Goal: Task Accomplishment & Management: Manage account settings

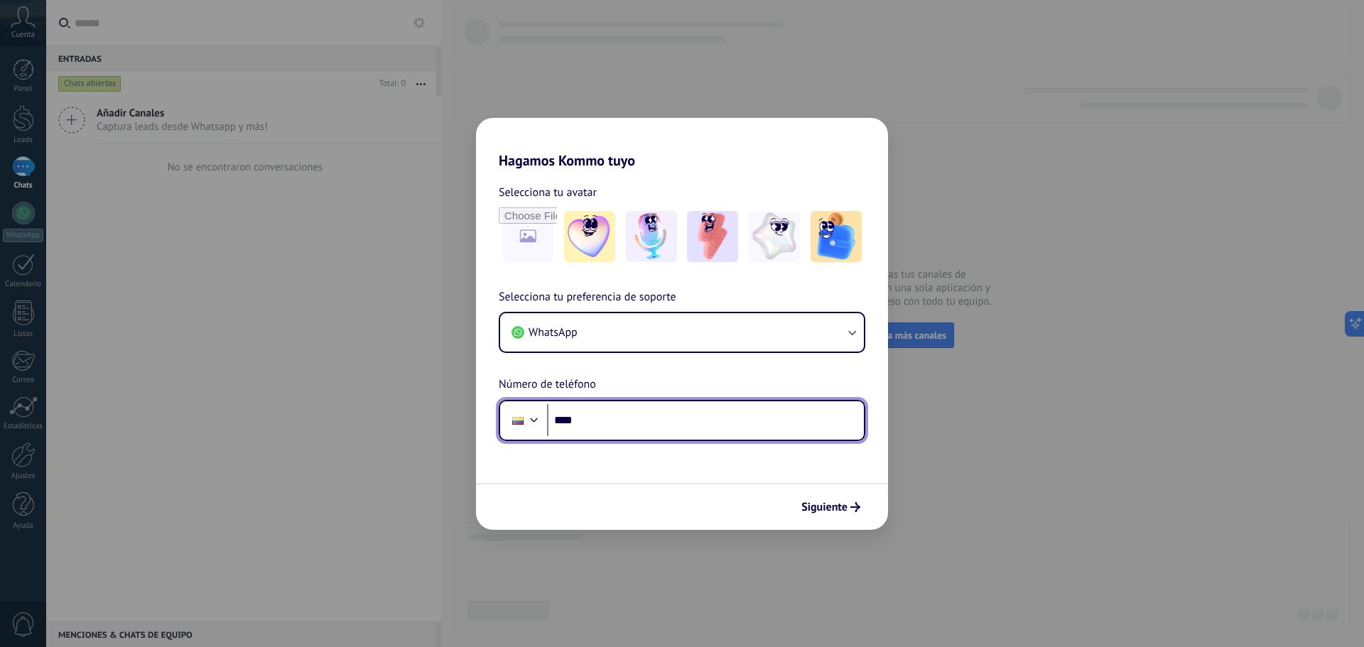
click at [626, 414] on input "****" at bounding box center [705, 420] width 317 height 33
type input "**********"
click at [527, 413] on div at bounding box center [534, 418] width 17 height 17
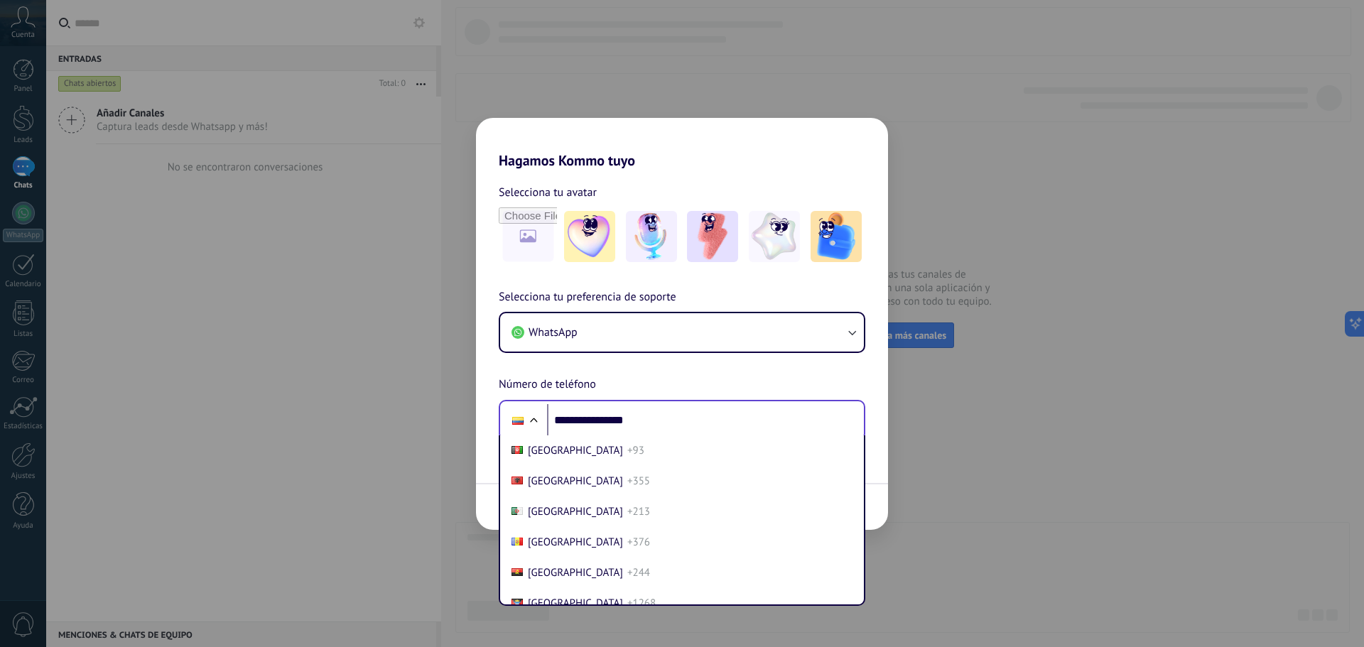
scroll to position [1509, 0]
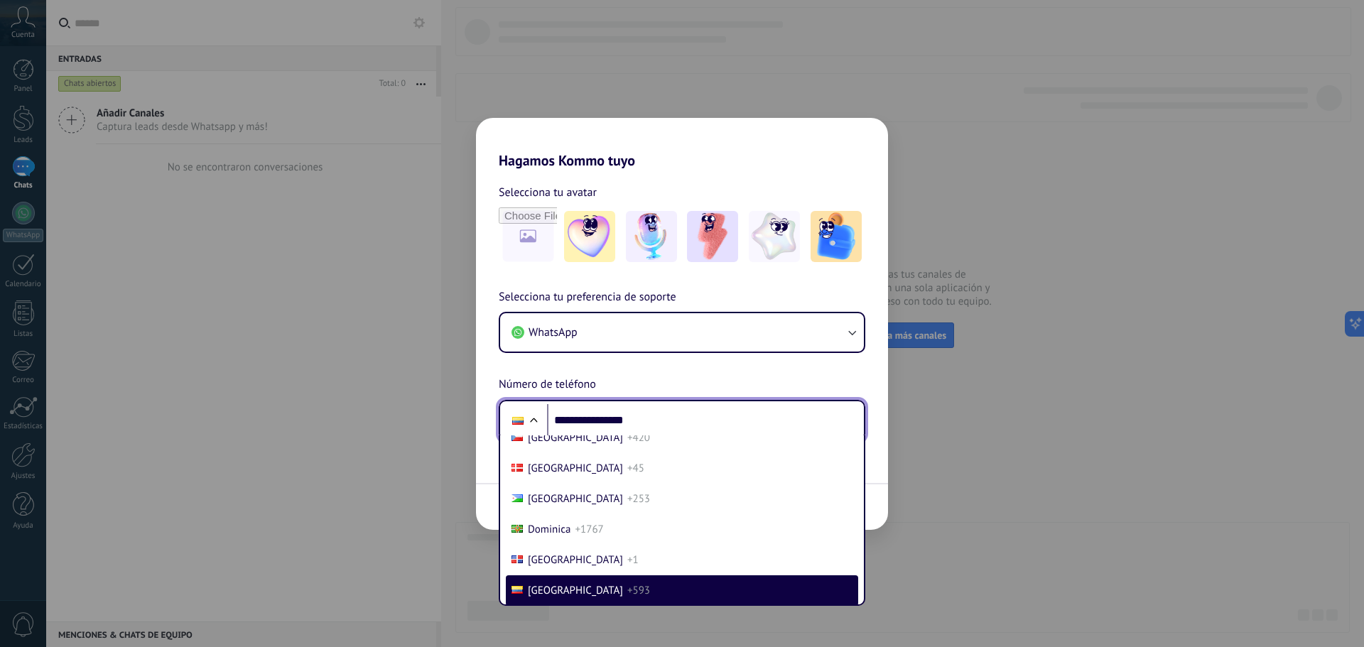
click at [527, 412] on div at bounding box center [517, 421] width 27 height 30
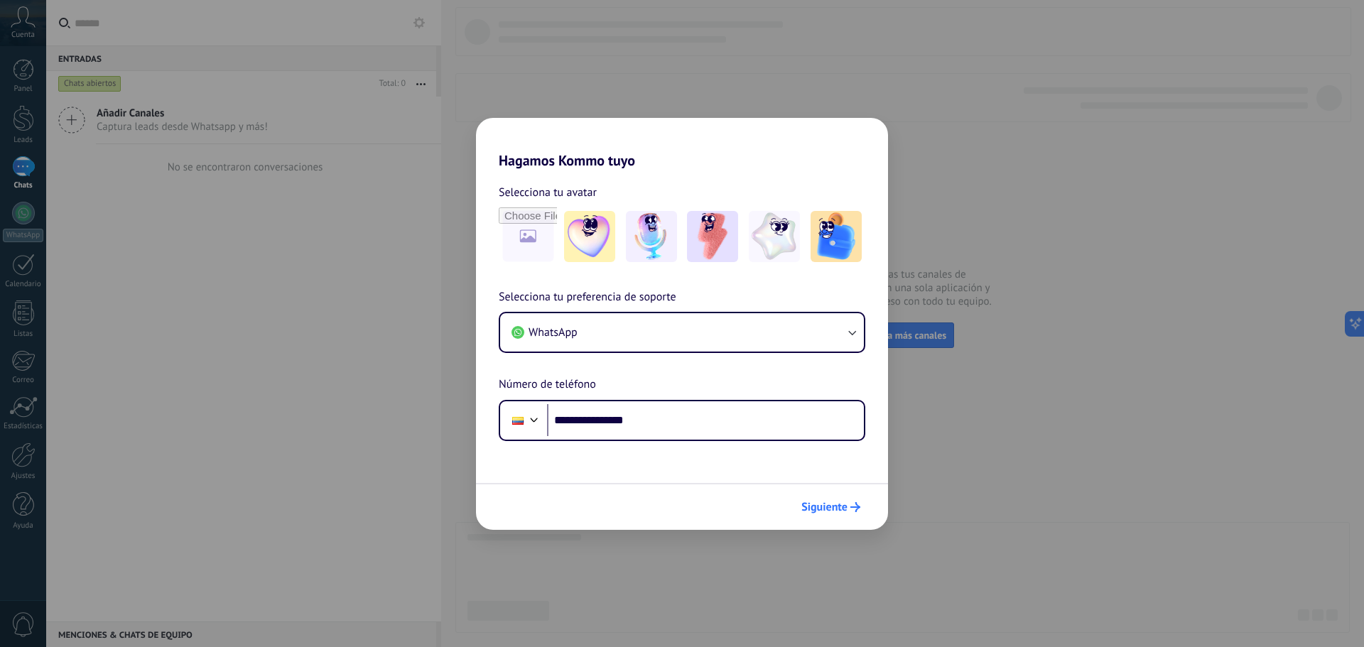
click at [832, 508] on span "Siguiente" at bounding box center [824, 507] width 46 height 10
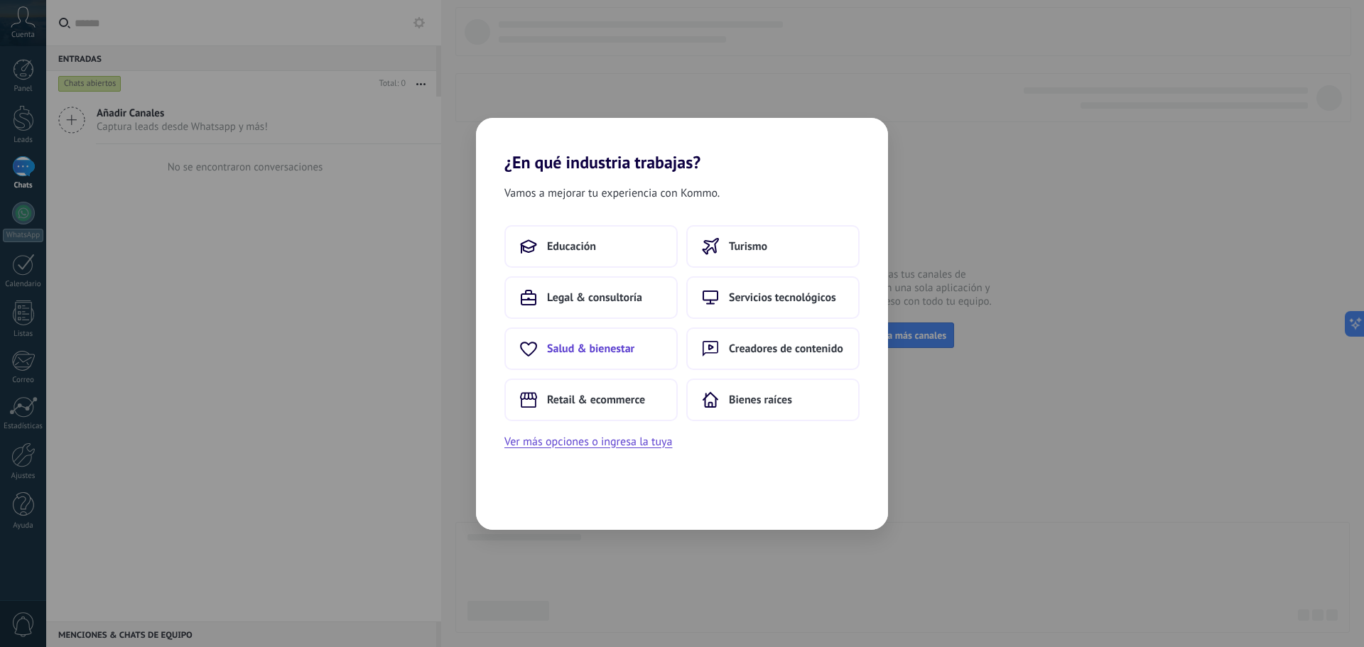
click at [578, 351] on span "Salud & bienestar" at bounding box center [590, 349] width 87 height 14
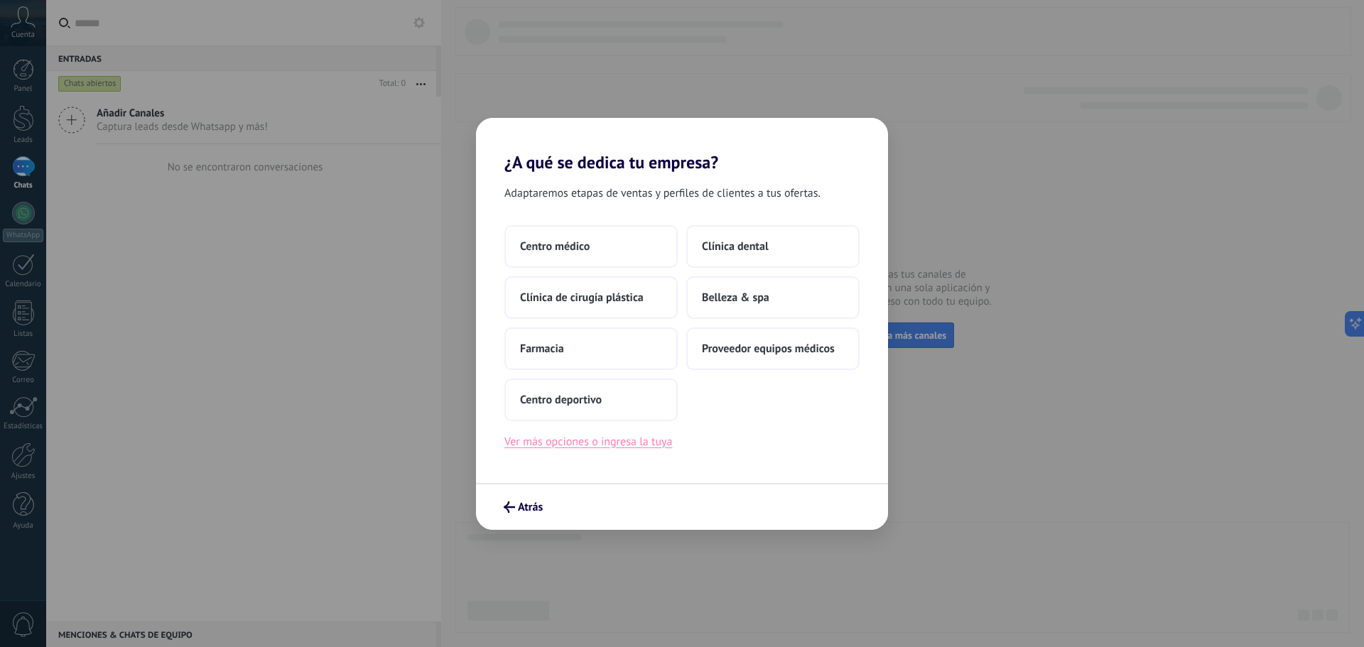
click at [641, 443] on button "Ver más opciones o ingresa la tuya" at bounding box center [588, 441] width 168 height 18
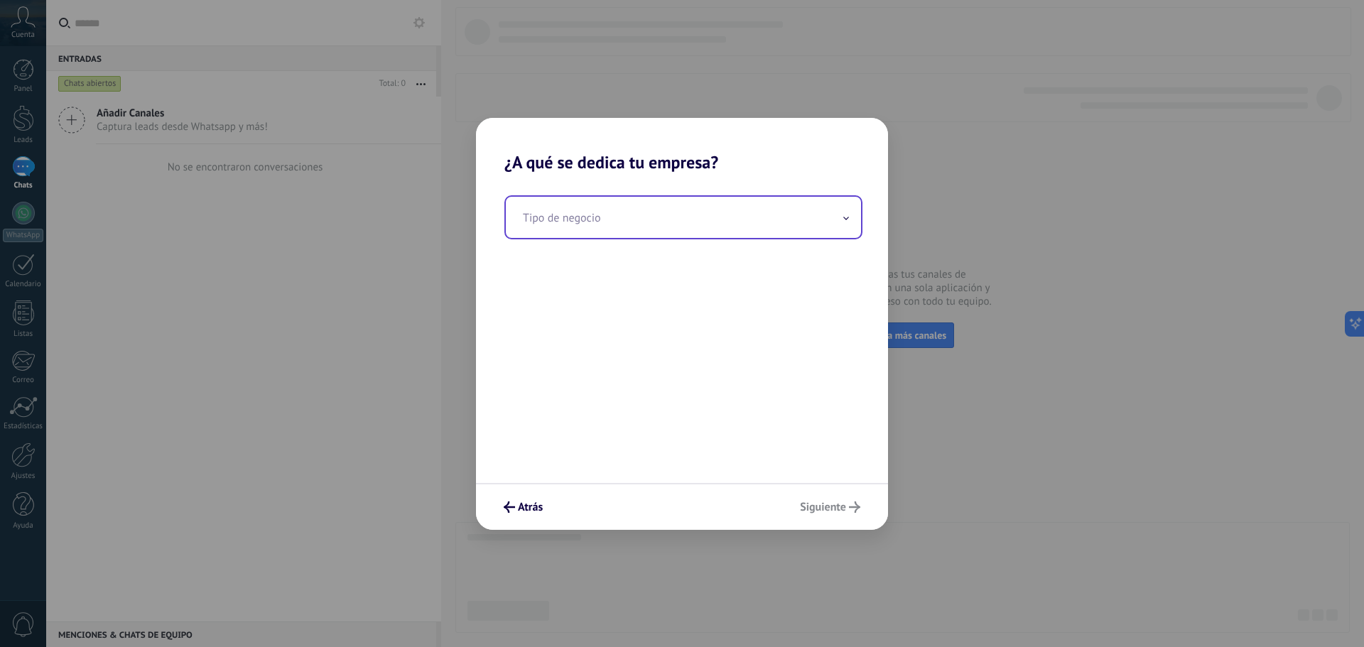
click at [673, 214] on input "text" at bounding box center [683, 217] width 355 height 41
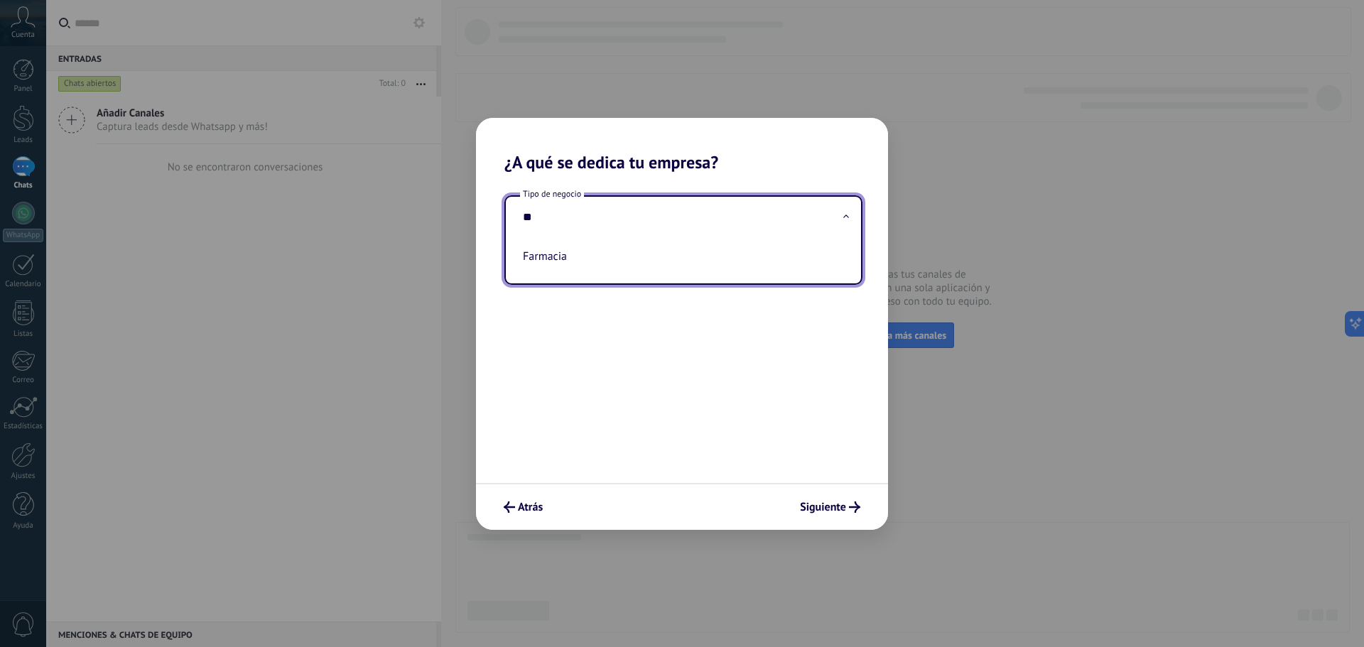
type input "*"
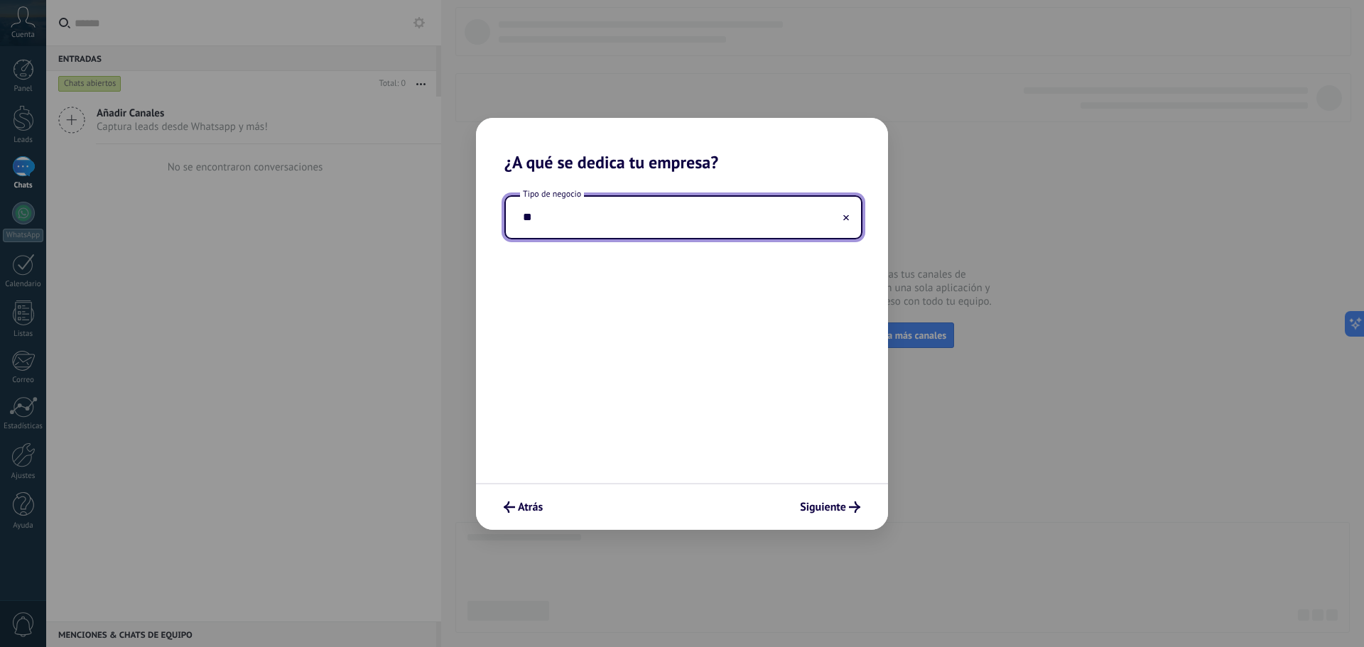
type input "*"
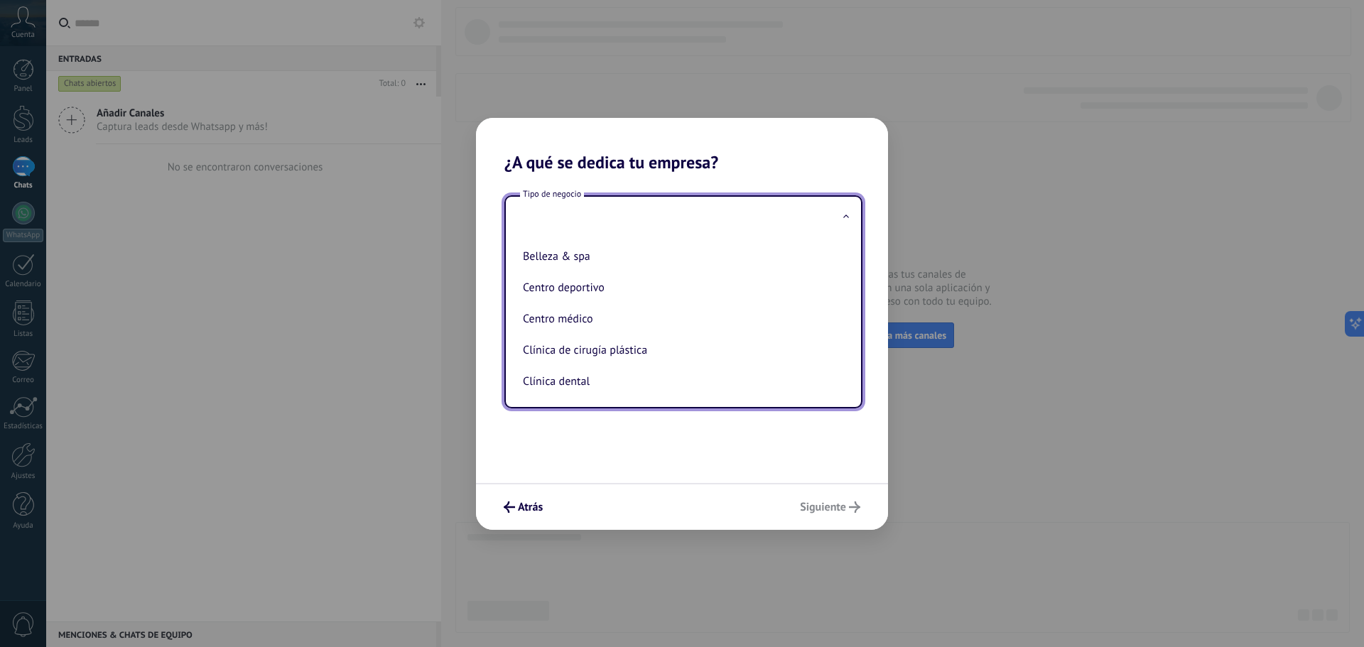
click at [702, 424] on div "Tipo de negocio Belleza & spa Centro deportivo Centro médico Clínica de cirugía…" at bounding box center [682, 328] width 412 height 310
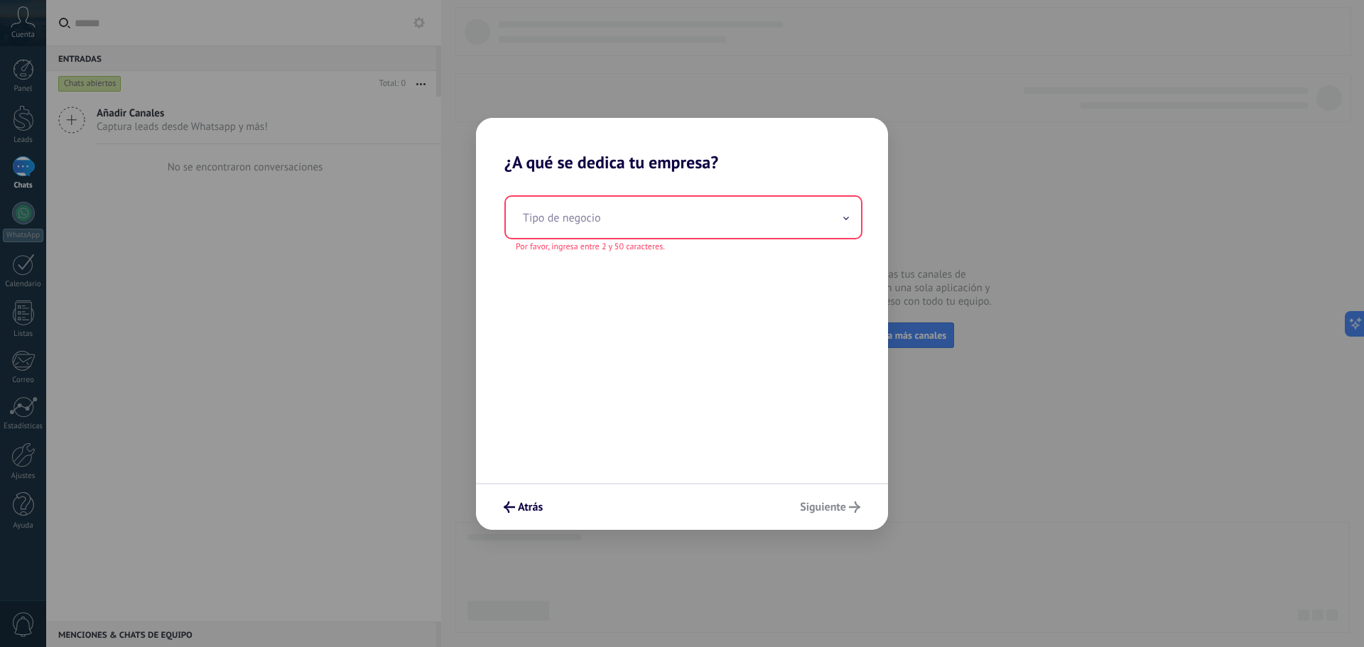
click at [823, 504] on div "Atrás Siguiente" at bounding box center [682, 506] width 412 height 47
click at [561, 215] on input "text" at bounding box center [683, 217] width 355 height 41
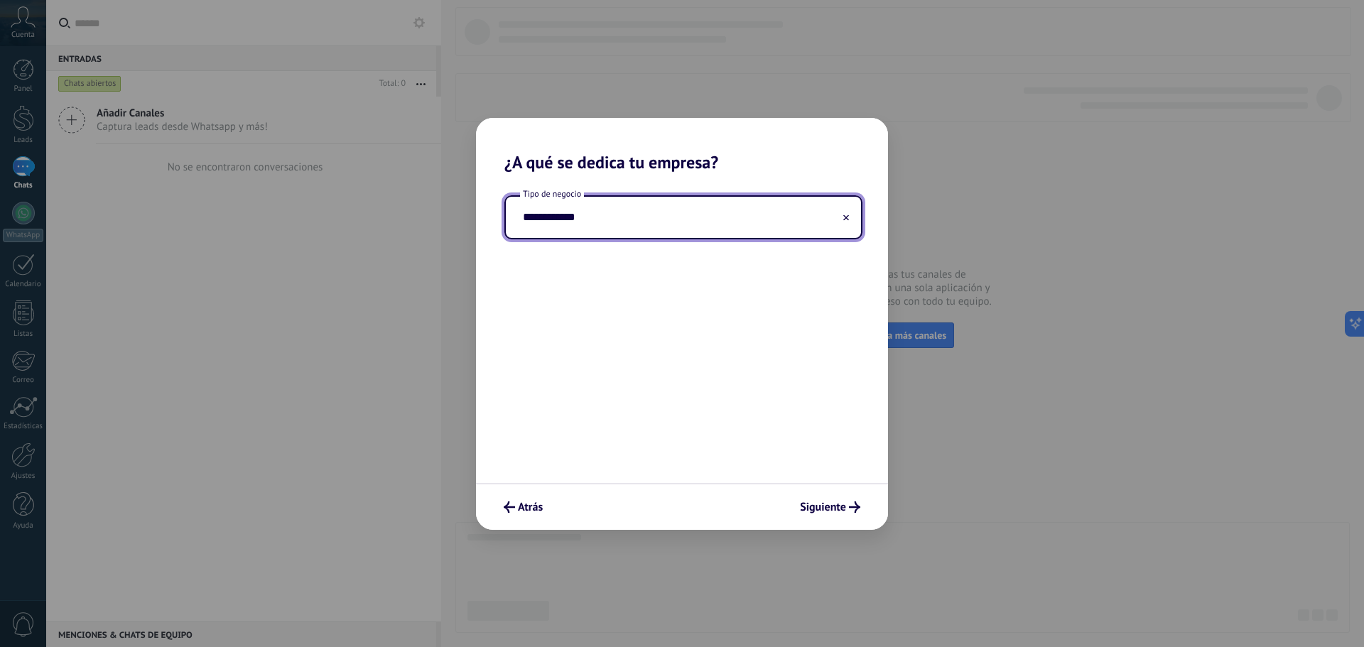
click at [692, 377] on div "**********" at bounding box center [682, 328] width 412 height 310
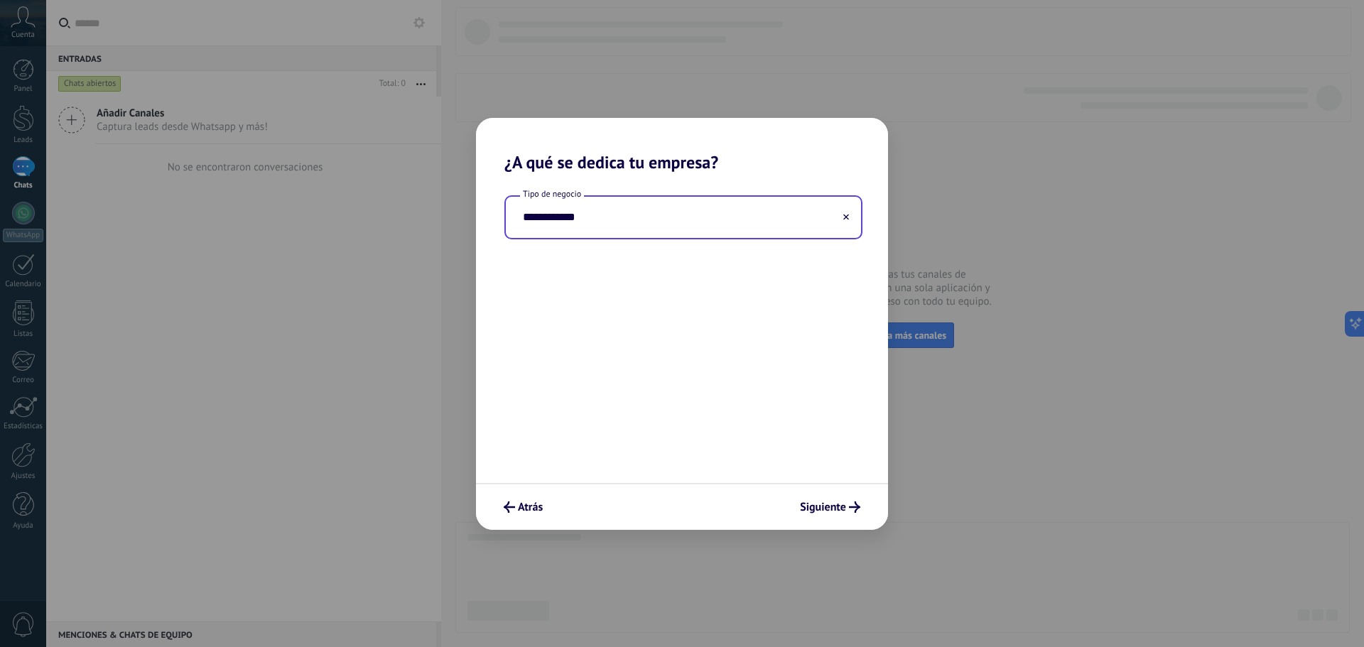
click at [523, 218] on input "**********" at bounding box center [683, 217] width 355 height 41
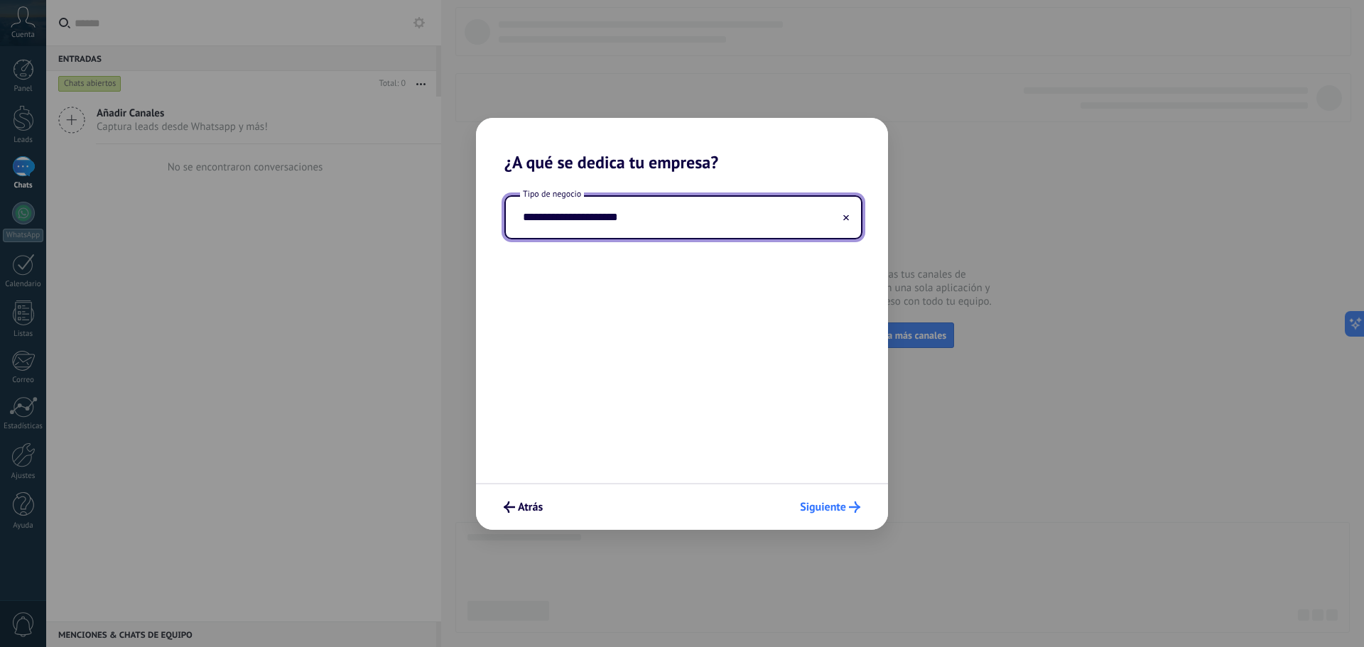
type input "**********"
click at [833, 503] on span "Siguiente" at bounding box center [823, 507] width 46 height 10
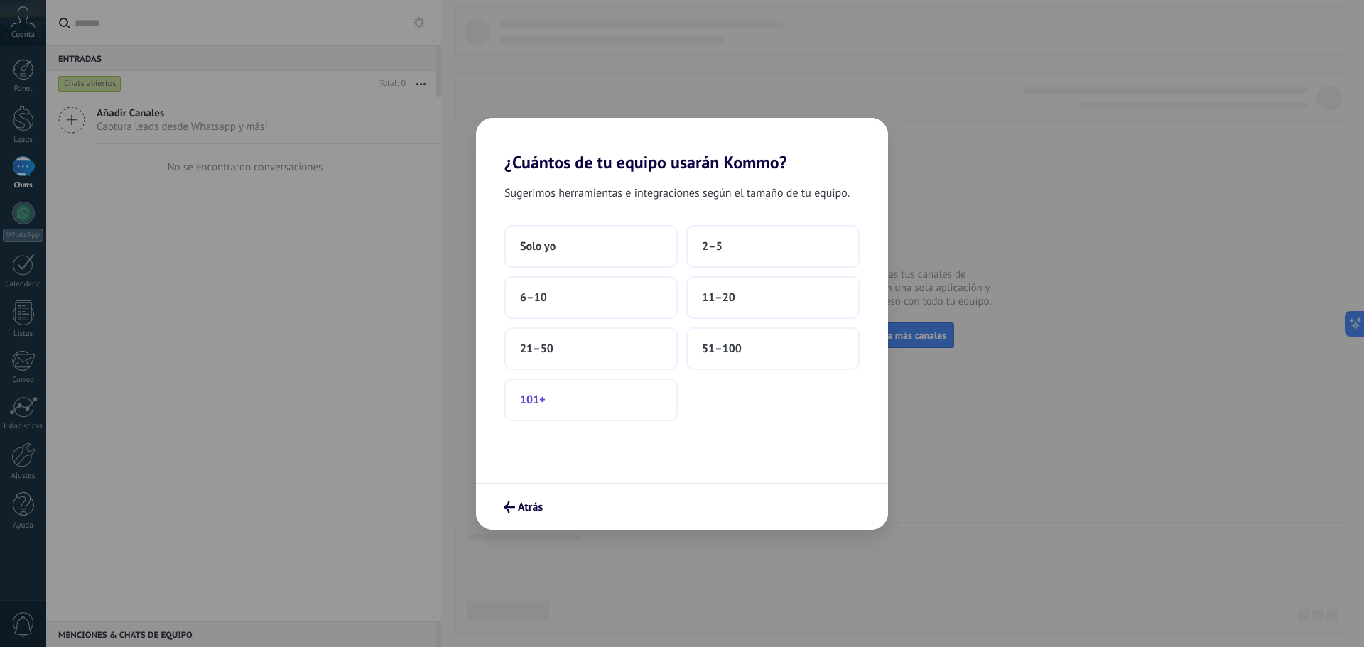
click at [618, 406] on button "101+" at bounding box center [590, 400] width 173 height 43
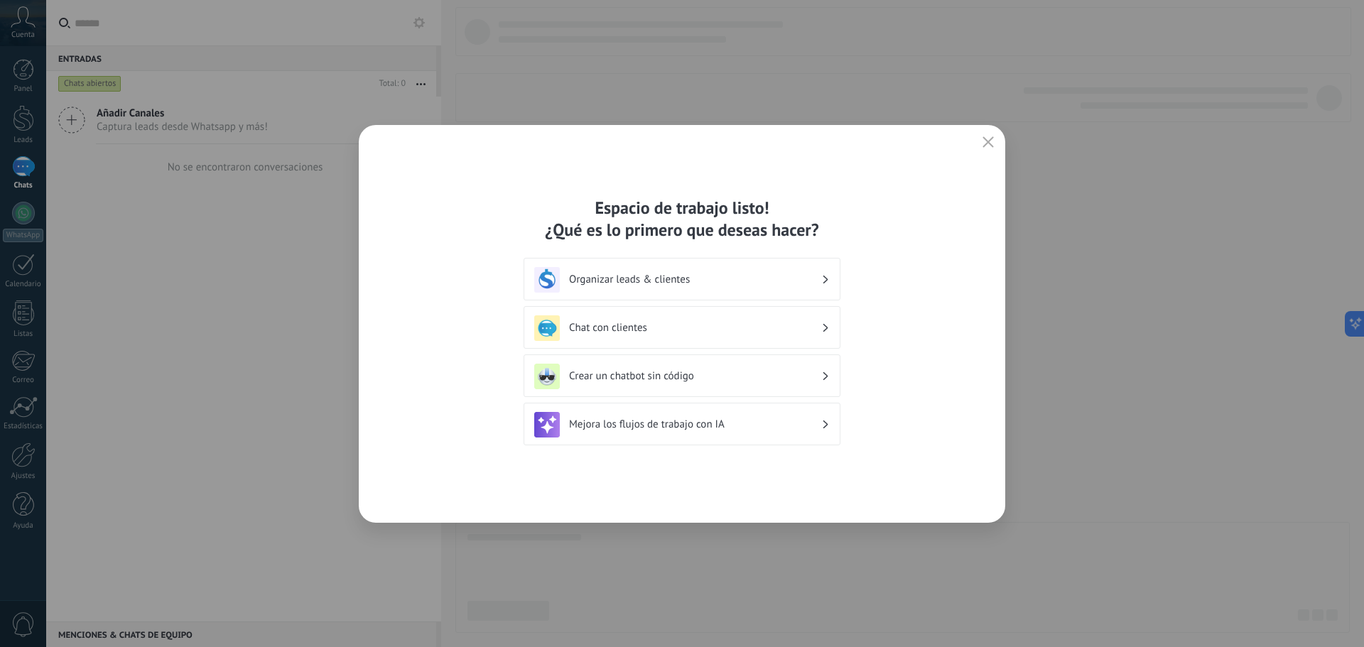
click at [698, 271] on div "Organizar leads & clientes" at bounding box center [681, 280] width 295 height 26
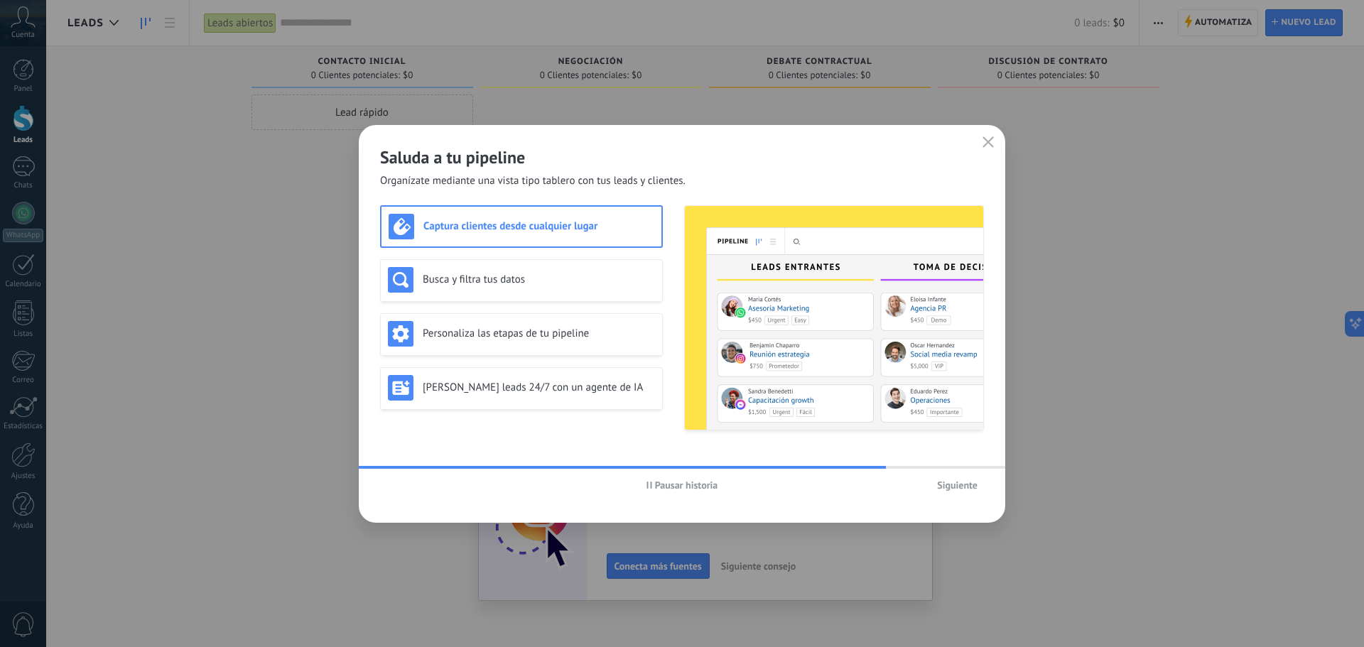
click at [523, 241] on div "Captura clientes desde cualquier lugar" at bounding box center [521, 226] width 283 height 43
click at [959, 484] on span "Siguiente" at bounding box center [957, 485] width 40 height 10
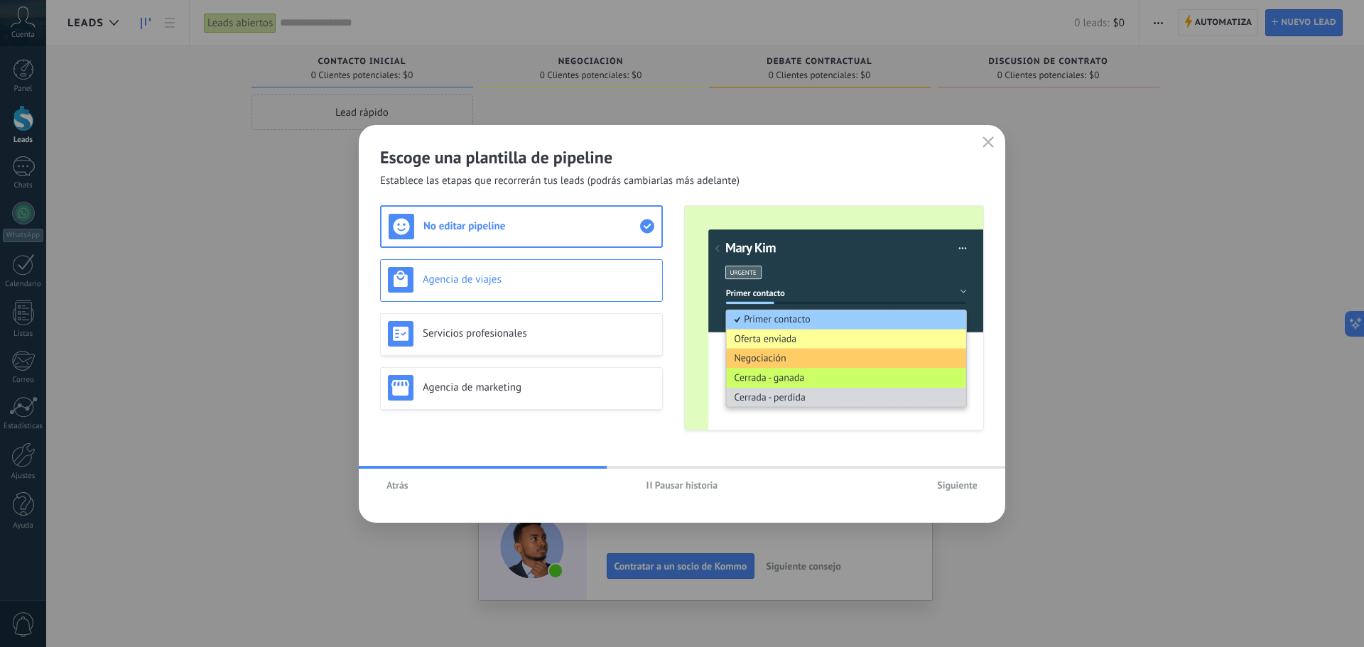
click at [526, 288] on div "Agencia de viajes" at bounding box center [521, 280] width 267 height 26
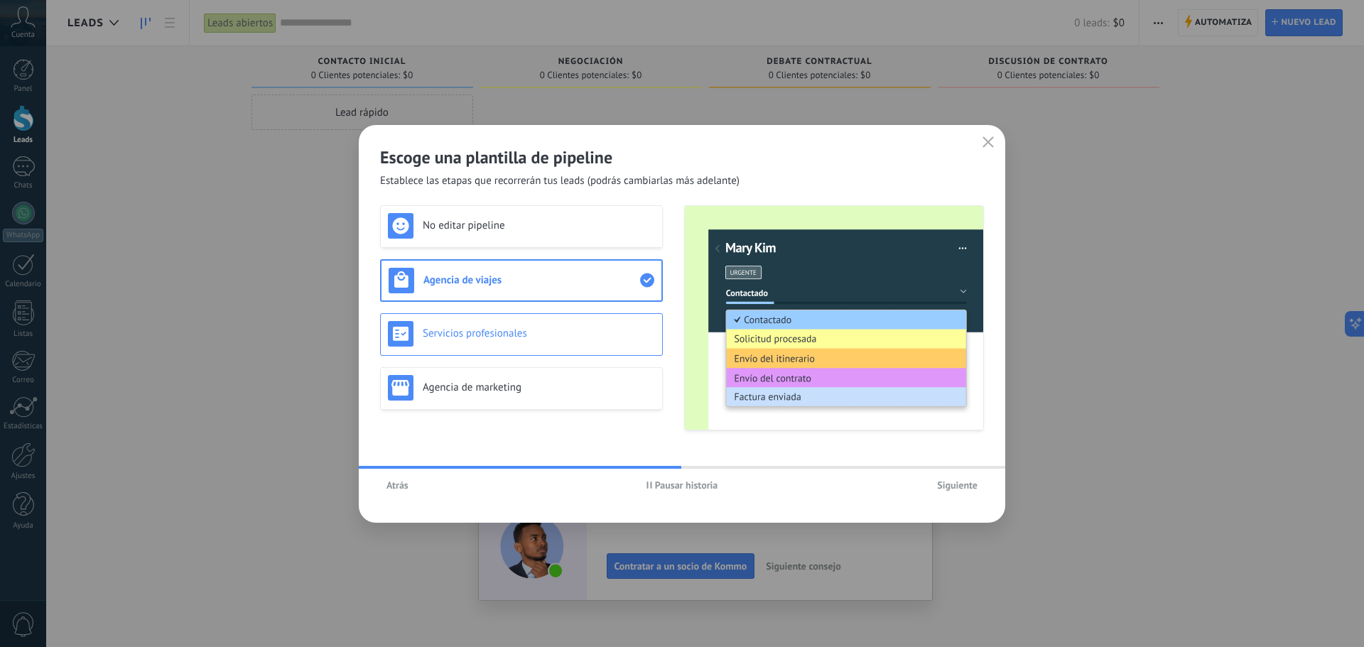
click at [565, 339] on h3 "Servicios profesionales" at bounding box center [539, 333] width 232 height 13
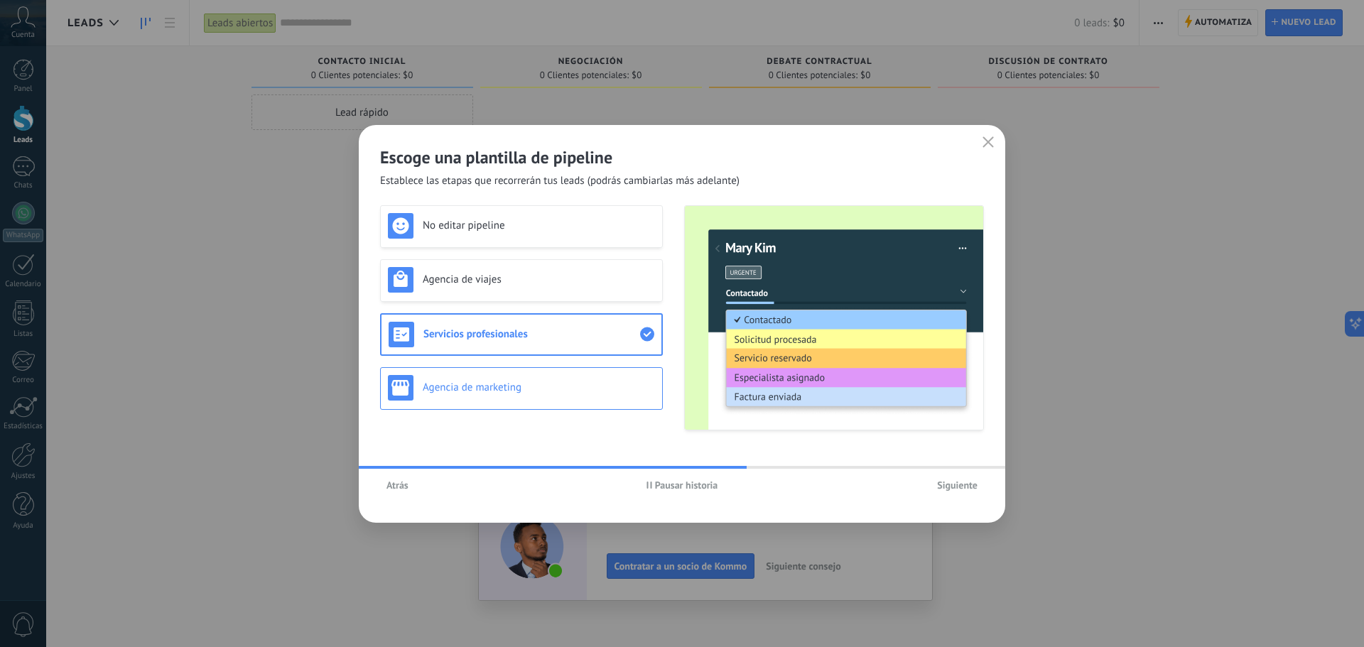
click at [559, 376] on div "Agencia de marketing" at bounding box center [521, 388] width 267 height 26
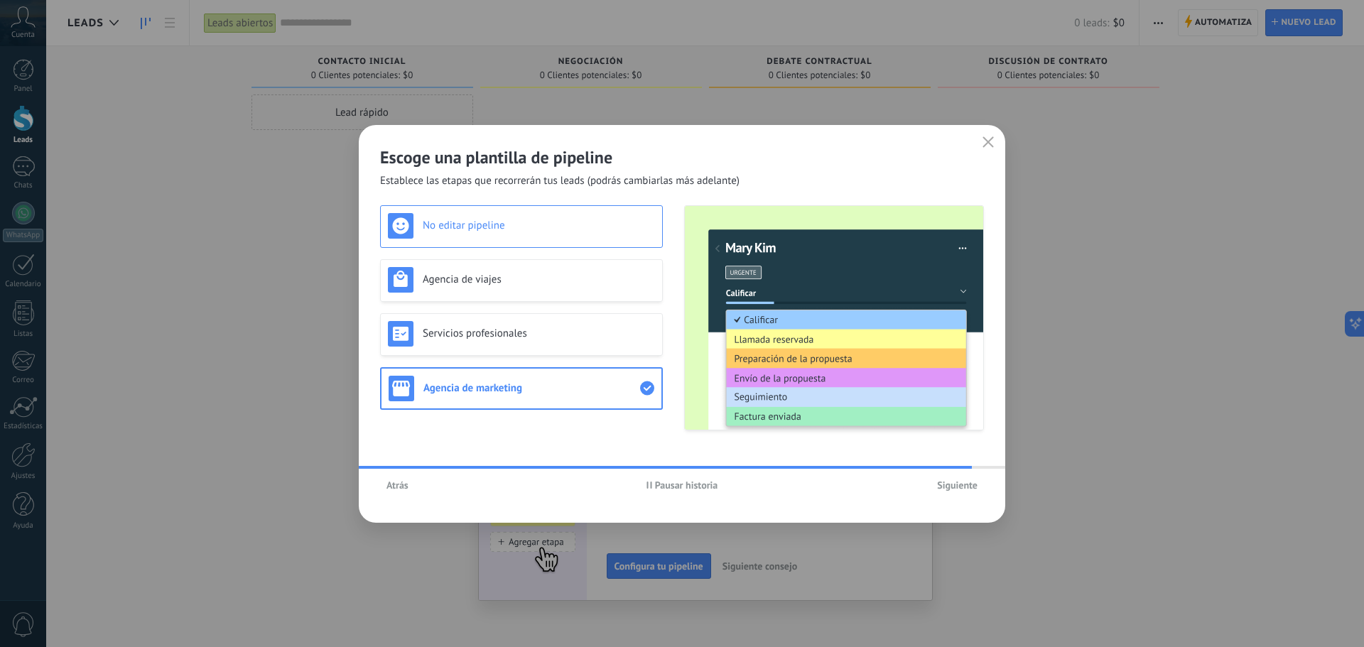
click at [513, 222] on h3 "No editar pipeline" at bounding box center [539, 225] width 232 height 13
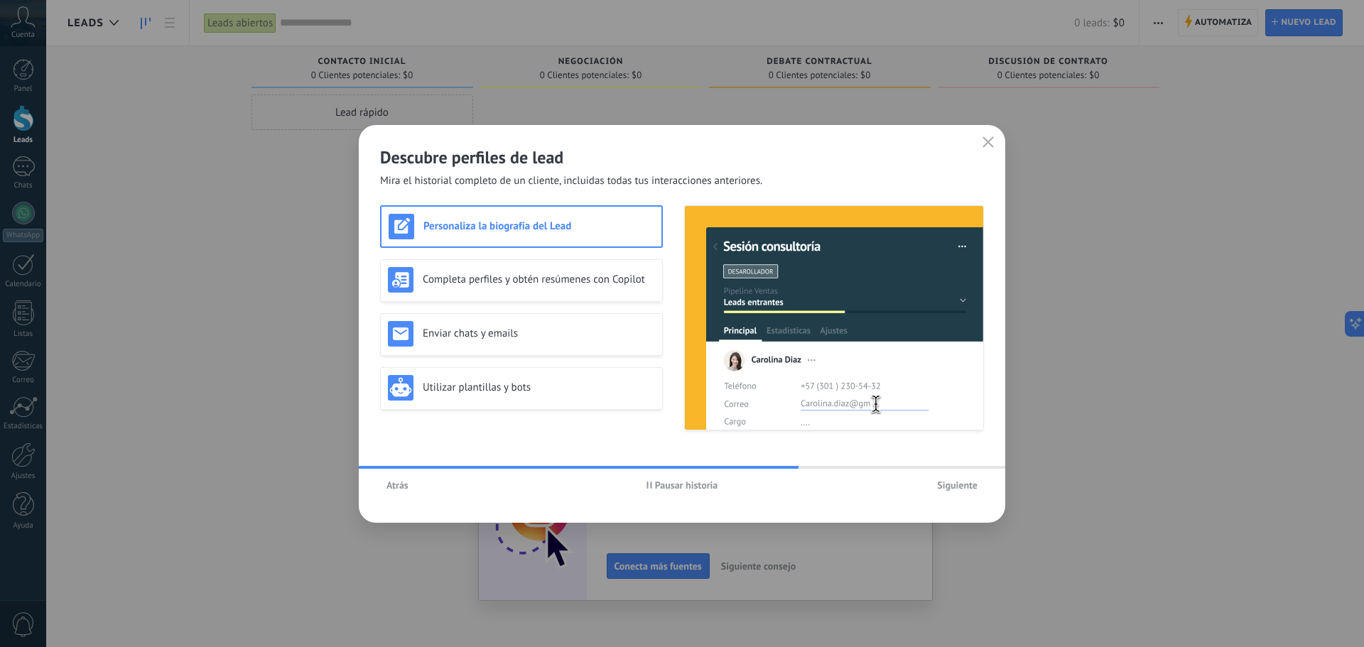
click at [957, 488] on span "Siguiente" at bounding box center [957, 485] width 40 height 10
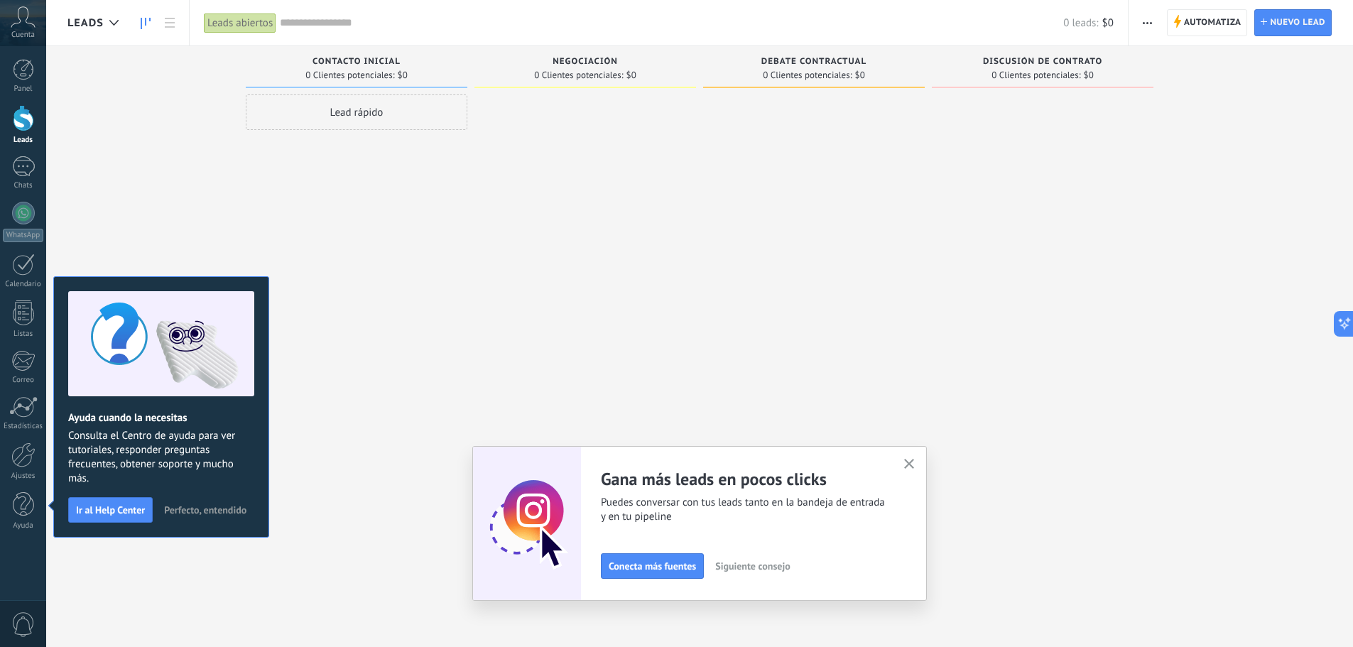
click at [913, 467] on icon "button" at bounding box center [909, 464] width 11 height 11
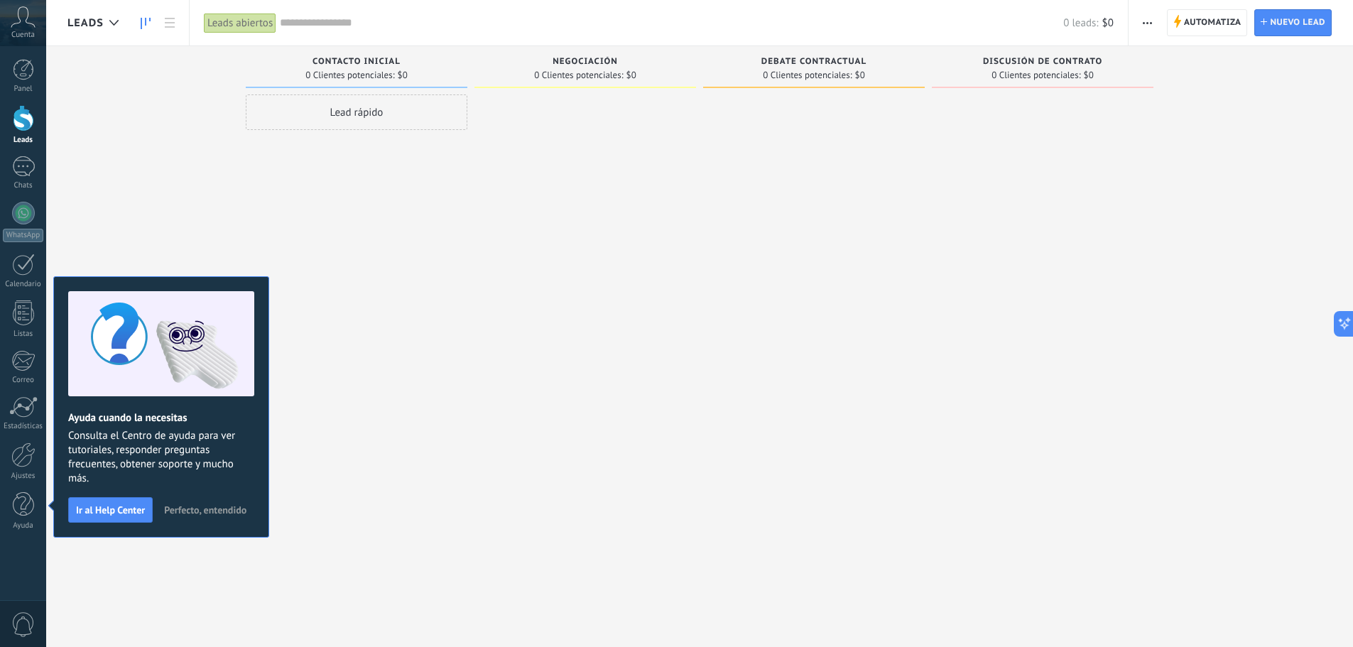
click at [217, 510] on span "Perfecto, entendido" at bounding box center [205, 510] width 82 height 10
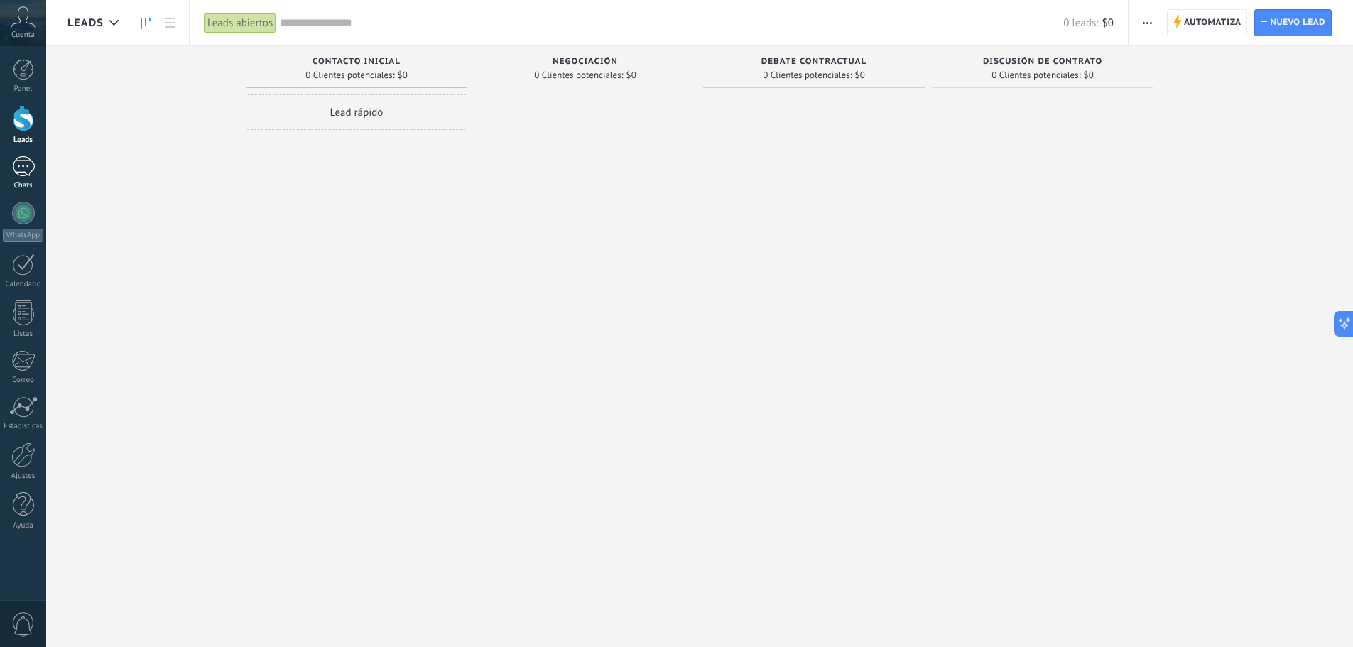
click at [26, 166] on div at bounding box center [23, 166] width 23 height 21
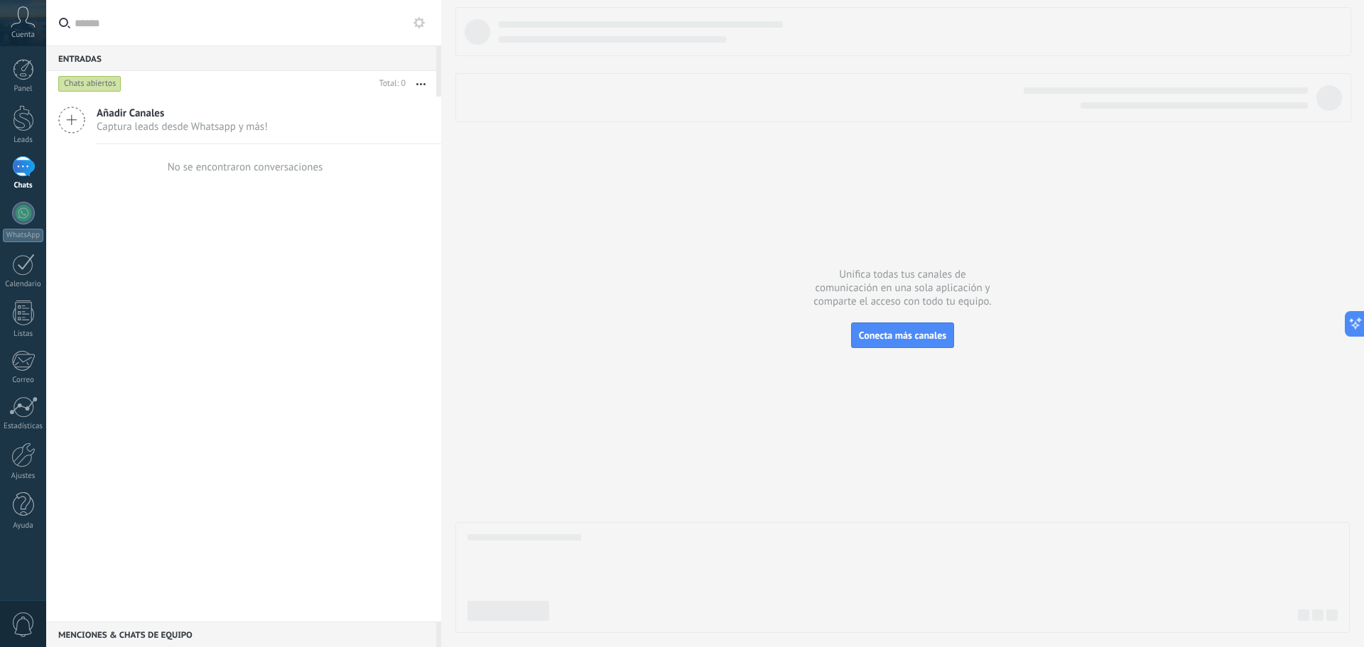
click at [77, 116] on icon at bounding box center [71, 120] width 27 height 27
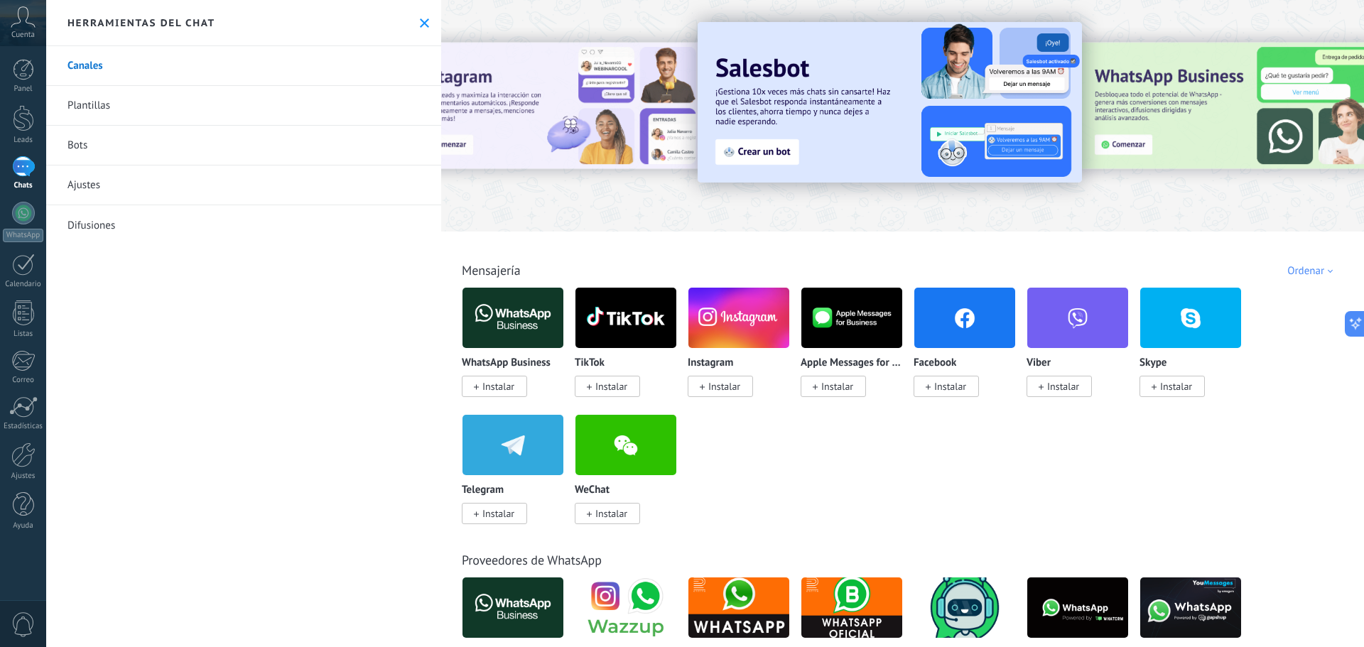
click at [619, 384] on span "Instalar" at bounding box center [611, 386] width 32 height 13
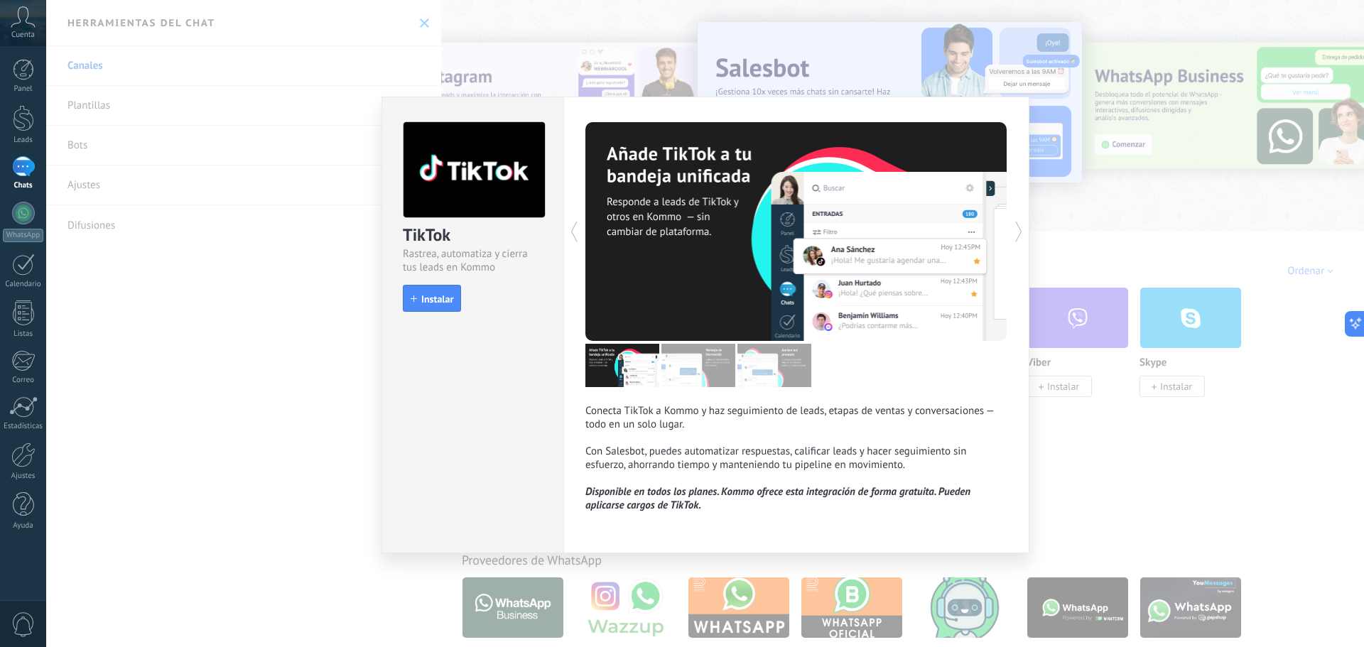
click at [1087, 494] on div "TikTok Rastrea, automatiza y cierra tus leads en Kommo install Instalar Conecta…" at bounding box center [704, 323] width 1317 height 647
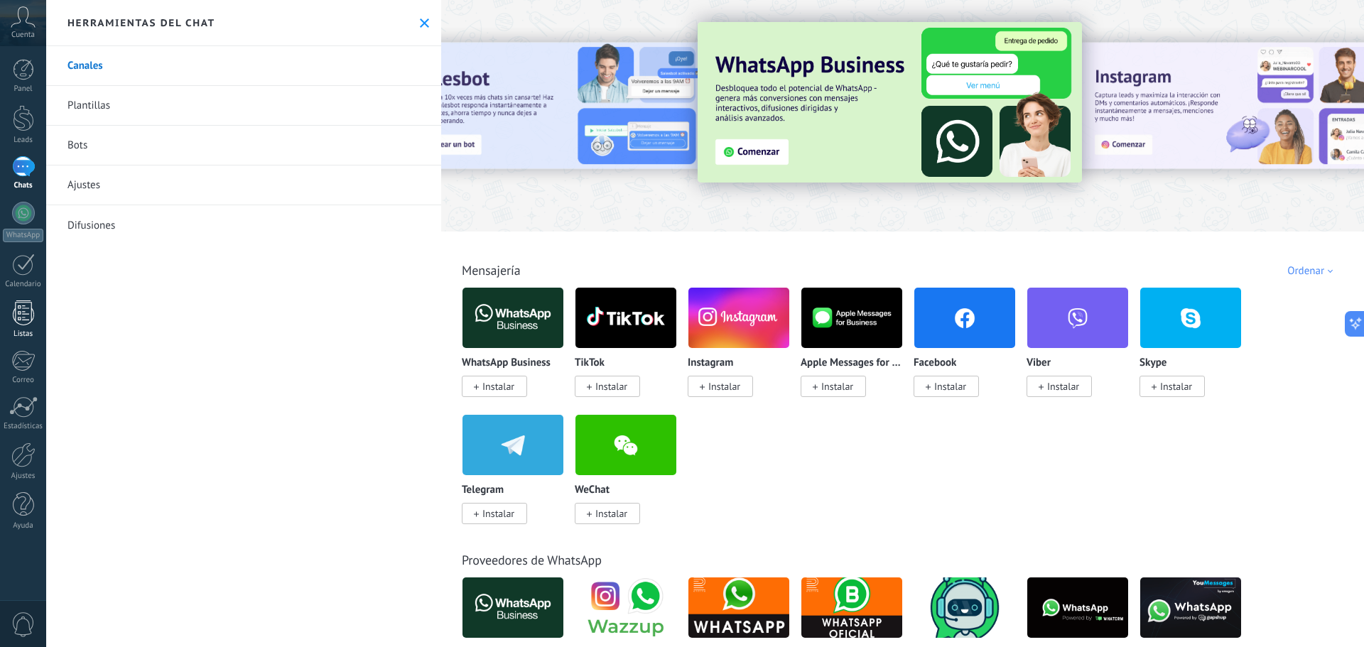
click at [18, 317] on div at bounding box center [23, 312] width 21 height 25
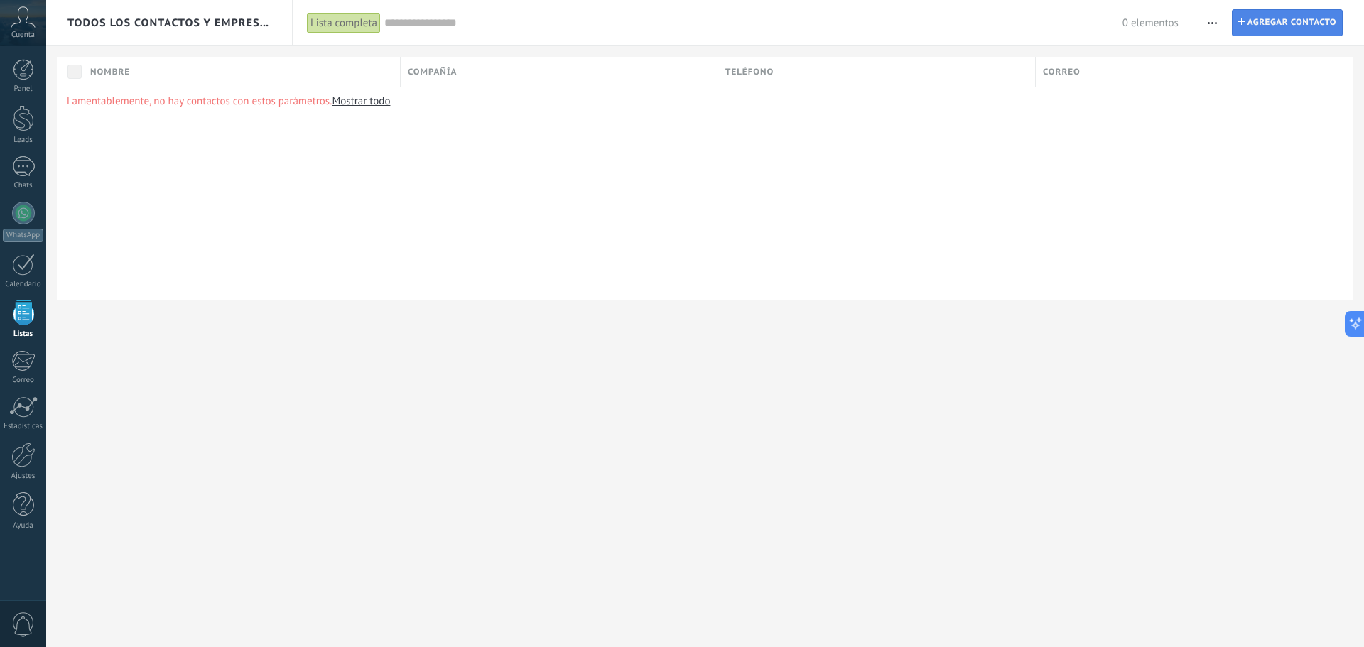
click at [1257, 21] on span "Agregar contacto" at bounding box center [1291, 23] width 89 height 26
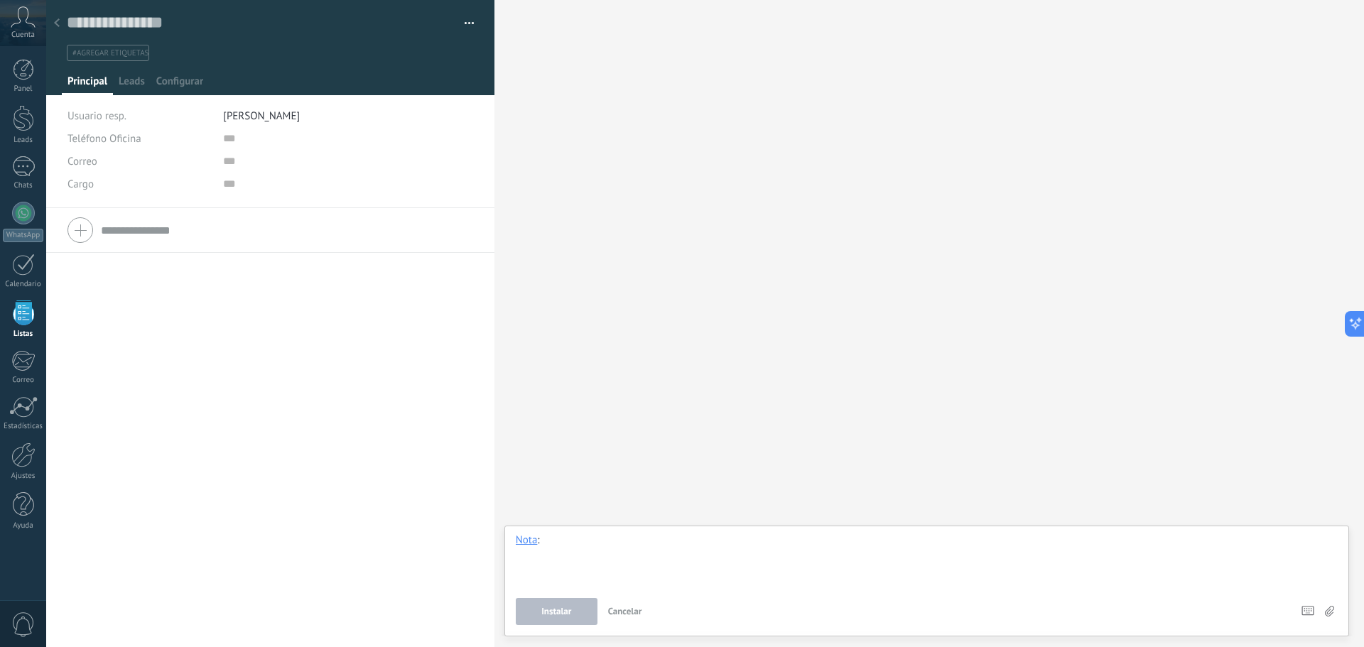
click at [561, 548] on div at bounding box center [927, 560] width 822 height 54
click at [224, 308] on div "Teléfono Oficina Ofic. directo Celular Fax Casa Otro Teléfono Oficina Llamar Co…" at bounding box center [270, 427] width 448 height 439
click at [121, 87] on span "Leads" at bounding box center [132, 85] width 26 height 21
click at [101, 85] on span "Principal" at bounding box center [87, 85] width 40 height 21
click at [85, 227] on div at bounding box center [270, 230] width 406 height 36
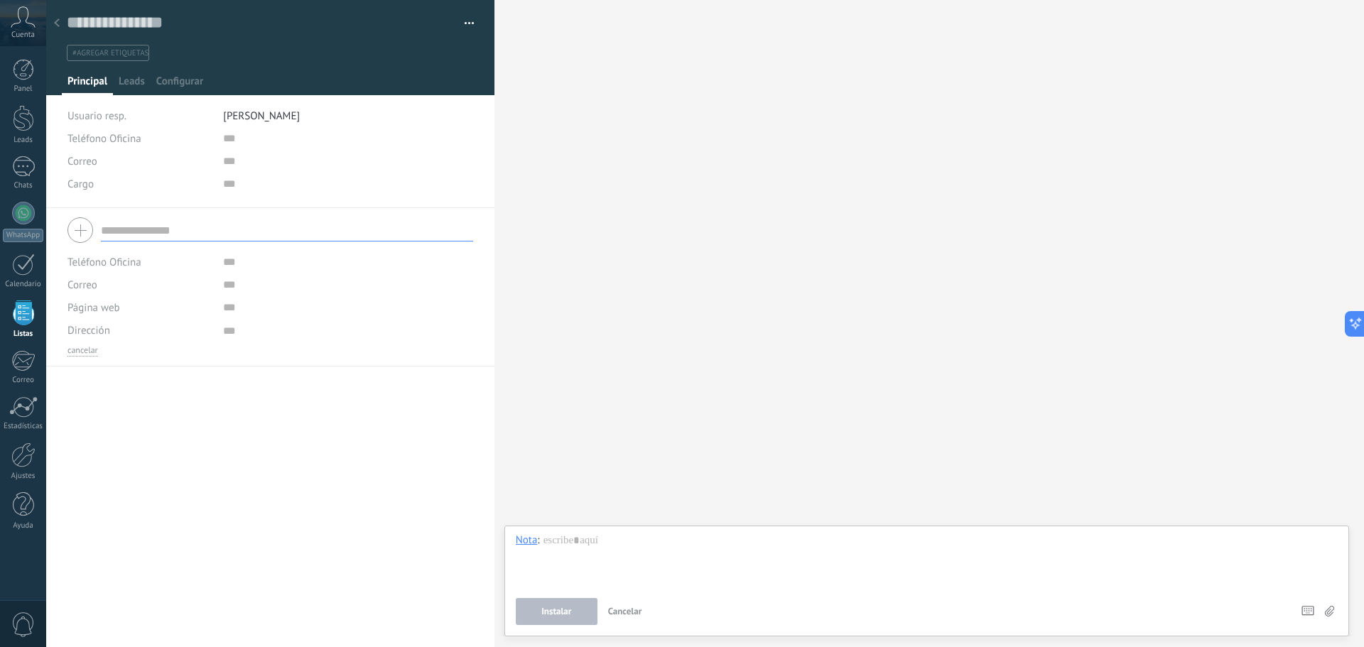
click at [94, 227] on div at bounding box center [270, 230] width 406 height 36
click at [89, 227] on div at bounding box center [270, 230] width 406 height 36
click at [124, 232] on input "text" at bounding box center [287, 230] width 372 height 23
click at [92, 156] on span "Correo" at bounding box center [82, 161] width 30 height 13
click at [133, 156] on span "Correo" at bounding box center [126, 161] width 148 height 13
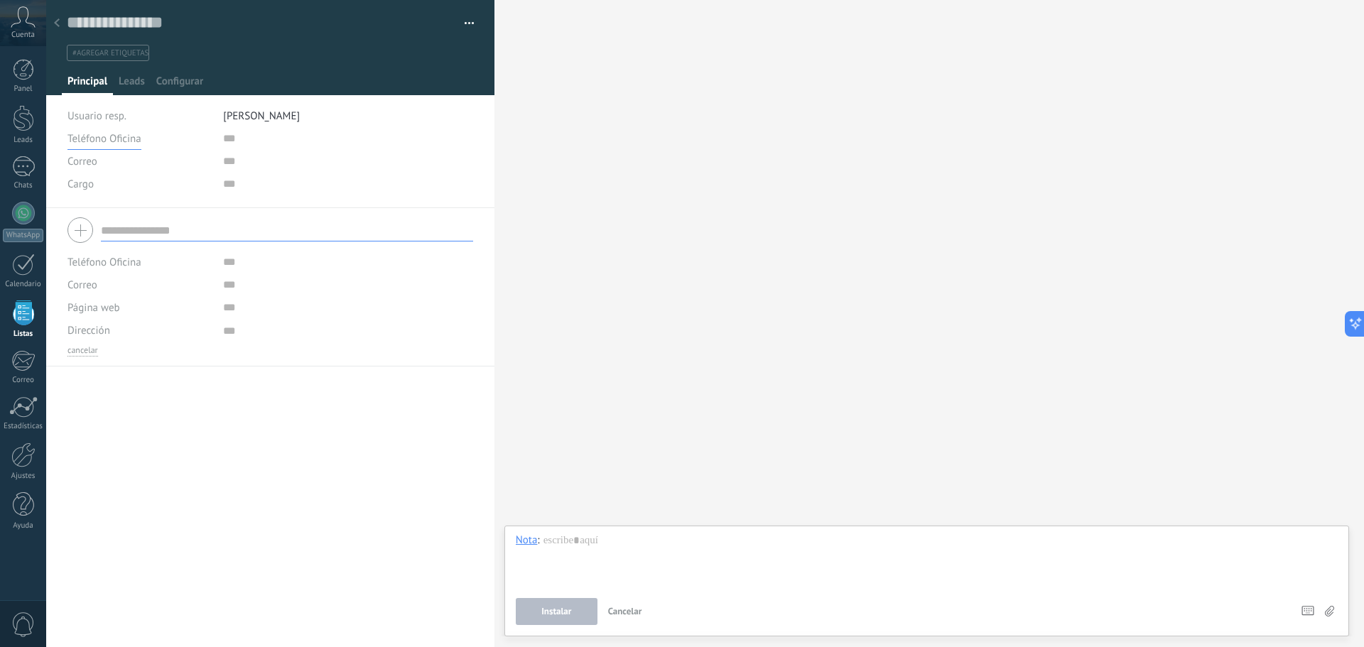
click at [140, 136] on span "Teléfono Oficina" at bounding box center [104, 138] width 74 height 13
click at [140, 136] on span "Teléfono Oficina" at bounding box center [126, 138] width 148 height 13
click at [125, 75] on span "Leads" at bounding box center [132, 85] width 26 height 21
click at [23, 121] on div at bounding box center [23, 118] width 21 height 26
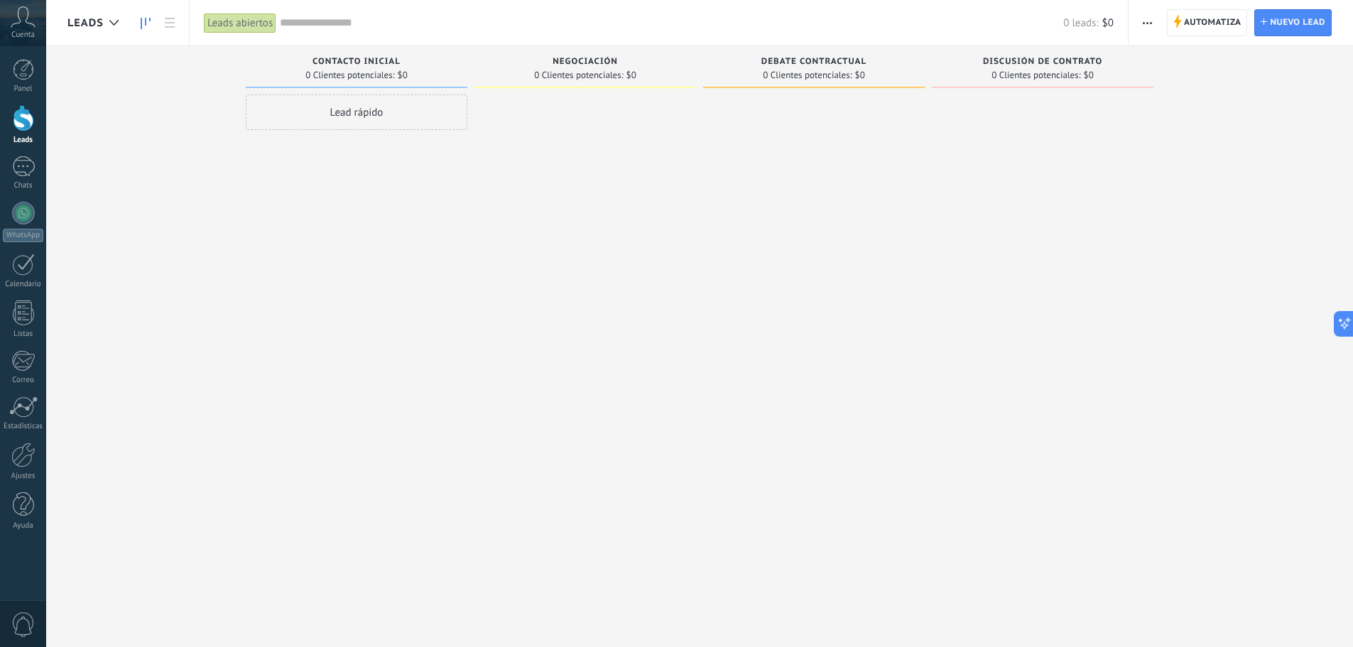
click at [366, 109] on div "Lead rápido" at bounding box center [357, 112] width 222 height 36
drag, startPoint x: 320, startPoint y: 177, endPoint x: 382, endPoint y: 189, distance: 63.0
click at [382, 189] on div at bounding box center [356, 196] width 209 height 67
click at [347, 203] on input "text" at bounding box center [354, 197] width 207 height 21
click at [339, 222] on input "text" at bounding box center [354, 217] width 207 height 21
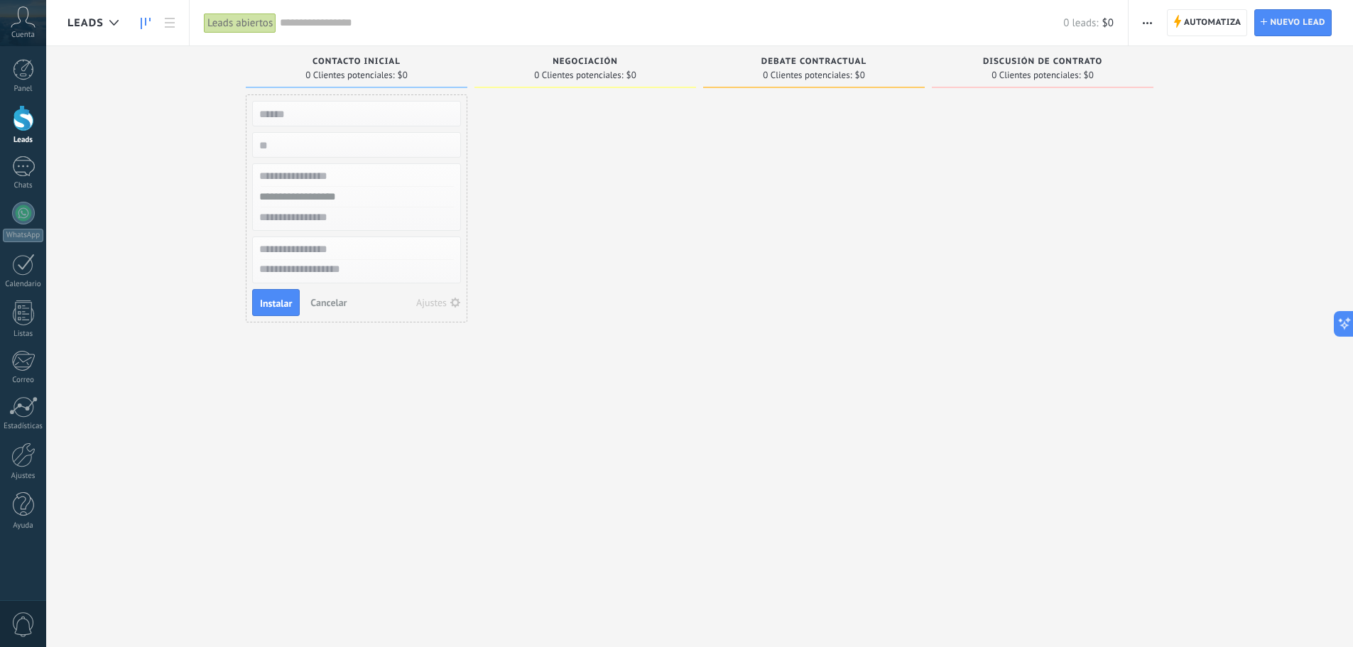
click at [333, 254] on input "text" at bounding box center [354, 249] width 207 height 21
click at [361, 276] on textarea at bounding box center [356, 270] width 207 height 21
click at [287, 118] on input "text" at bounding box center [354, 114] width 207 height 20
type input "**********"
type input "*"
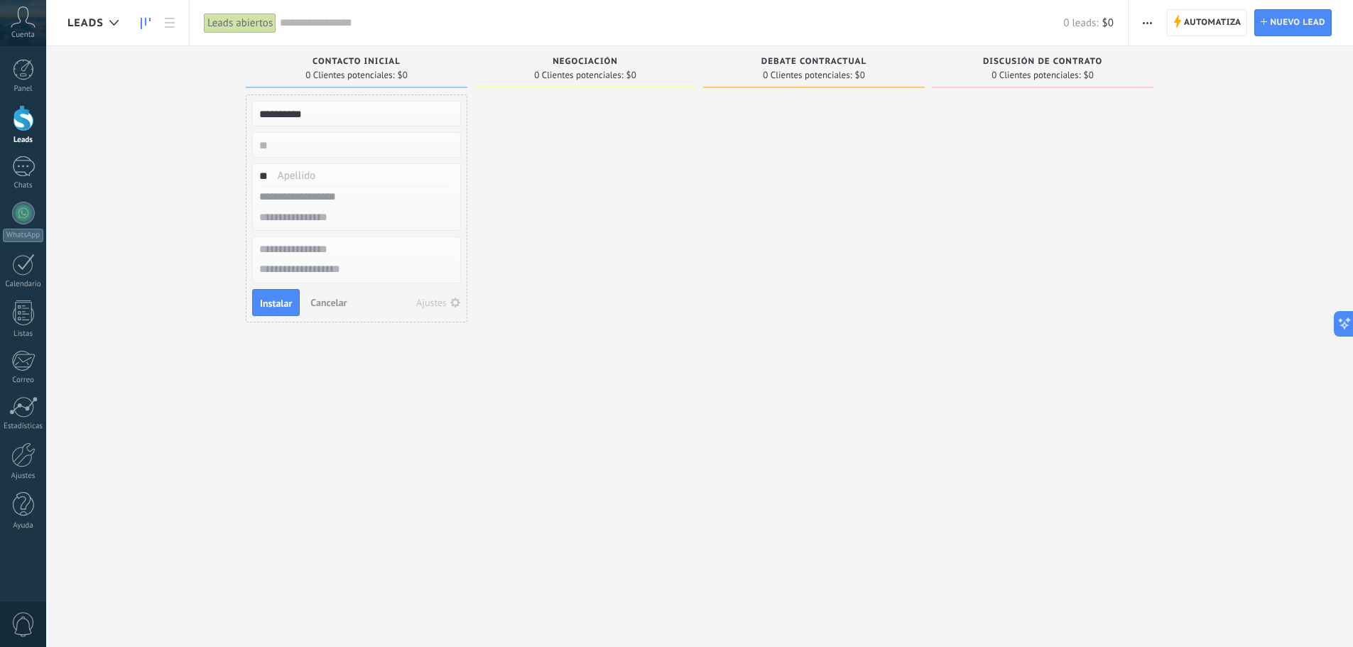
type input "*"
drag, startPoint x: 312, startPoint y: 117, endPoint x: 249, endPoint y: 119, distance: 63.2
click at [249, 119] on div "**********" at bounding box center [357, 208] width 222 height 228
drag, startPoint x: 309, startPoint y: 175, endPoint x: 236, endPoint y: 176, distance: 73.2
click at [236, 176] on div "**********" at bounding box center [709, 301] width 1285 height 510
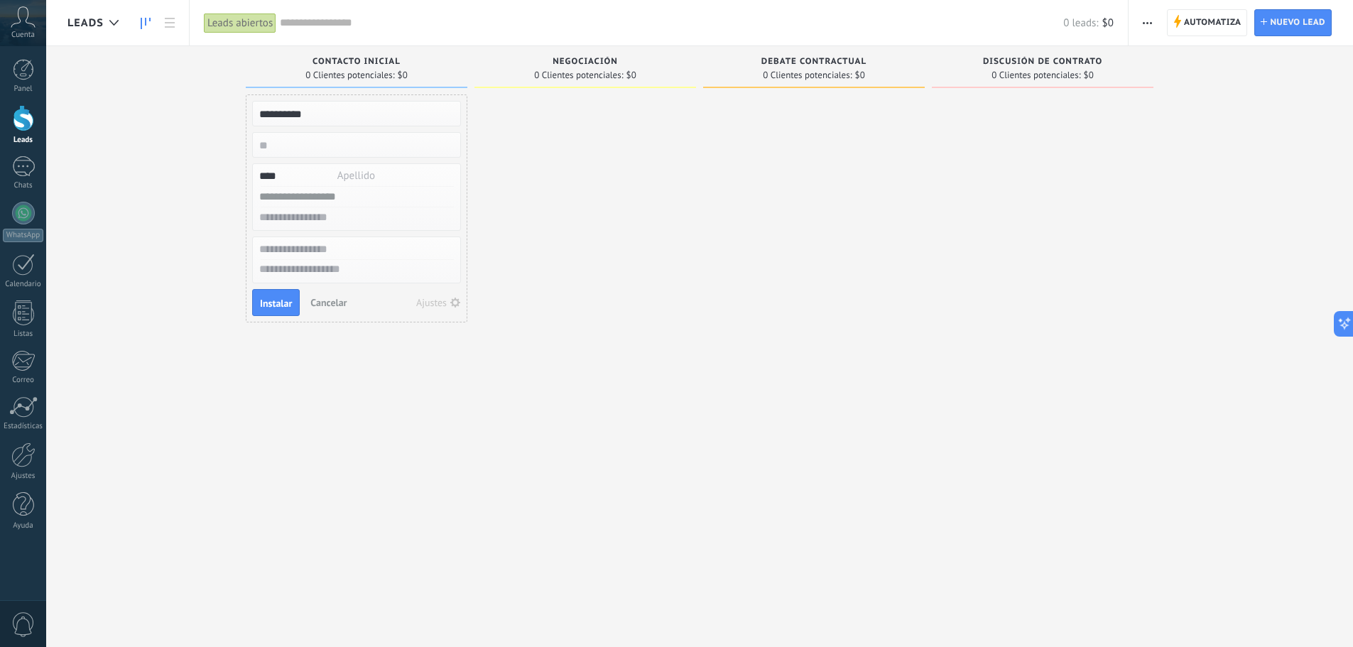
click at [308, 175] on input "****" at bounding box center [354, 176] width 207 height 21
drag, startPoint x: 283, startPoint y: 177, endPoint x: 246, endPoint y: 177, distance: 37.6
click at [246, 177] on div "**********" at bounding box center [357, 208] width 222 height 228
paste input "******"
type input "**********"
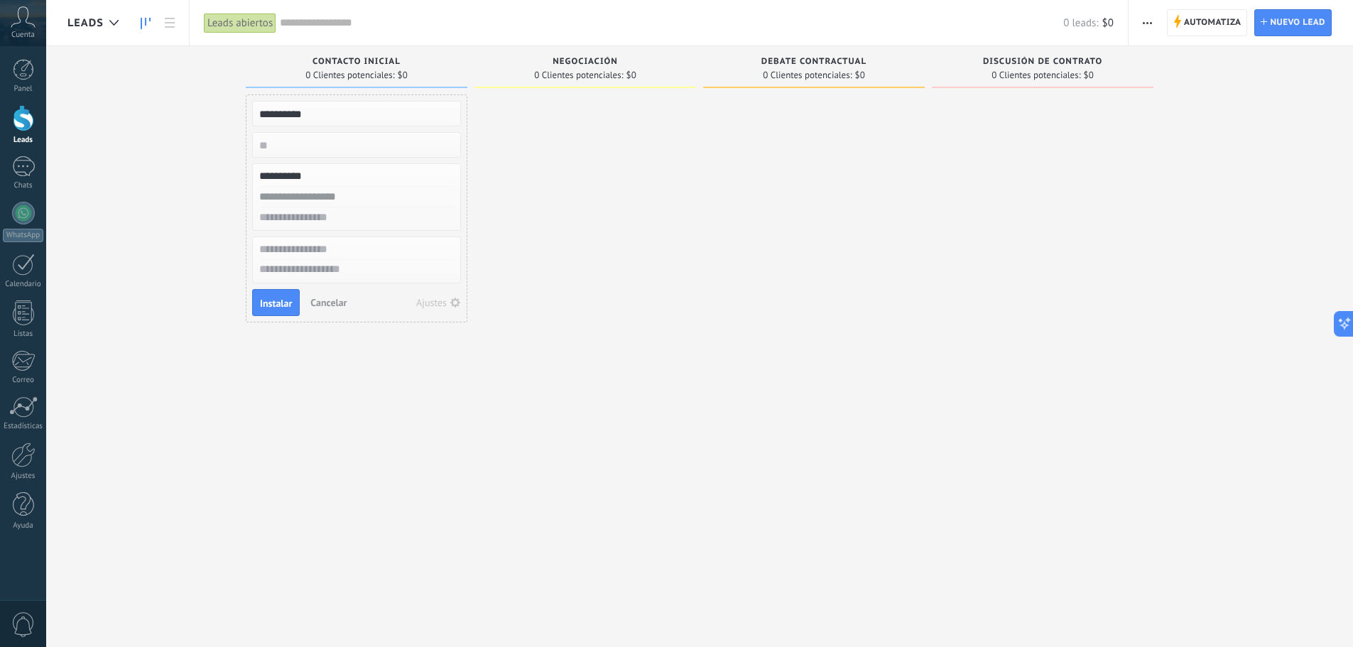
click at [353, 194] on input "text" at bounding box center [354, 197] width 207 height 21
type input "**********"
click at [346, 214] on input "text" at bounding box center [354, 217] width 207 height 21
drag, startPoint x: 357, startPoint y: 222, endPoint x: 234, endPoint y: 221, distance: 122.9
click at [234, 221] on div "**********" at bounding box center [709, 301] width 1285 height 510
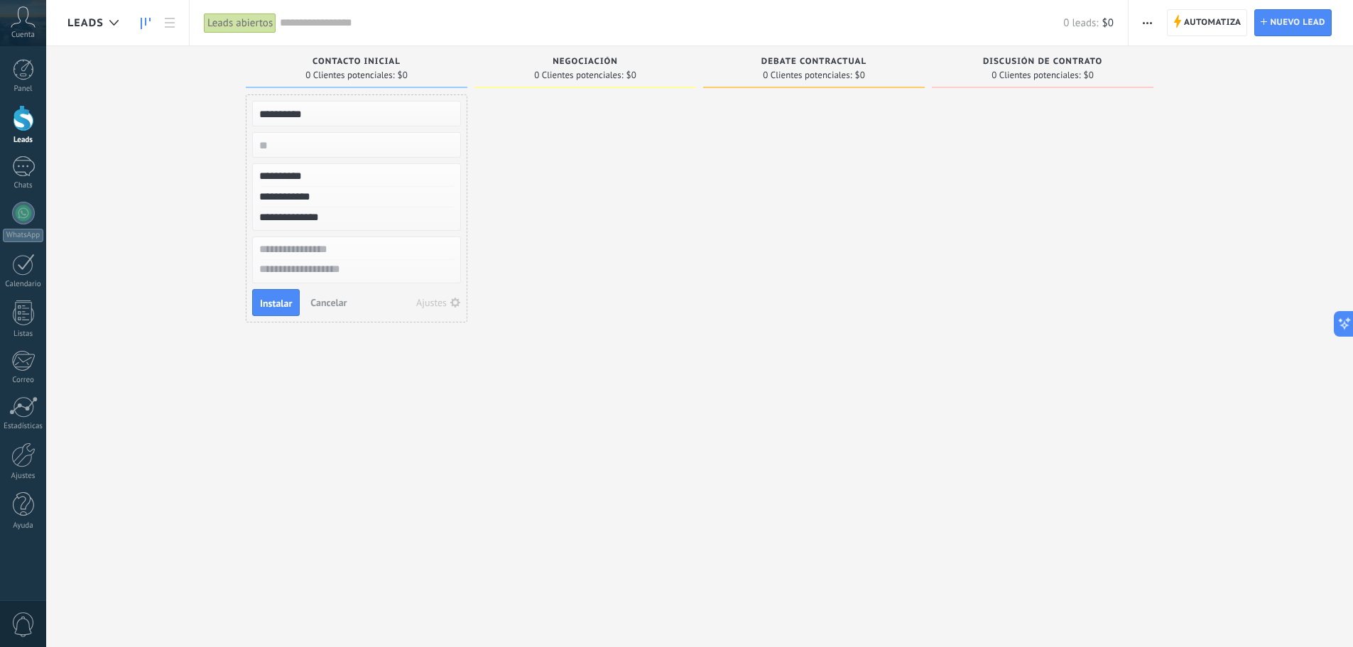
click at [361, 216] on input "**********" at bounding box center [354, 217] width 207 height 21
type input "*"
type input "**********"
click at [285, 303] on span "Instalar" at bounding box center [276, 303] width 32 height 10
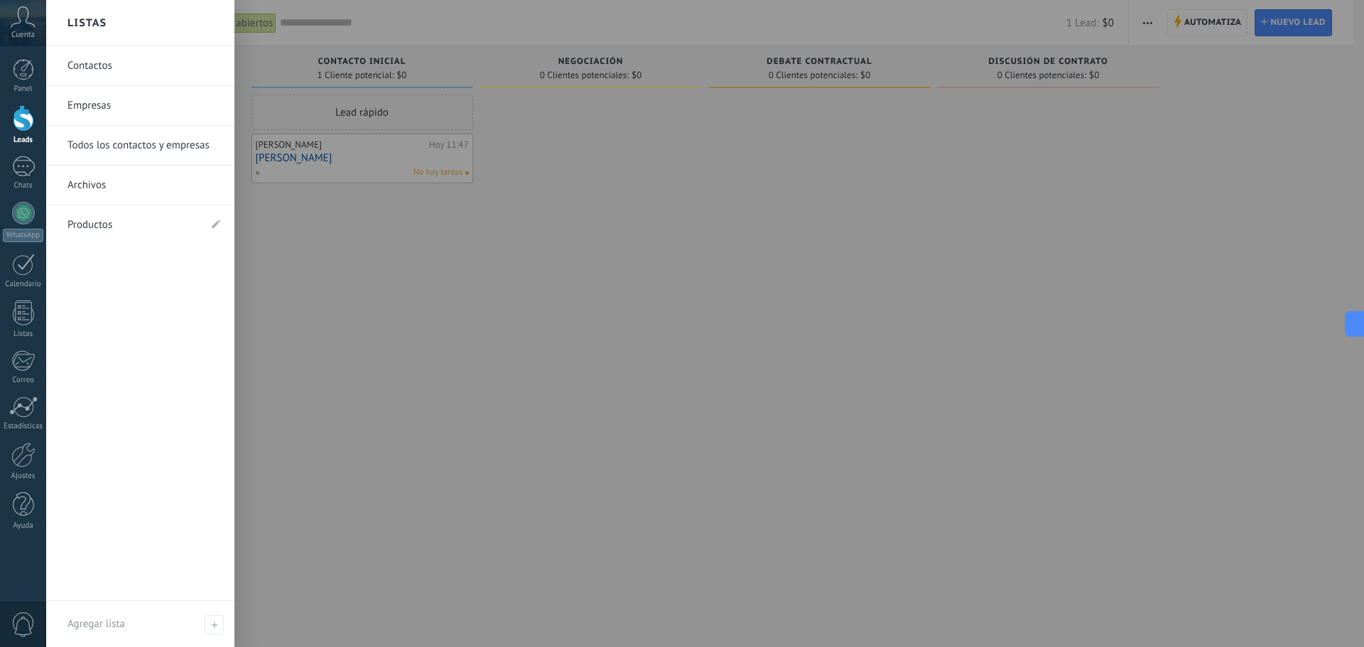
click at [119, 142] on link "Todos los contactos y empresas" at bounding box center [143, 146] width 153 height 40
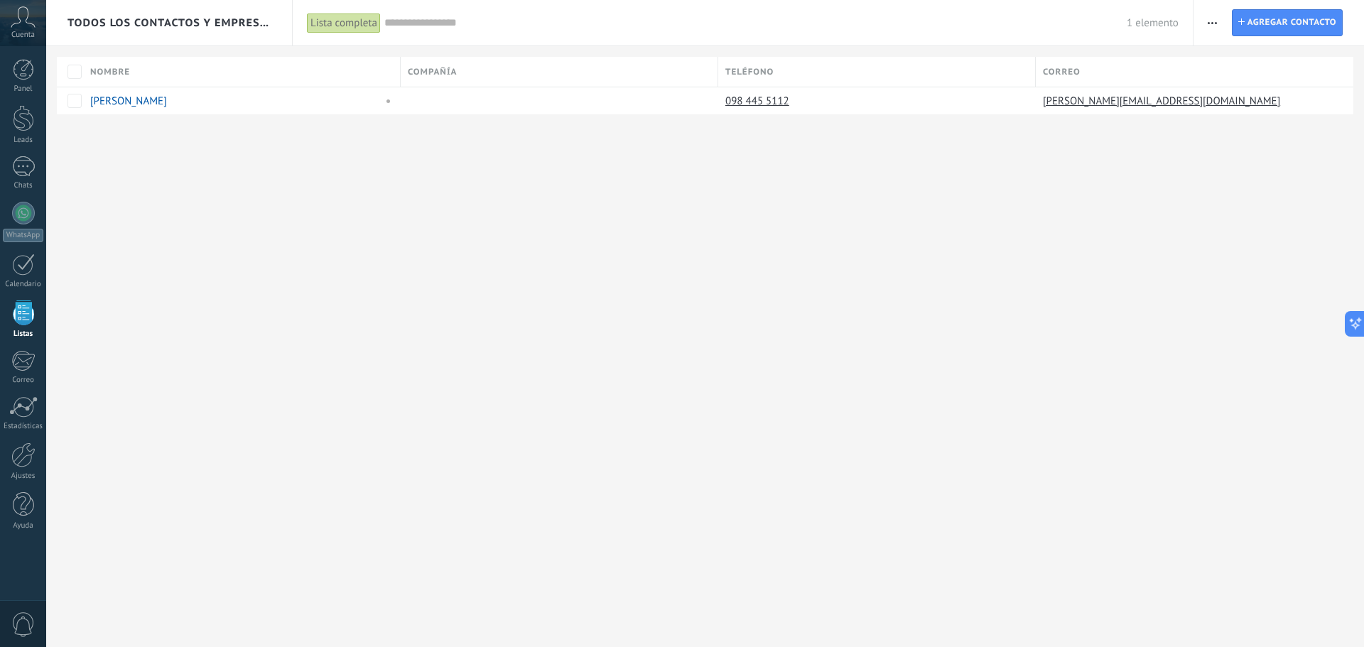
click at [1212, 19] on span "button" at bounding box center [1211, 22] width 9 height 27
click at [1255, 116] on span "Exportar" at bounding box center [1239, 117] width 39 height 28
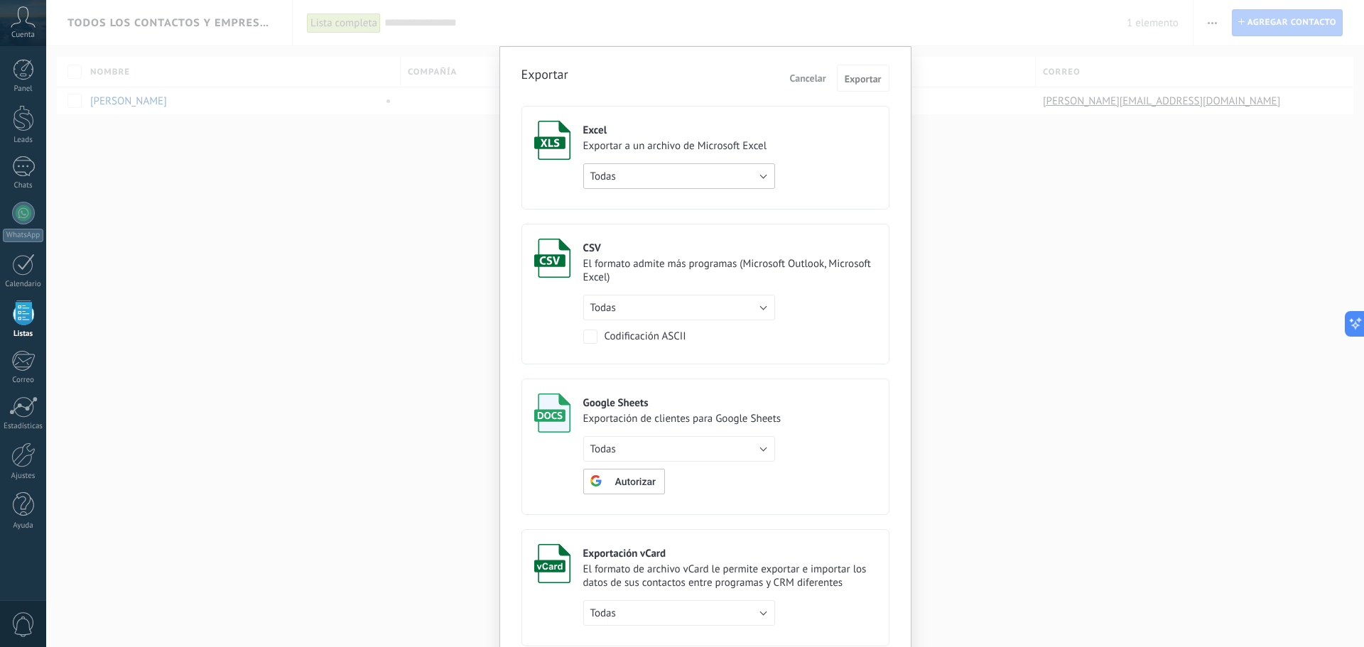
click at [729, 170] on button "Todas" at bounding box center [679, 176] width 192 height 26
click at [729, 170] on span "Todas" at bounding box center [672, 176] width 195 height 13
click at [705, 187] on button "Todas" at bounding box center [679, 176] width 192 height 26
click at [810, 165] on label "Excel Exportar a un archivo de Microsoft Excel Todas de filtro activo solo la p…" at bounding box center [705, 158] width 368 height 104
click at [744, 176] on button "Todas" at bounding box center [679, 176] width 192 height 26
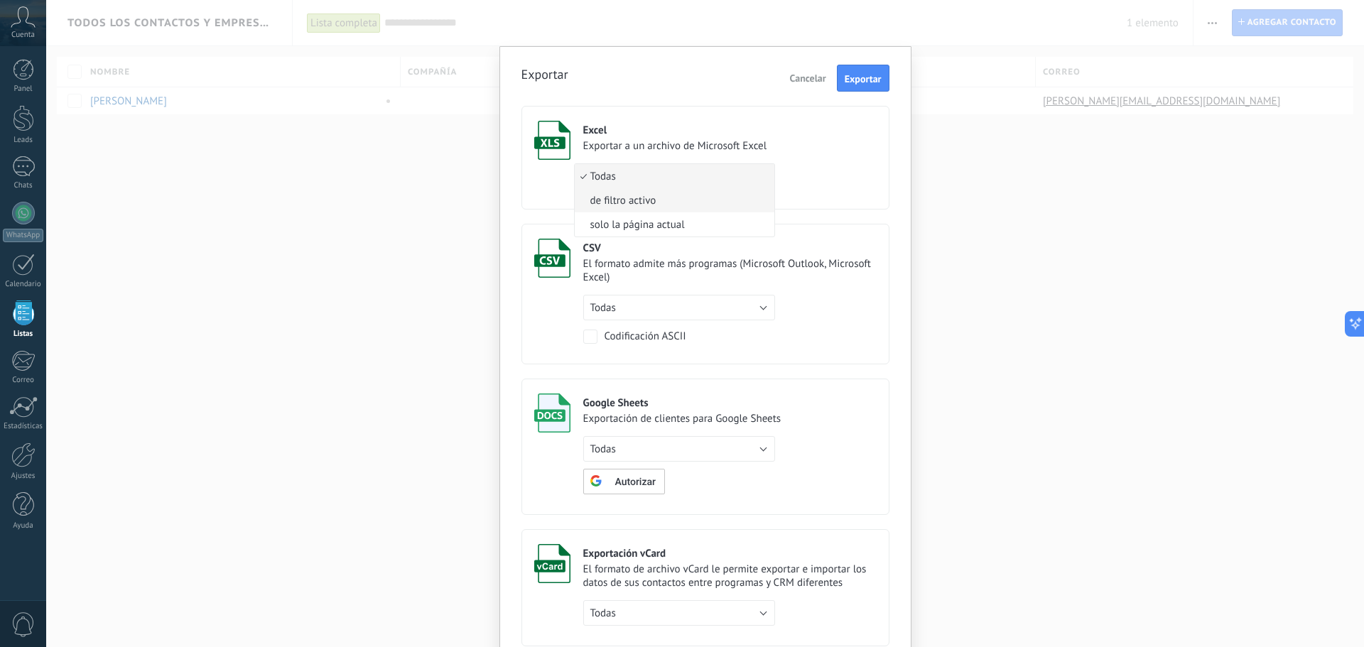
click at [691, 192] on li "de filtro activo" at bounding box center [675, 200] width 200 height 24
click at [874, 81] on span "Exportar" at bounding box center [862, 79] width 37 height 10
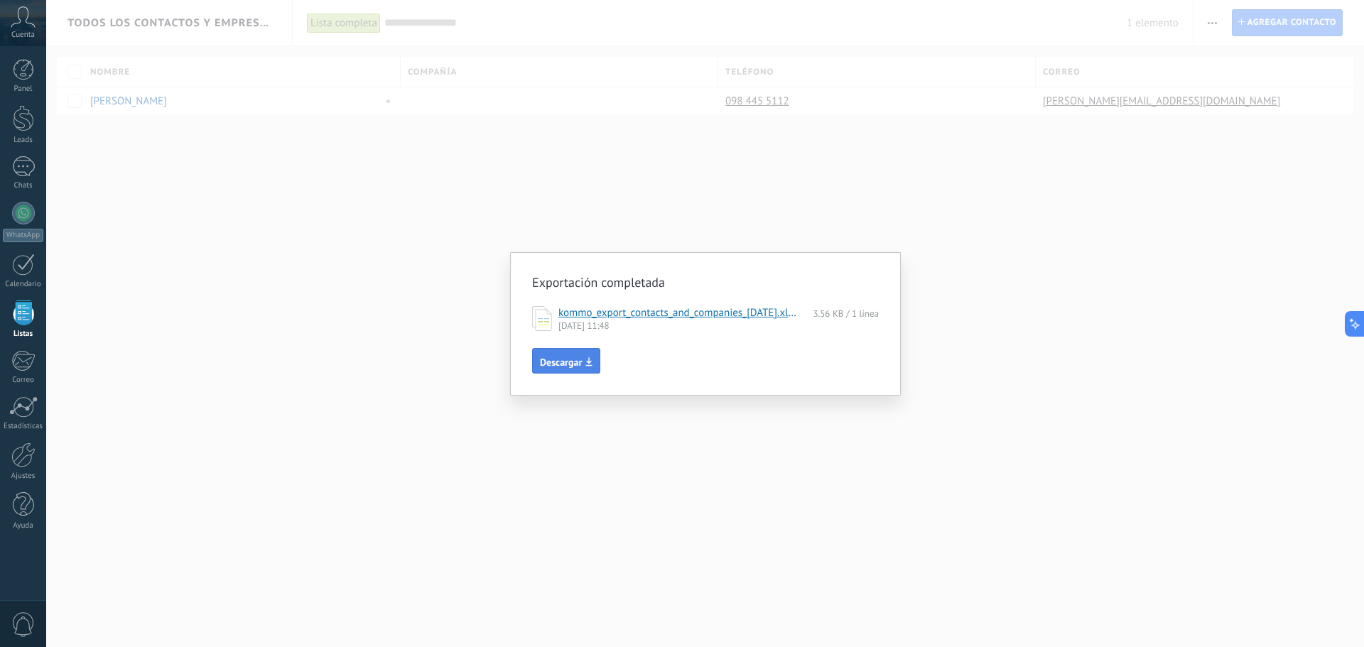
click at [583, 360] on span "Descargar" at bounding box center [566, 362] width 53 height 10
click at [588, 418] on div "Exportación completada kommo_export_contacts_and_companies_2025-08-21.xlsx 3.56…" at bounding box center [704, 323] width 1317 height 647
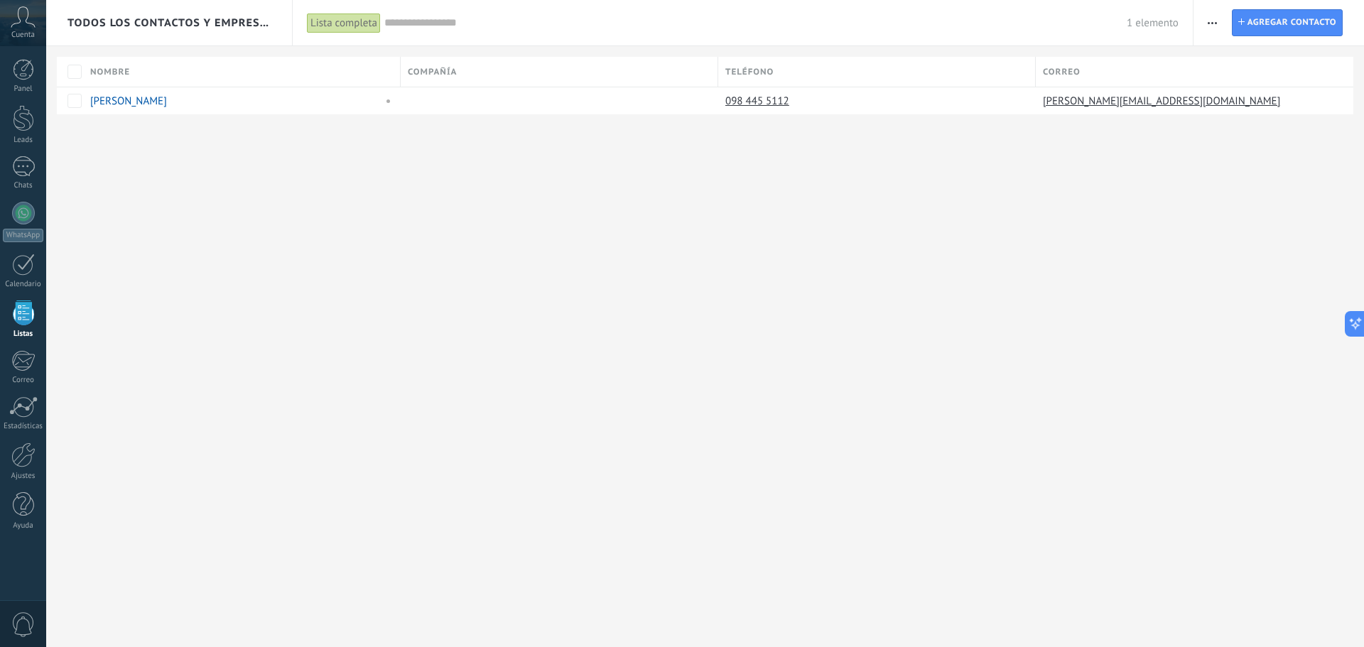
click at [1214, 23] on icon "button" at bounding box center [1211, 23] width 9 height 2
click at [355, 26] on div "Lista completa" at bounding box center [344, 23] width 74 height 21
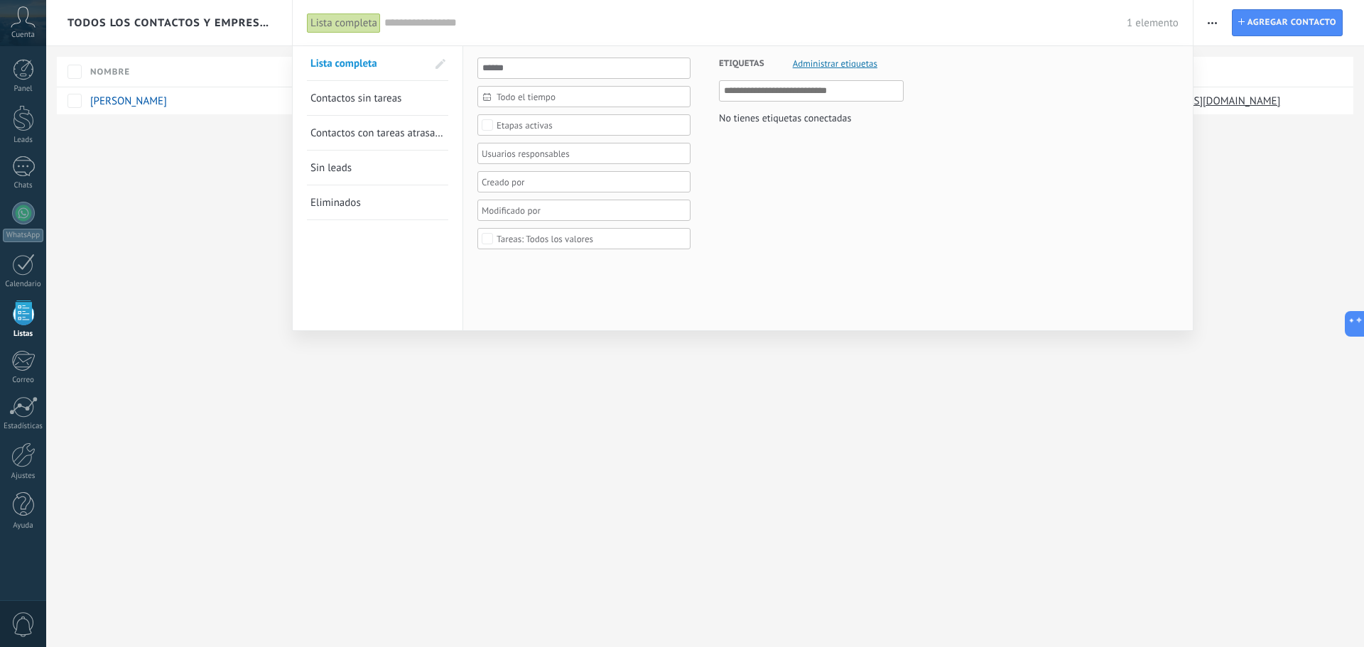
click at [158, 227] on div at bounding box center [682, 323] width 1364 height 647
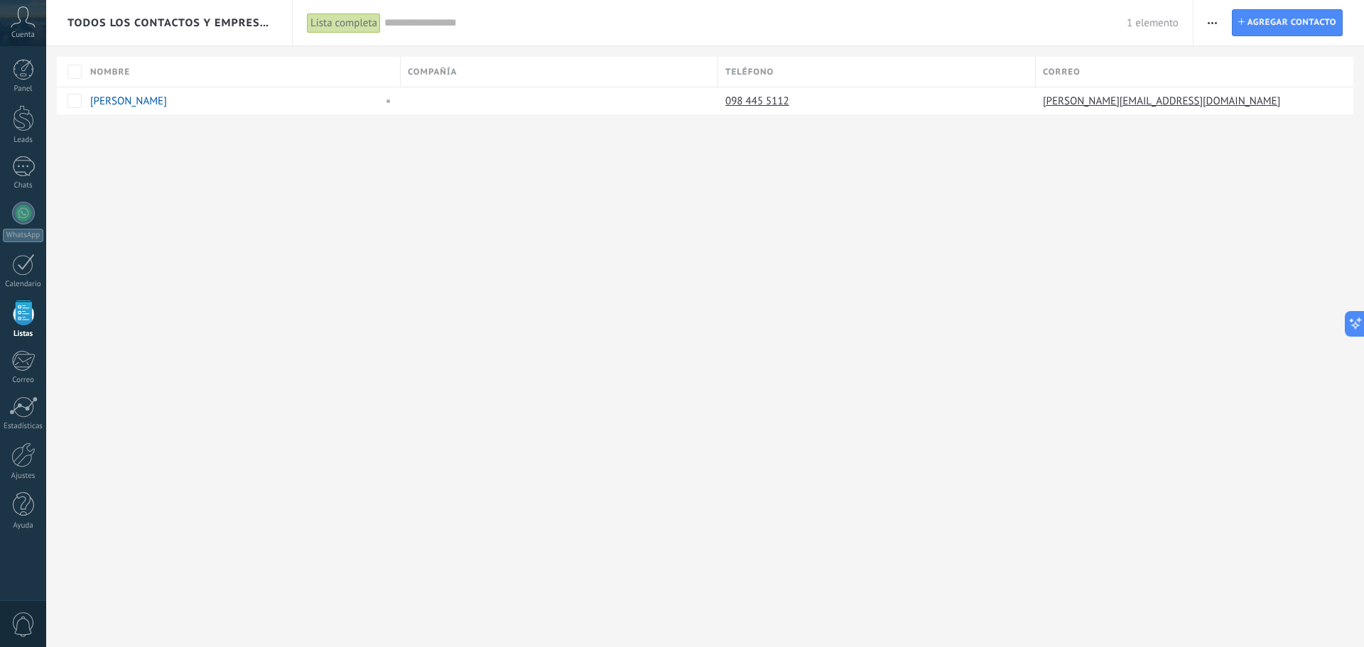
click at [1213, 24] on span "button" at bounding box center [1211, 22] width 9 height 27
click at [1280, 178] on span "Ajustes de la lista" at bounding box center [1260, 174] width 80 height 28
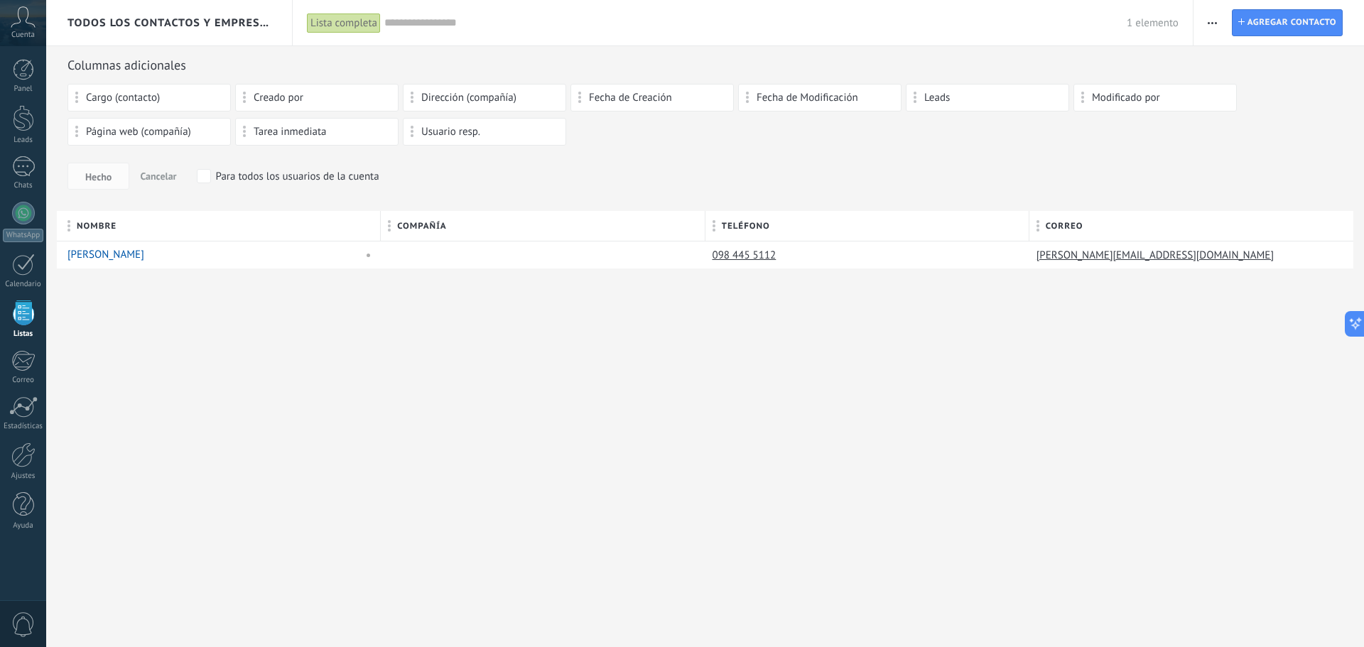
click at [408, 131] on div "Usuario resp." at bounding box center [484, 132] width 163 height 28
drag, startPoint x: 410, startPoint y: 131, endPoint x: 408, endPoint y: 124, distance: 7.6
click at [409, 126] on div "Usuario resp." at bounding box center [484, 132] width 163 height 28
click at [1082, 300] on div "Todos los contactos y empresas Lista completa Aplicar 1 elemento Lista completa…" at bounding box center [704, 157] width 1317 height 315
drag, startPoint x: 327, startPoint y: 342, endPoint x: 139, endPoint y: 305, distance: 190.9
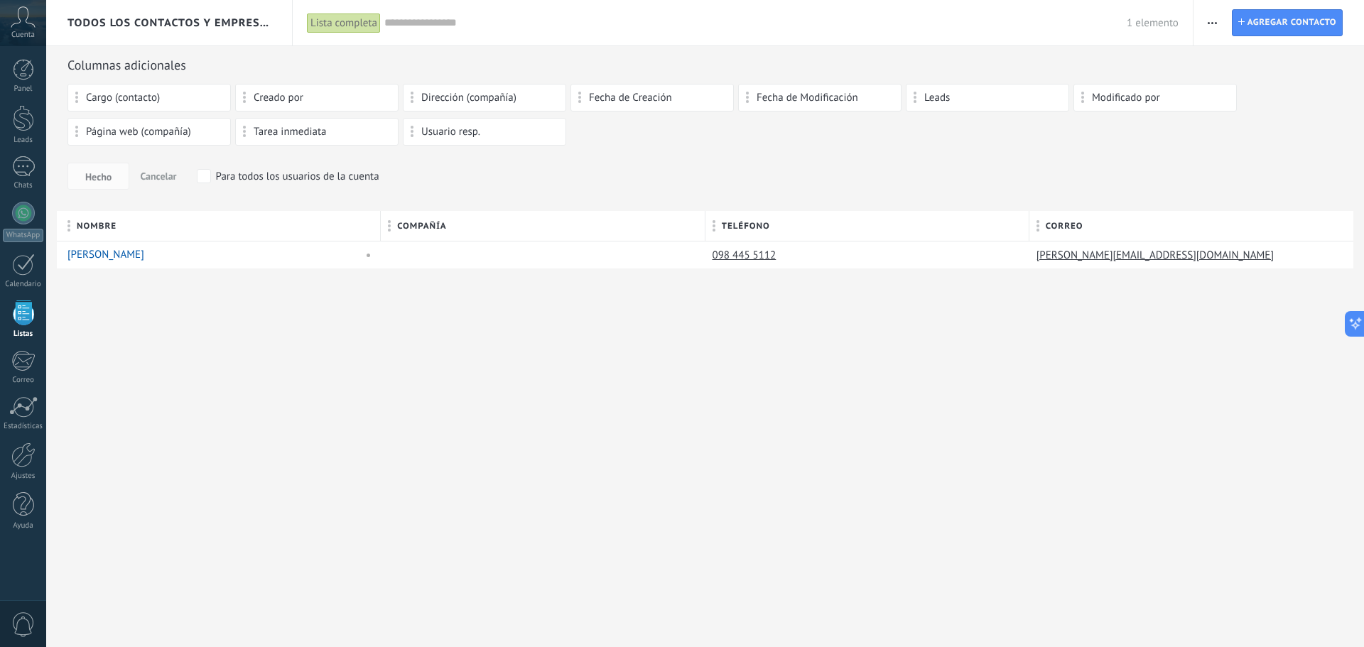
click at [132, 341] on div "Todos los contactos y empresas Lista completa Aplicar 1 elemento Lista completa…" at bounding box center [704, 323] width 1317 height 647
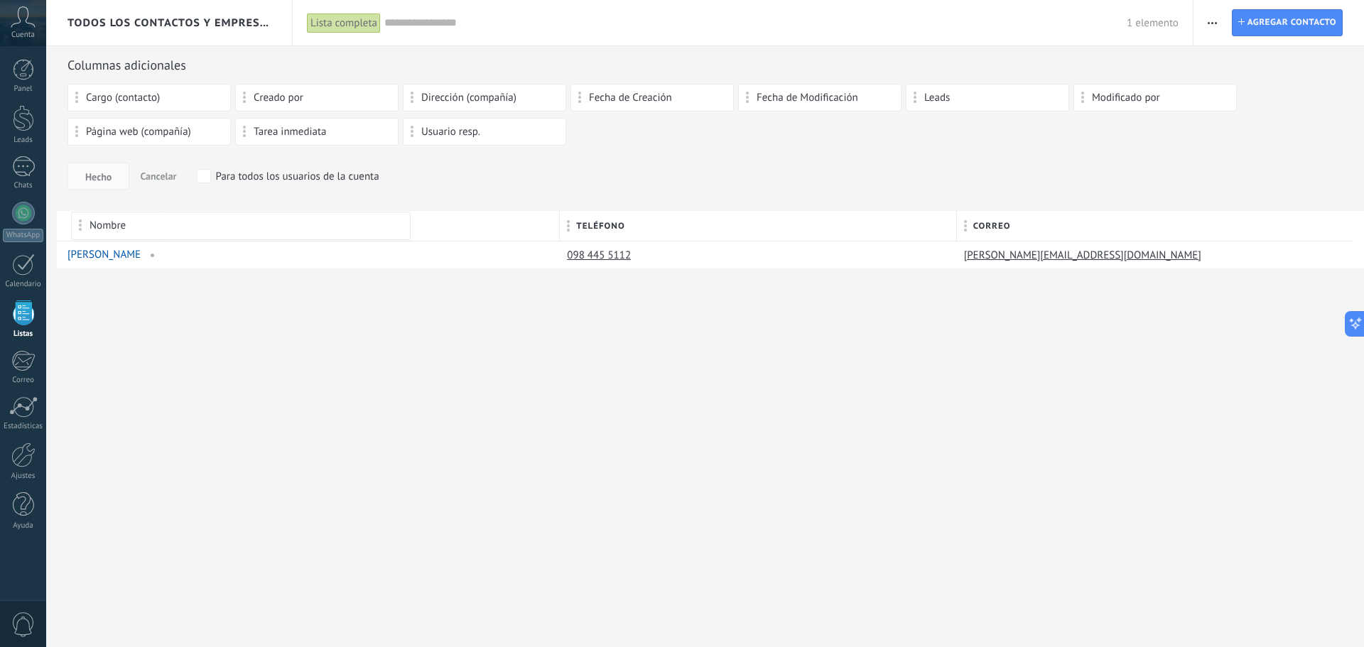
drag, startPoint x: 65, startPoint y: 228, endPoint x: 78, endPoint y: 226, distance: 13.7
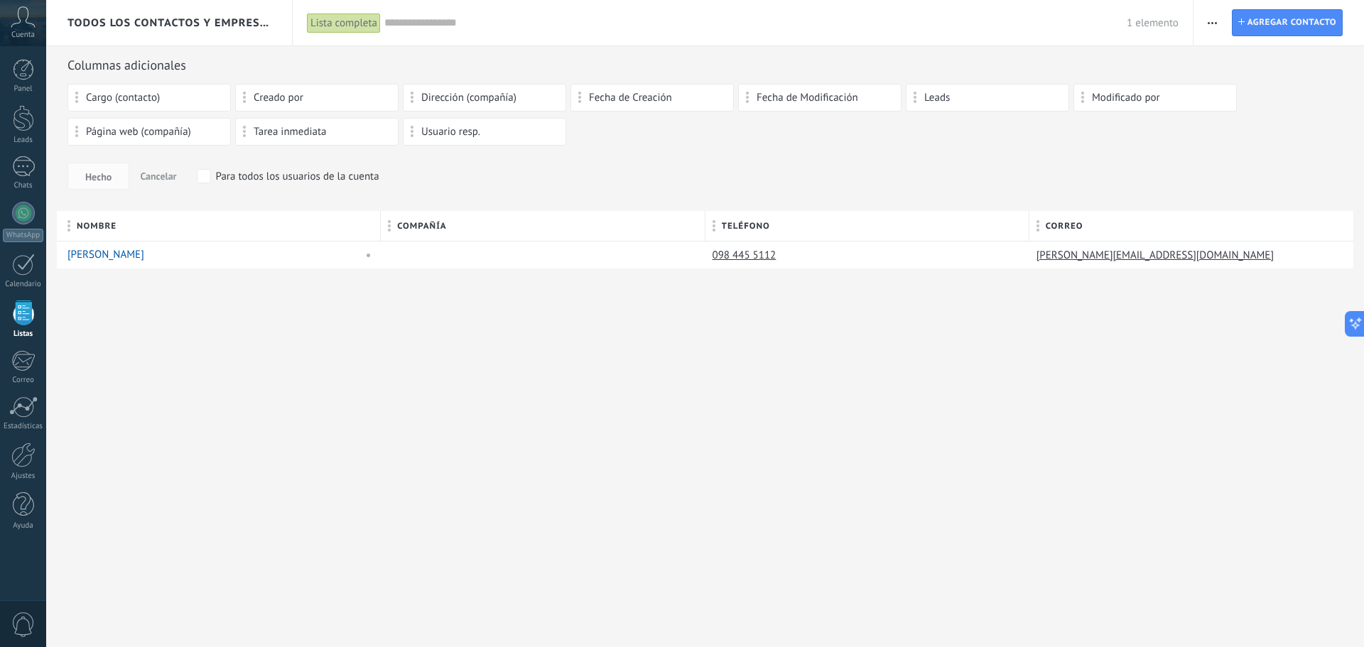
drag, startPoint x: 444, startPoint y: 136, endPoint x: 432, endPoint y: 129, distance: 13.0
click at [432, 129] on span "Usuario resp." at bounding box center [450, 132] width 59 height 10
click at [165, 97] on div "Cargo (contacto)" at bounding box center [149, 98] width 148 height 12
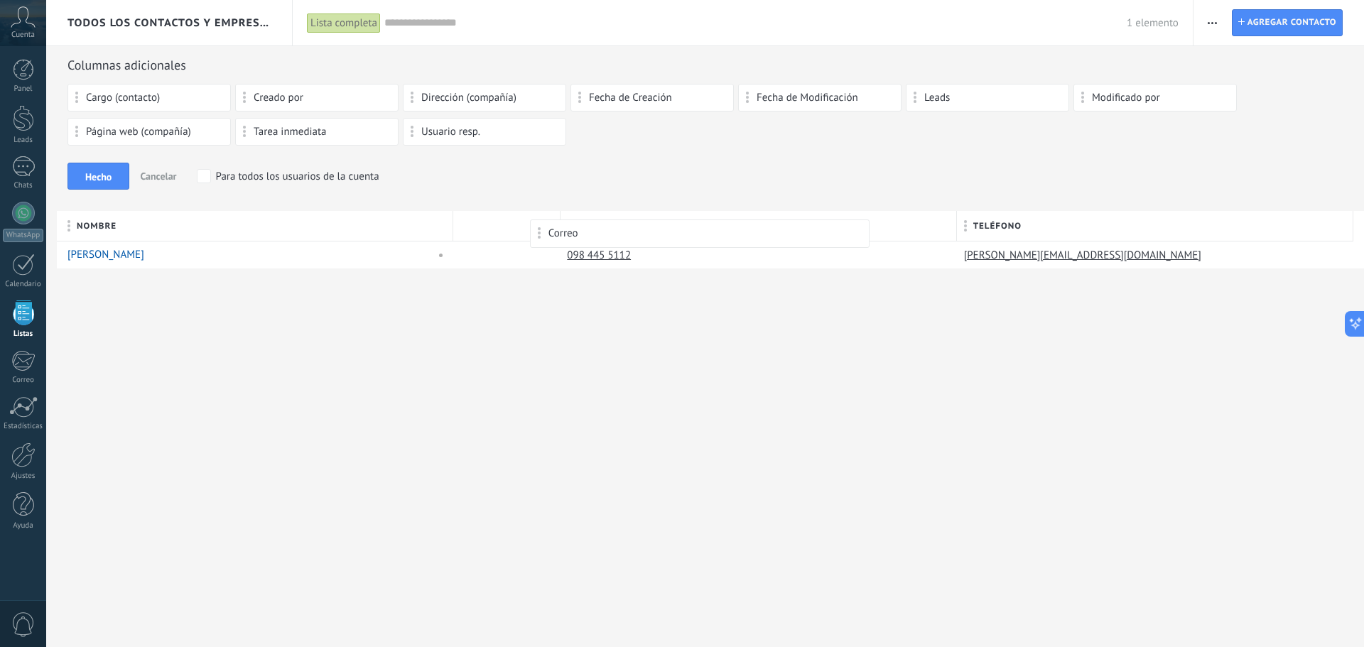
drag, startPoint x: 1097, startPoint y: 224, endPoint x: 598, endPoint y: 234, distance: 499.3
drag, startPoint x: 1097, startPoint y: 217, endPoint x: 697, endPoint y: 223, distance: 400.6
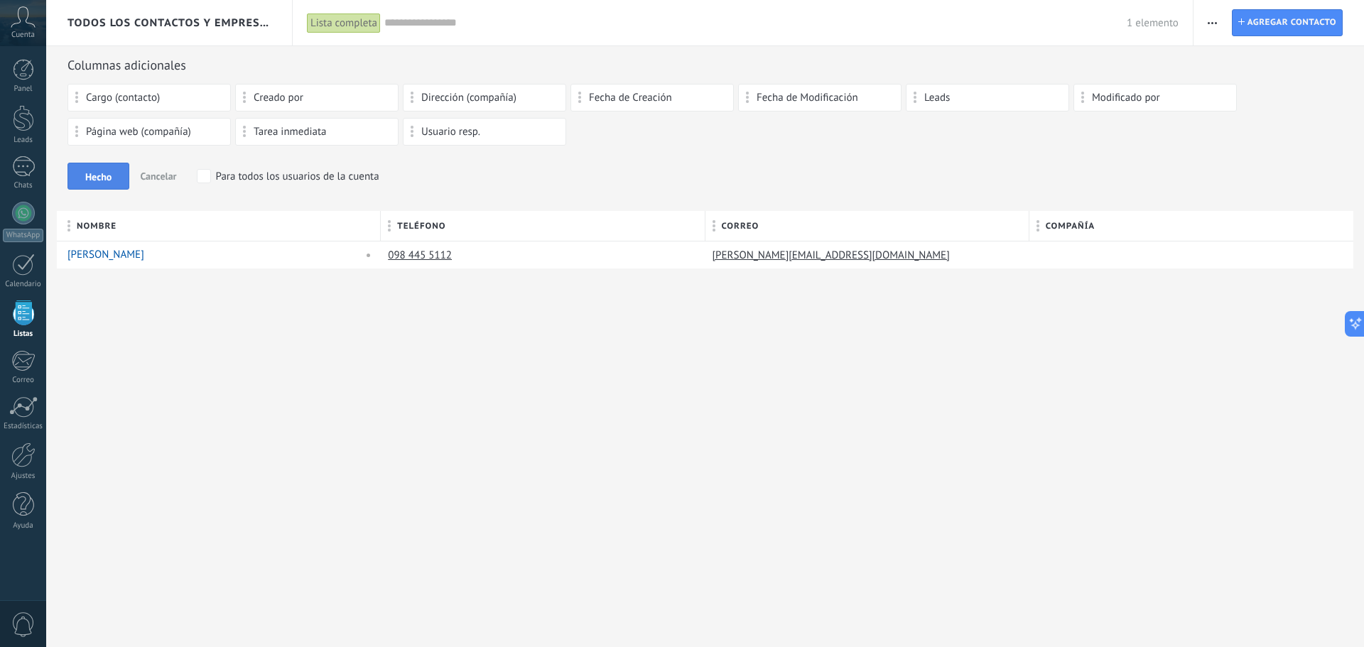
click at [97, 175] on span "Hecho" at bounding box center [98, 177] width 26 height 10
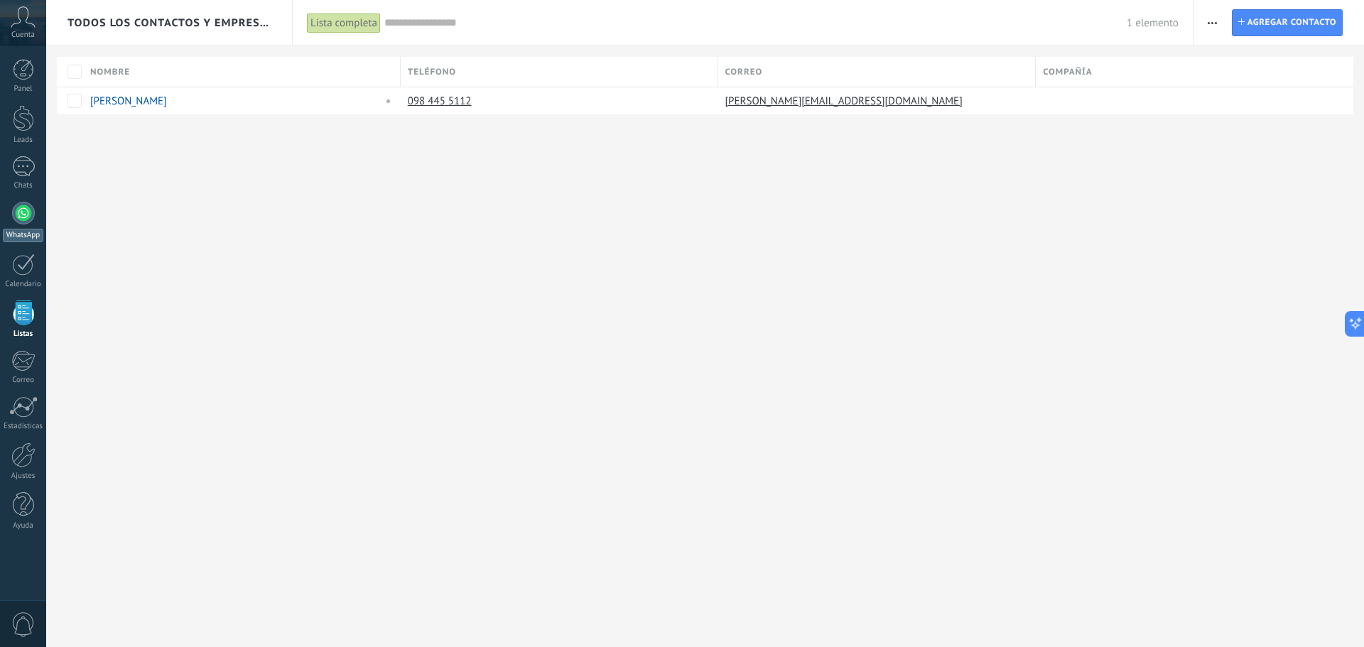
click at [21, 222] on div at bounding box center [23, 213] width 23 height 23
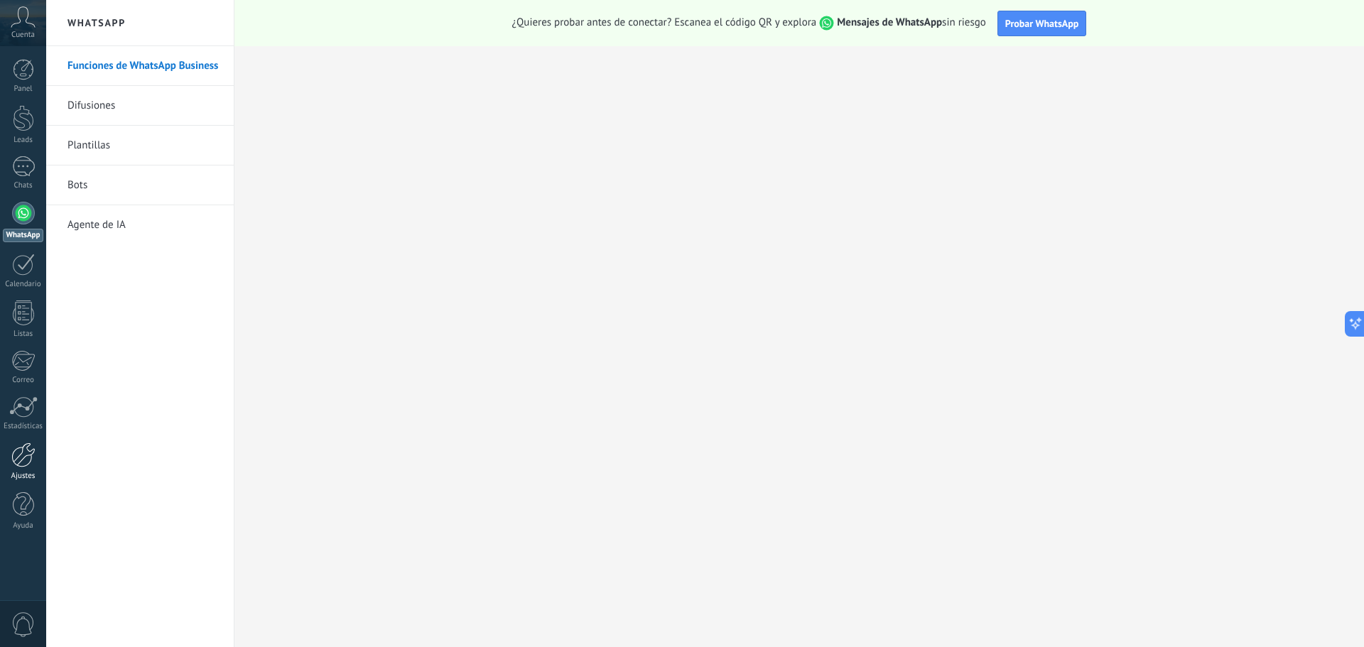
click at [28, 447] on div at bounding box center [23, 454] width 24 height 25
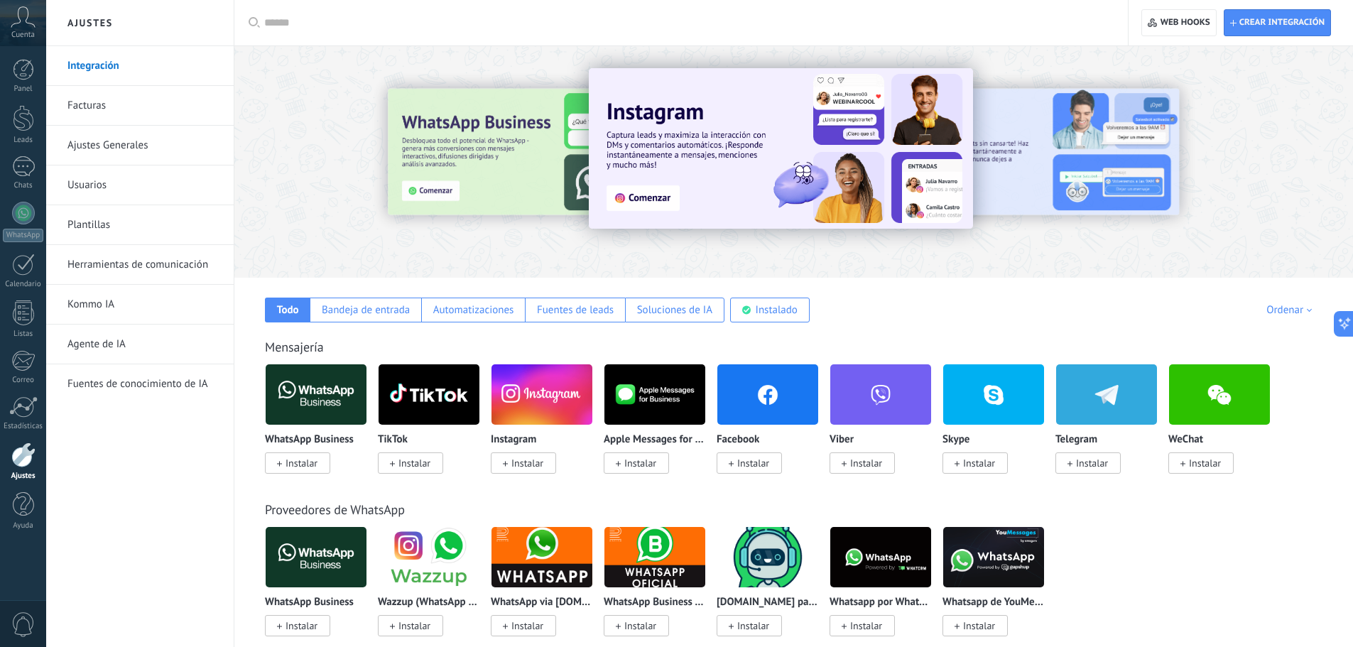
click at [543, 459] on span "Instalar" at bounding box center [527, 463] width 32 height 13
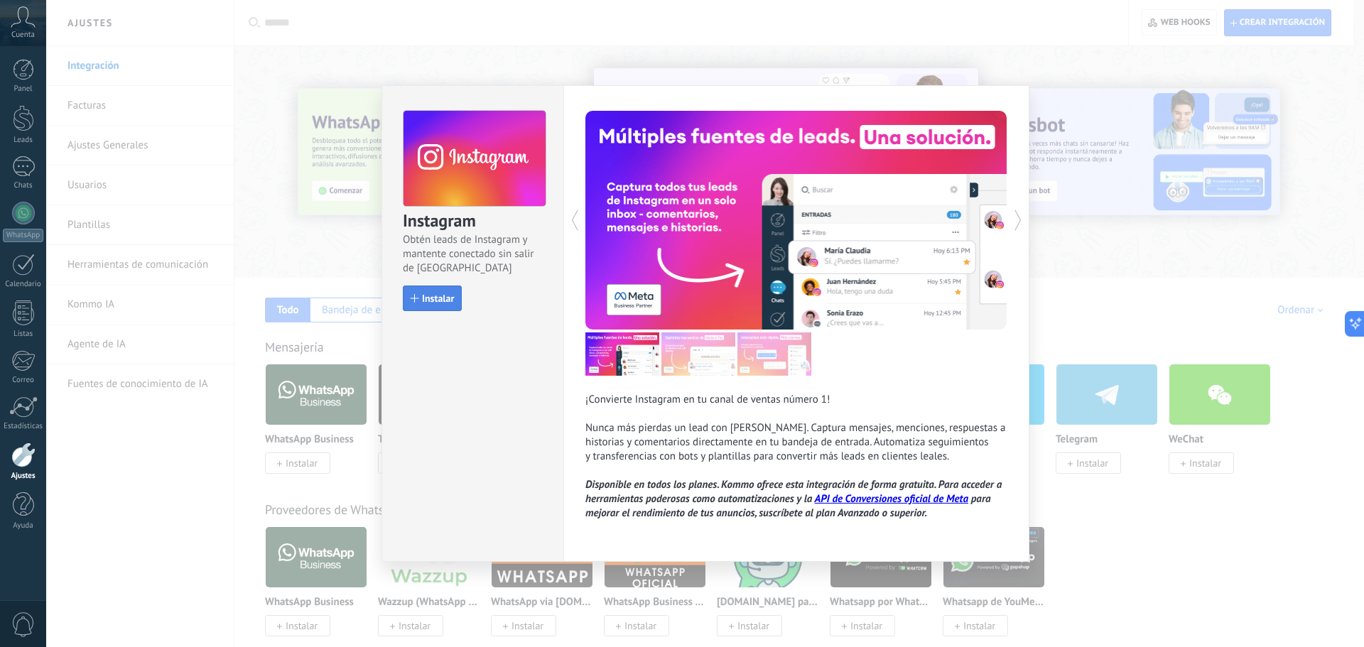
click at [454, 295] on span "Instalar" at bounding box center [438, 298] width 32 height 10
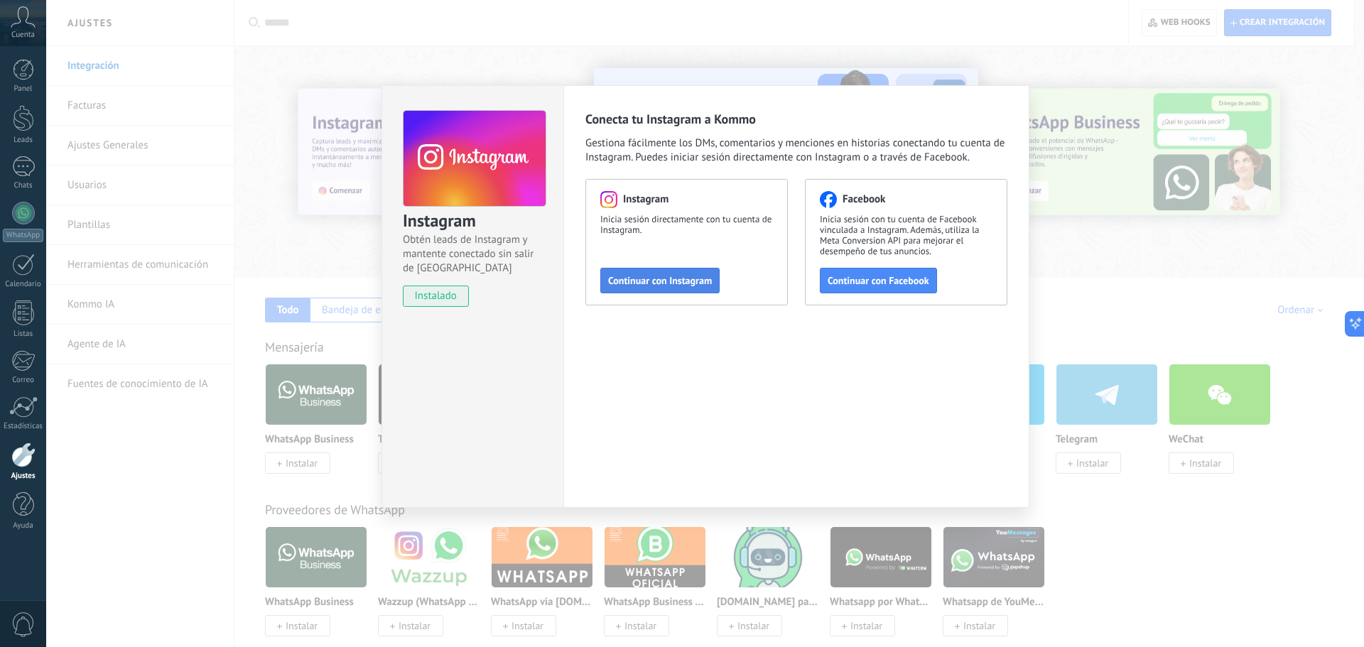
click at [690, 282] on span "Continuar con Instagram" at bounding box center [660, 281] width 104 height 10
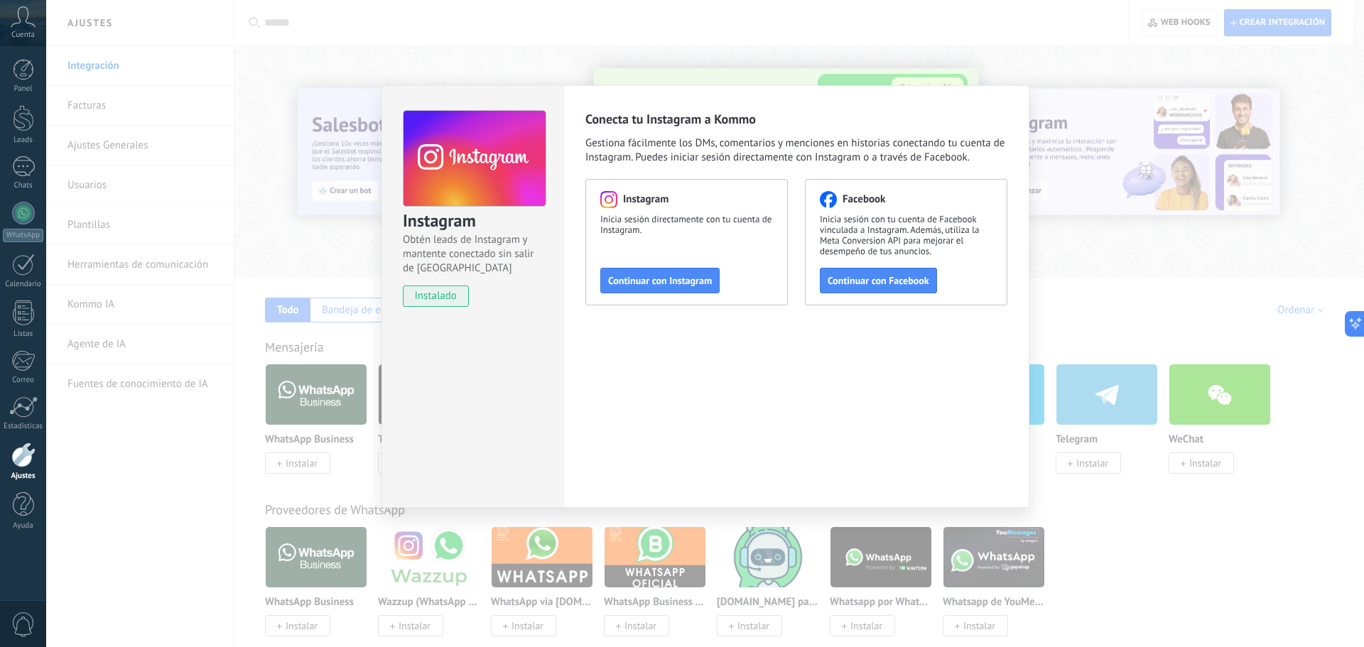
click at [396, 393] on div "Instagram Obtén leads de Instagram y mantente conectado sin salir de Kommo inst…" at bounding box center [472, 296] width 182 height 423
click at [329, 256] on div "Instagram Obtén leads de Instagram y mantente conectado sin salir de Kommo inst…" at bounding box center [704, 323] width 1317 height 647
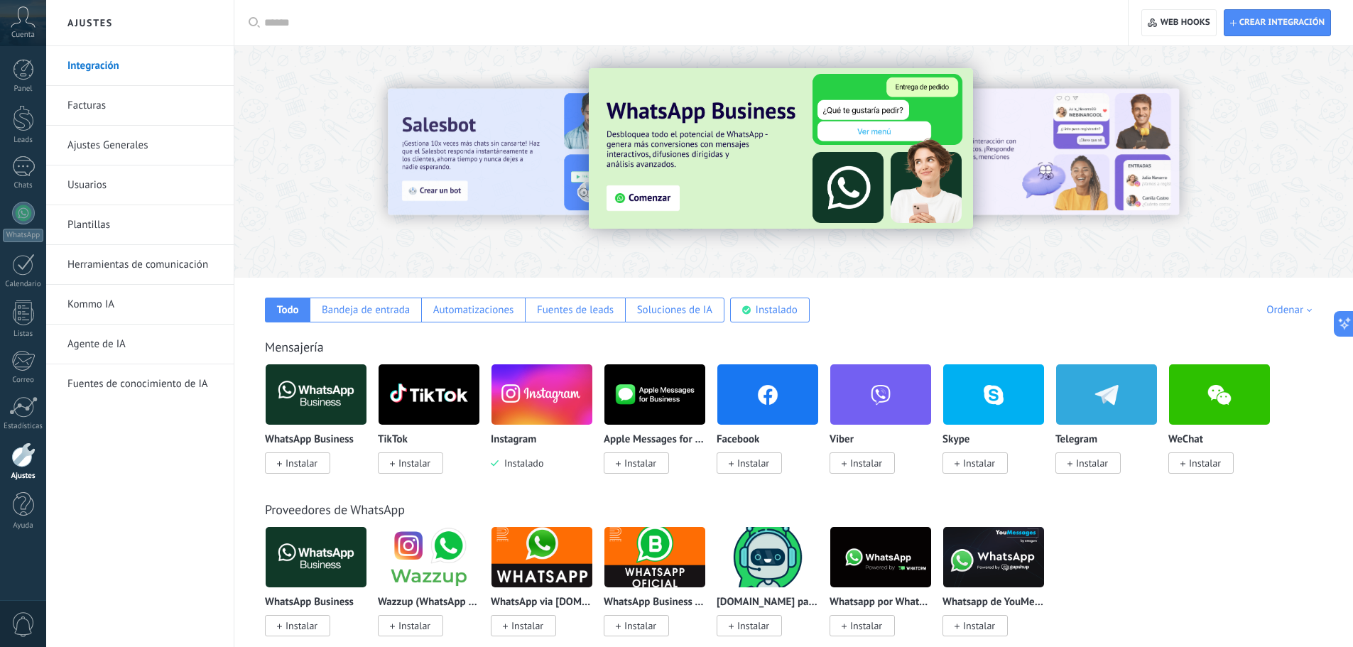
click at [746, 461] on span "Instalar" at bounding box center [753, 463] width 32 height 13
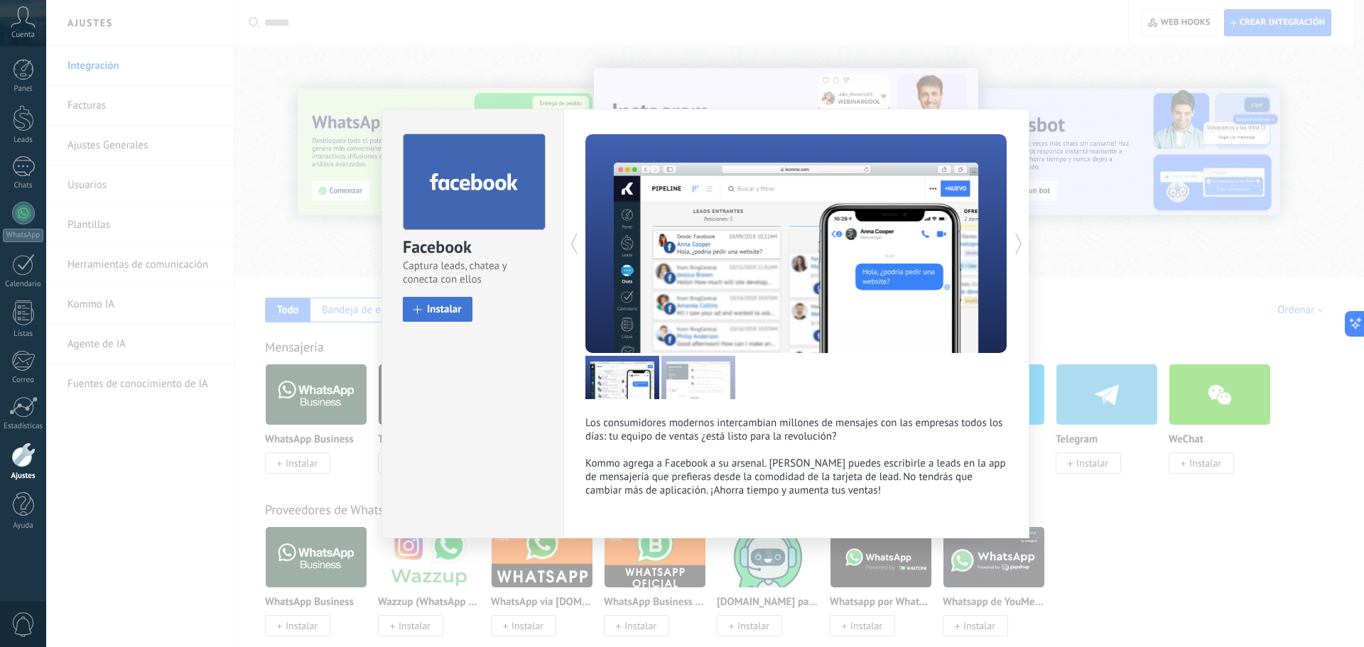
click at [433, 308] on span "Instalar" at bounding box center [444, 309] width 35 height 11
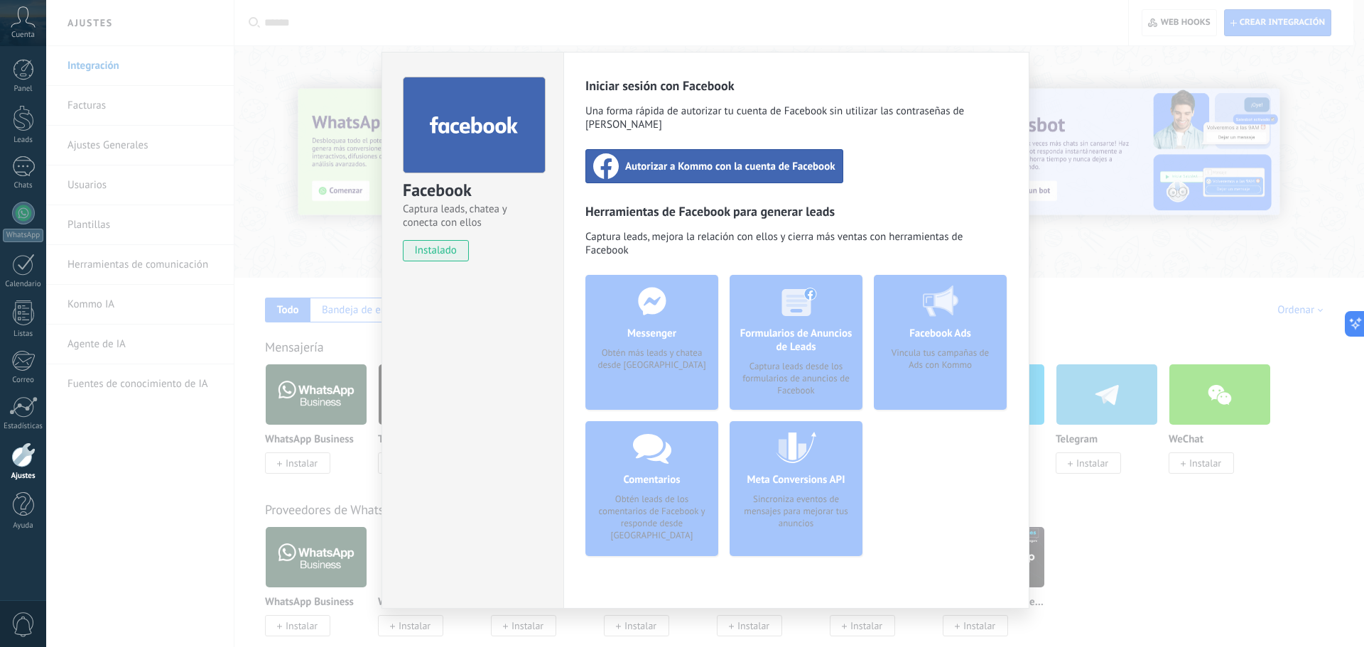
click at [928, 446] on div "Facebook Ads Vincula tus campañas de Ads con Kommo" at bounding box center [940, 421] width 133 height 293
click at [905, 168] on div "Iniciar sesión con Facebook Una forma rápida de autorizar tu cuenta de Facebook…" at bounding box center [796, 322] width 422 height 490
click at [1081, 168] on div "Facebook Captura leads, chatea y conecta con ellos instalado Desinstalar Inicia…" at bounding box center [704, 323] width 1317 height 647
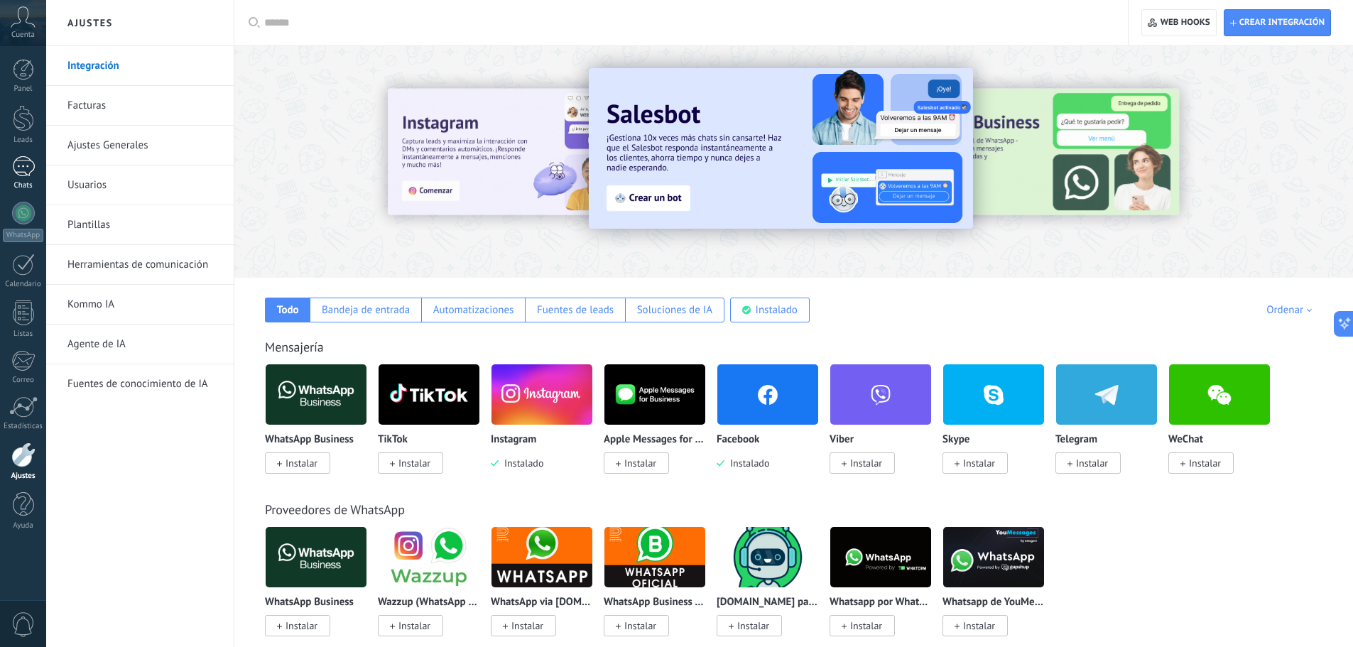
click at [26, 170] on div at bounding box center [23, 166] width 23 height 21
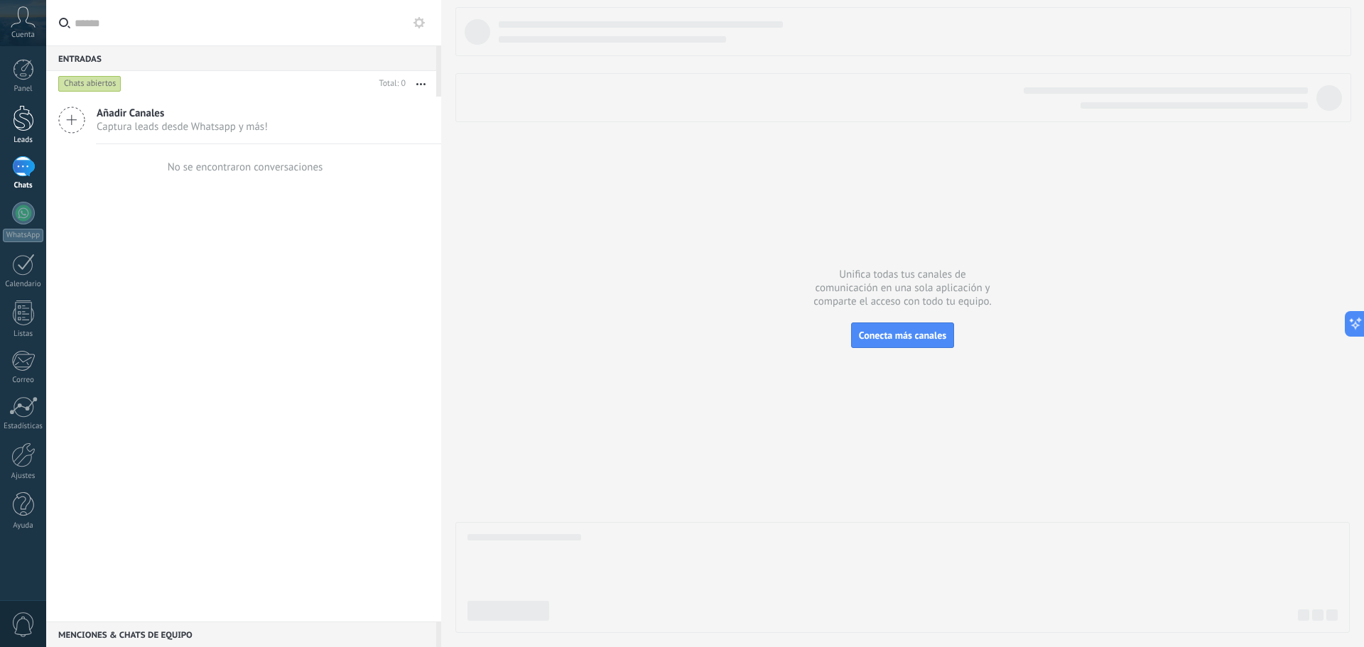
click at [12, 136] on div "Leads" at bounding box center [23, 140] width 41 height 9
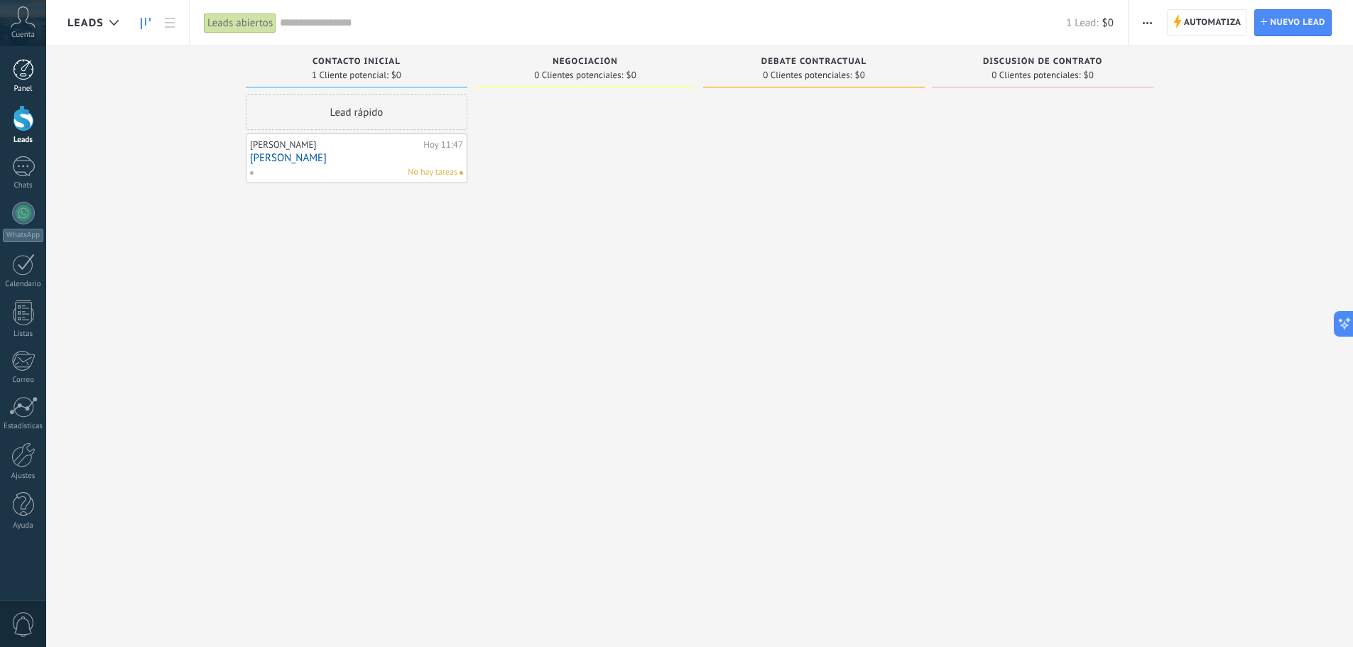
click at [10, 67] on link "Panel" at bounding box center [23, 76] width 46 height 35
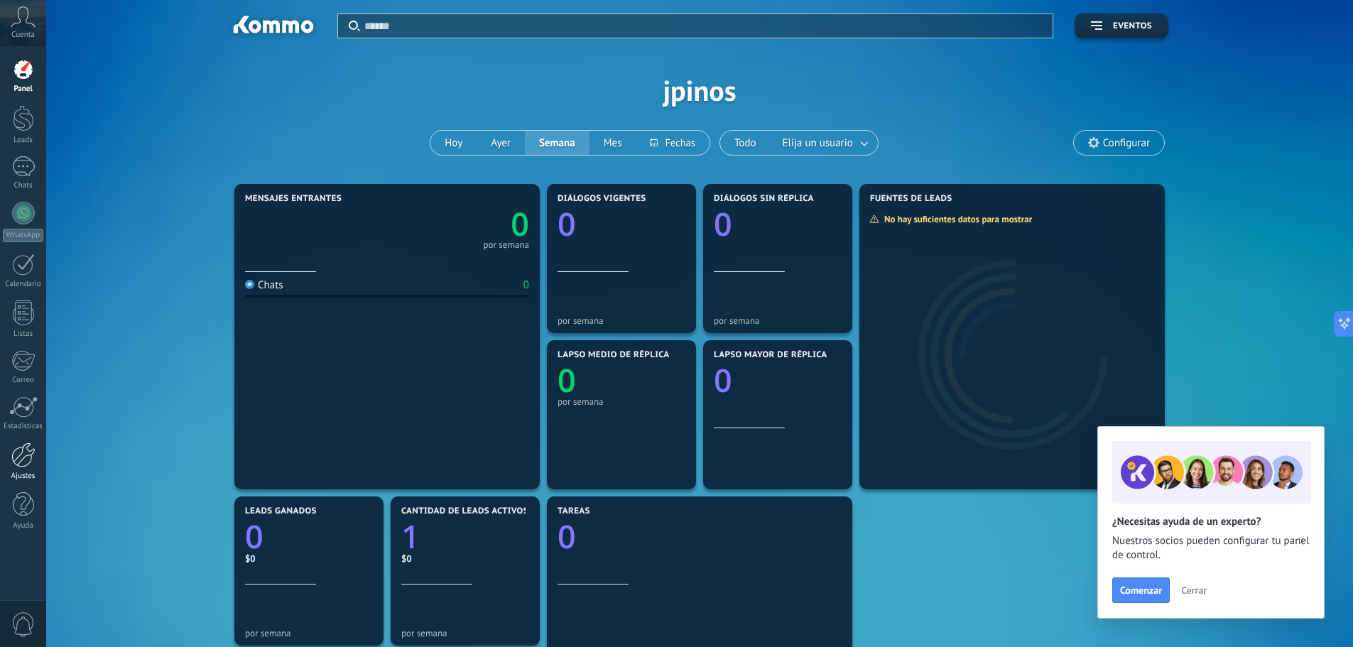
click at [26, 450] on div at bounding box center [23, 454] width 24 height 25
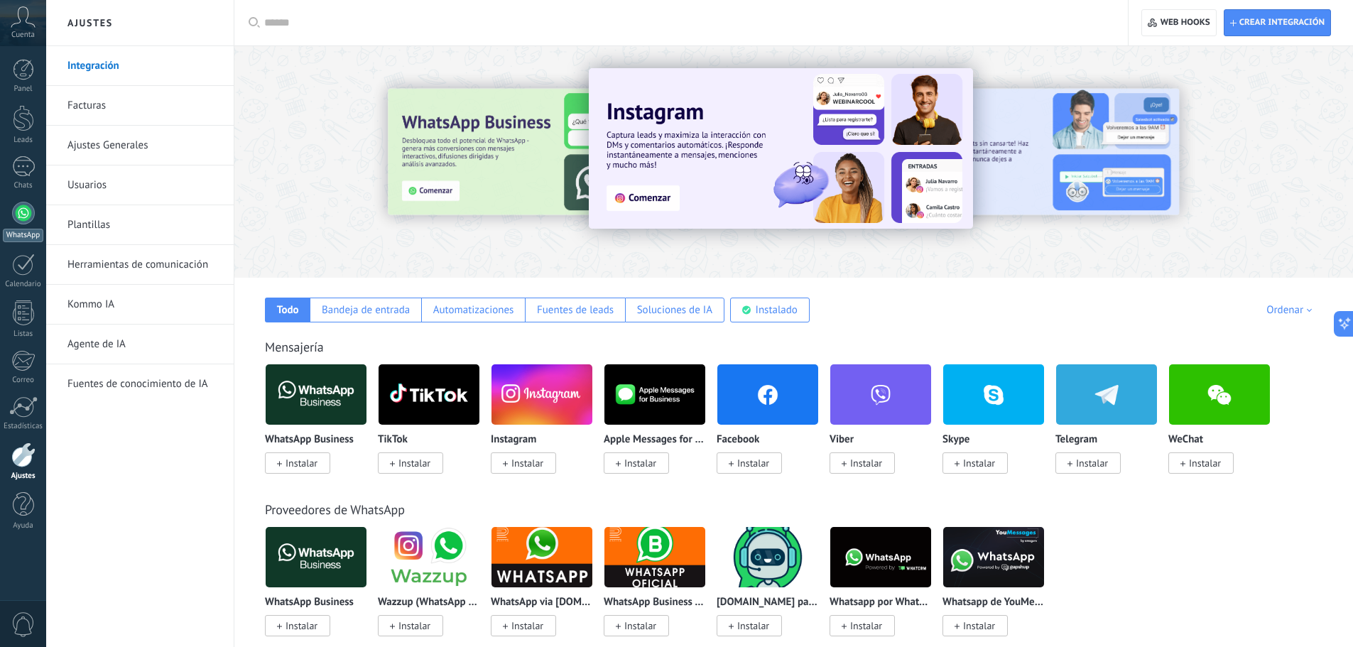
click at [24, 225] on link "WhatsApp" at bounding box center [23, 222] width 46 height 40
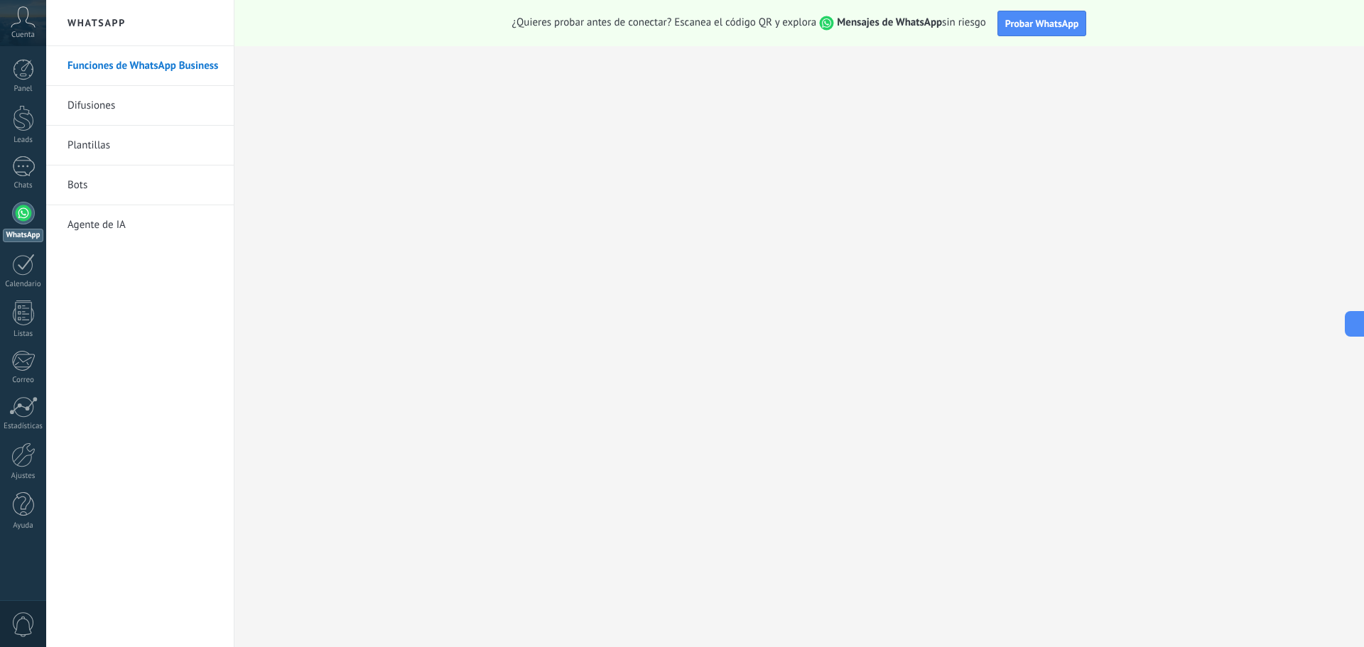
click at [109, 108] on link "Difusiones" at bounding box center [143, 106] width 152 height 40
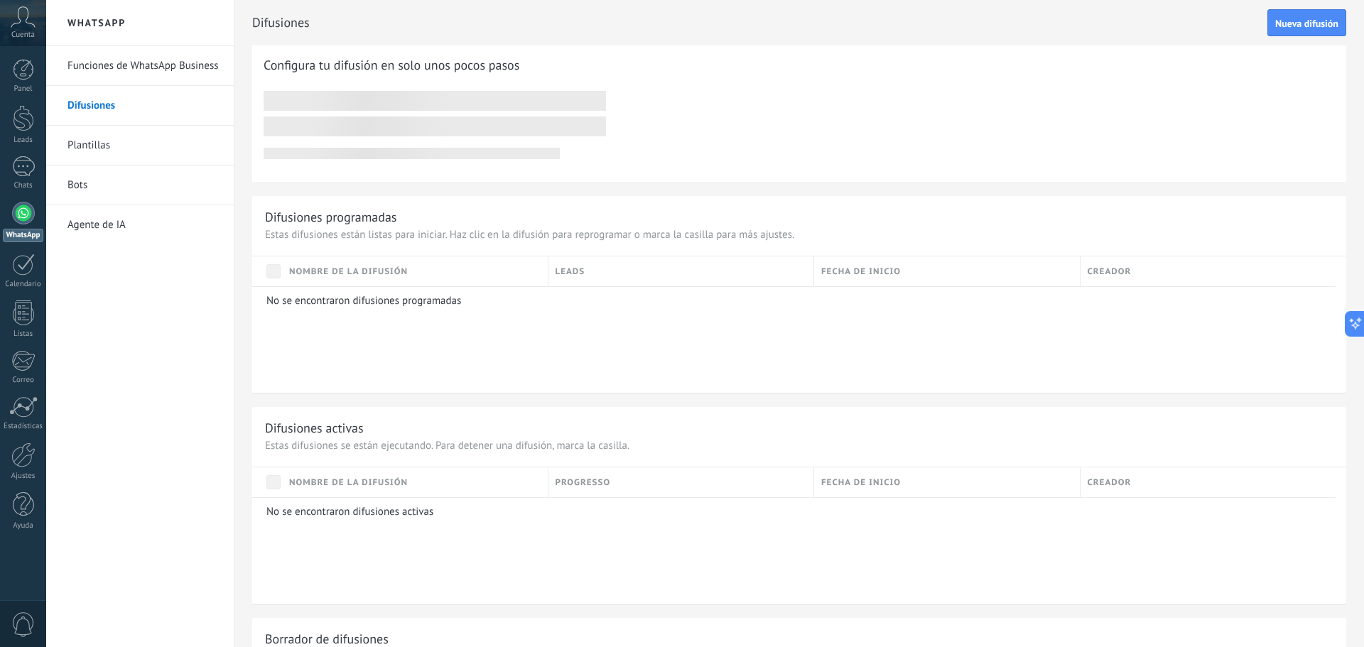
click at [109, 148] on link "Plantillas" at bounding box center [143, 146] width 152 height 40
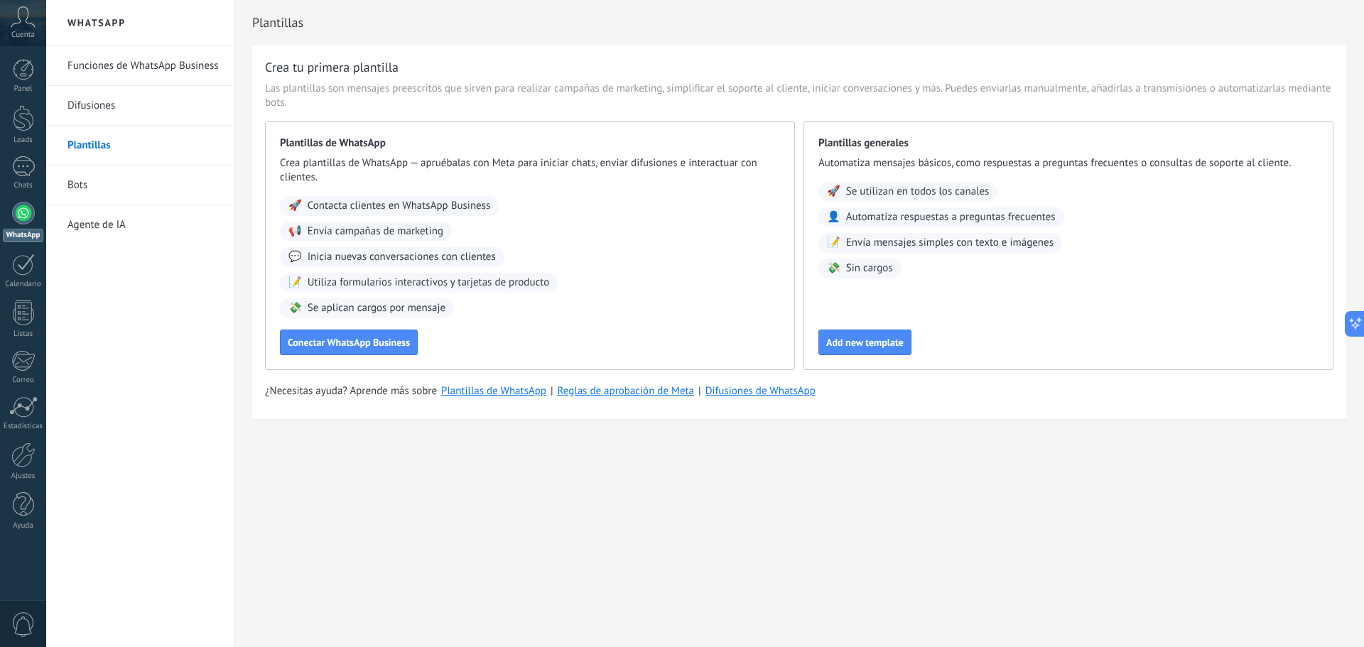
click at [109, 106] on link "Difusiones" at bounding box center [143, 106] width 152 height 40
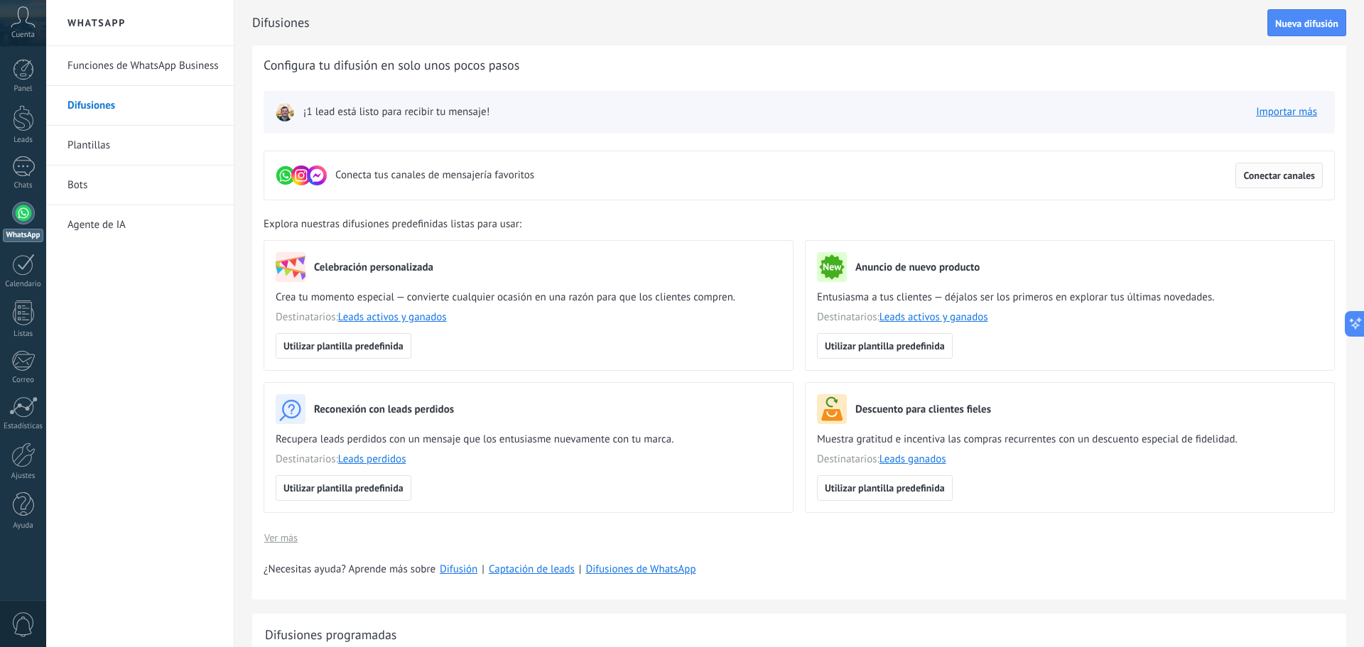
click at [1276, 176] on span "Conectar canales" at bounding box center [1279, 175] width 72 height 10
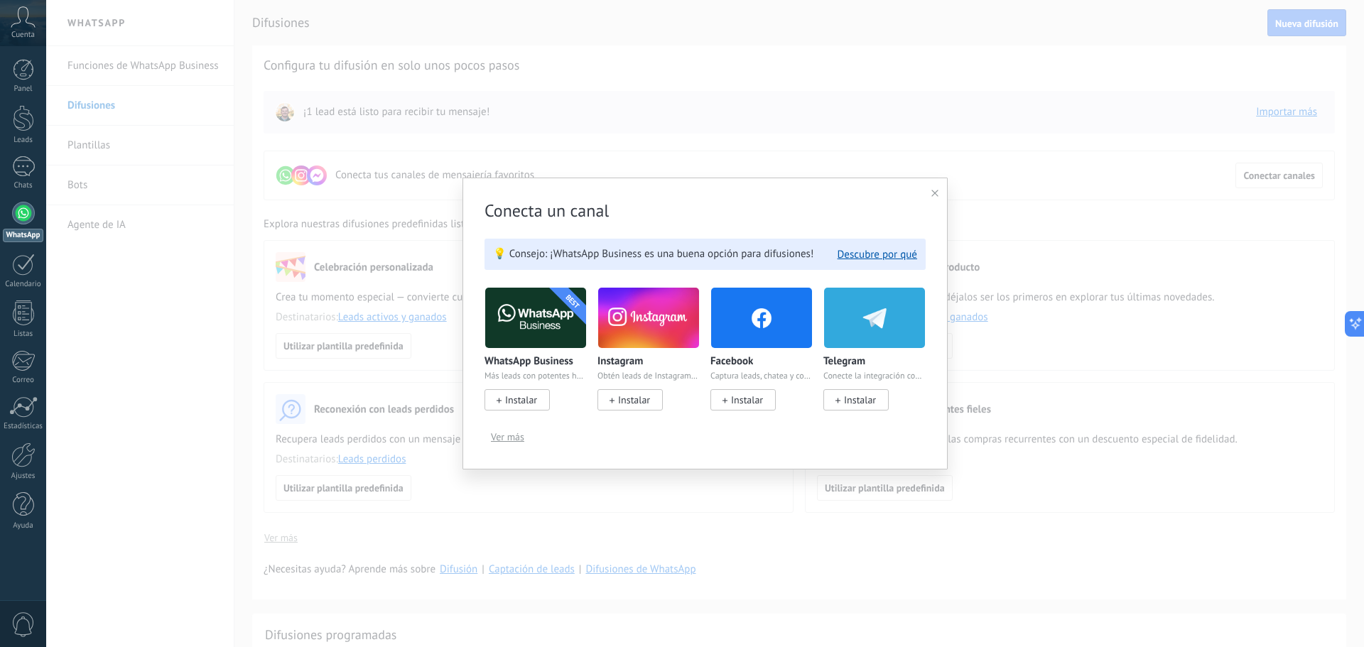
click at [638, 399] on span "Instalar" at bounding box center [634, 399] width 32 height 13
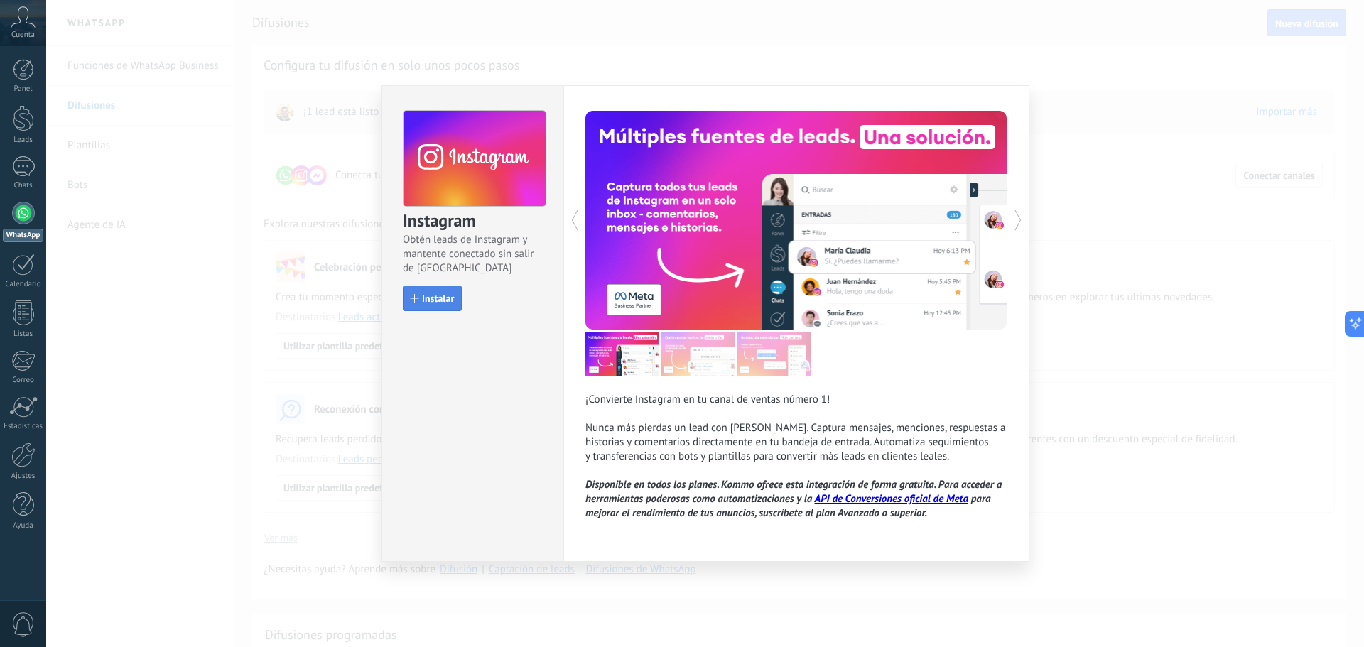
click at [429, 305] on button "Instalar" at bounding box center [432, 298] width 59 height 26
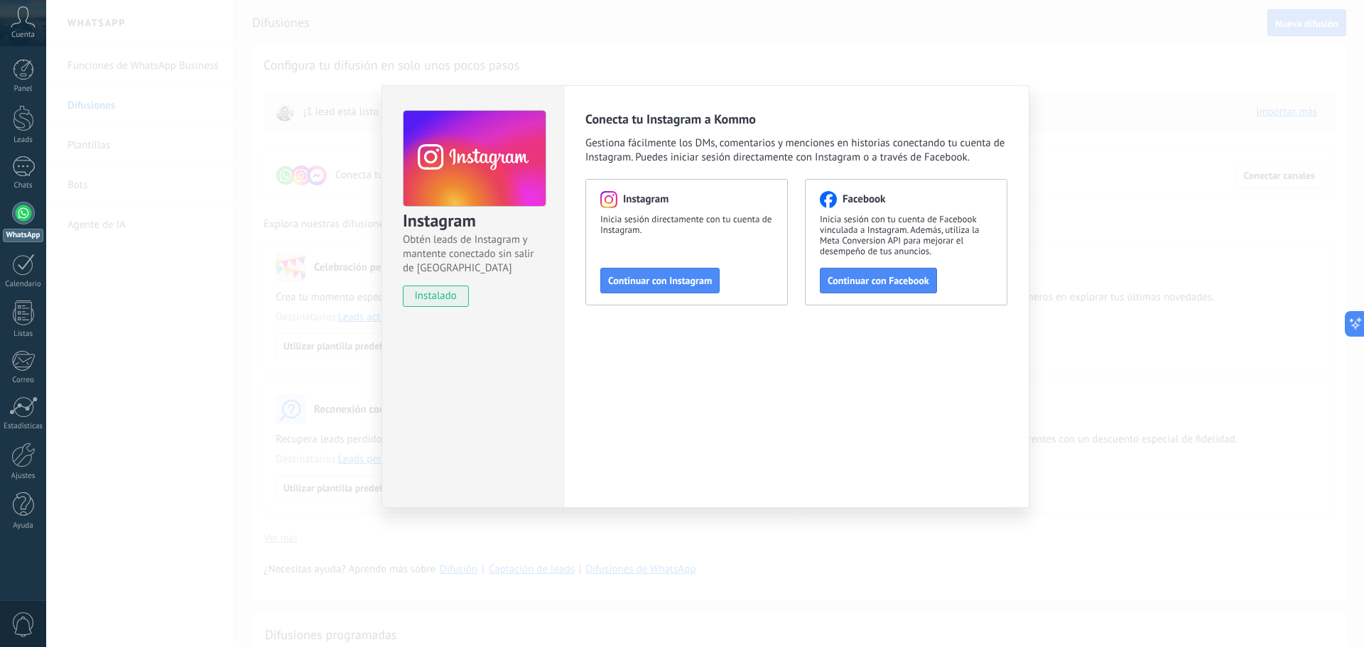
click at [1101, 142] on div "Instagram Obtén leads de Instagram y mantente conectado sin salir de Kommo inst…" at bounding box center [704, 323] width 1317 height 647
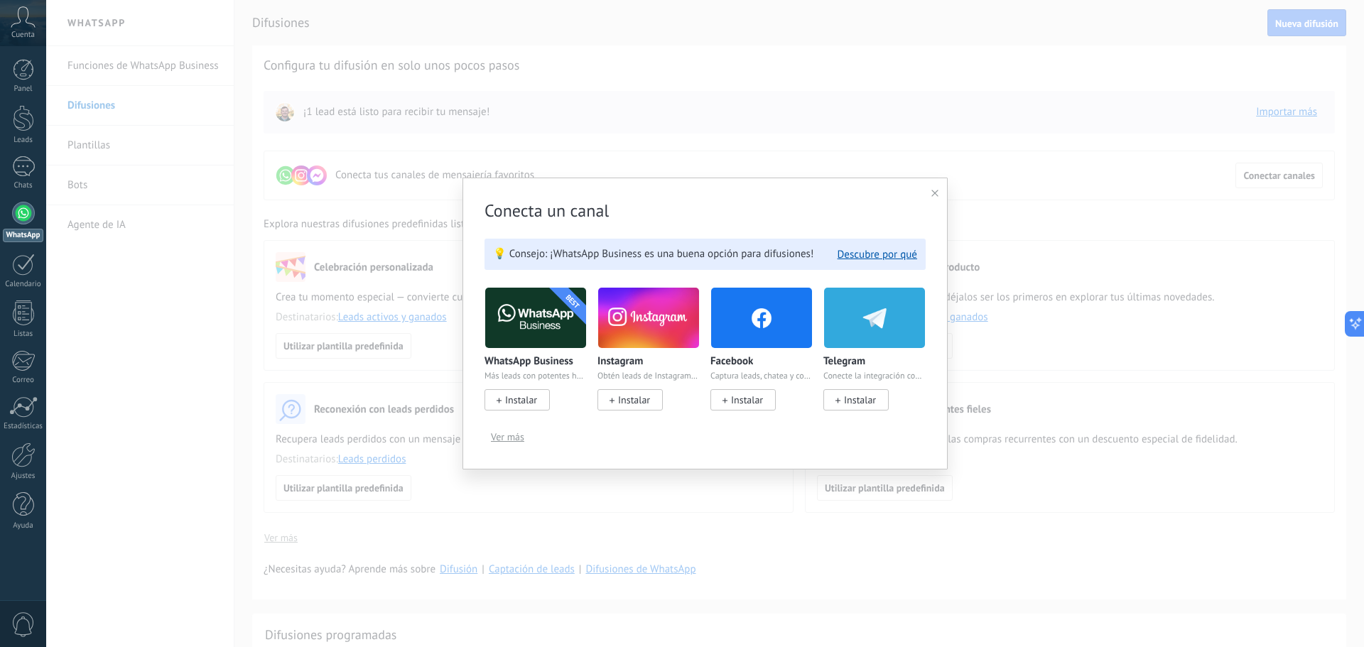
click at [744, 401] on span "Instalar" at bounding box center [747, 399] width 32 height 13
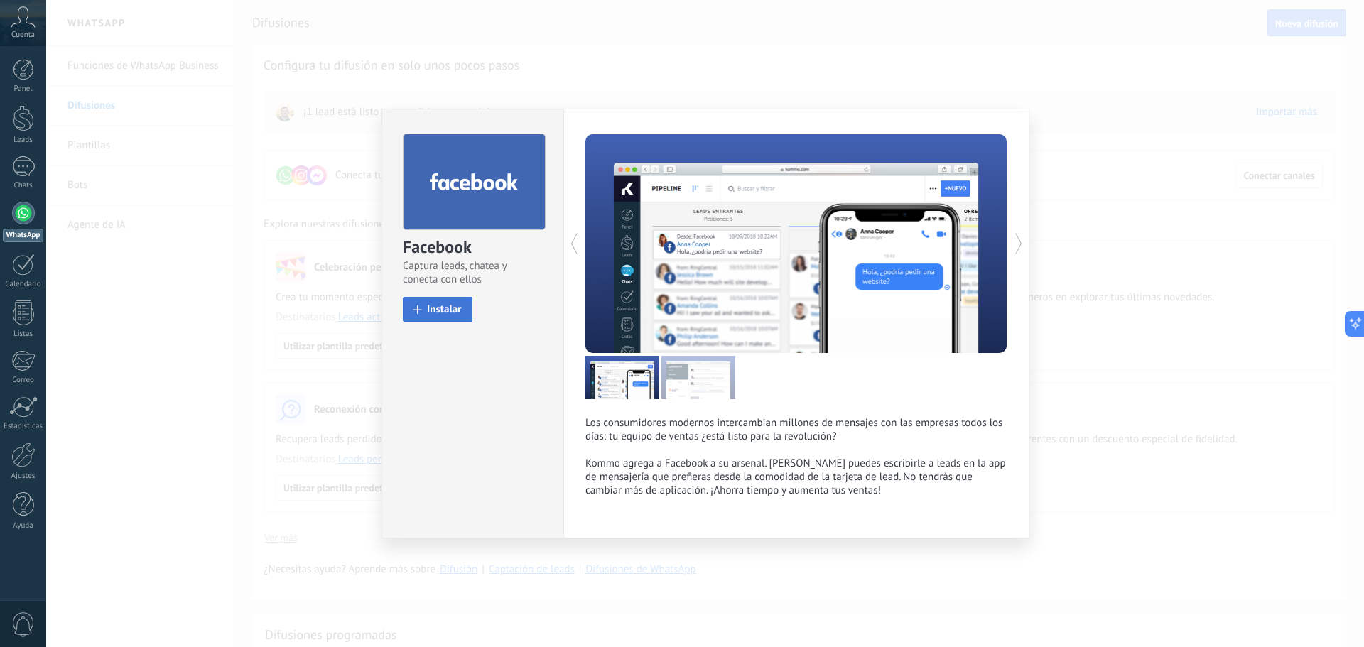
click at [455, 317] on button "Instalar" at bounding box center [438, 309] width 70 height 25
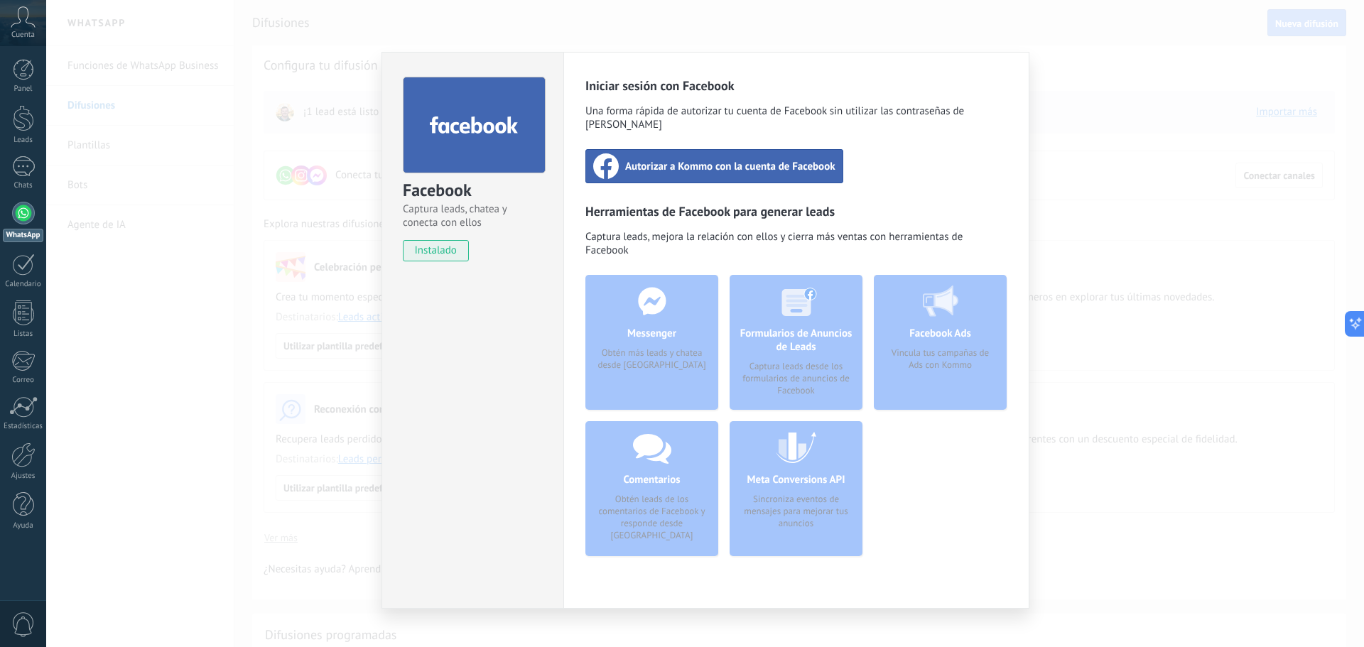
click at [1082, 238] on div "Facebook Captura leads, chatea y conecta con ellos instalado Desinstalar Inicia…" at bounding box center [704, 323] width 1317 height 647
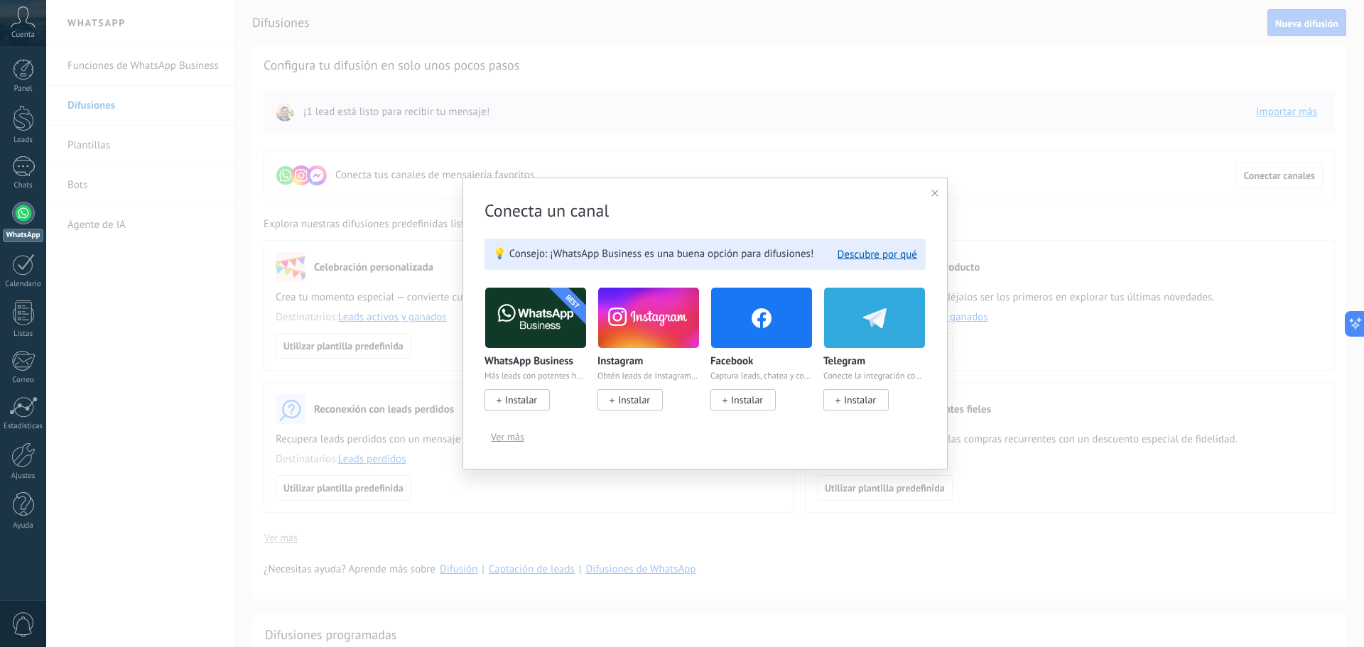
click at [937, 197] on div at bounding box center [934, 193] width 7 height 13
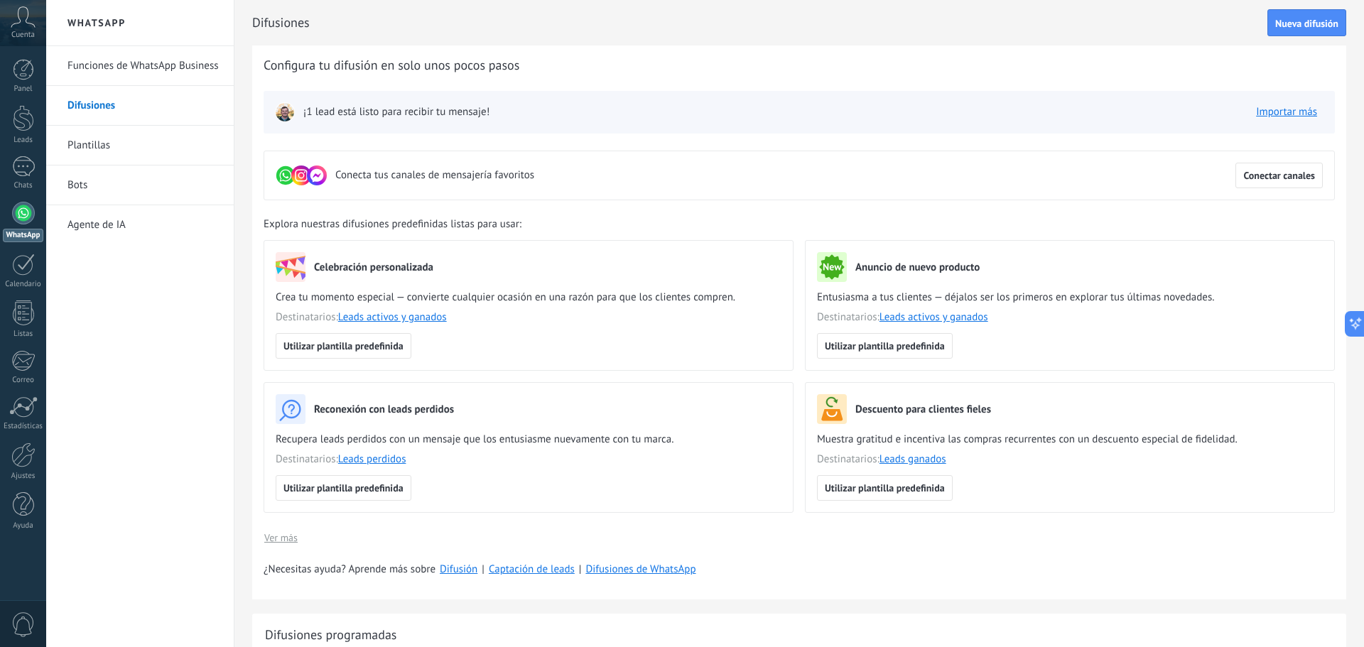
click at [283, 108] on img at bounding box center [285, 112] width 20 height 20
click at [141, 73] on link "Funciones de WhatsApp Business" at bounding box center [143, 66] width 152 height 40
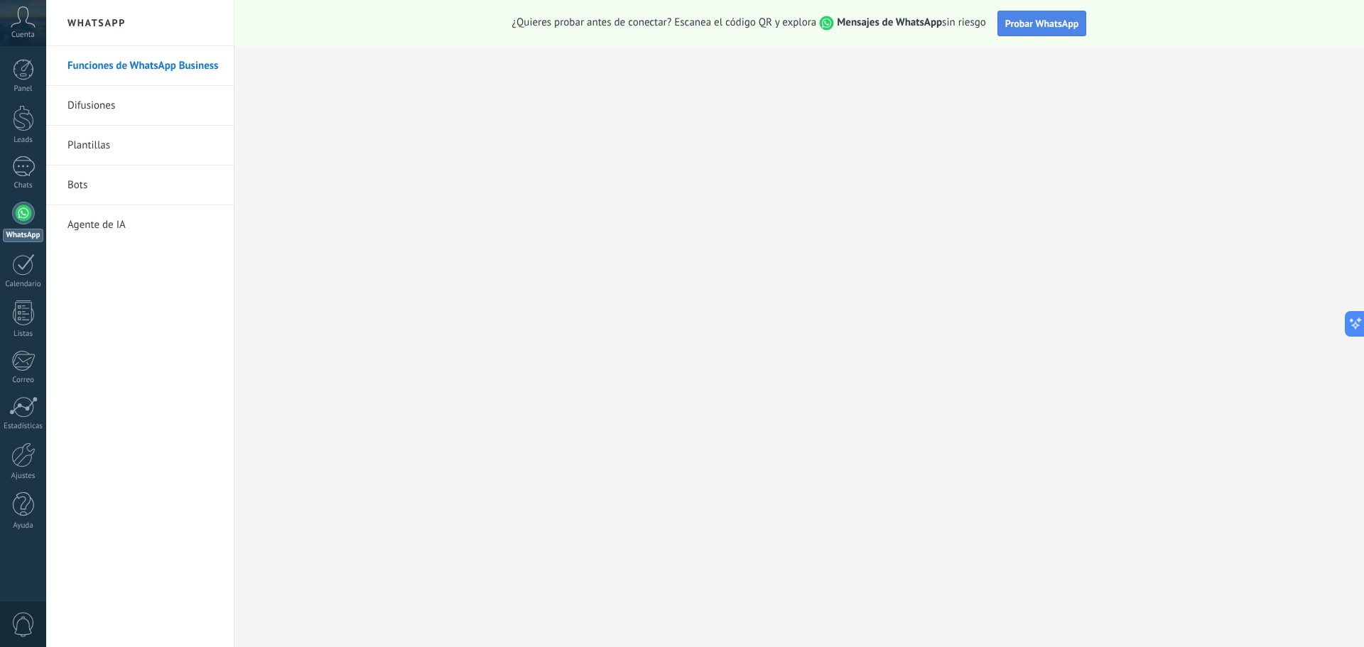
click at [1055, 15] on button "Probar WhatsApp" at bounding box center [1041, 24] width 89 height 26
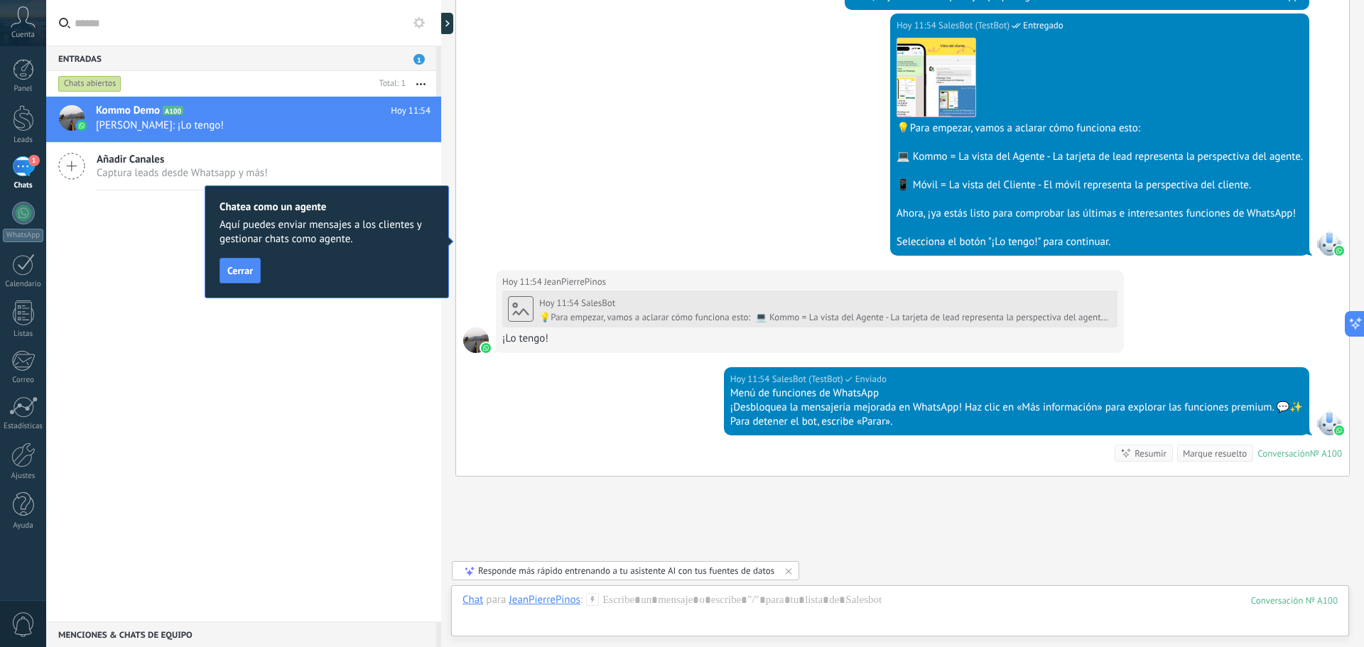
scroll to position [474, 0]
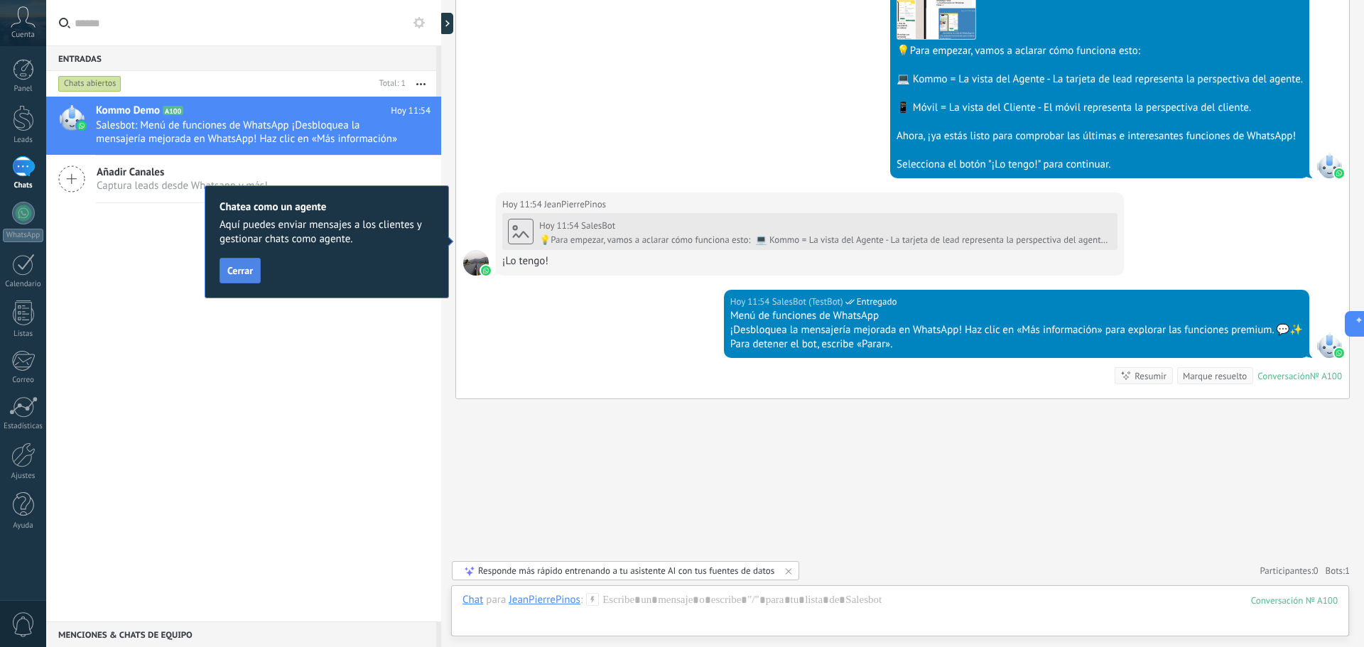
click at [237, 274] on span "Cerrar" at bounding box center [240, 271] width 26 height 10
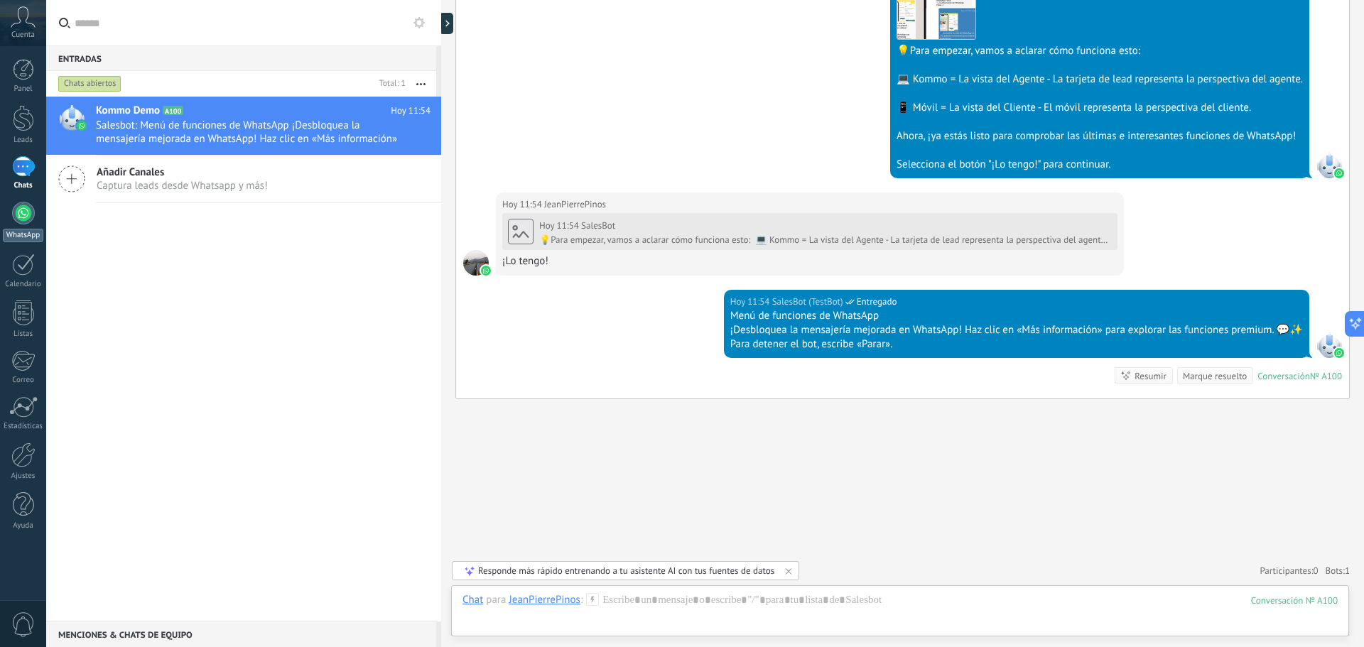
click at [16, 207] on div at bounding box center [23, 213] width 23 height 23
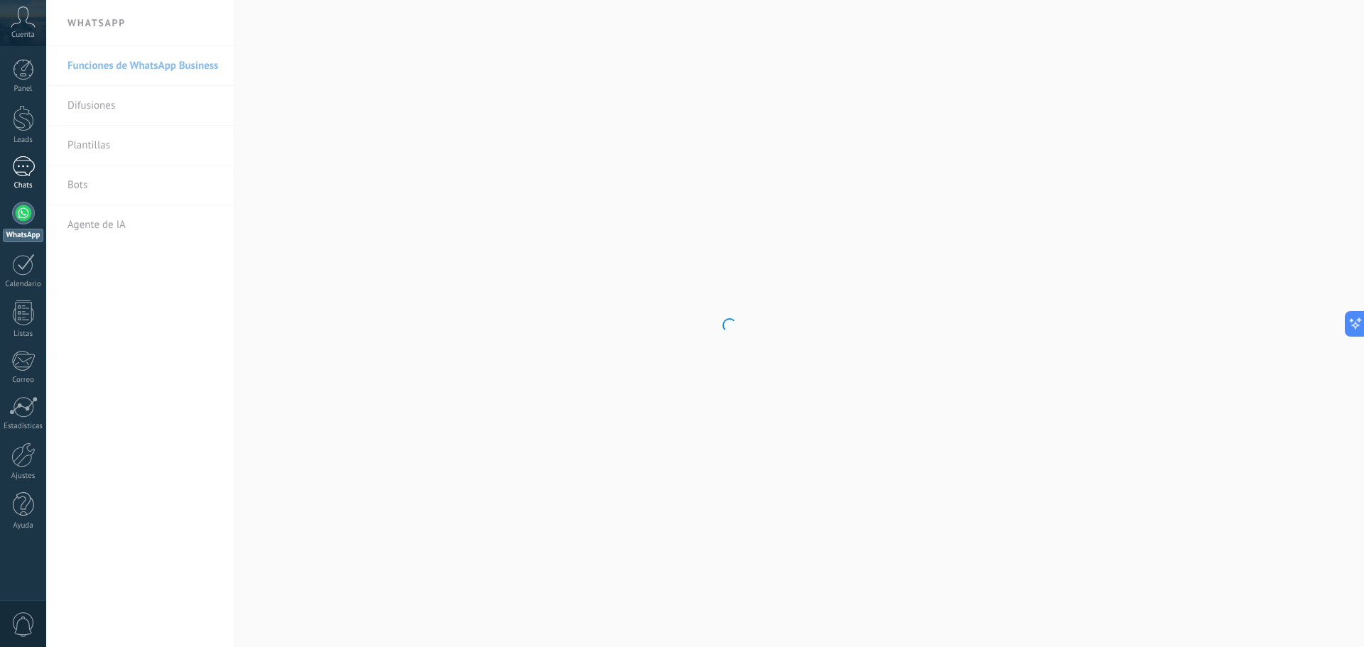
click at [23, 175] on div "1" at bounding box center [23, 166] width 23 height 21
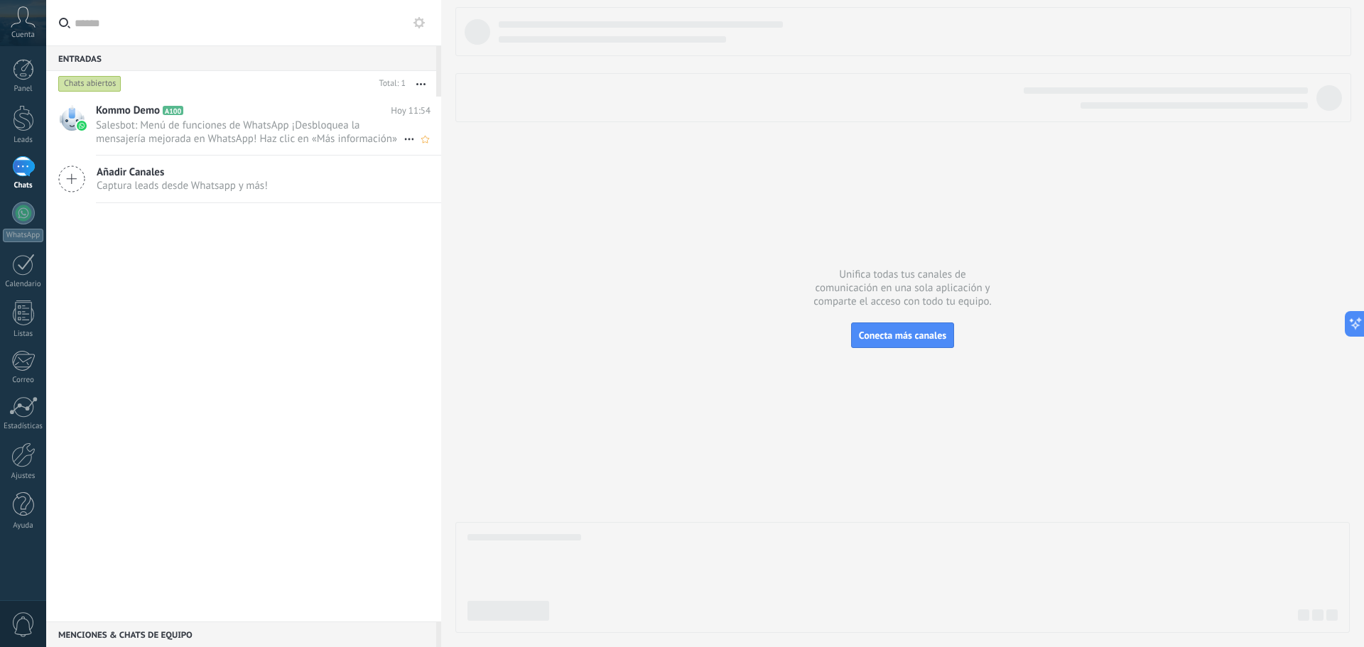
click at [137, 122] on span "Salesbot: Menú de funciones de WhatsApp ¡Desbloquea la mensajería mejorada en W…" at bounding box center [250, 132] width 308 height 27
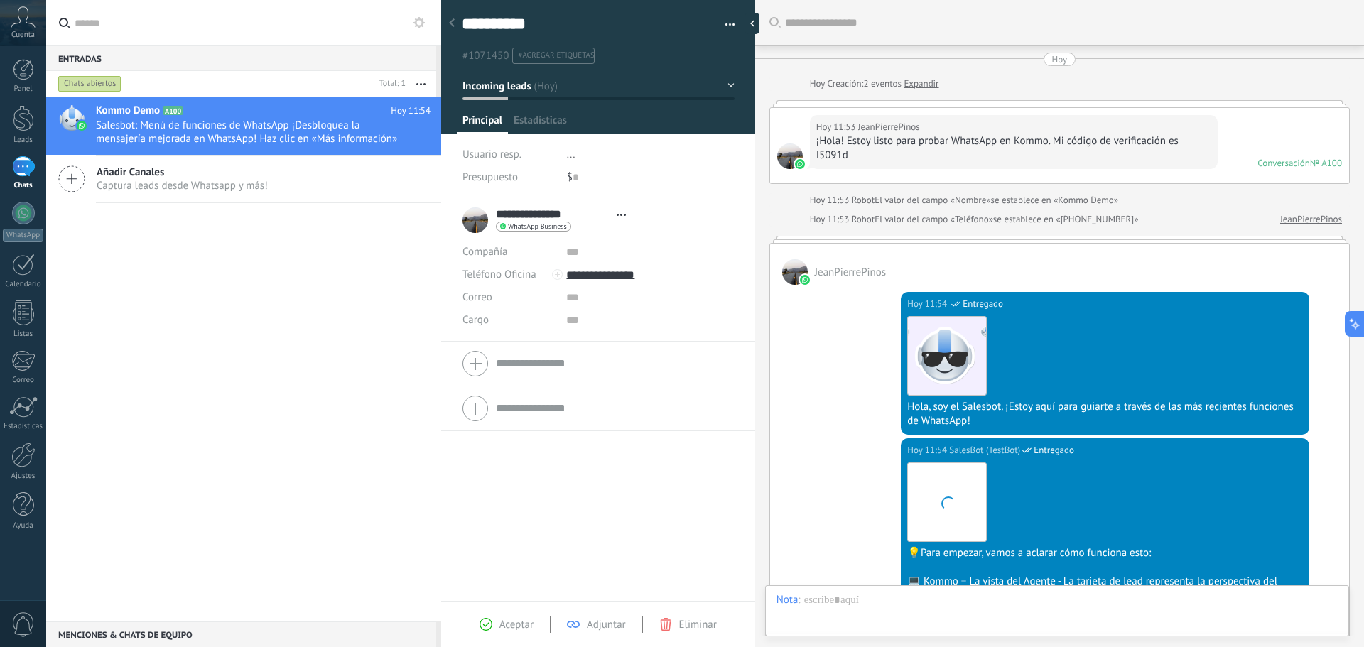
scroll to position [545, 0]
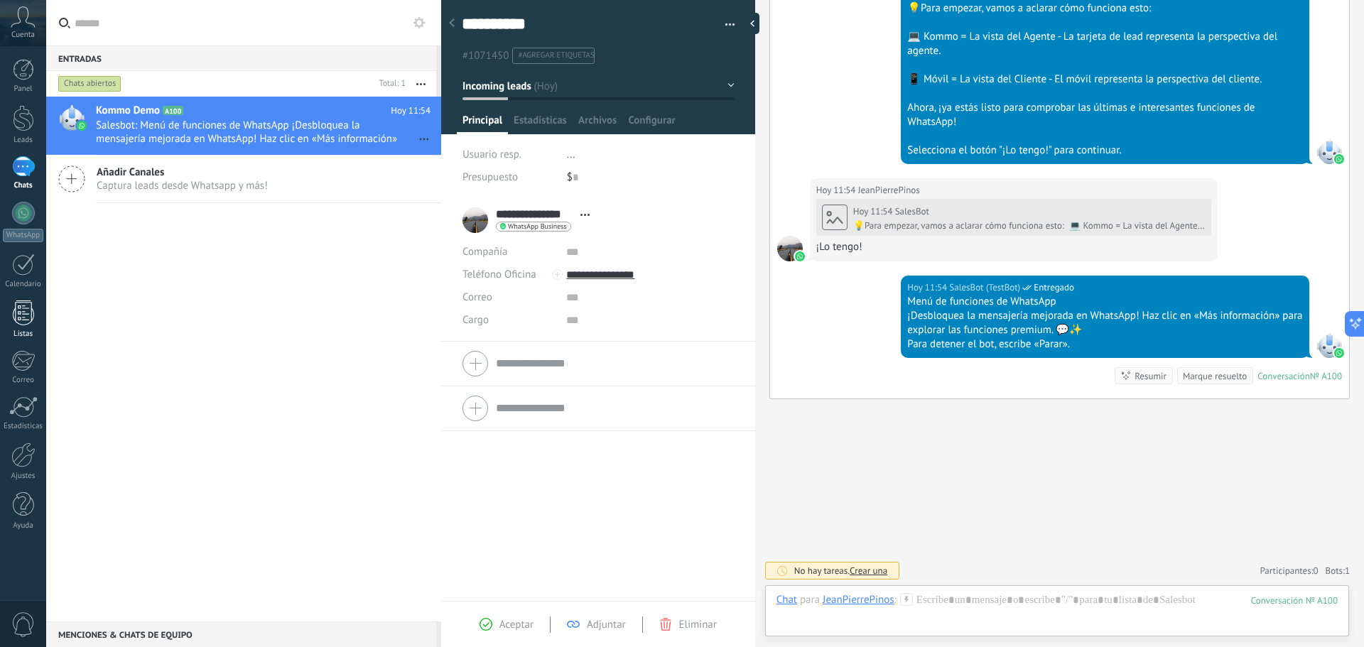
click at [25, 322] on div at bounding box center [23, 312] width 21 height 25
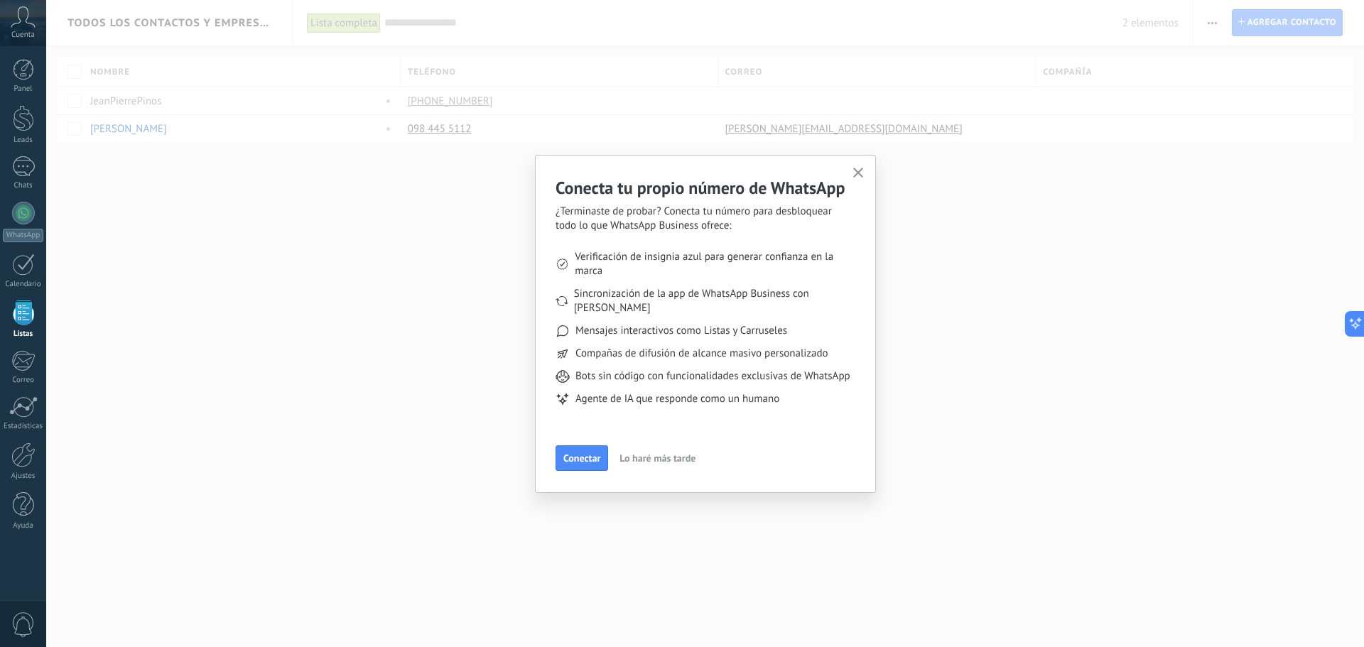
click at [659, 463] on span "Lo haré más tarde" at bounding box center [657, 458] width 76 height 10
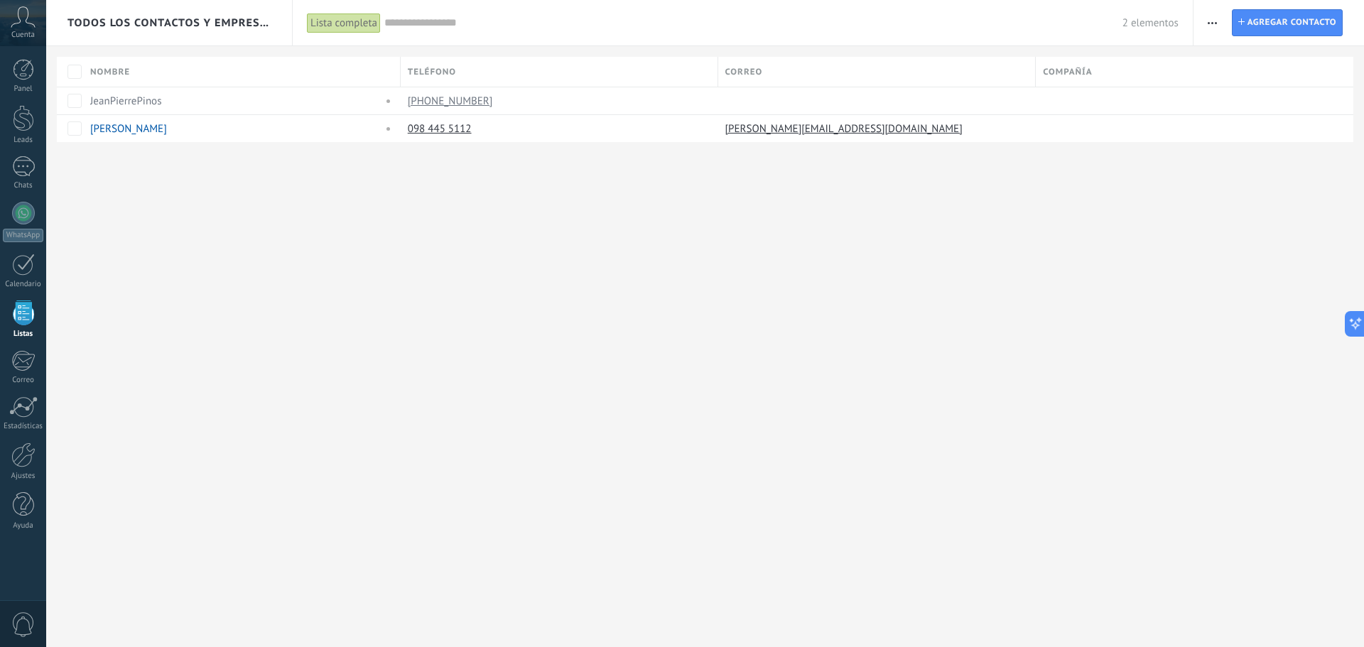
click at [431, 25] on input "text" at bounding box center [753, 23] width 738 height 15
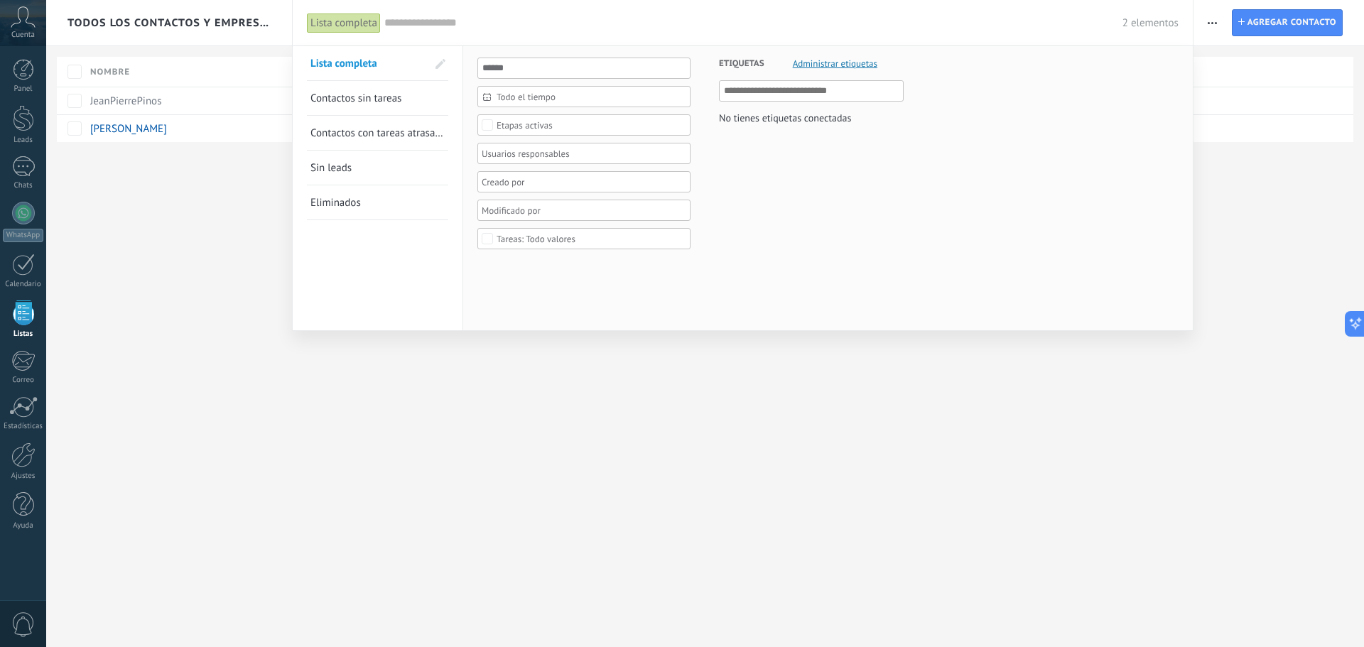
click at [668, 393] on div at bounding box center [682, 323] width 1364 height 647
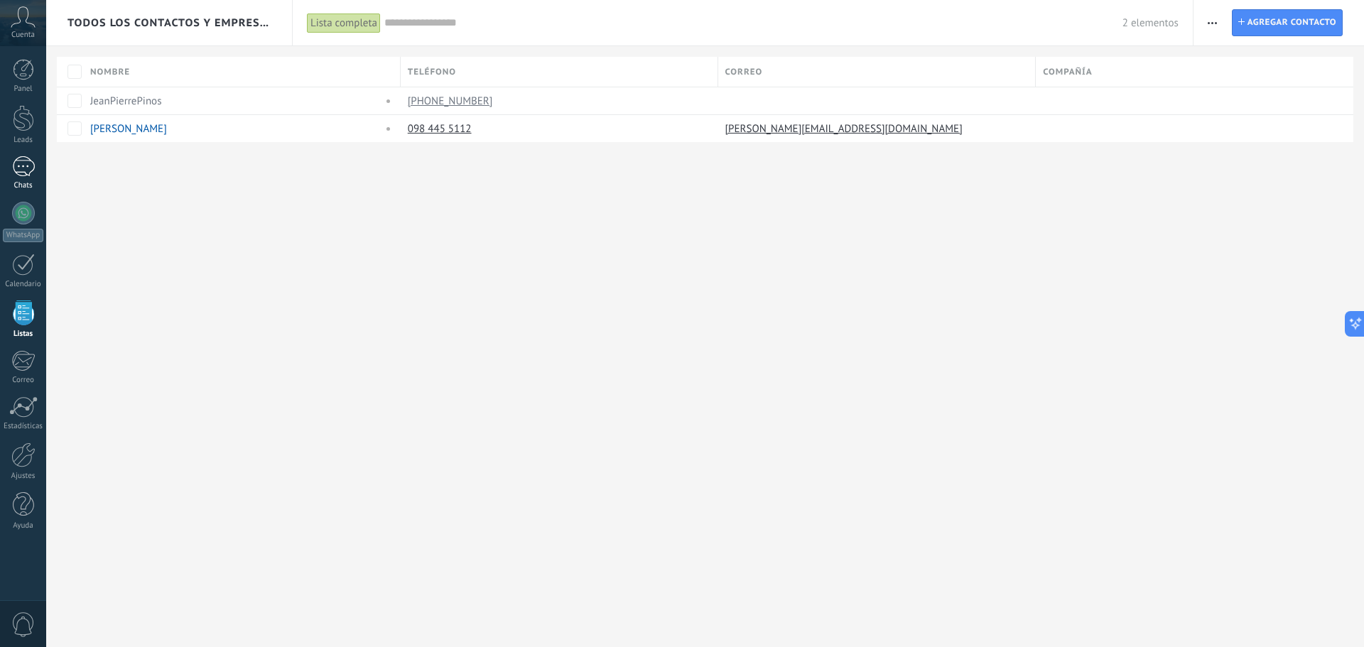
click at [29, 182] on div "Chats" at bounding box center [23, 185] width 41 height 9
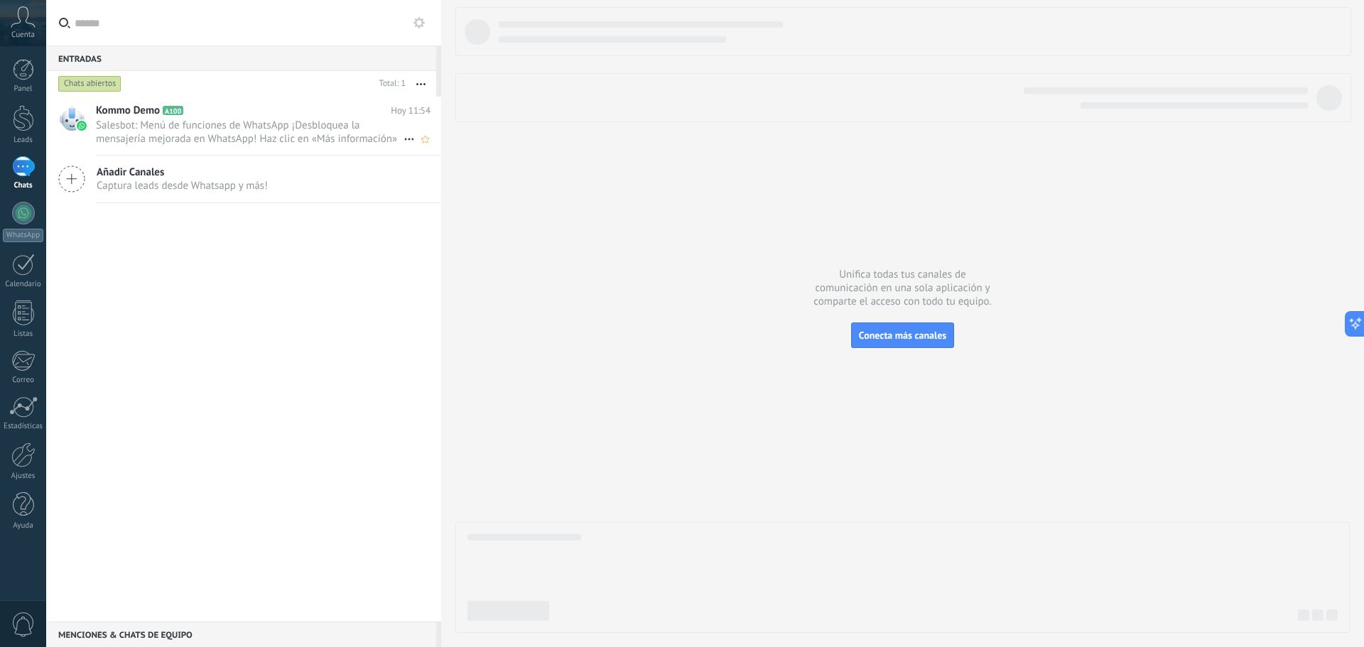
click at [176, 137] on span "Salesbot: Menú de funciones de WhatsApp ¡Desbloquea la mensajería mejorada en W…" at bounding box center [250, 132] width 308 height 27
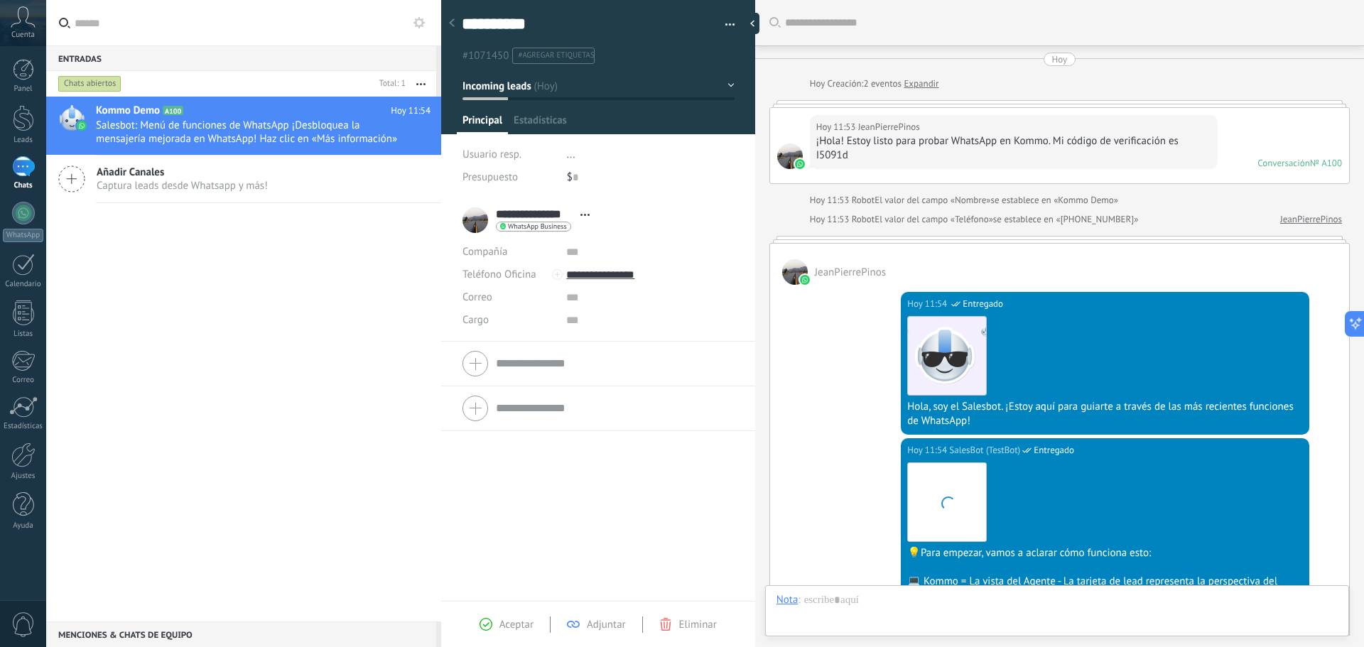
scroll to position [545, 0]
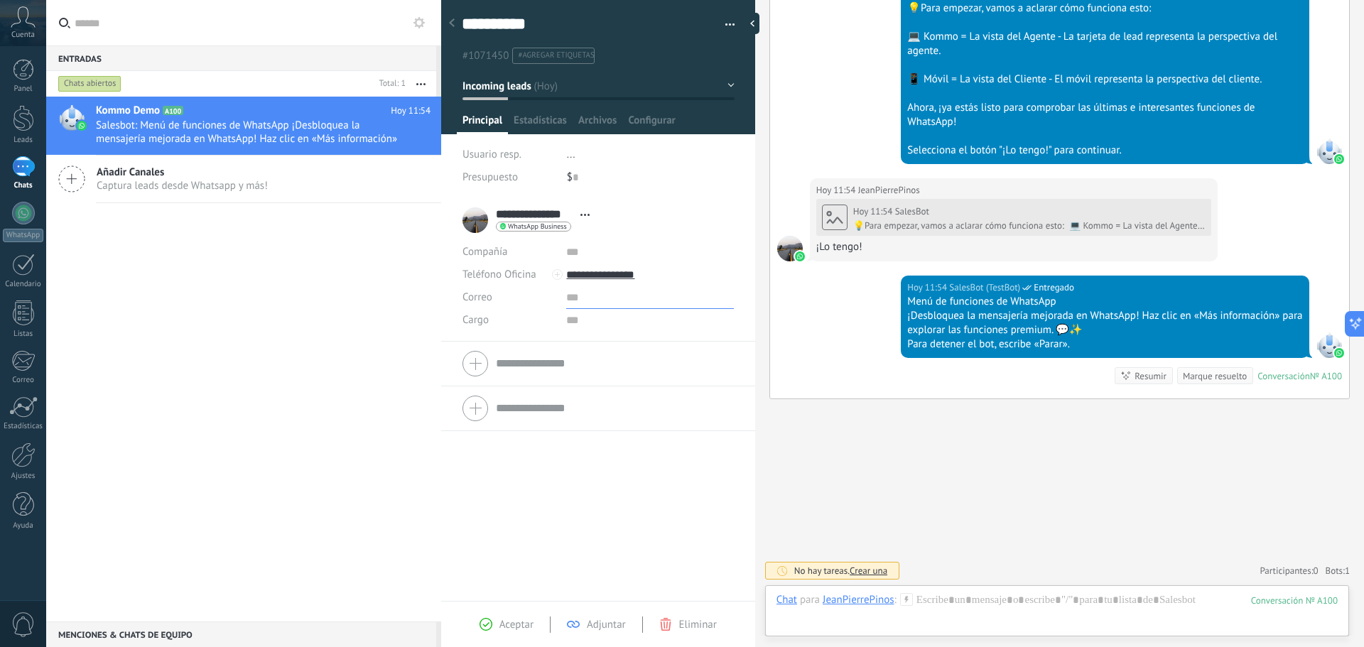
click at [569, 300] on input "text" at bounding box center [649, 297] width 167 height 23
click at [566, 319] on input "text" at bounding box center [649, 320] width 167 height 23
click at [562, 301] on div "Correo E-mail priv. Otro e-mail Correo Correo Escribir de Kommo" at bounding box center [597, 297] width 271 height 23
click at [566, 300] on input "text" at bounding box center [649, 297] width 167 height 23
click at [568, 369] on form "Compañía Teléfono Oficina Ofic. directo Celular Fax Casa Otro Teléfono Oficina …" at bounding box center [597, 364] width 271 height 36
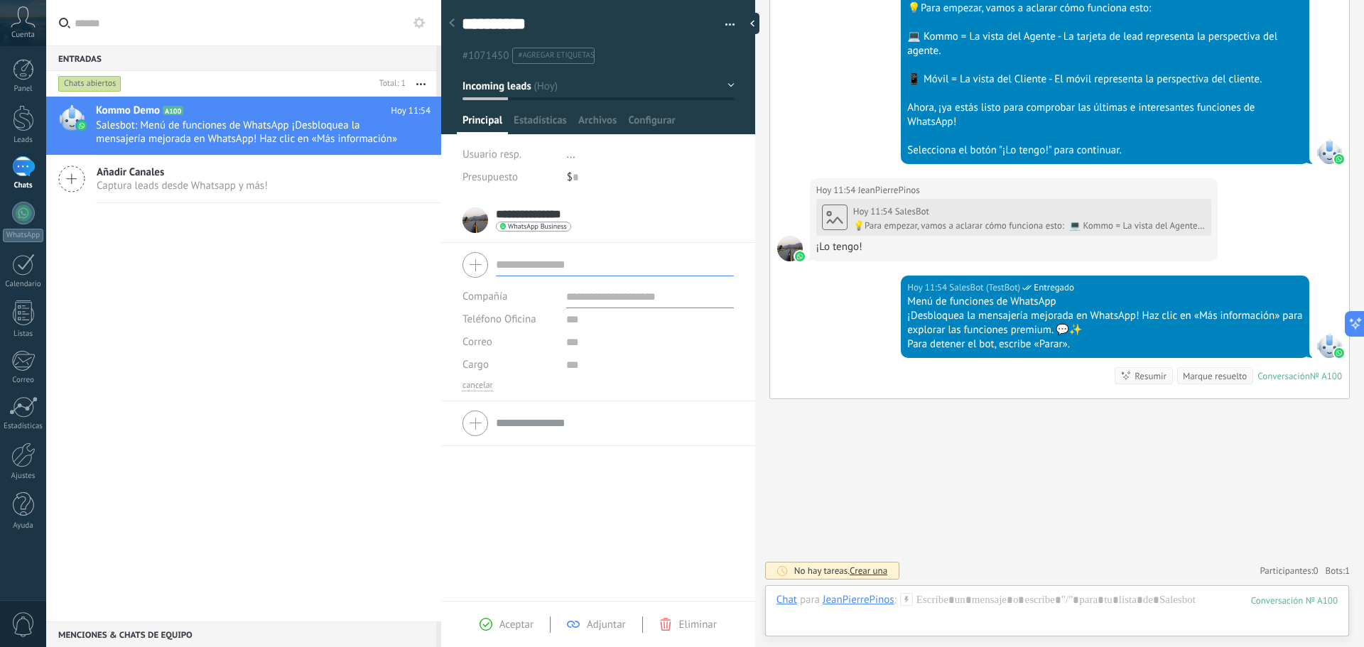
click at [578, 301] on input "text" at bounding box center [649, 296] width 167 height 23
click at [476, 260] on div at bounding box center [597, 265] width 271 height 36
click at [632, 558] on div "**********" at bounding box center [598, 399] width 314 height 403
click at [957, 602] on div at bounding box center [1056, 614] width 561 height 43
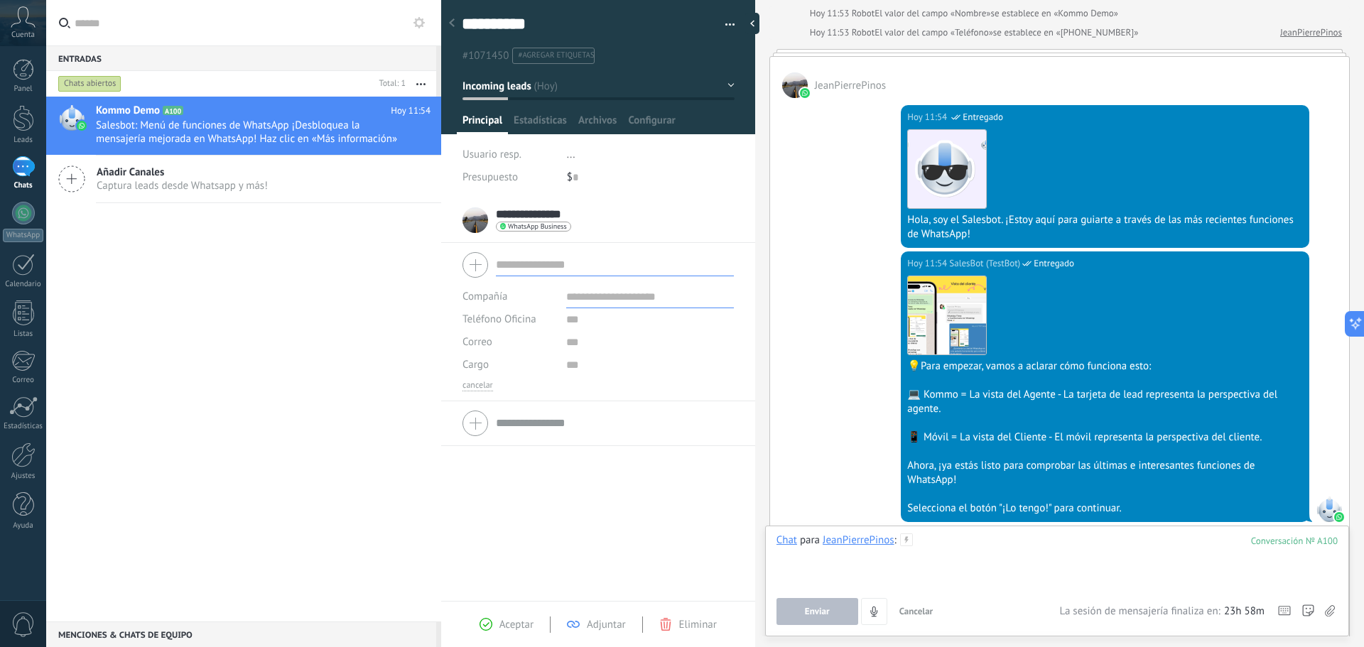
scroll to position [190, 0]
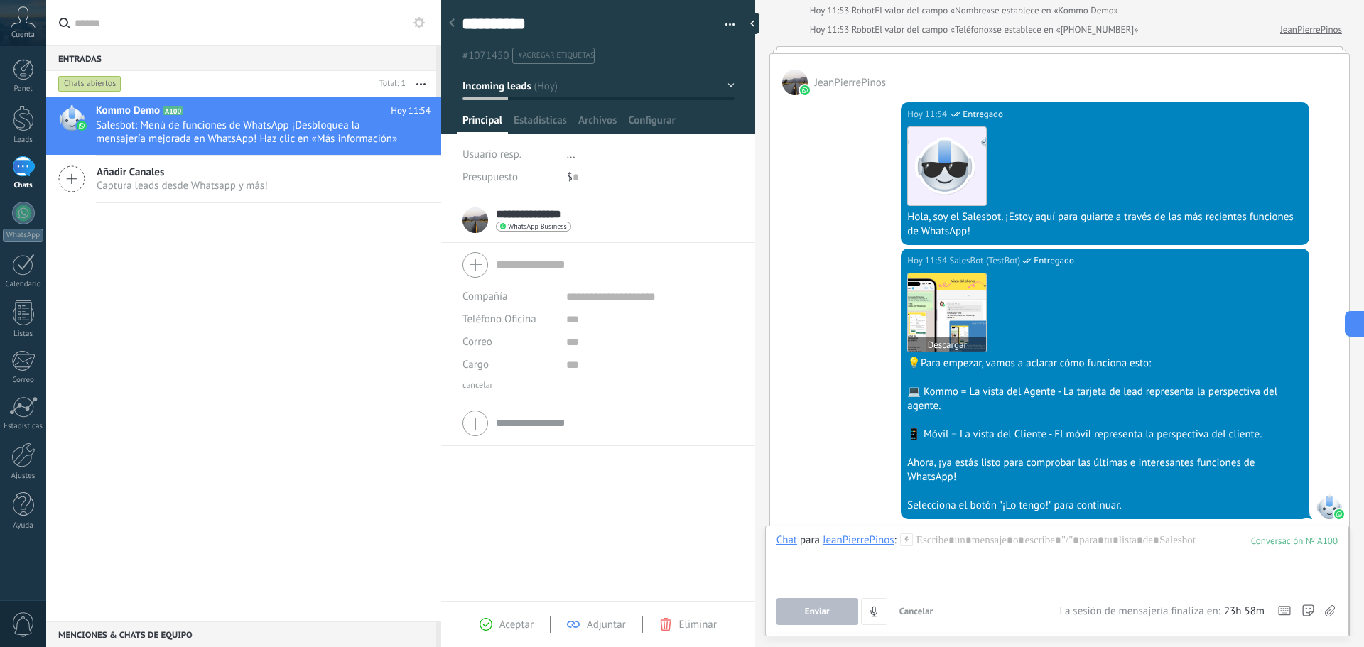
click at [947, 300] on img at bounding box center [947, 312] width 78 height 78
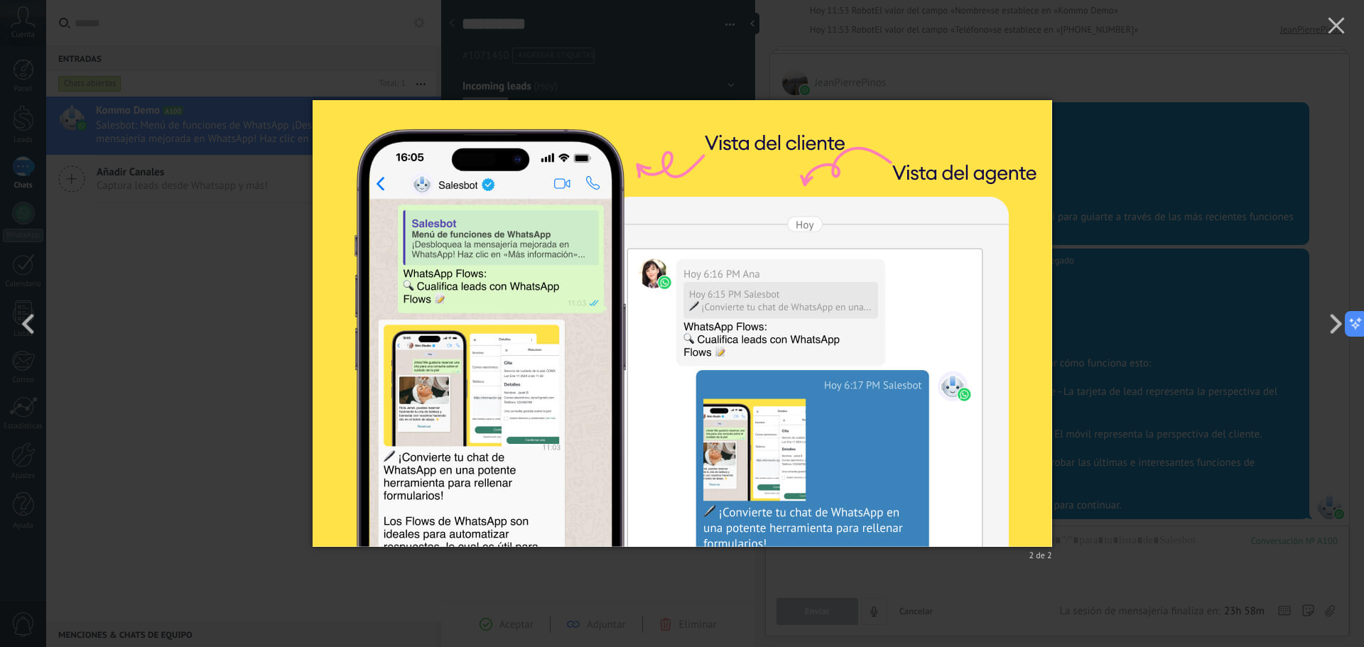
click at [1131, 319] on div "2 de 2" at bounding box center [682, 323] width 1364 height 647
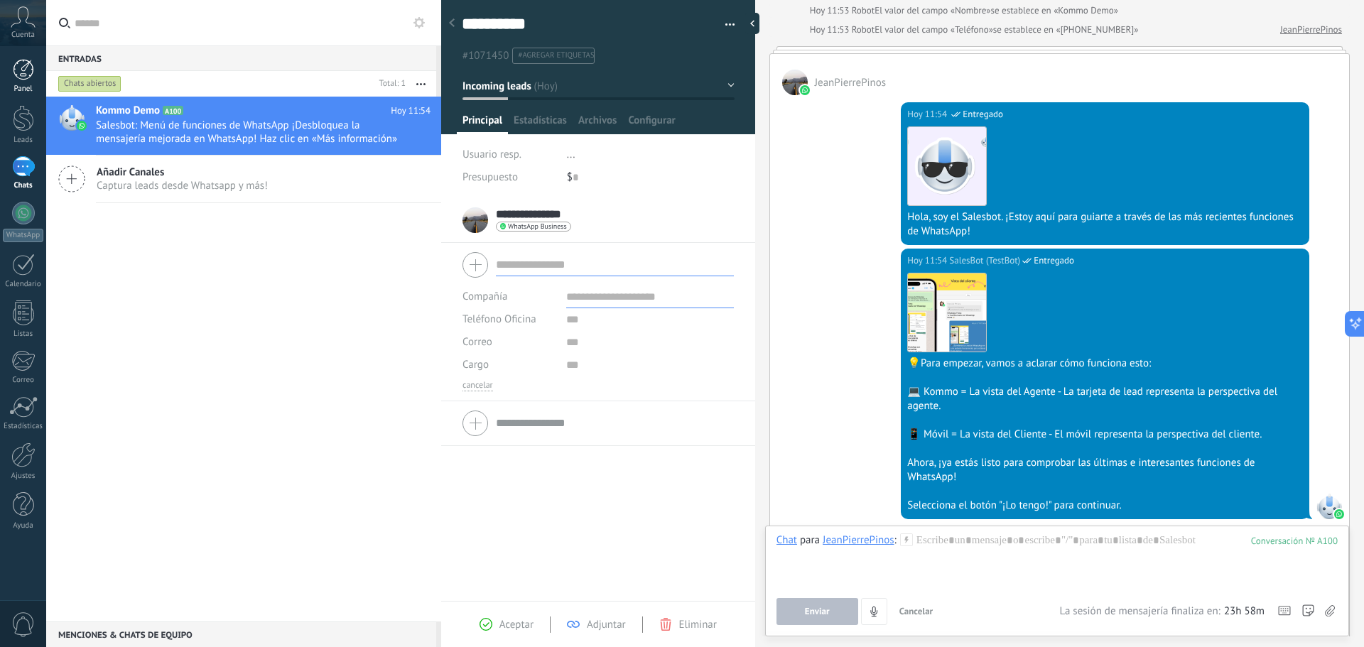
click at [16, 73] on div at bounding box center [23, 69] width 21 height 21
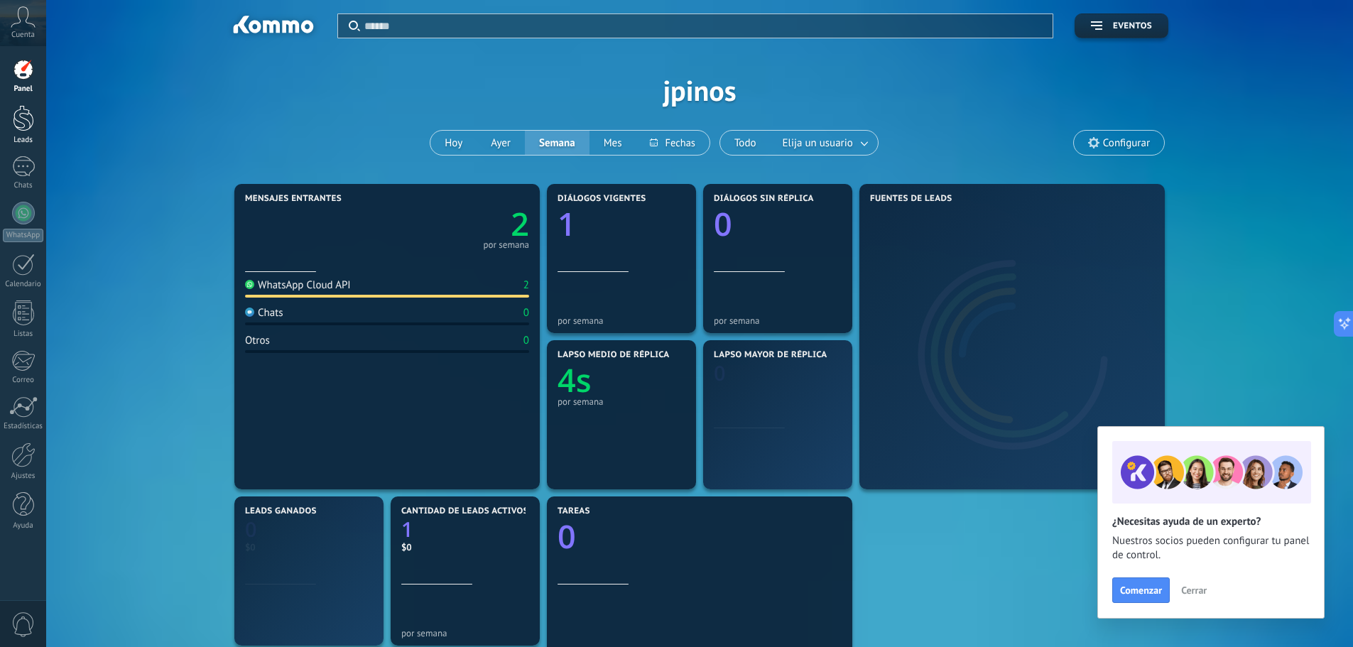
click at [22, 119] on div at bounding box center [23, 118] width 21 height 26
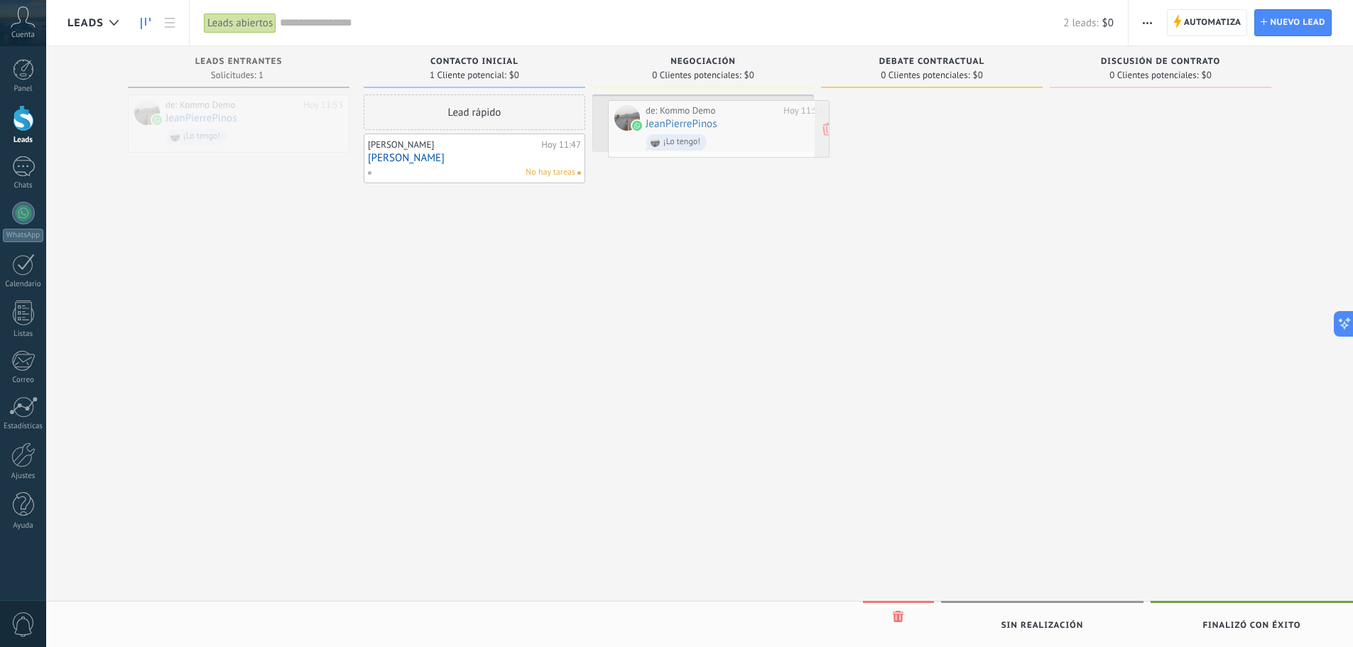
drag, startPoint x: 221, startPoint y: 103, endPoint x: 701, endPoint y: 109, distance: 480.1
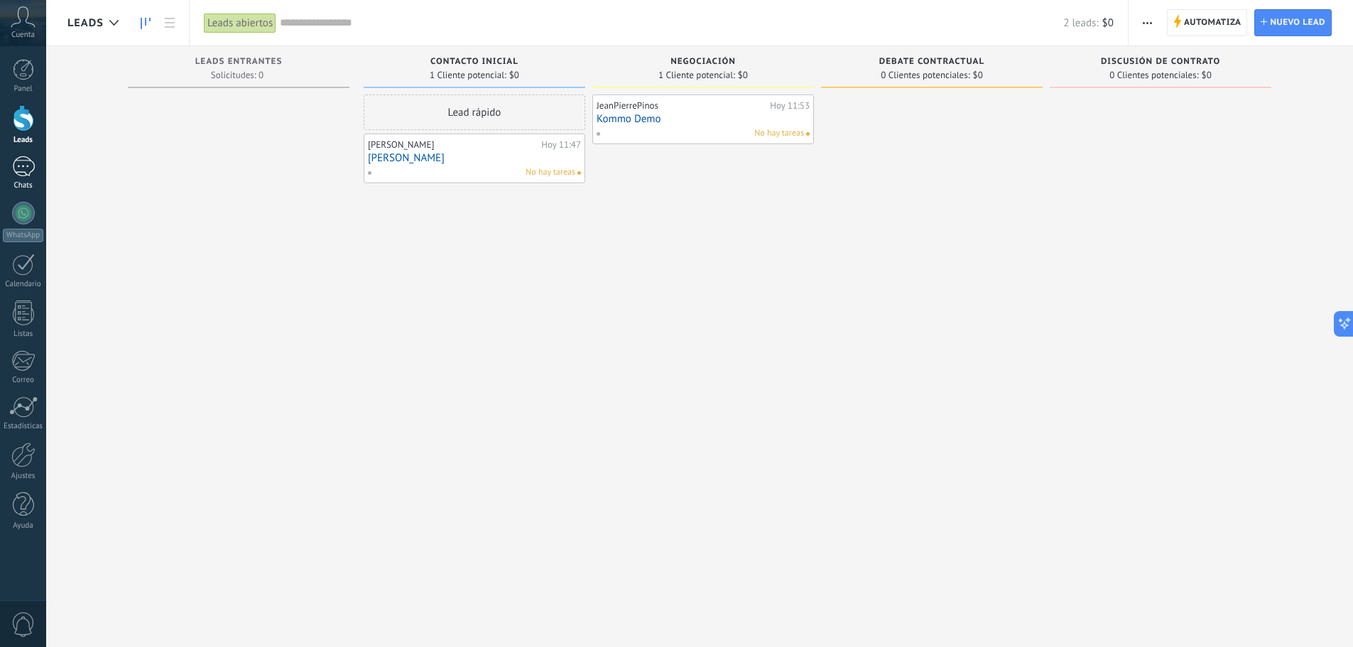
click at [24, 173] on div "1" at bounding box center [23, 166] width 23 height 21
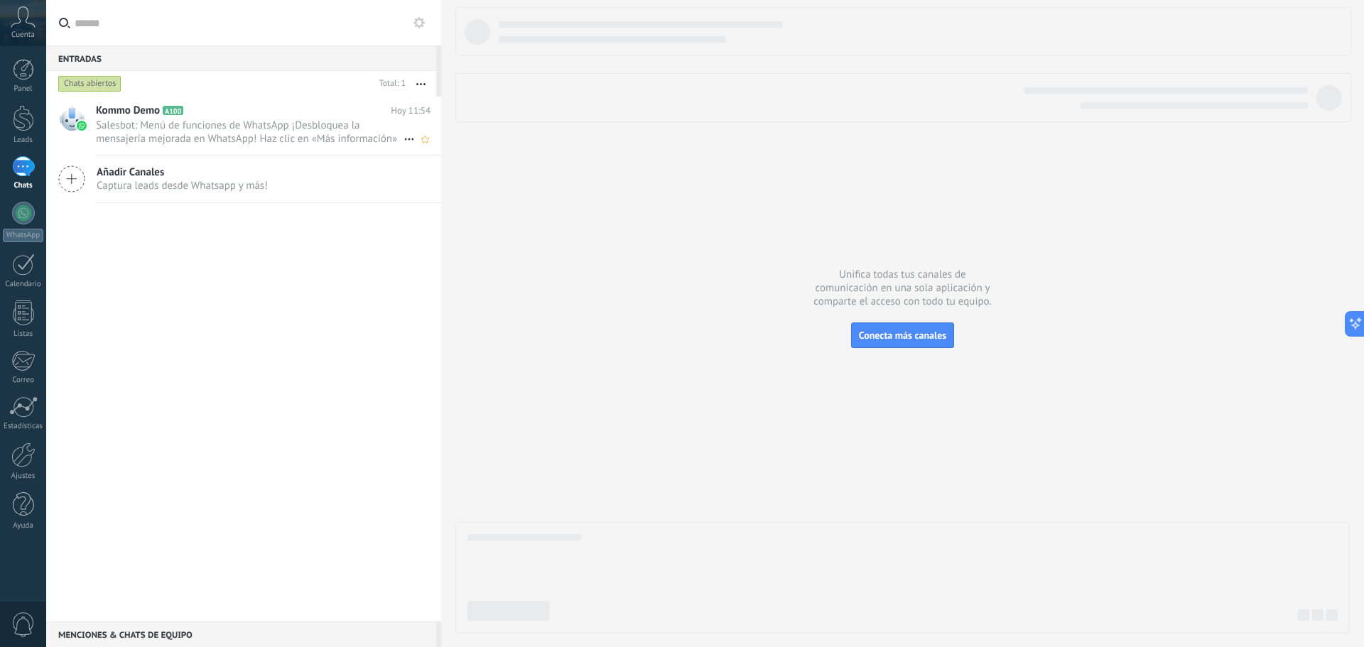
click at [234, 141] on span "Salesbot: Menú de funciones de WhatsApp ¡Desbloquea la mensajería mejorada en W…" at bounding box center [250, 132] width 308 height 27
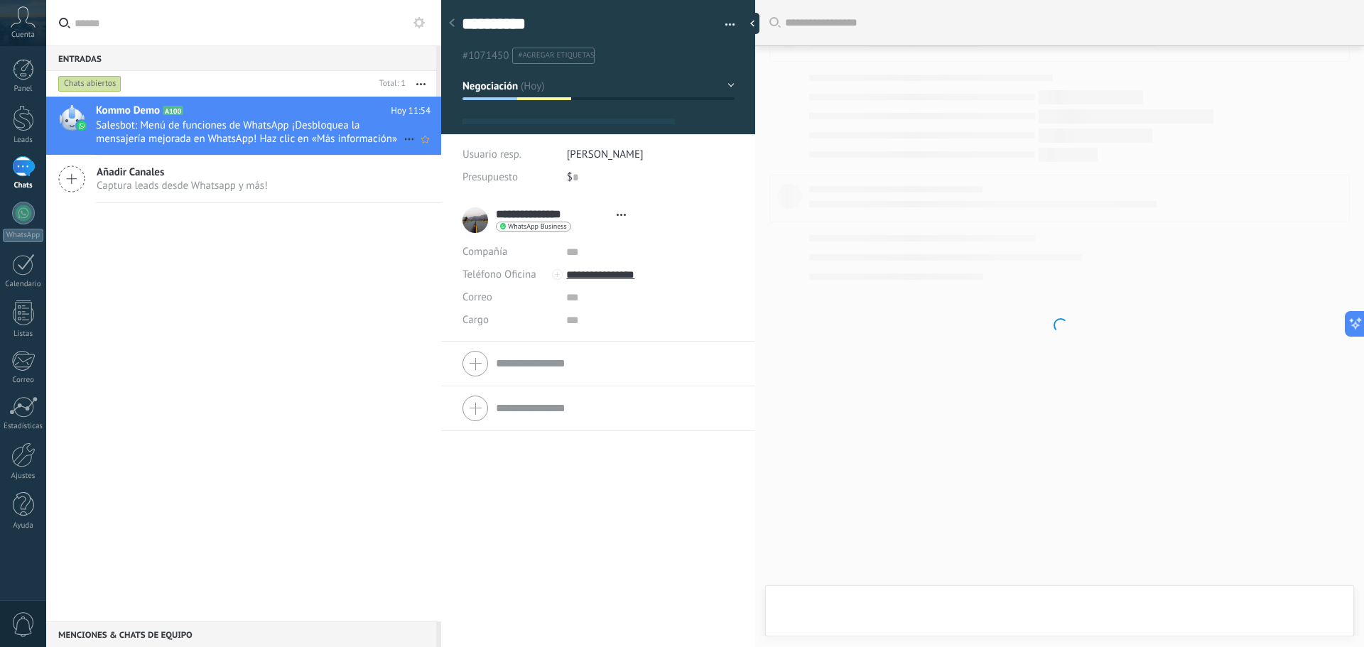
type textarea "**********"
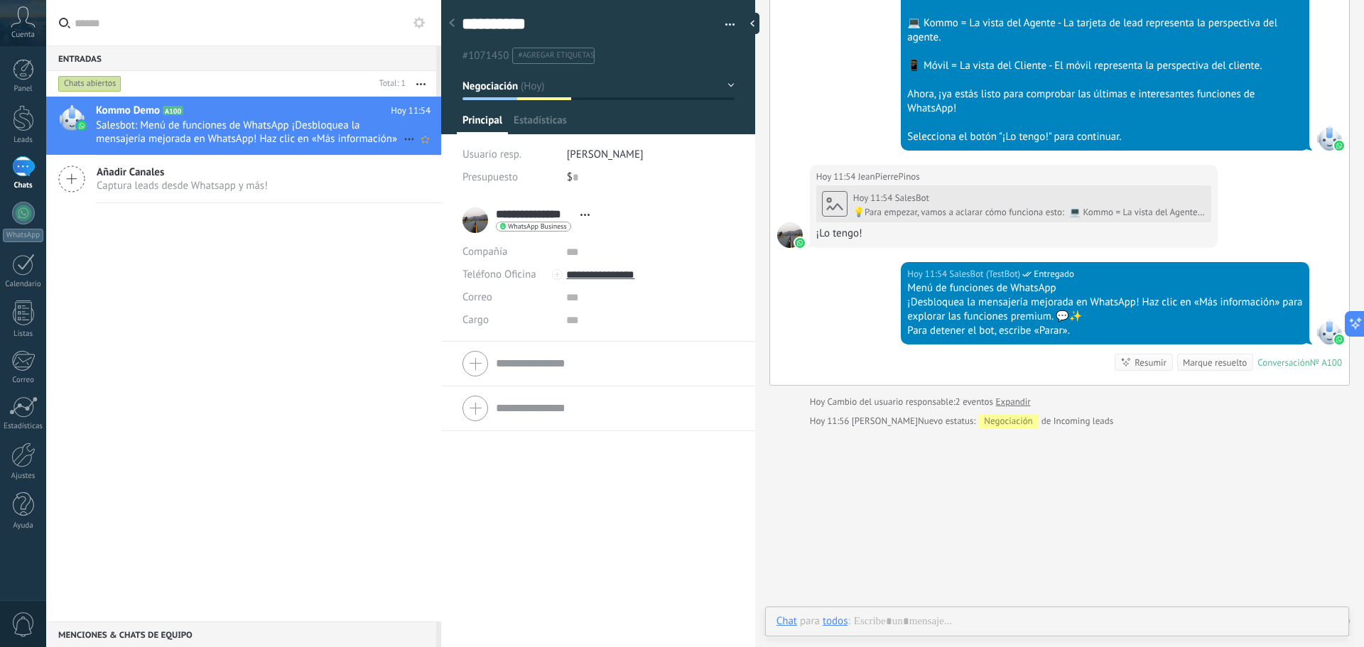
scroll to position [21, 0]
click at [997, 628] on div at bounding box center [1056, 635] width 561 height 43
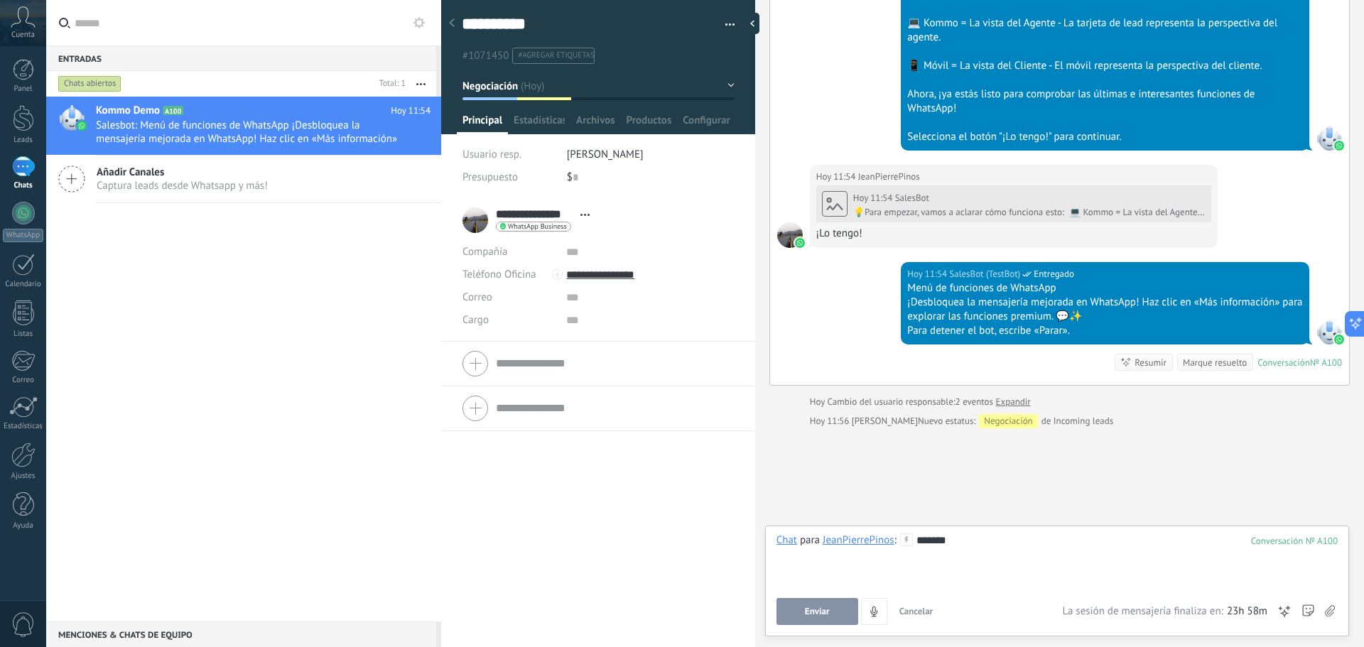
click at [821, 606] on span "Enviar" at bounding box center [817, 611] width 25 height 10
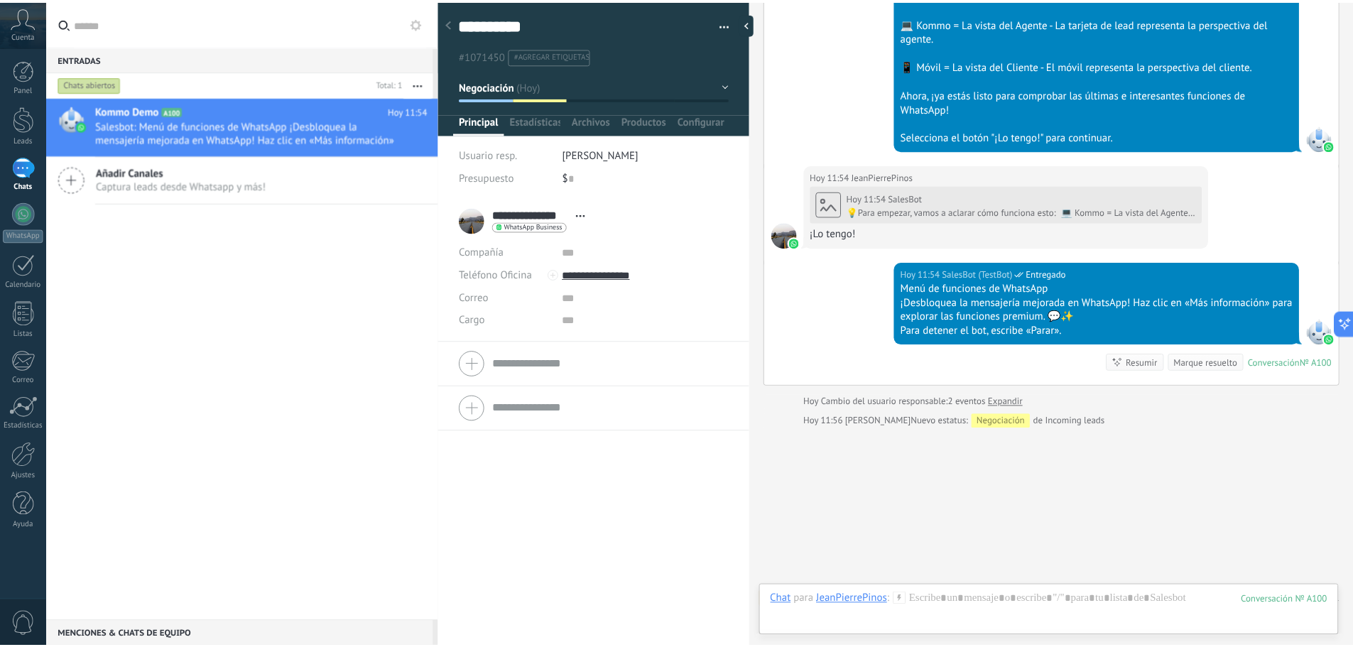
scroll to position [578, 0]
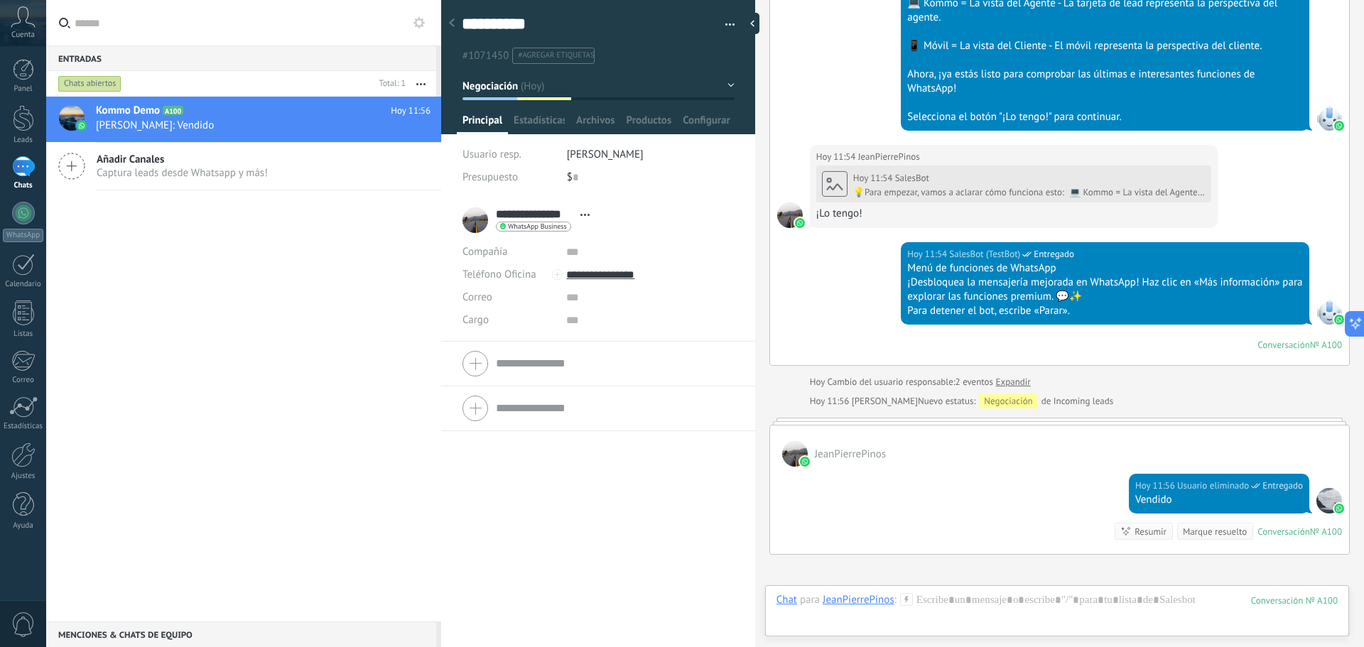
drag, startPoint x: 908, startPoint y: 480, endPoint x: 931, endPoint y: 540, distance: 64.8
click at [931, 540] on div "JeanPierrePinos Hoy 11:56 Usuario eliminado Entregado Vendido Conversación № A1…" at bounding box center [1059, 490] width 580 height 130
click at [1030, 511] on div "Hoy 11:56 Usuario eliminado Entregado Vendido Conversación № A100 Conversación …" at bounding box center [1059, 510] width 579 height 87
click at [11, 18] on icon at bounding box center [23, 16] width 25 height 21
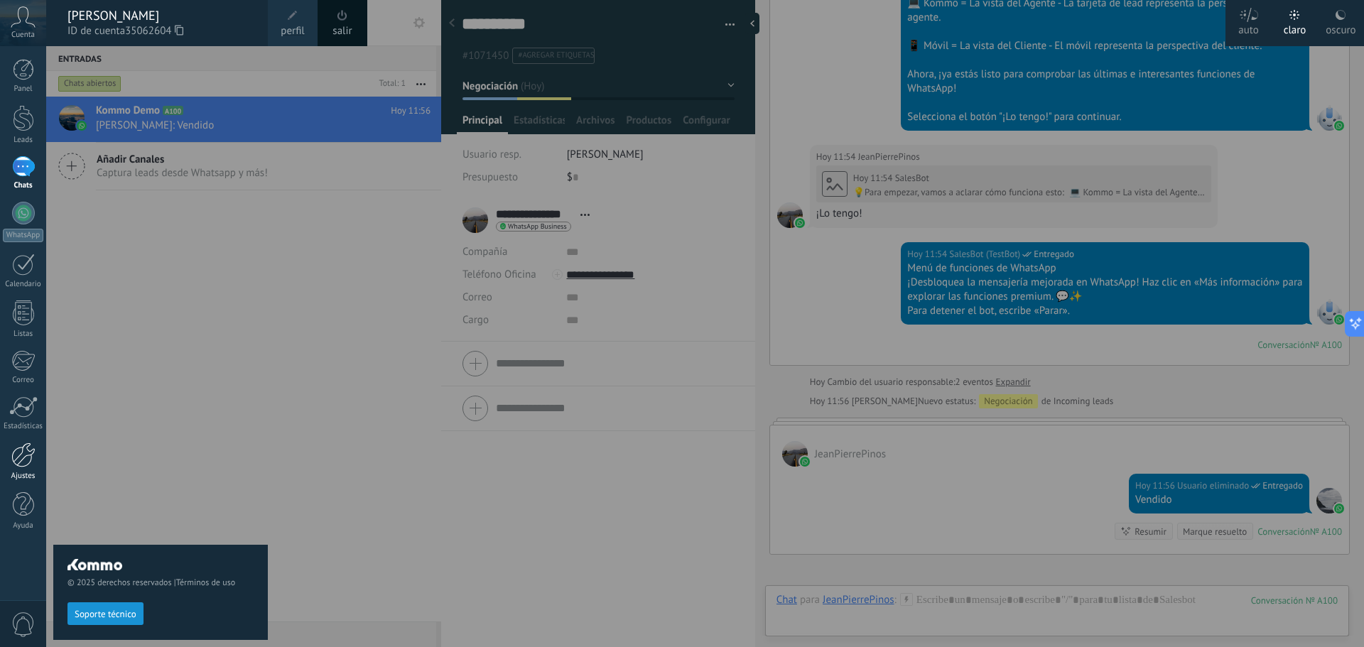
click at [26, 461] on div at bounding box center [23, 454] width 24 height 25
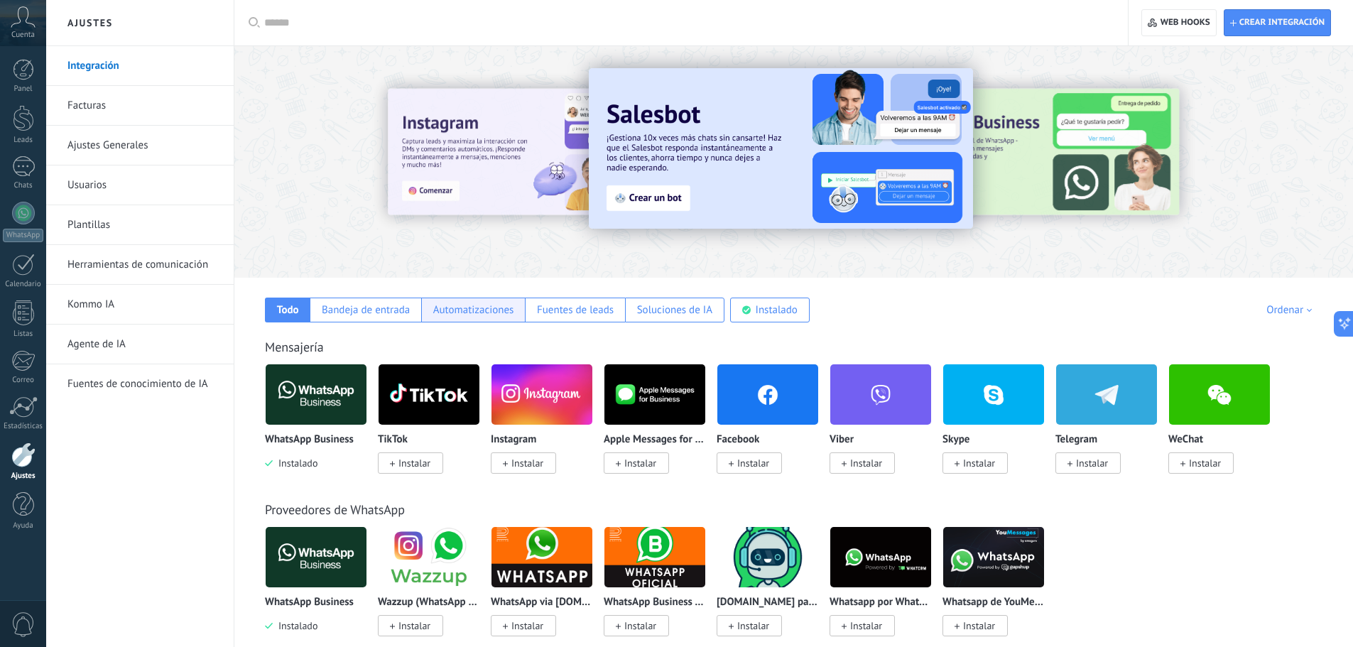
click at [459, 316] on div "Automatizaciones" at bounding box center [473, 309] width 81 height 13
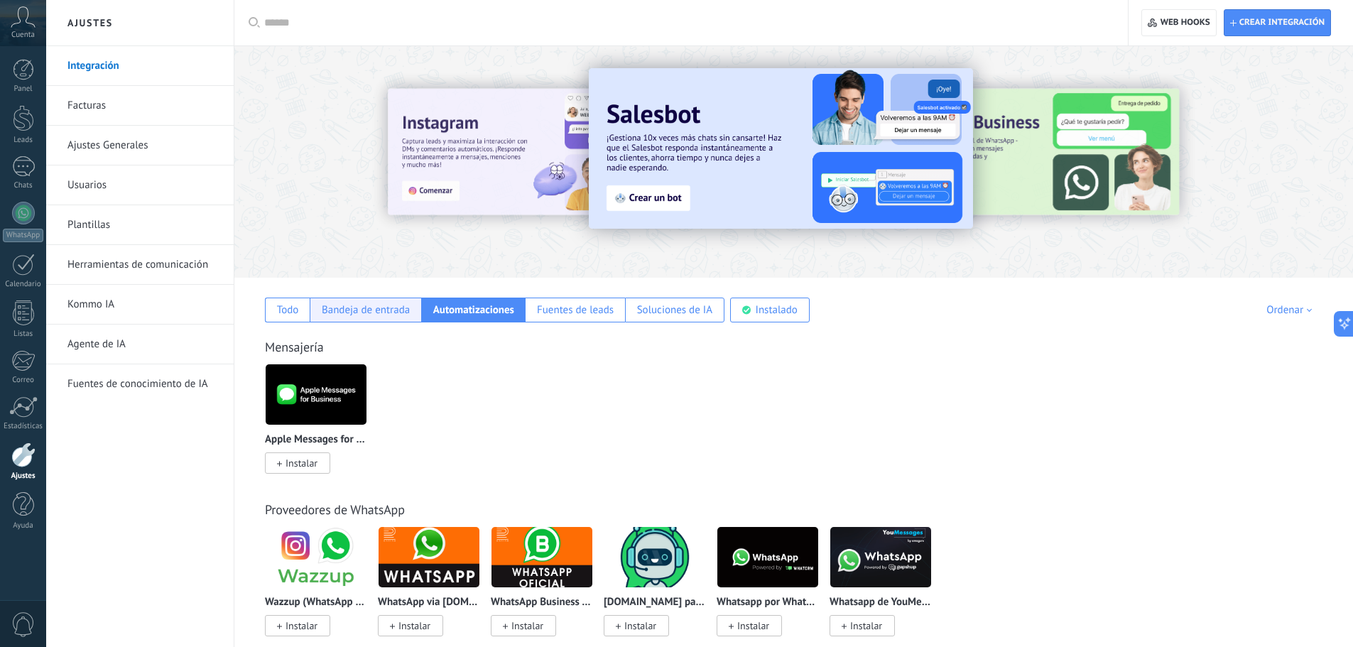
click at [415, 305] on div "Bandeja de entrada" at bounding box center [365, 310] width 111 height 25
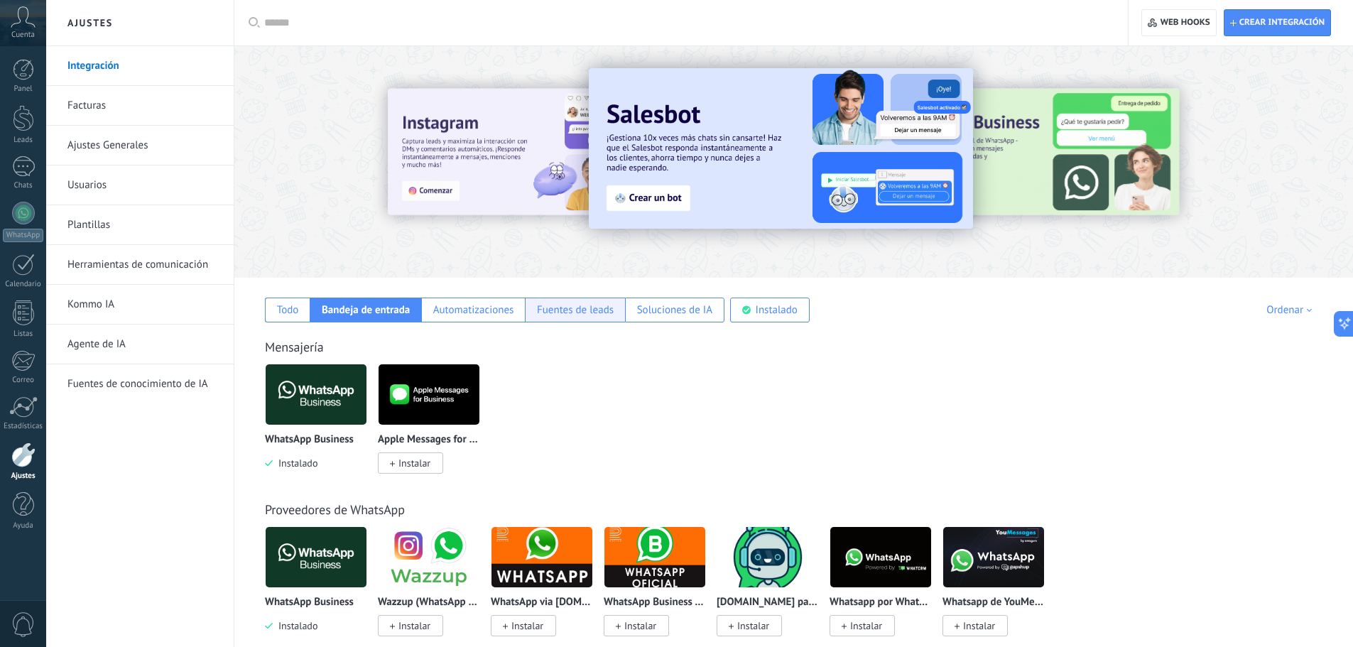
click at [576, 308] on div "Fuentes de leads" at bounding box center [575, 309] width 77 height 13
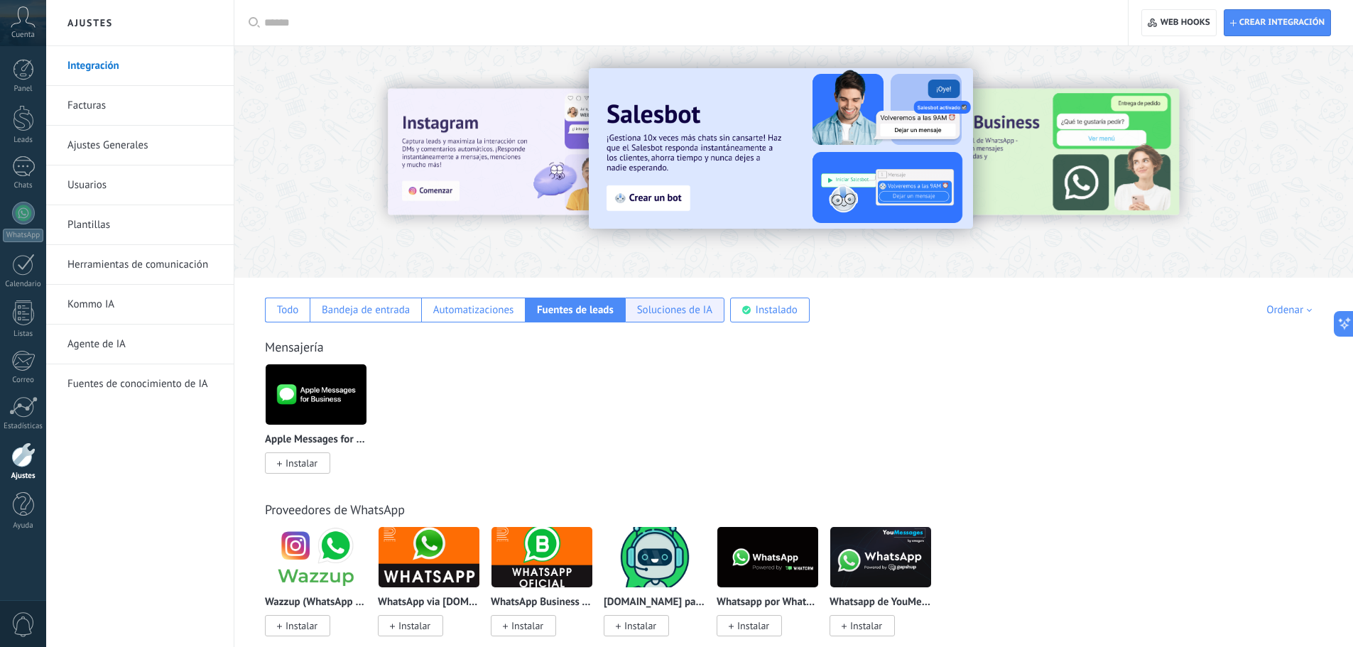
click at [653, 307] on div "Soluciones de IA" at bounding box center [674, 309] width 75 height 13
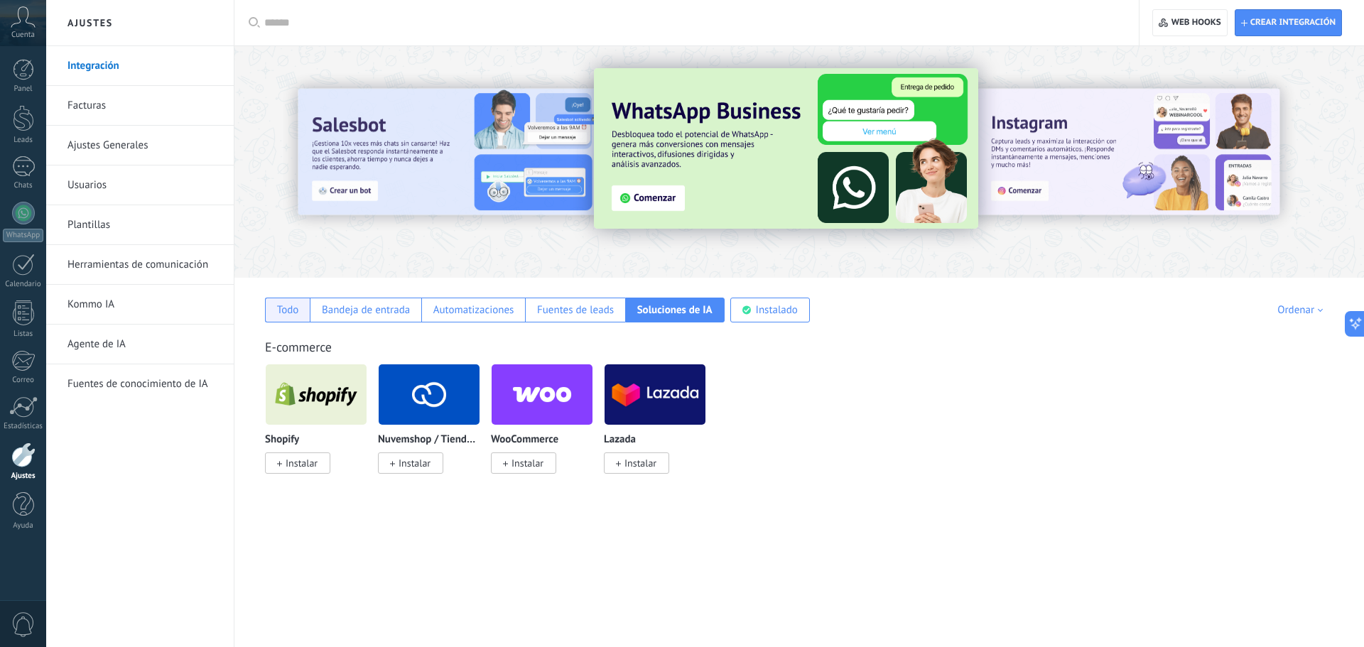
click at [290, 303] on div "Todo" at bounding box center [287, 310] width 45 height 25
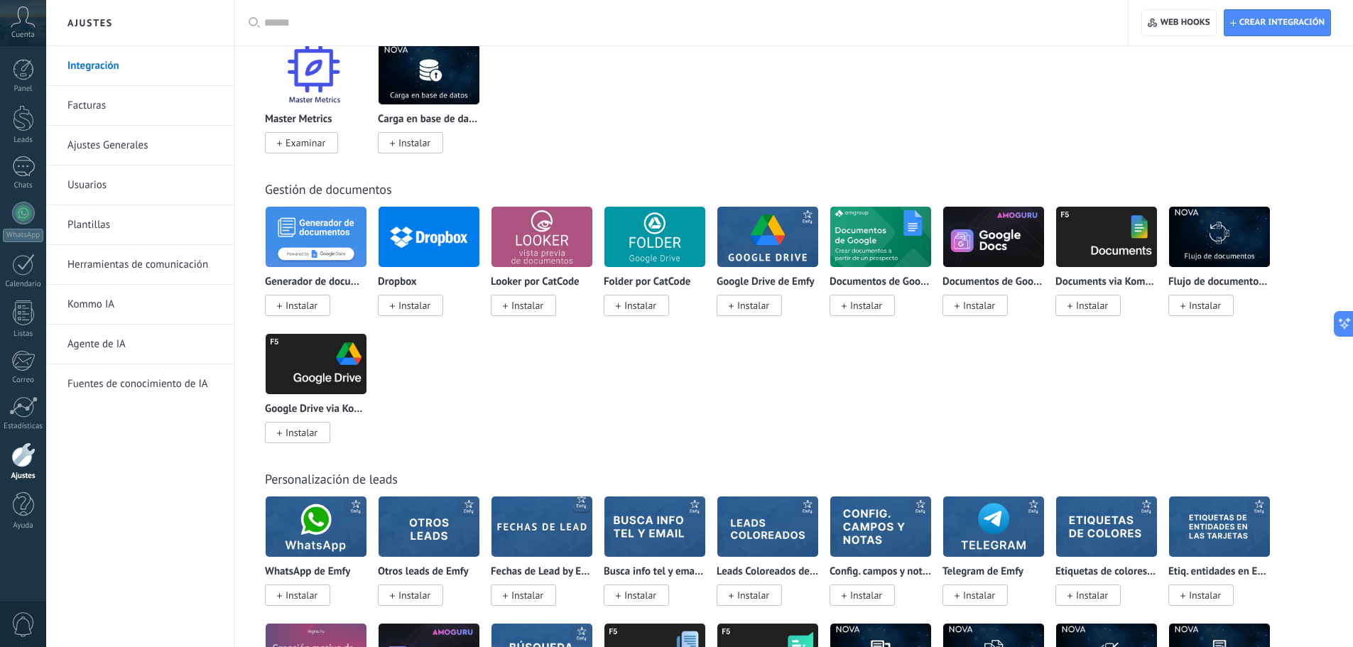
scroll to position [3551, 0]
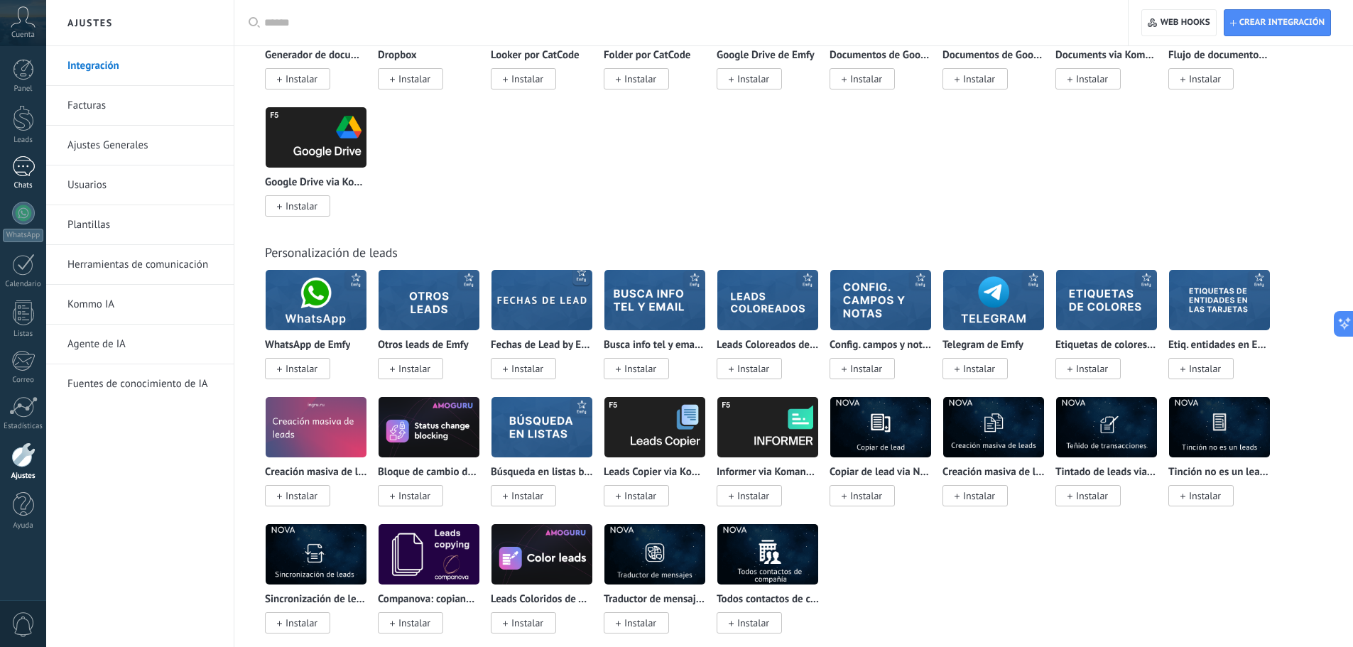
click at [35, 174] on link "1 Chats" at bounding box center [23, 173] width 46 height 34
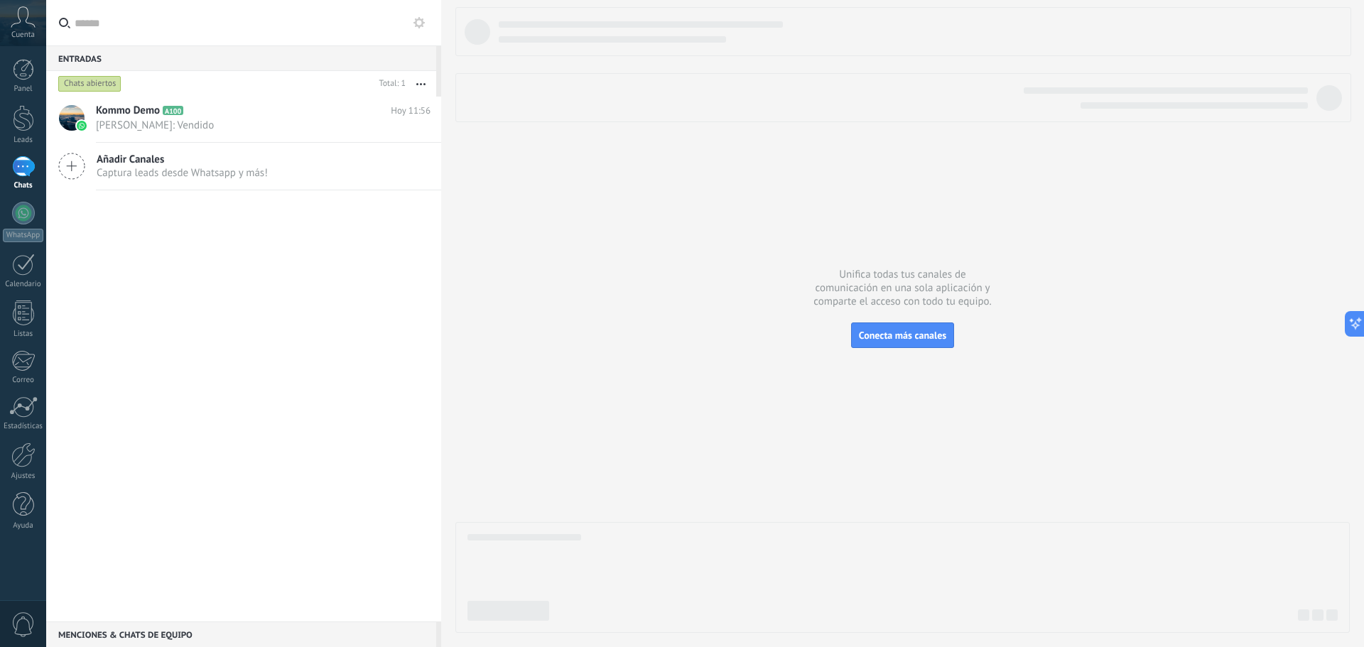
click at [77, 172] on icon at bounding box center [71, 166] width 27 height 27
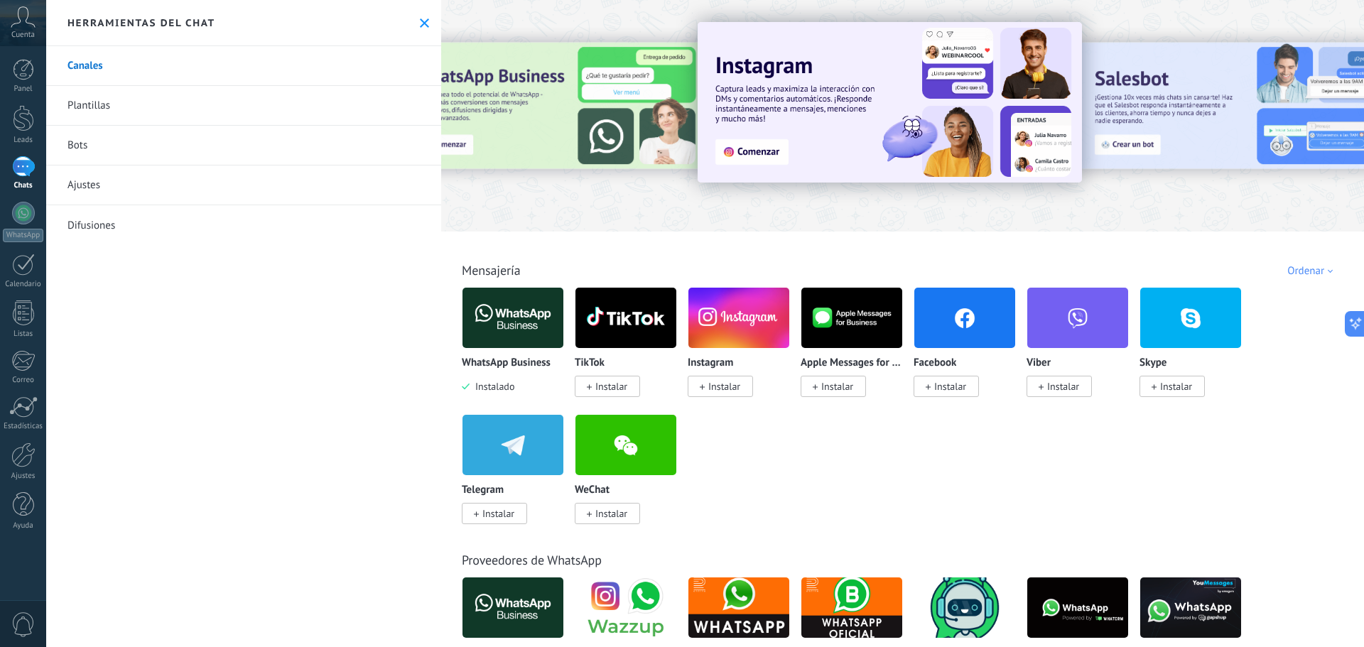
click at [631, 330] on img at bounding box center [625, 317] width 101 height 69
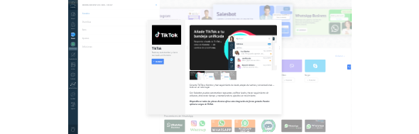
scroll to position [13, 0]
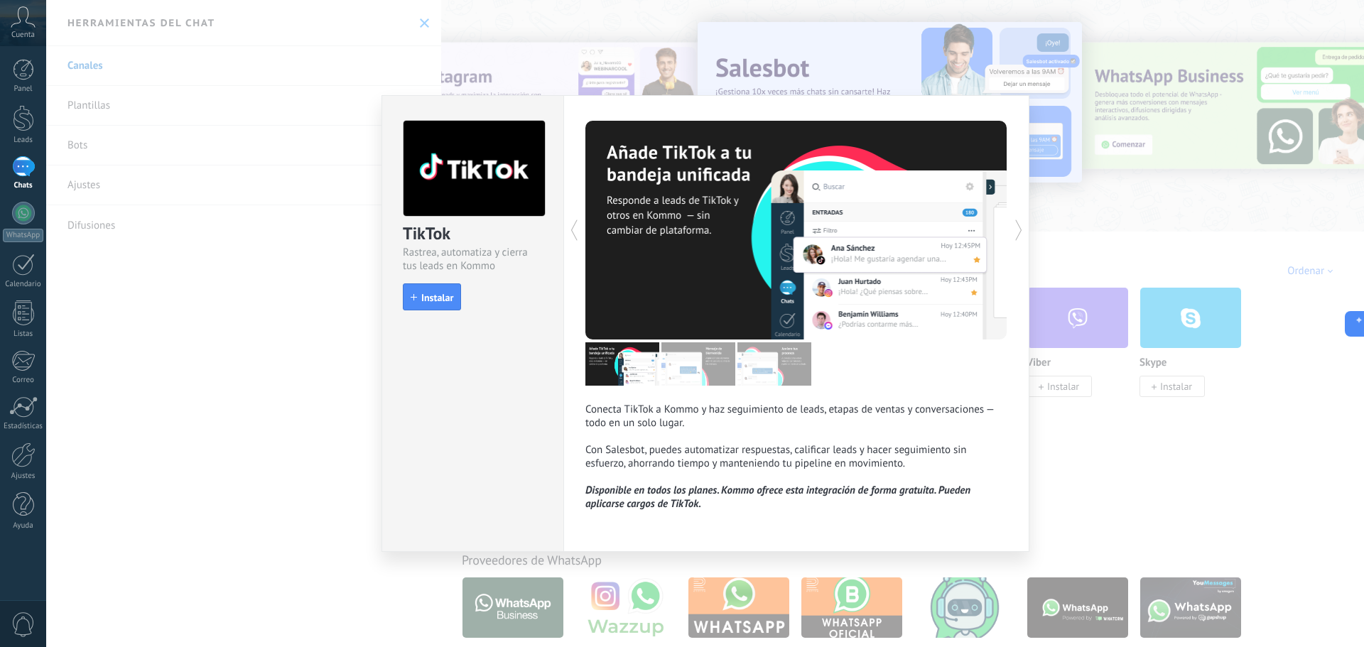
click at [208, 354] on div "TikTok Rastrea, automatiza y cierra tus leads en Kommo install Instalar Conecta…" at bounding box center [704, 323] width 1317 height 647
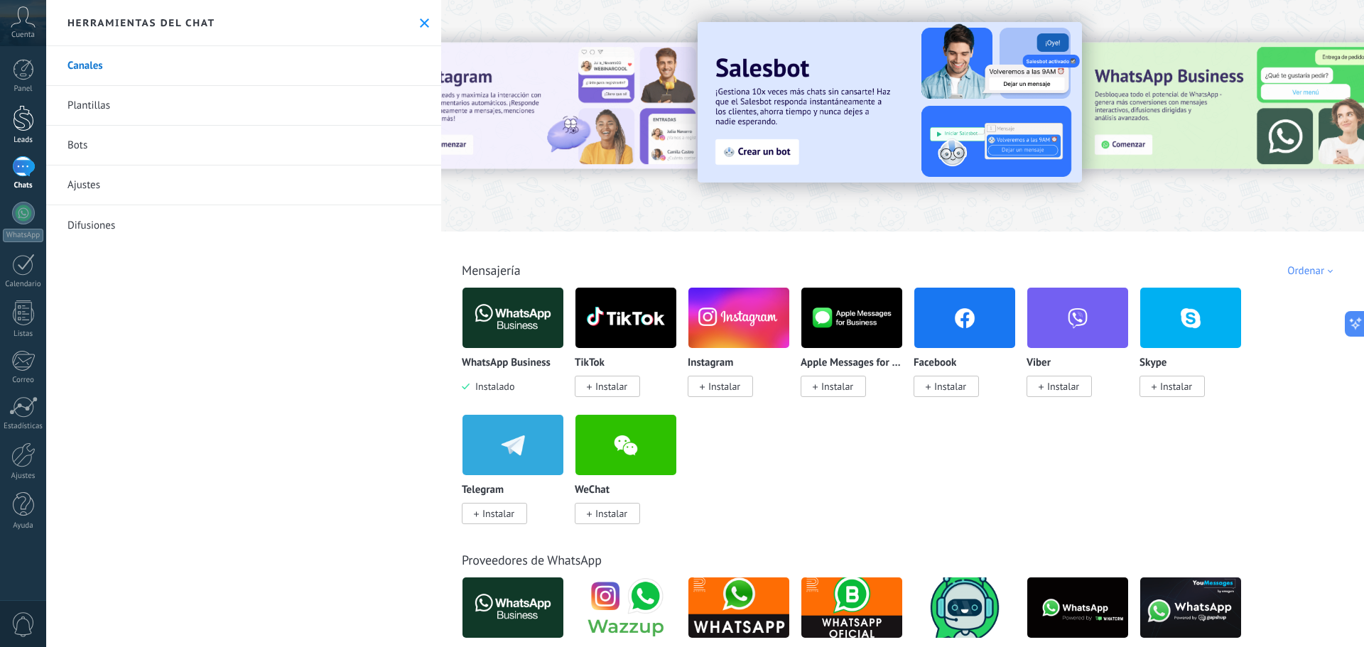
click at [26, 134] on link "Leads" at bounding box center [23, 125] width 46 height 40
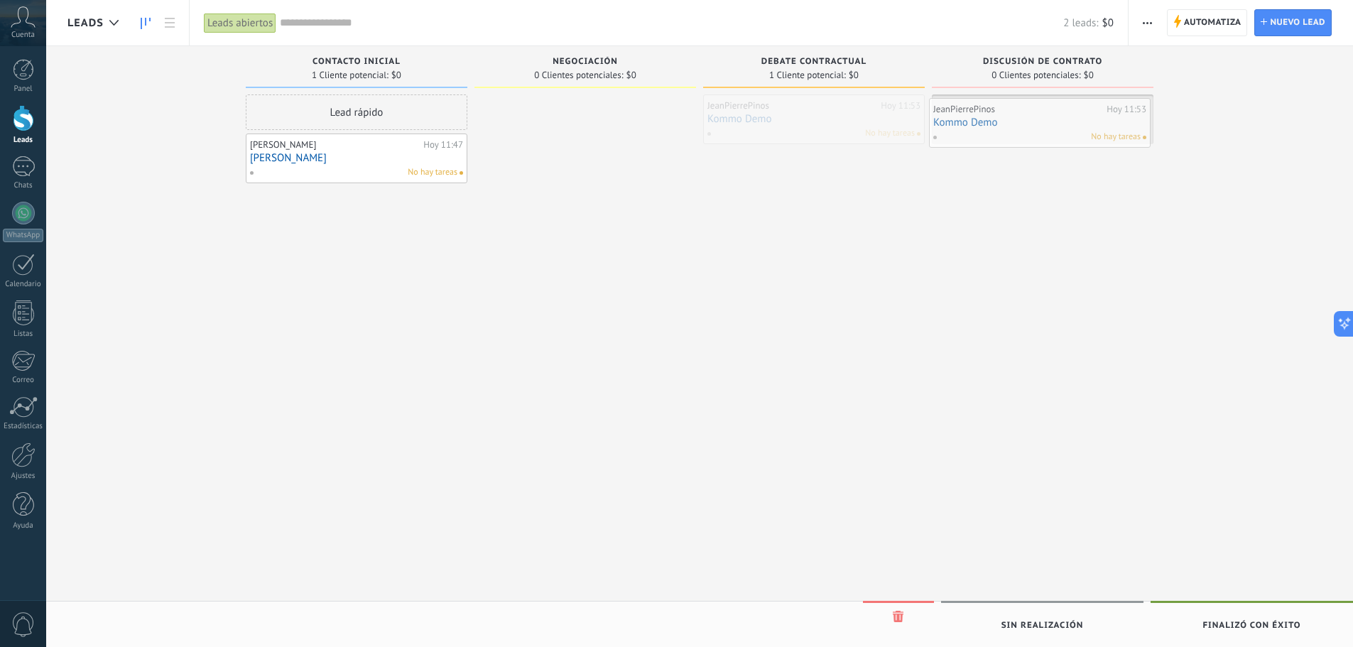
drag, startPoint x: 808, startPoint y: 117, endPoint x: 1034, endPoint y: 121, distance: 225.9
click at [581, 61] on span "Negociación" at bounding box center [585, 62] width 65 height 10
click at [23, 184] on div "Chats" at bounding box center [23, 185] width 41 height 9
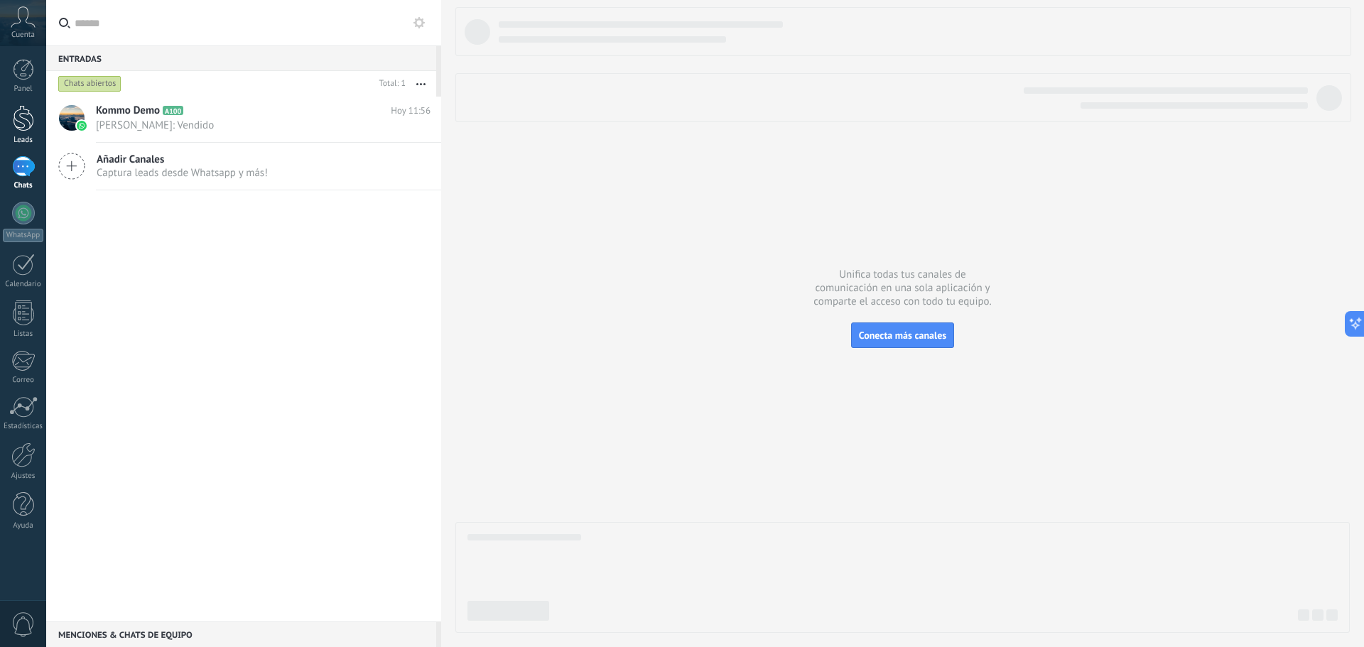
click at [28, 126] on div at bounding box center [23, 118] width 21 height 26
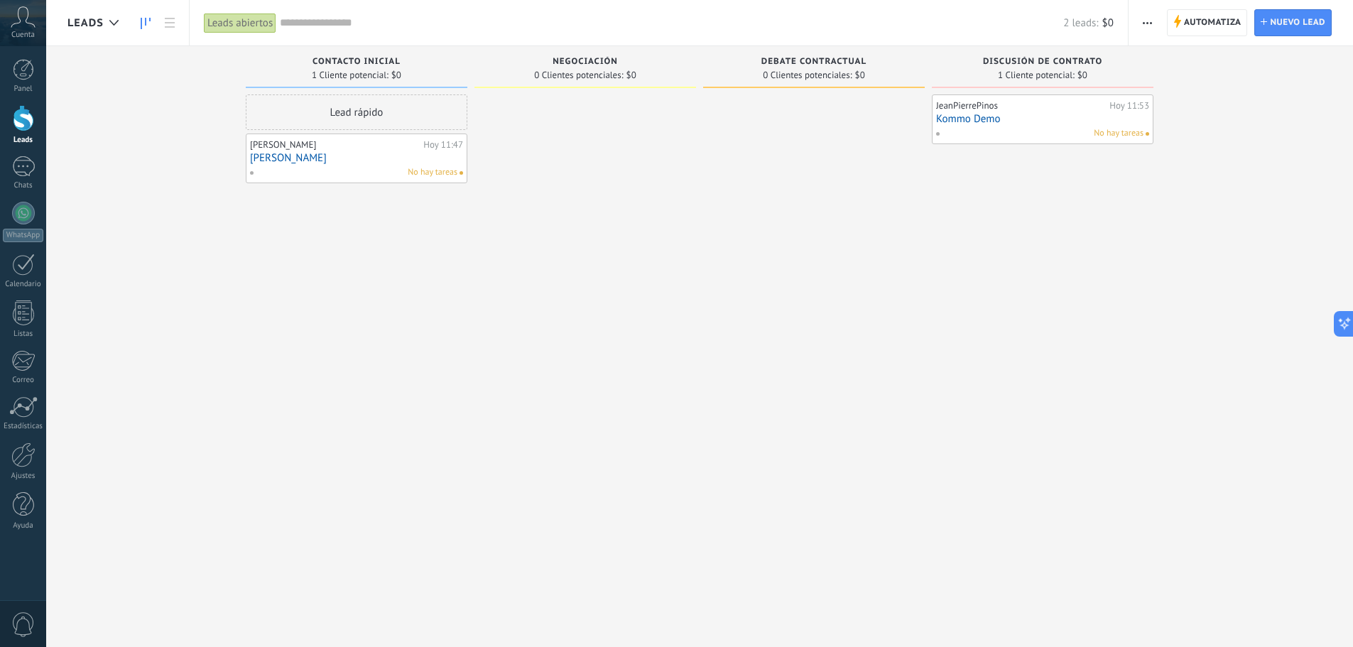
drag, startPoint x: 415, startPoint y: 153, endPoint x: 367, endPoint y: 165, distance: 49.1
click at [367, 166] on div "No hay tareas" at bounding box center [353, 172] width 208 height 13
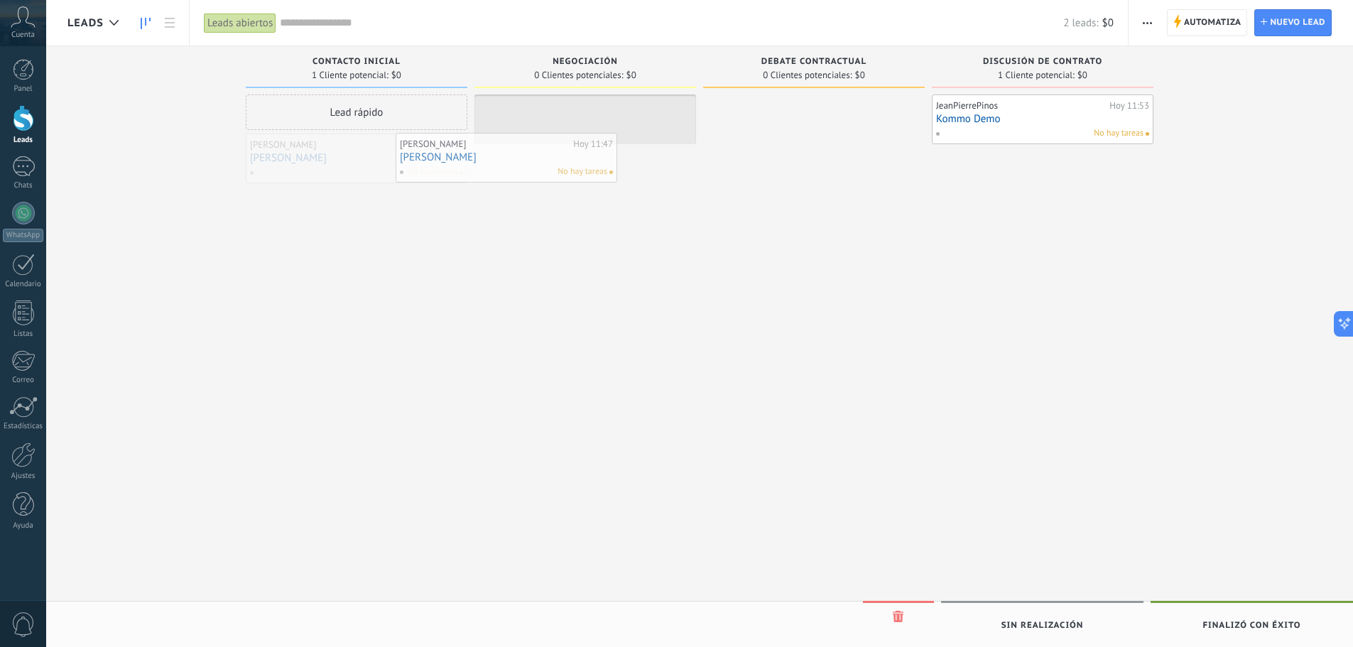
drag, startPoint x: 456, startPoint y: 175, endPoint x: 606, endPoint y: 174, distance: 149.8
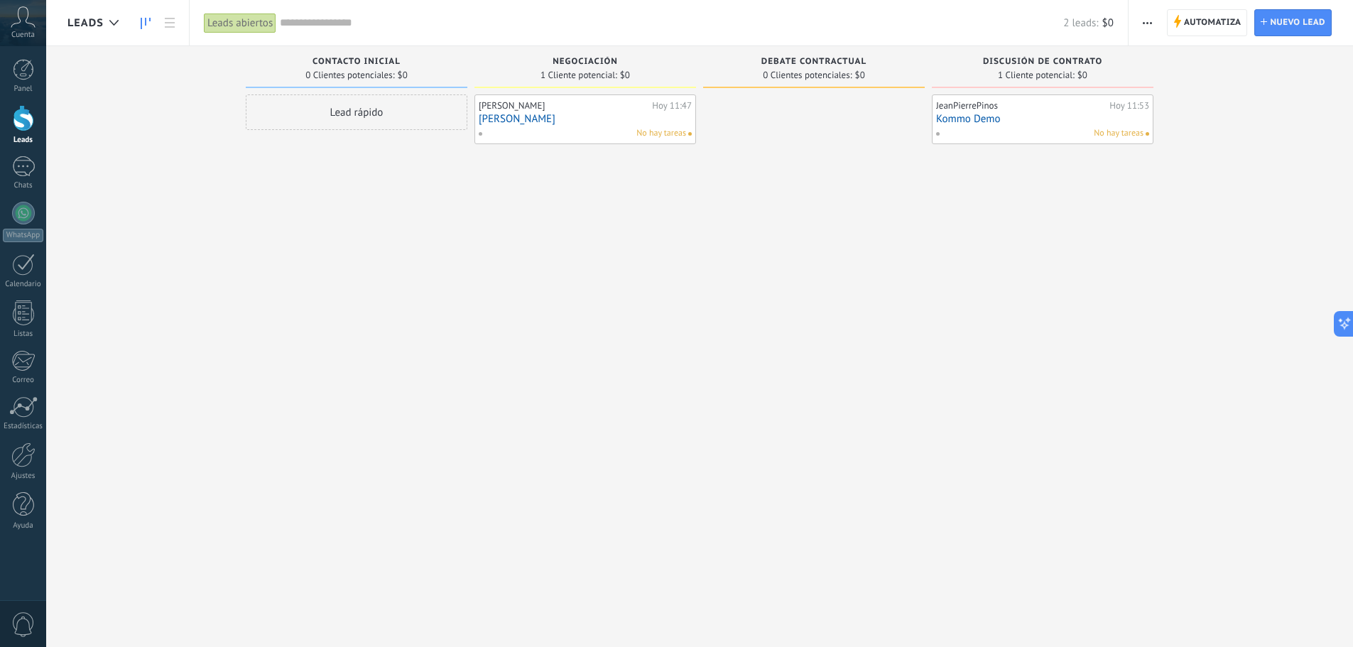
click at [222, 23] on div "Leads abiertos" at bounding box center [240, 23] width 72 height 21
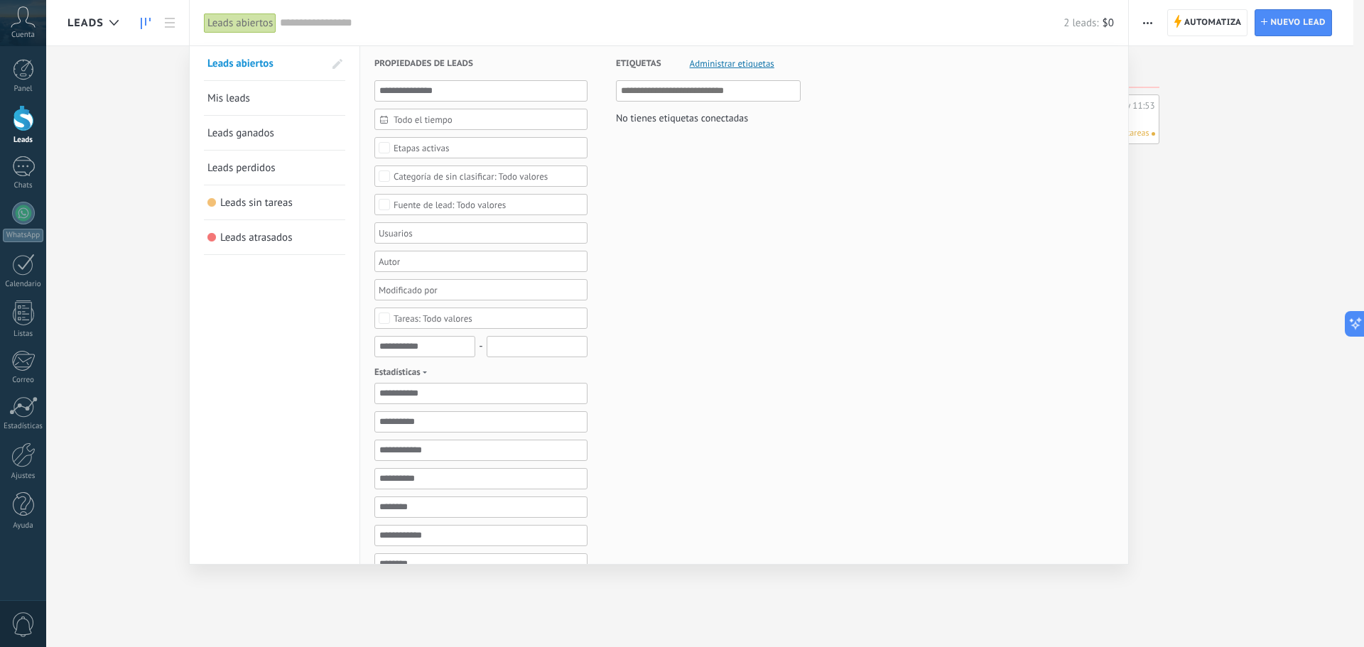
click at [222, 23] on div "Leads abiertos" at bounding box center [240, 23] width 72 height 21
click at [26, 462] on div at bounding box center [23, 454] width 24 height 25
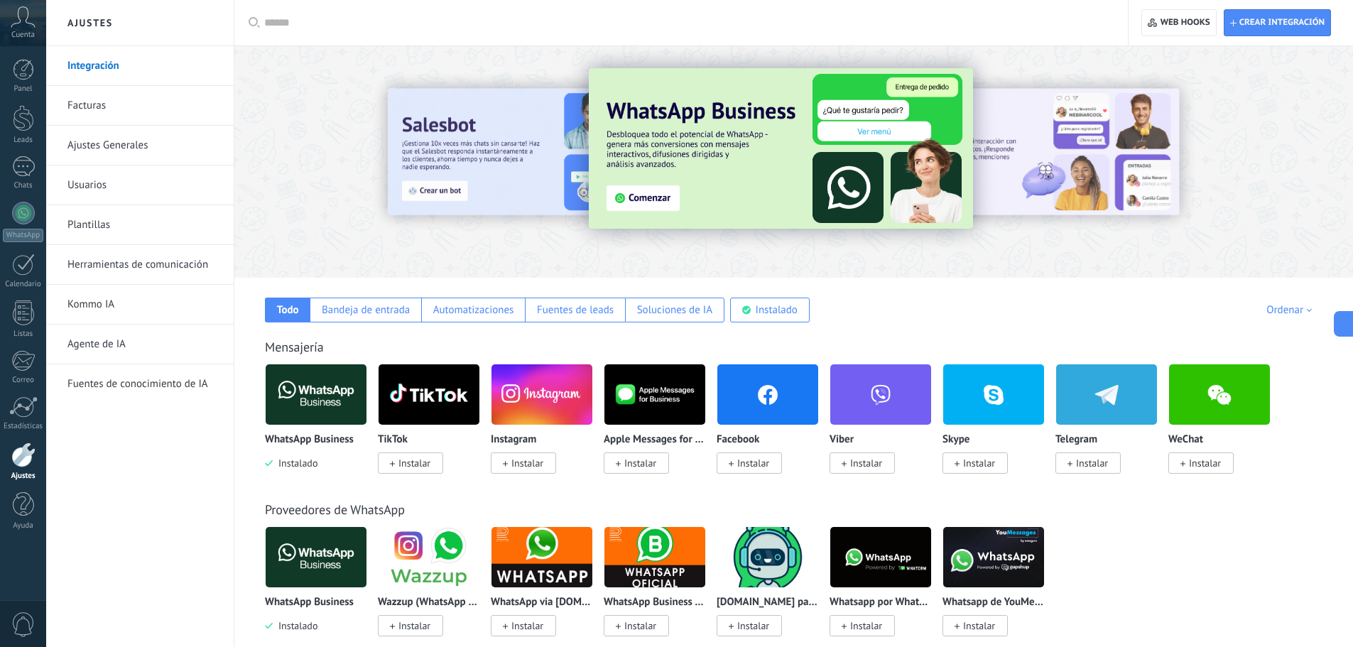
click at [31, 31] on span "Cuenta" at bounding box center [22, 35] width 23 height 9
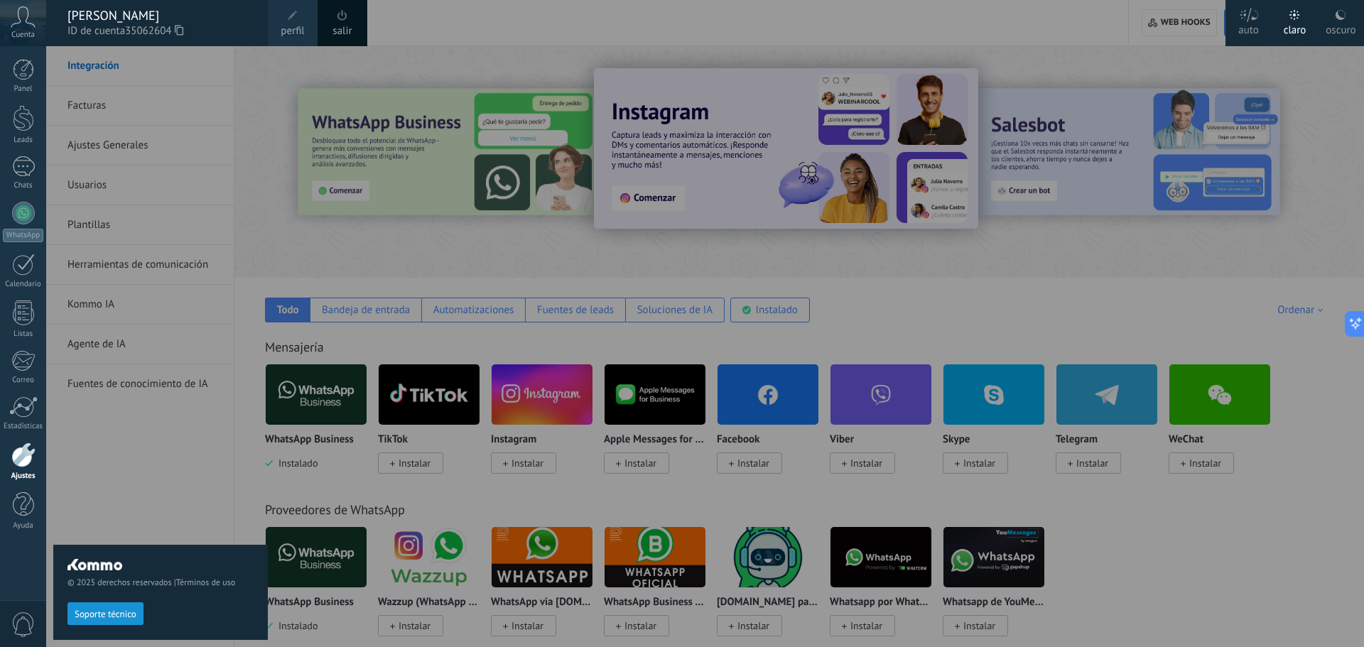
click at [1332, 25] on div "oscuro" at bounding box center [1340, 27] width 30 height 37
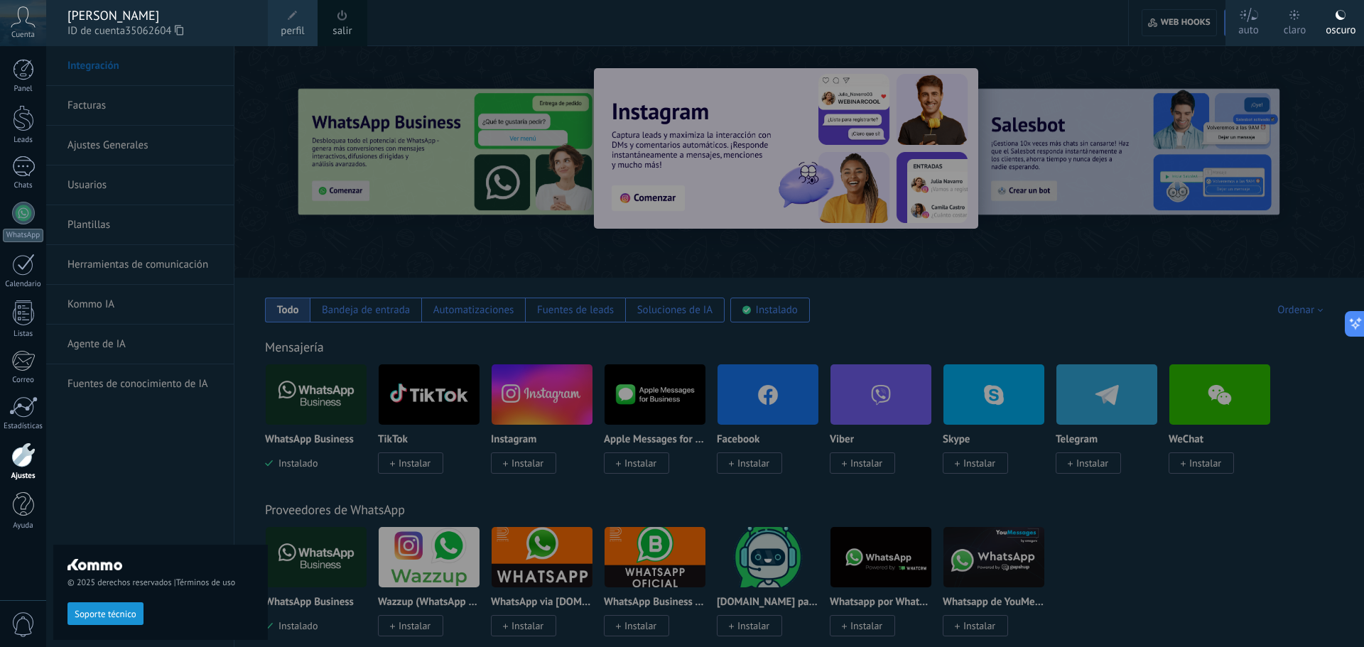
click at [1255, 20] on icon at bounding box center [1249, 15] width 20 height 14
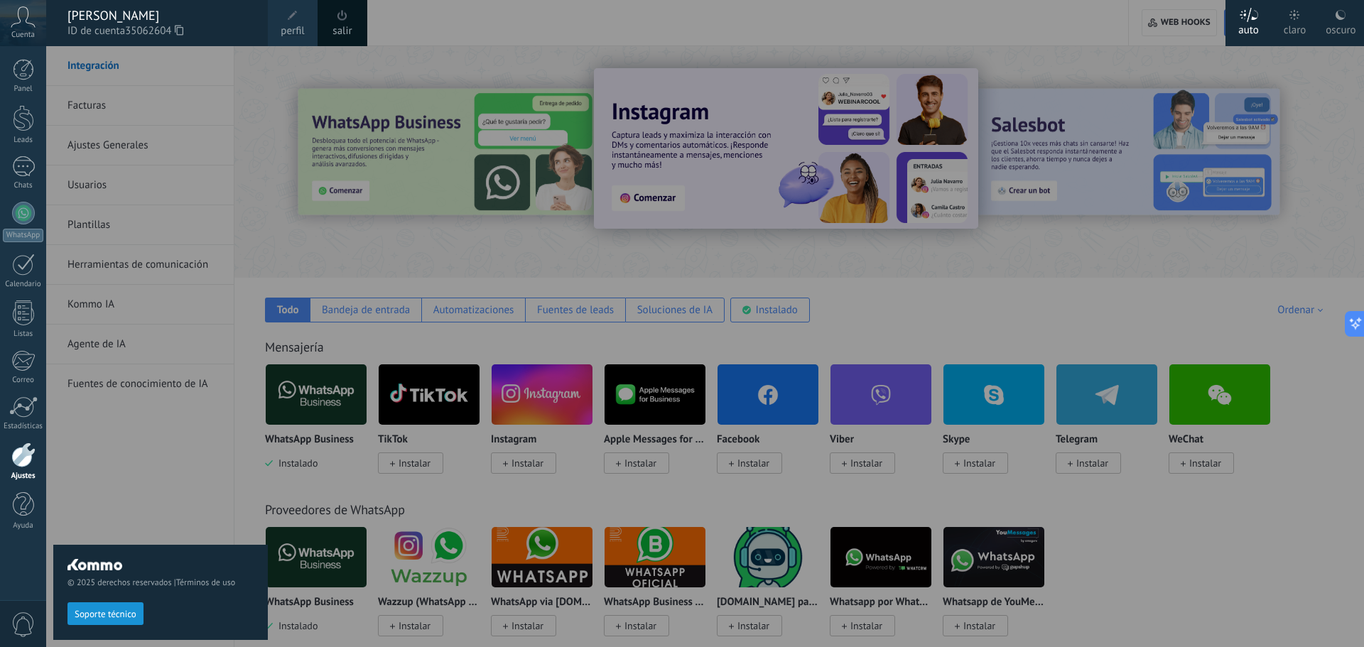
click at [1302, 23] on div "claro" at bounding box center [1294, 27] width 23 height 37
click at [1339, 21] on div "oscuro" at bounding box center [1340, 27] width 30 height 37
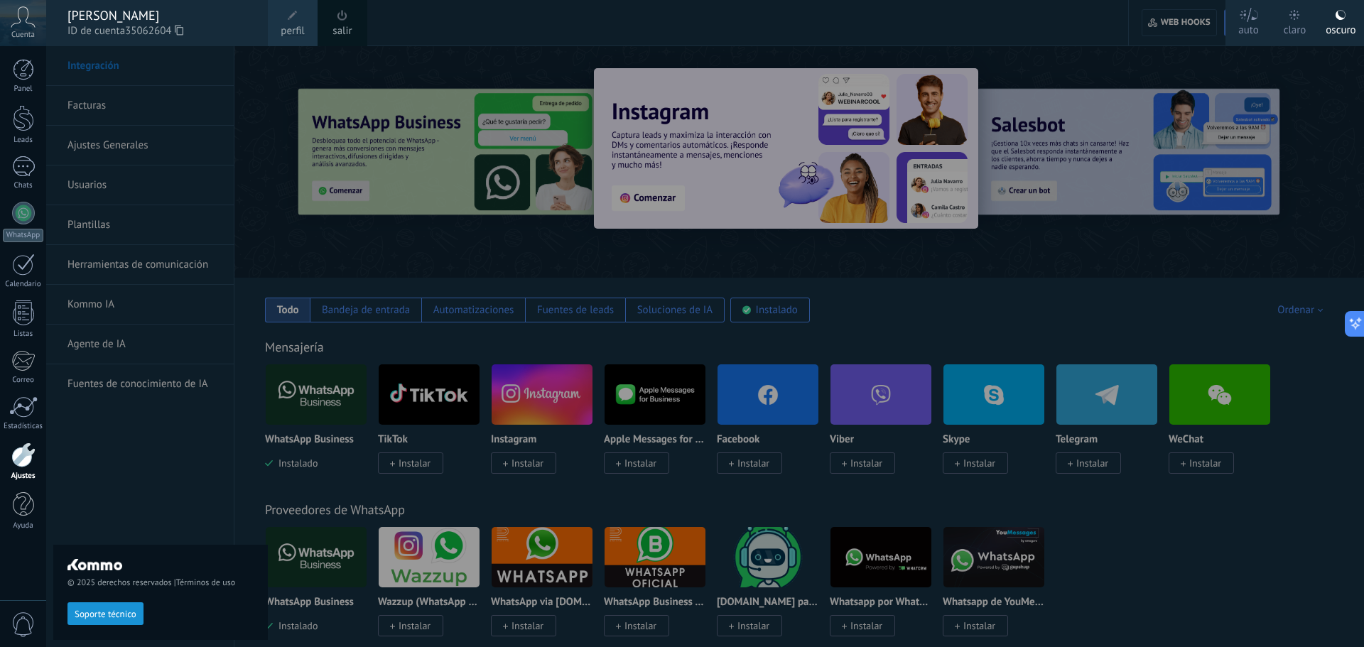
click at [1140, 60] on div at bounding box center [728, 323] width 1364 height 647
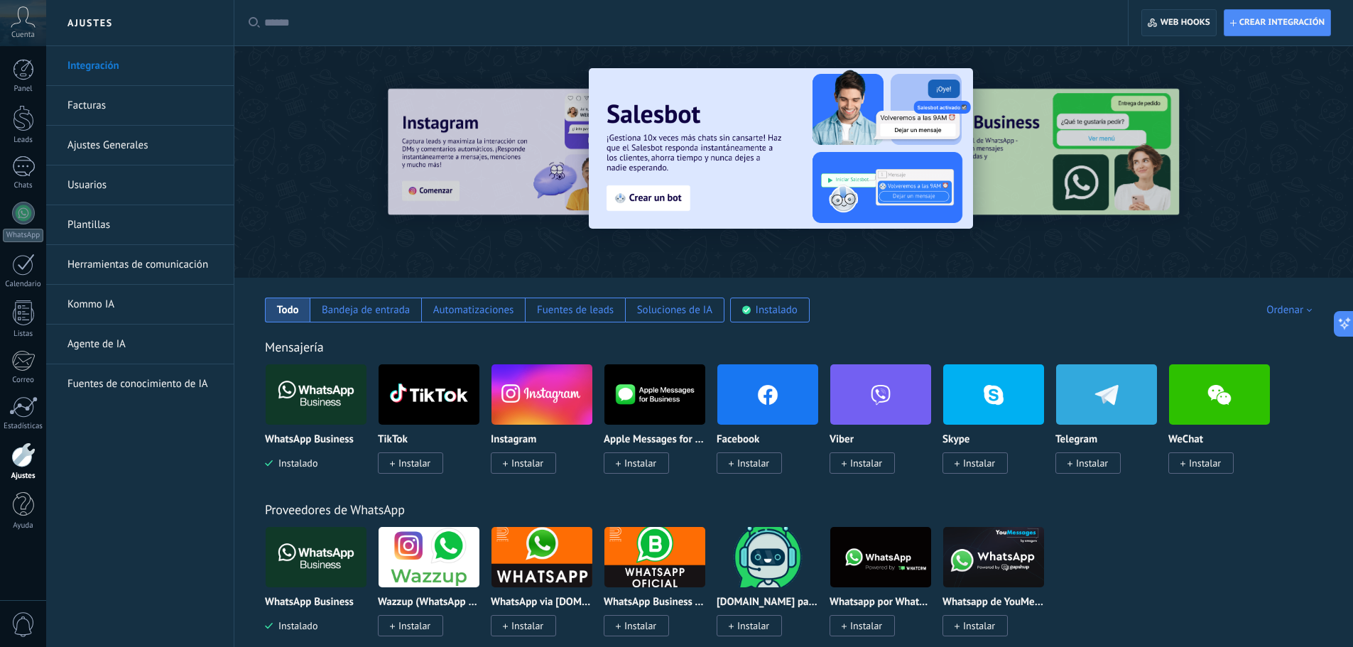
click at [1179, 22] on span "Web hooks 0" at bounding box center [1185, 22] width 50 height 11
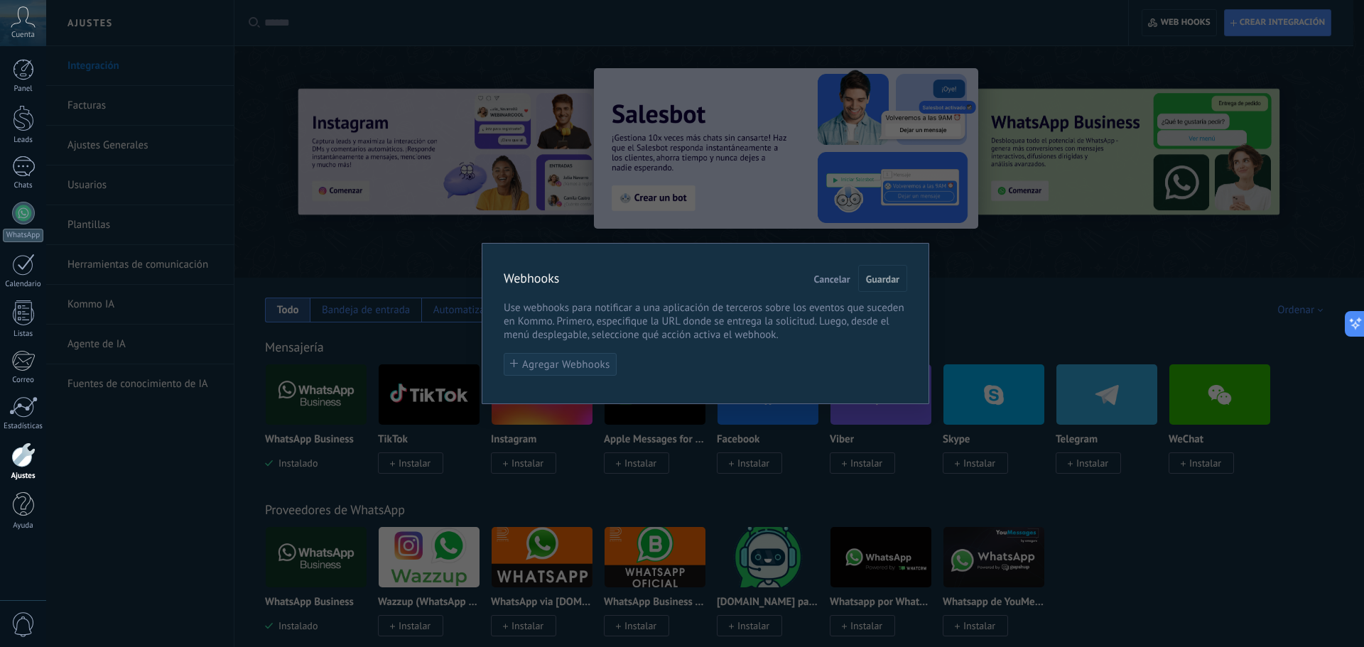
click at [572, 366] on span "Agregar Webhooks" at bounding box center [566, 364] width 88 height 11
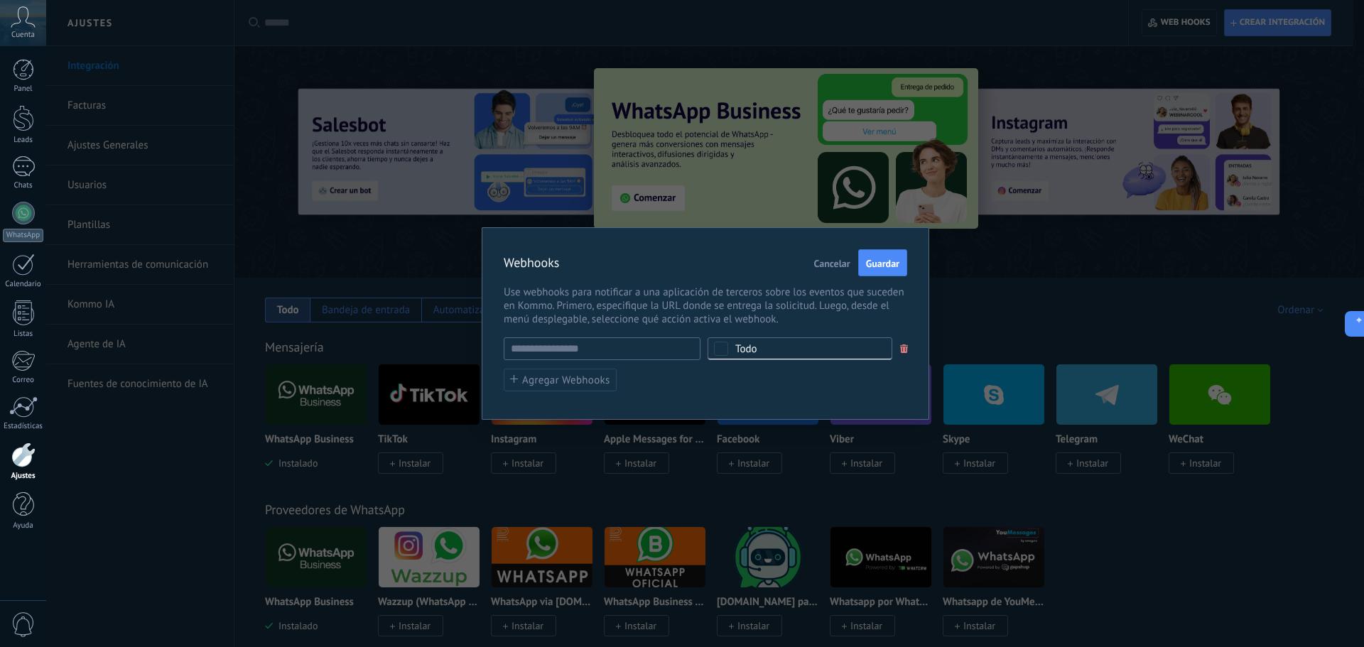
click at [800, 347] on span "Todo" at bounding box center [804, 349] width 138 height 11
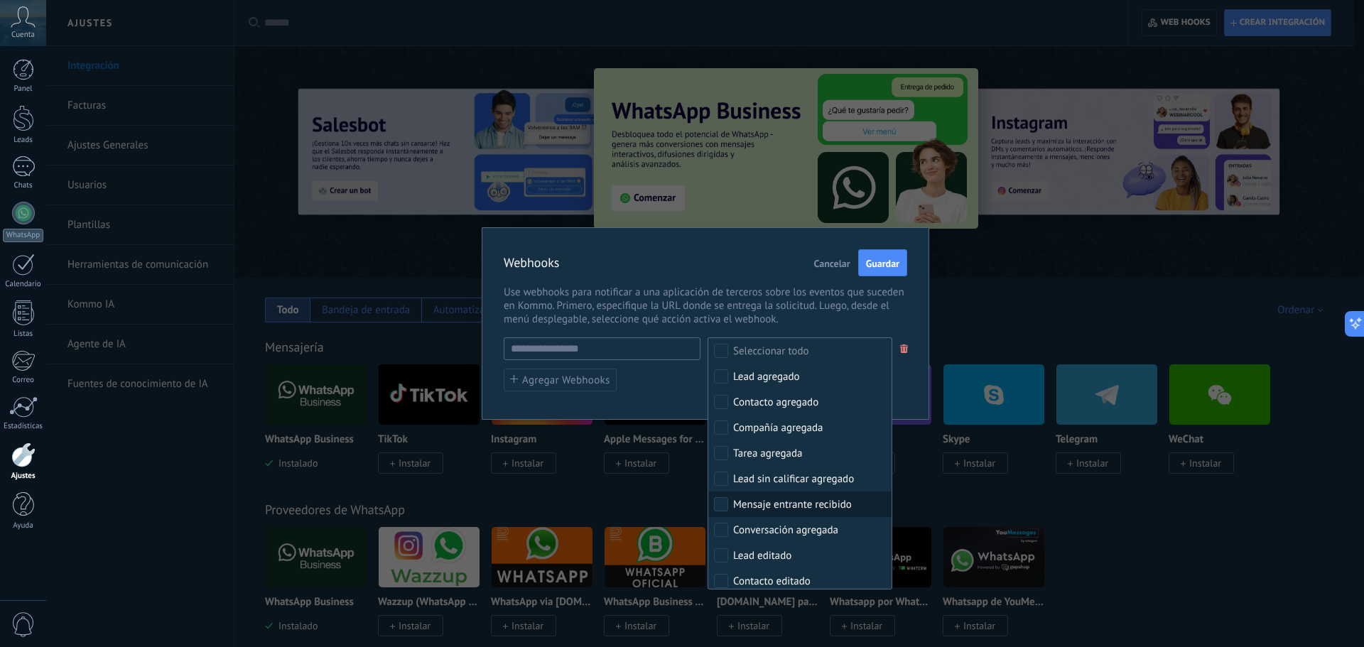
click at [1047, 300] on div "Webhooks Cancelar Guardar Use webhooks para notificar a una aplicación de terce…" at bounding box center [704, 323] width 1317 height 647
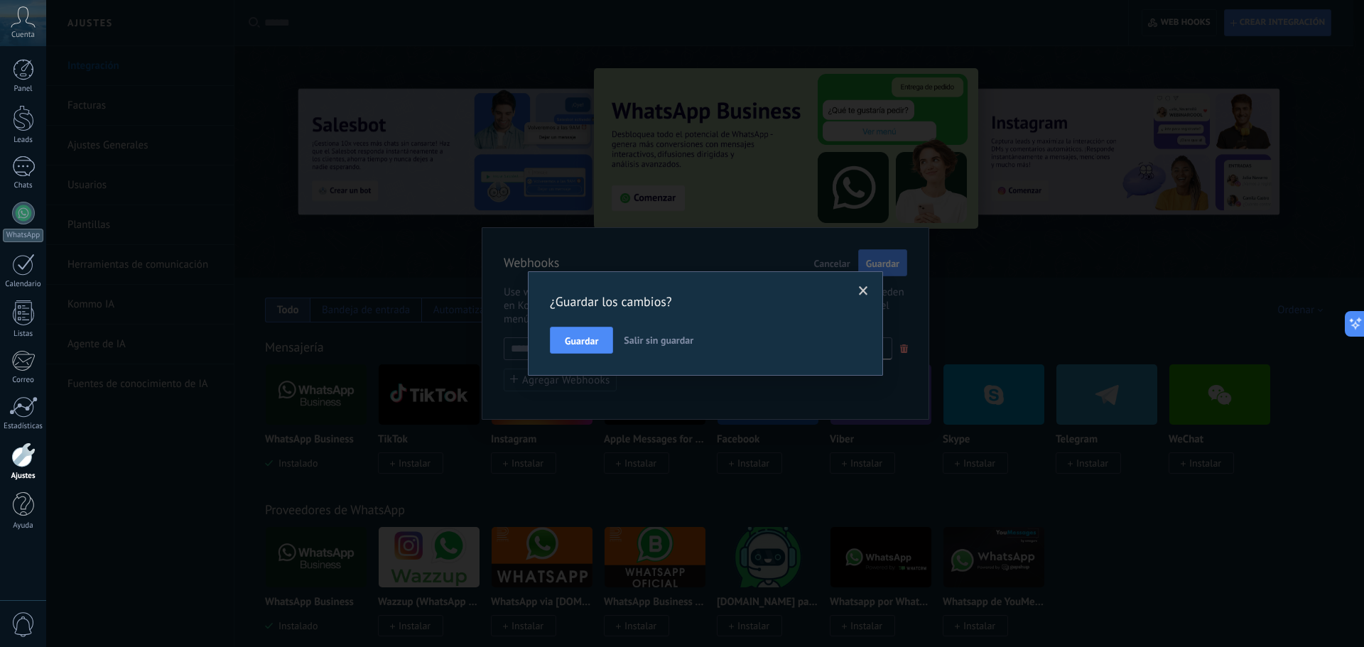
click at [864, 289] on span at bounding box center [863, 291] width 9 height 10
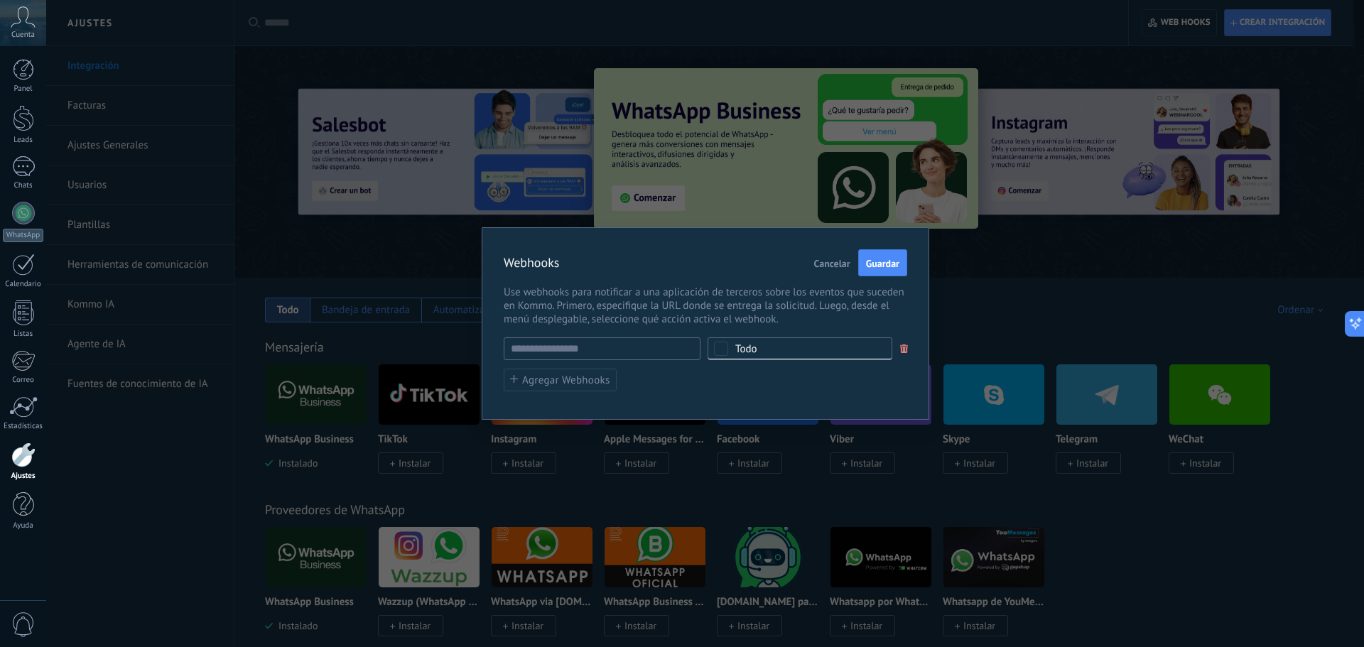
click at [826, 266] on span "Cancelar" at bounding box center [832, 263] width 36 height 10
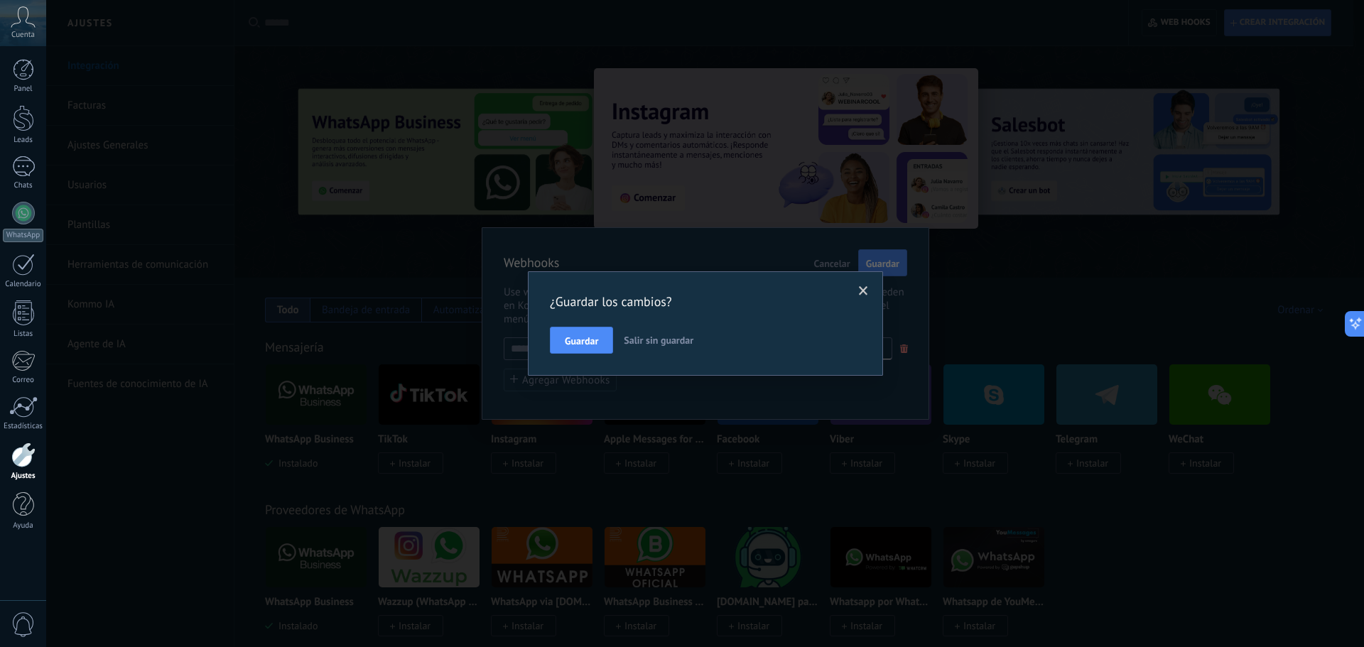
click at [650, 341] on span "Salir sin guardar" at bounding box center [659, 340] width 70 height 13
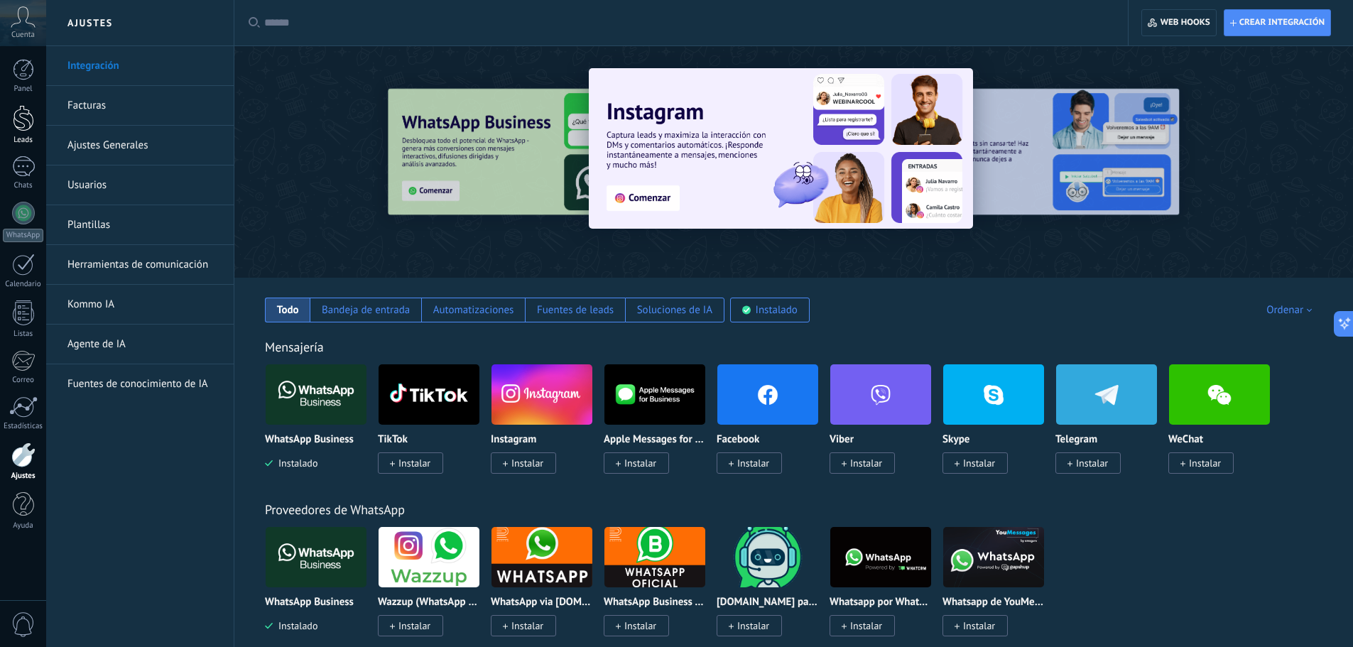
click at [33, 117] on div at bounding box center [23, 118] width 21 height 26
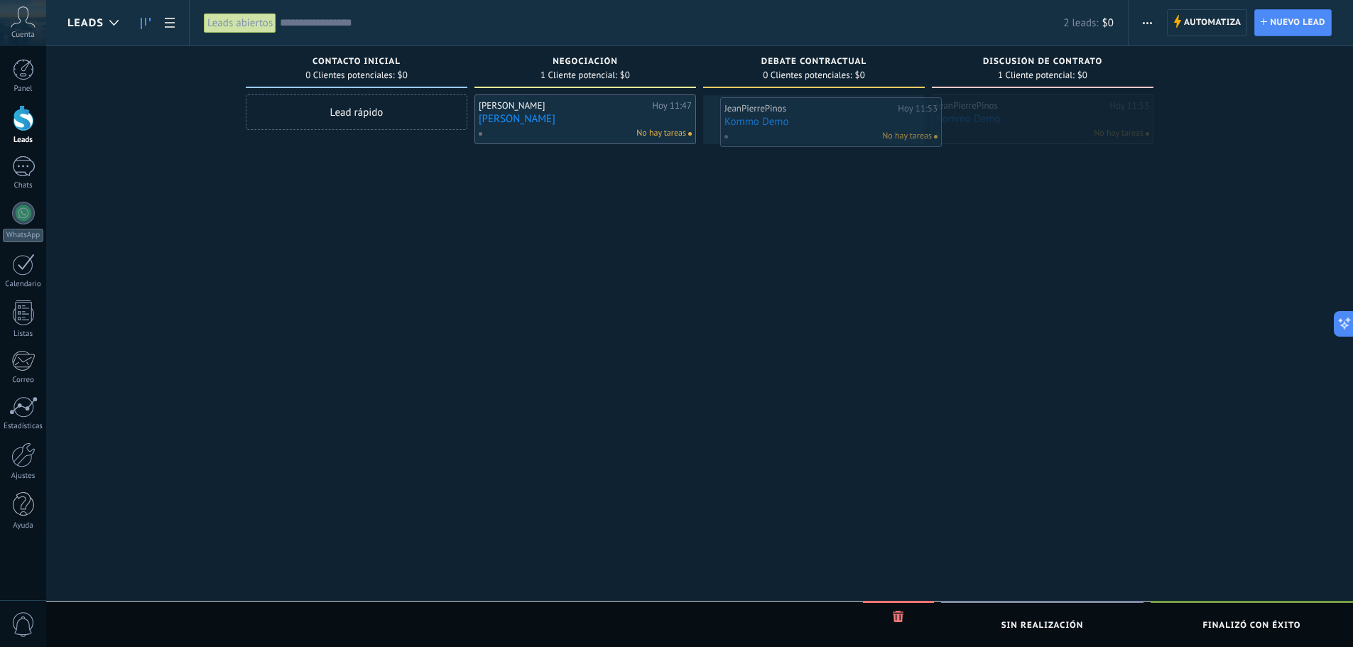
drag, startPoint x: 1033, startPoint y: 111, endPoint x: 821, endPoint y: 114, distance: 211.6
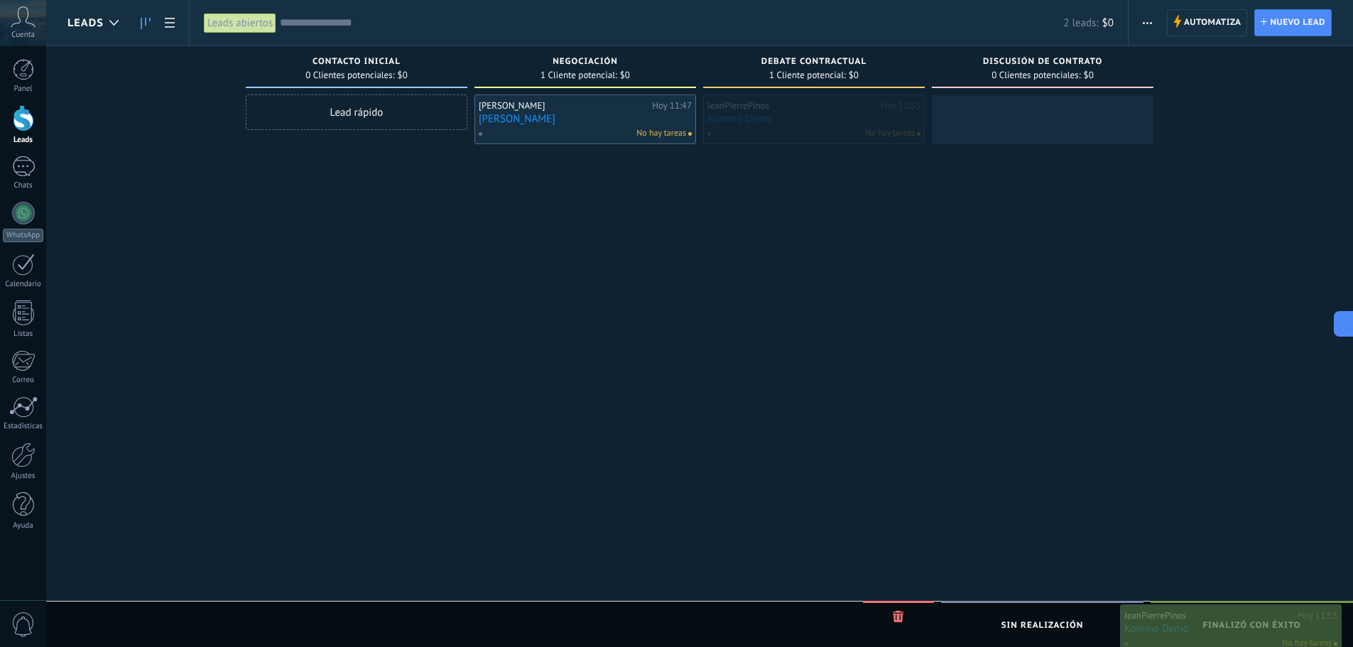
drag, startPoint x: 820, startPoint y: 115, endPoint x: 1237, endPoint y: 625, distance: 658.6
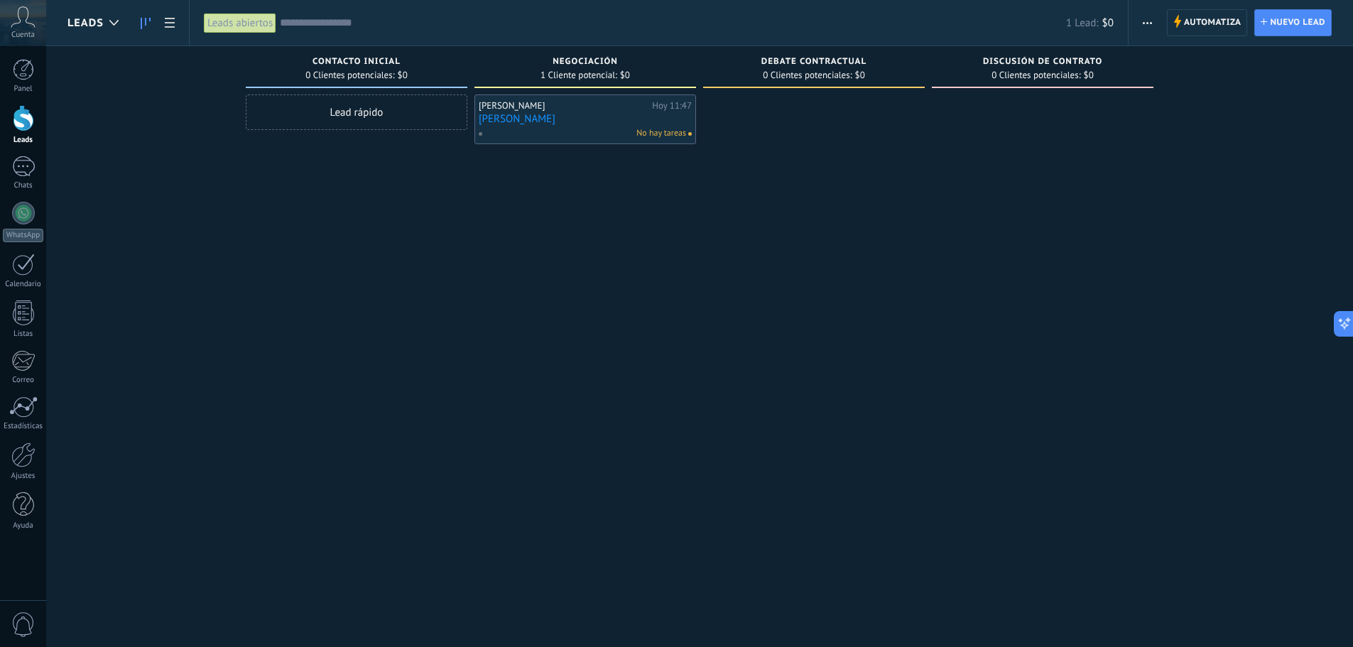
click at [1114, 23] on div "Leads abiertos Aplicar 1 Lead: $0 Leads abiertos Mis leads Leads ganados Leads …" at bounding box center [659, 22] width 940 height 45
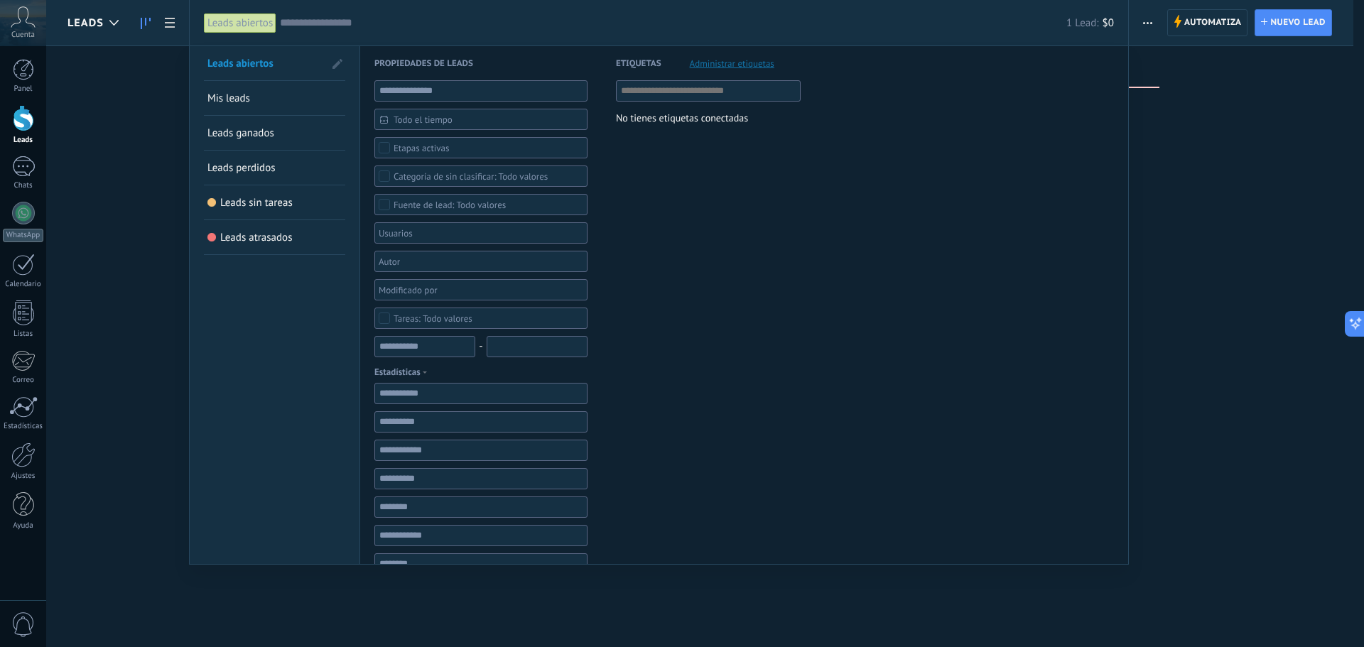
click at [1209, 135] on div at bounding box center [682, 323] width 1364 height 647
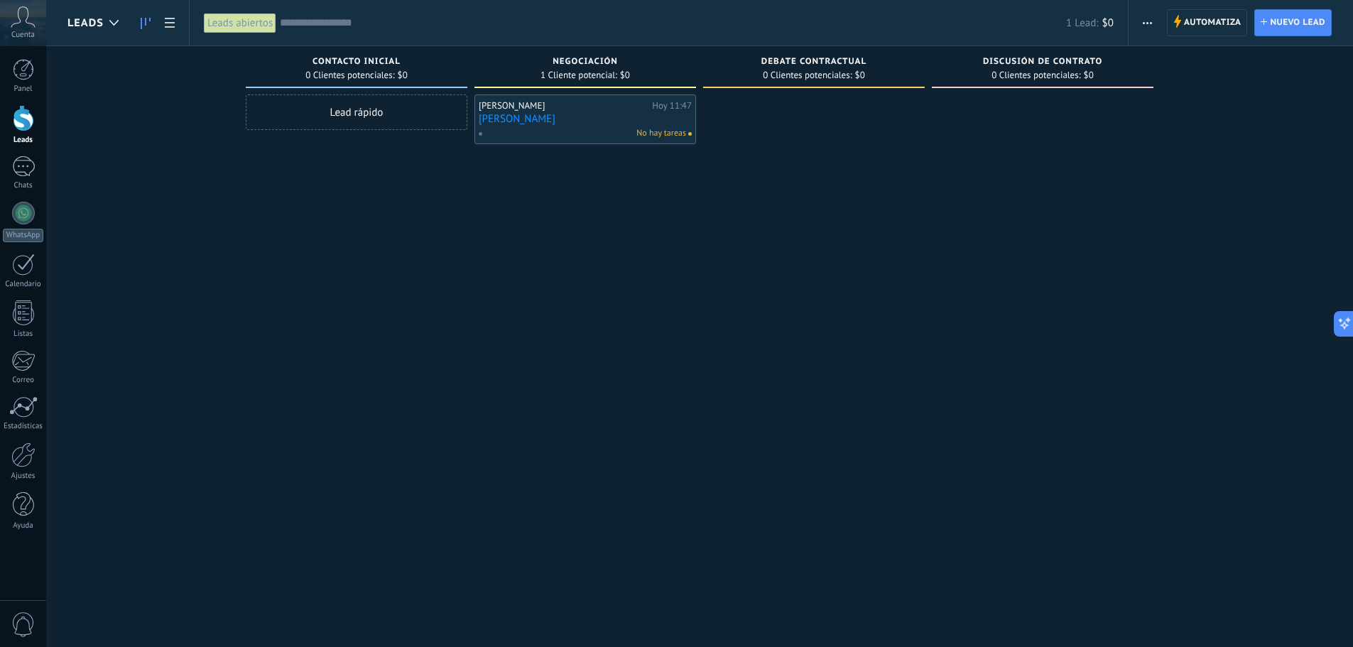
click at [23, 155] on div "Panel Leads 1 Chats WhatsApp Clientes" at bounding box center [23, 302] width 46 height 486
click at [23, 161] on div "1" at bounding box center [23, 166] width 23 height 21
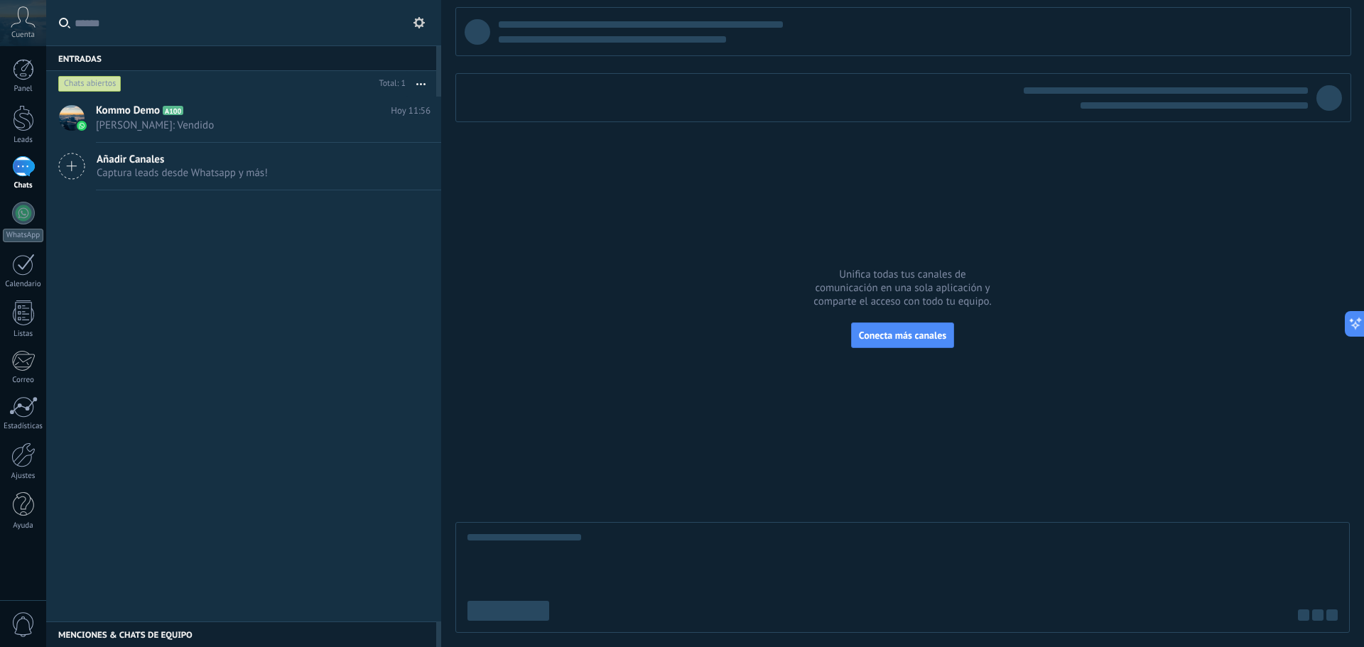
click at [99, 85] on div "Chats abiertos" at bounding box center [89, 83] width 63 height 17
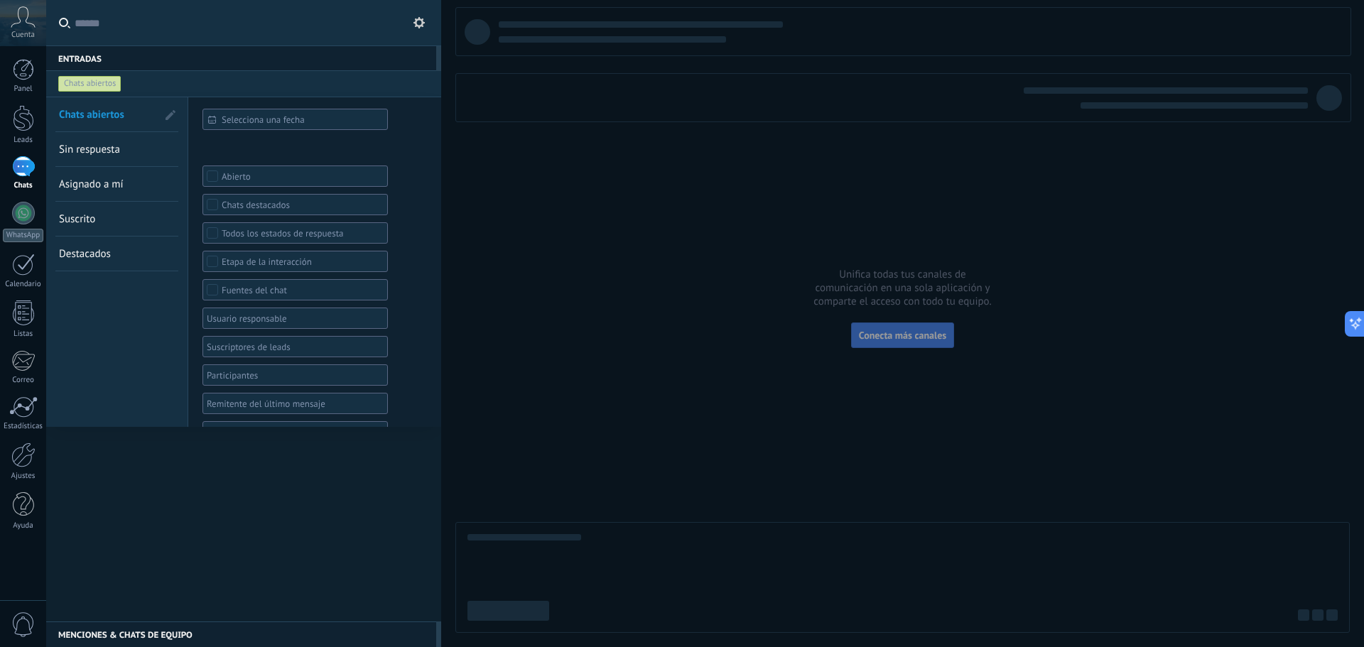
click at [99, 85] on div "Chats abiertos" at bounding box center [89, 83] width 63 height 17
click at [312, 467] on div at bounding box center [243, 359] width 395 height 525
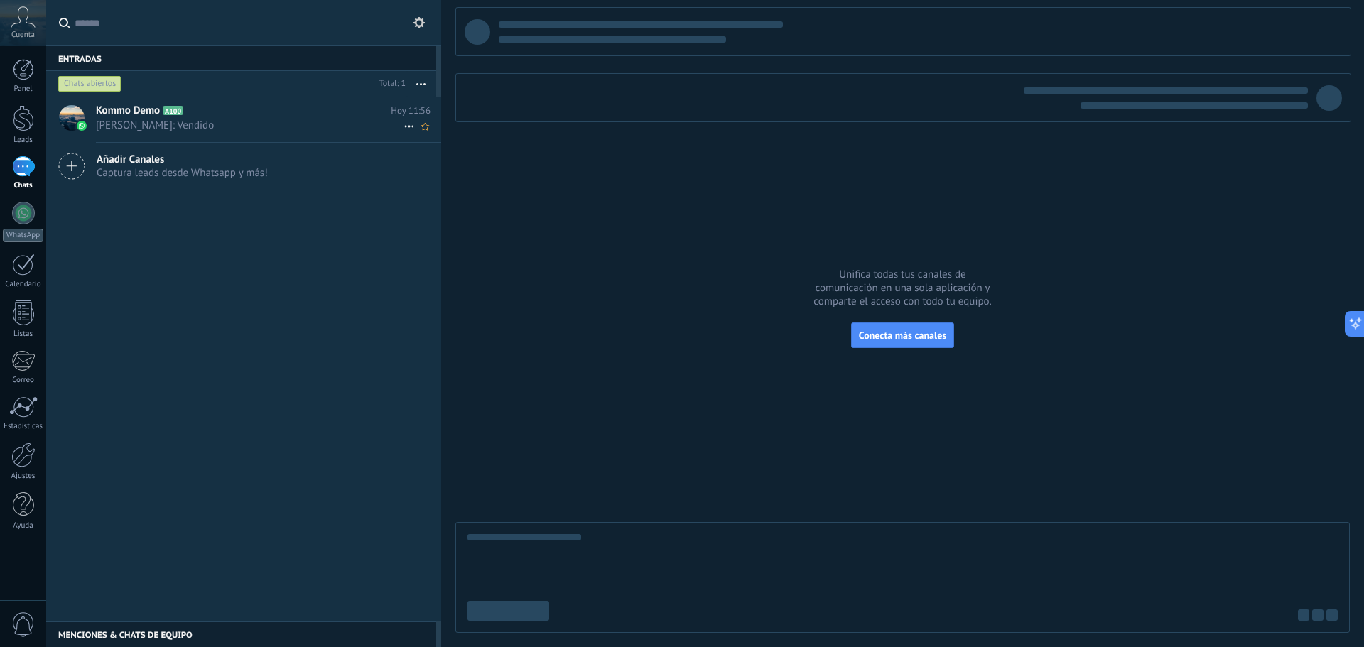
click at [223, 118] on div "Kommo Demo A100 Hoy 11:56 Jean Pinos: Vendido" at bounding box center [268, 119] width 345 height 45
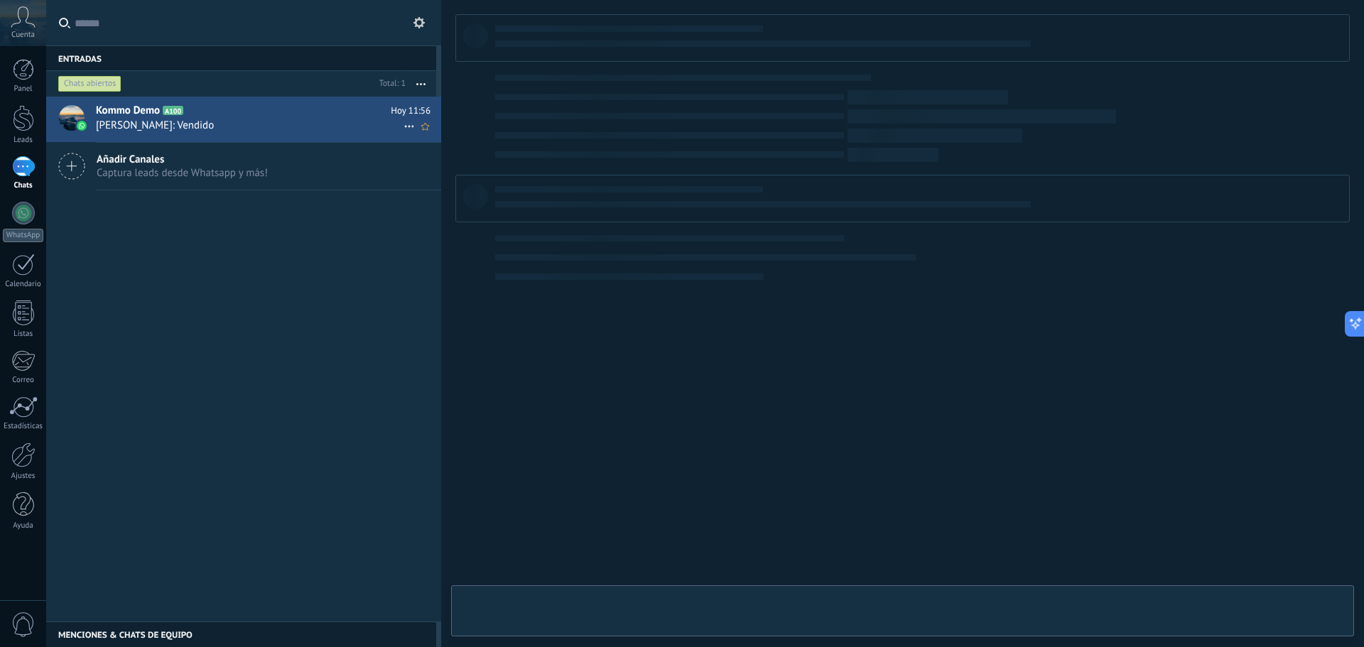
type textarea "**********"
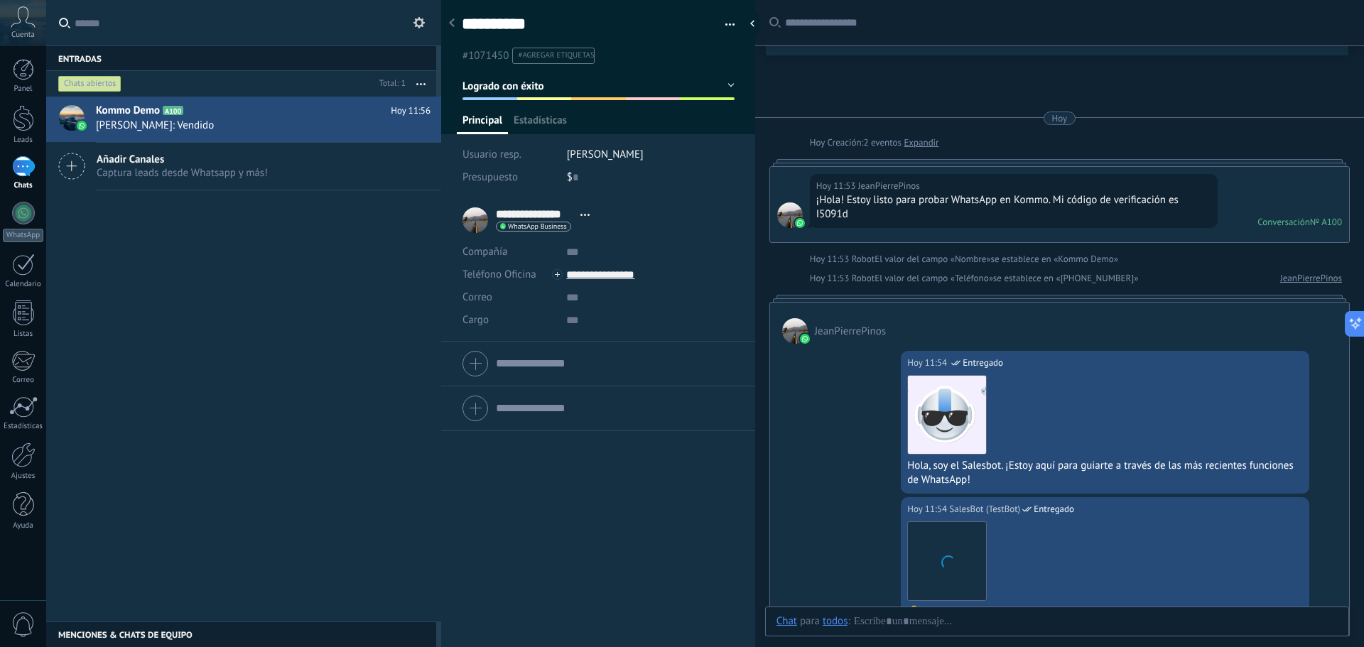
scroll to position [800, 0]
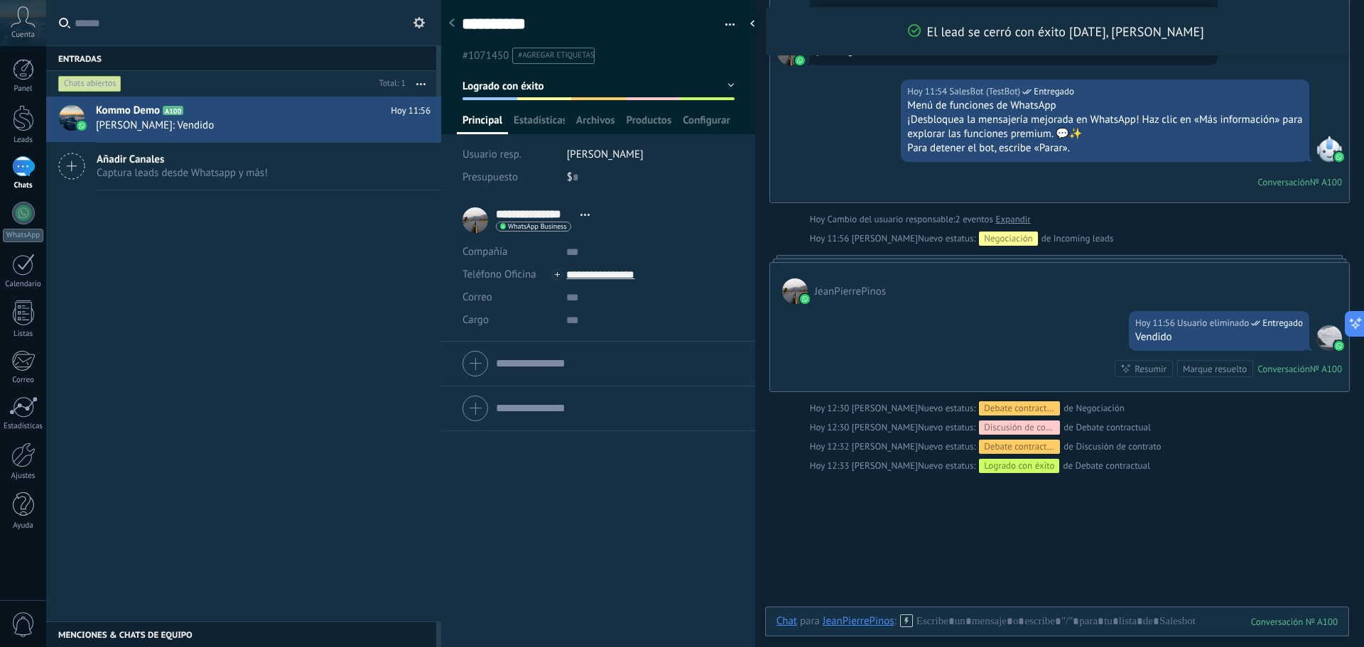
click at [1023, 468] on div "Logrado con éxito" at bounding box center [1019, 466] width 80 height 14
click at [555, 361] on div at bounding box center [597, 364] width 271 height 36
click at [478, 387] on button "cancelar" at bounding box center [477, 385] width 31 height 11
click at [717, 31] on button "button" at bounding box center [724, 24] width 21 height 21
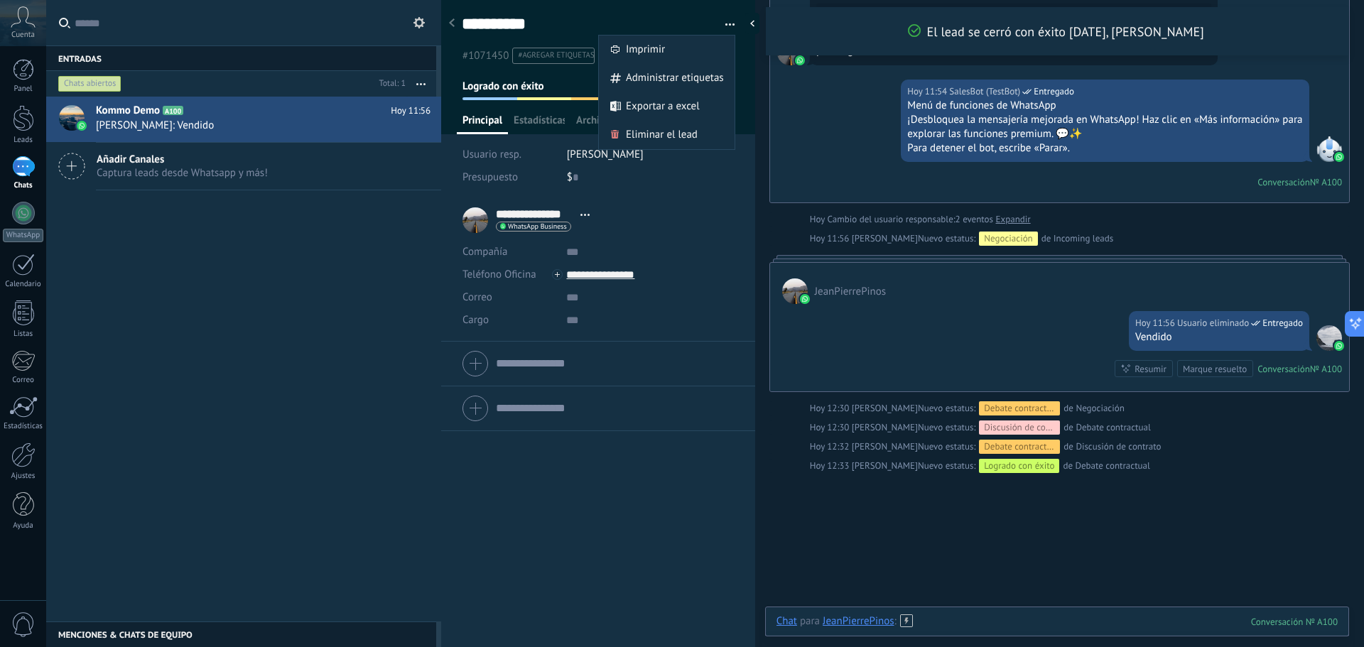
click at [953, 615] on div at bounding box center [1056, 635] width 561 height 43
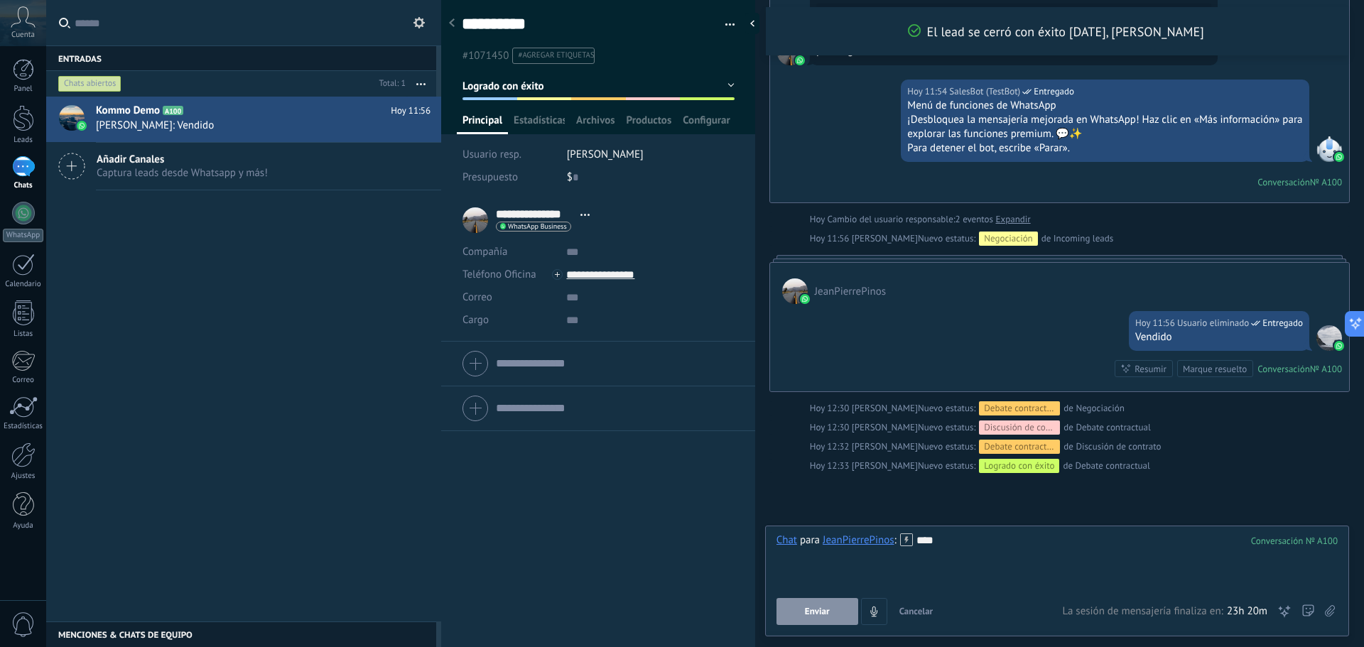
click at [822, 604] on button "Enviar" at bounding box center [817, 611] width 82 height 27
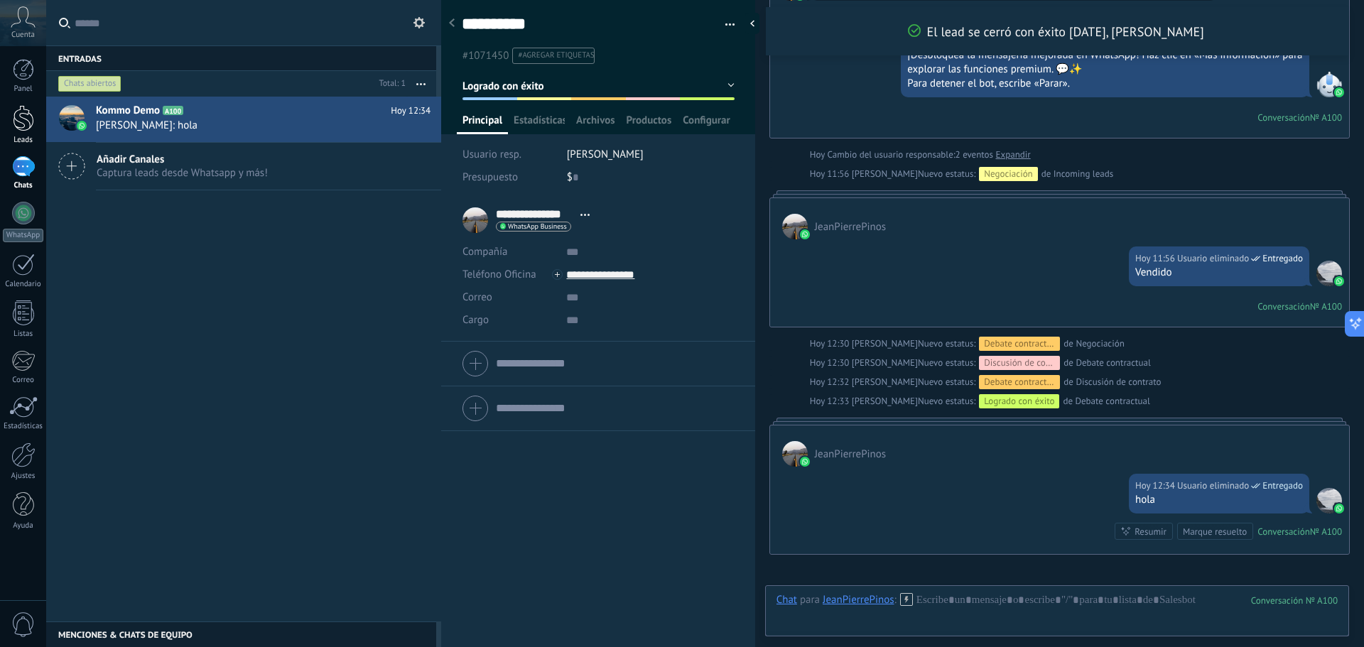
click at [33, 123] on div at bounding box center [23, 118] width 21 height 26
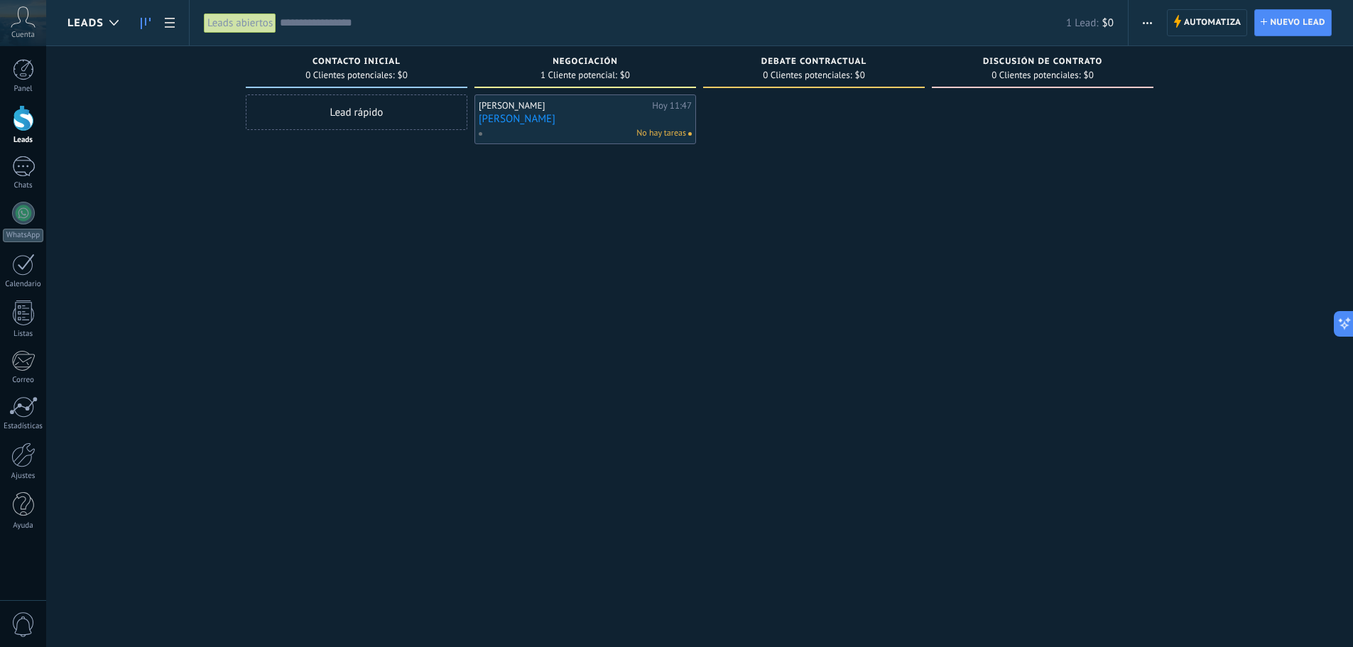
click at [391, 119] on div "Lead rápido" at bounding box center [357, 112] width 222 height 36
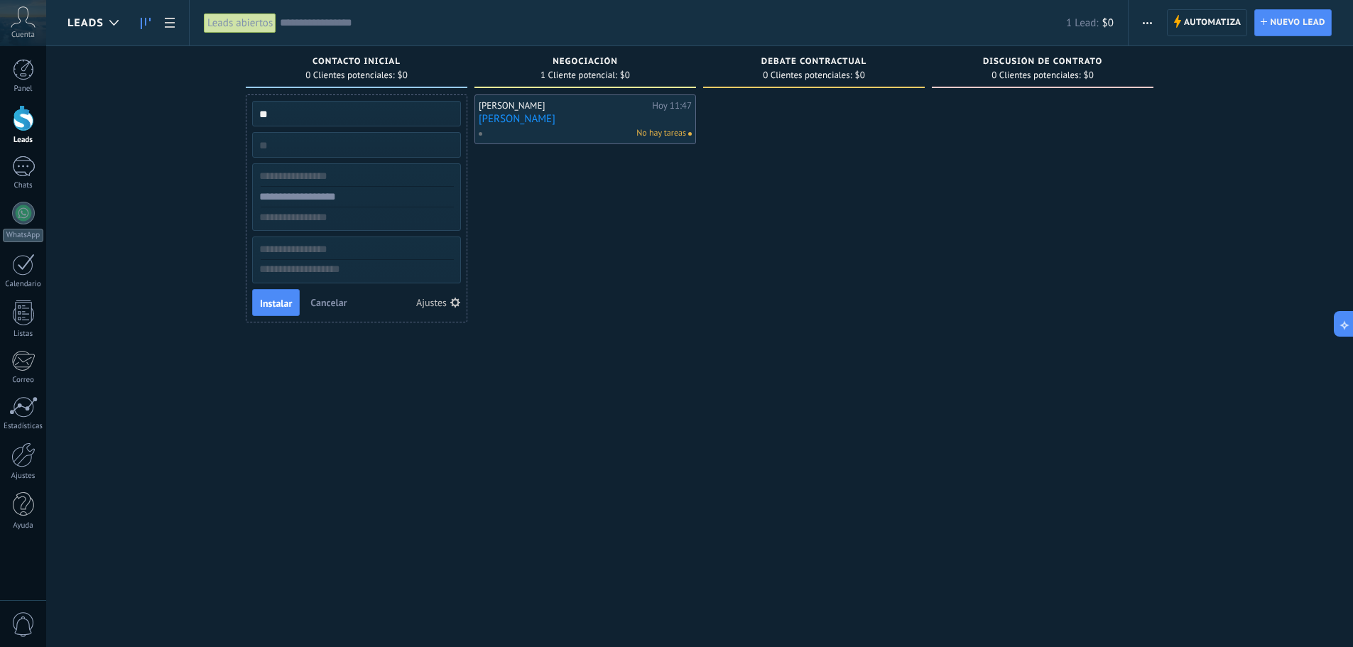
type input "*"
click at [686, 278] on div "Pepe Ortiz Hoy 11:47 Pepe Ortiz No hay tareas" at bounding box center [585, 325] width 222 height 462
click at [559, 170] on div "Pepe Ortiz Hoy 11:47 Pepe Ortiz No hay tareas" at bounding box center [585, 325] width 222 height 462
click at [320, 301] on span "Cancelar" at bounding box center [328, 302] width 36 height 13
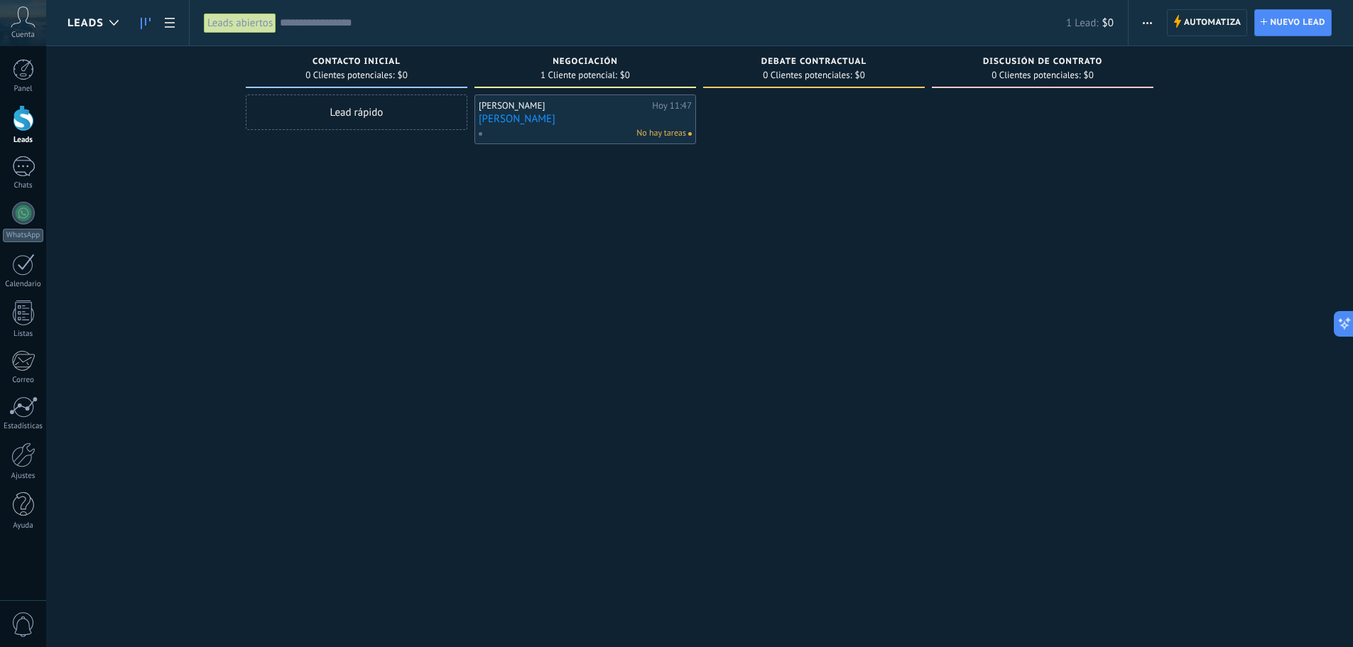
click at [290, 24] on input "text" at bounding box center [673, 23] width 786 height 15
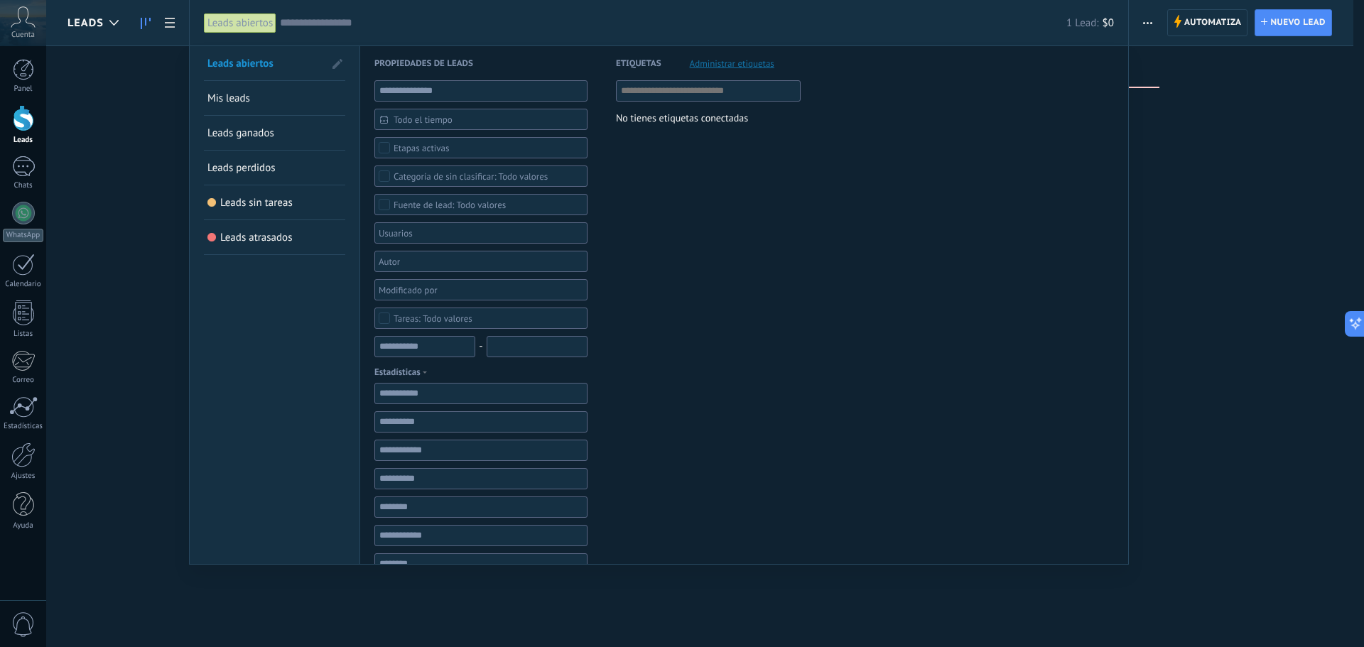
click at [254, 97] on link "Mis leads" at bounding box center [274, 98] width 134 height 34
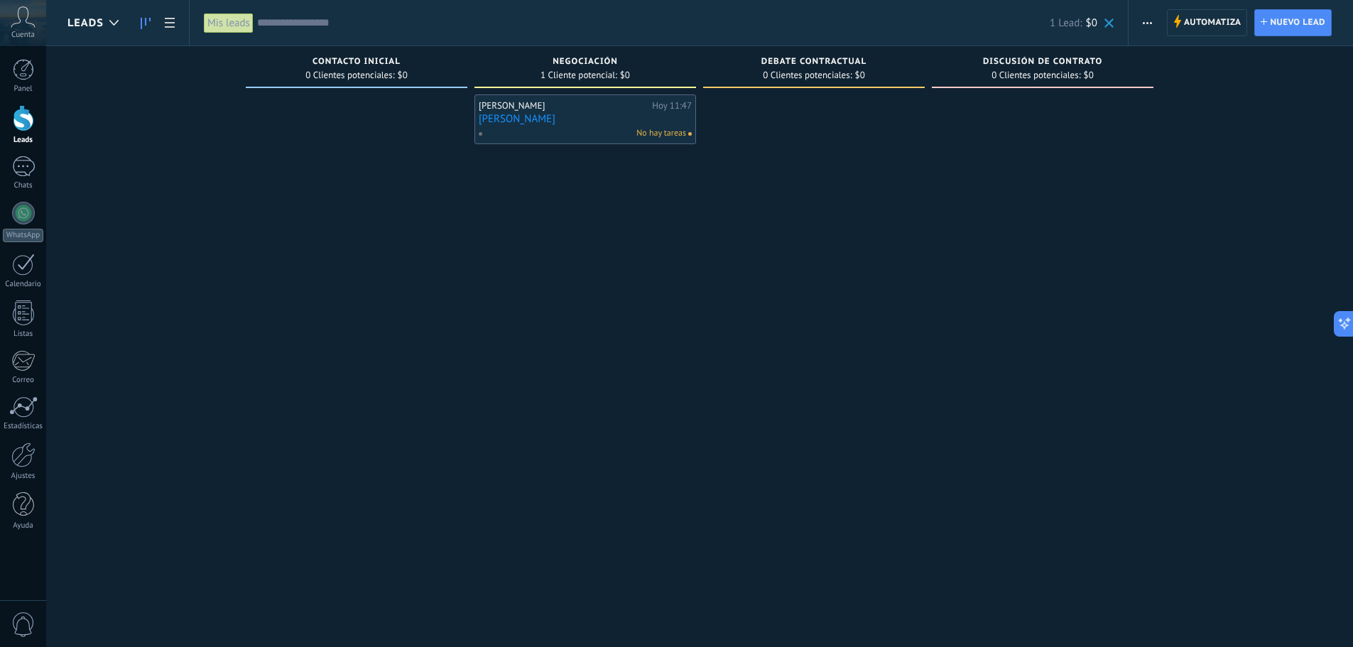
click at [274, 28] on input "text" at bounding box center [653, 23] width 793 height 15
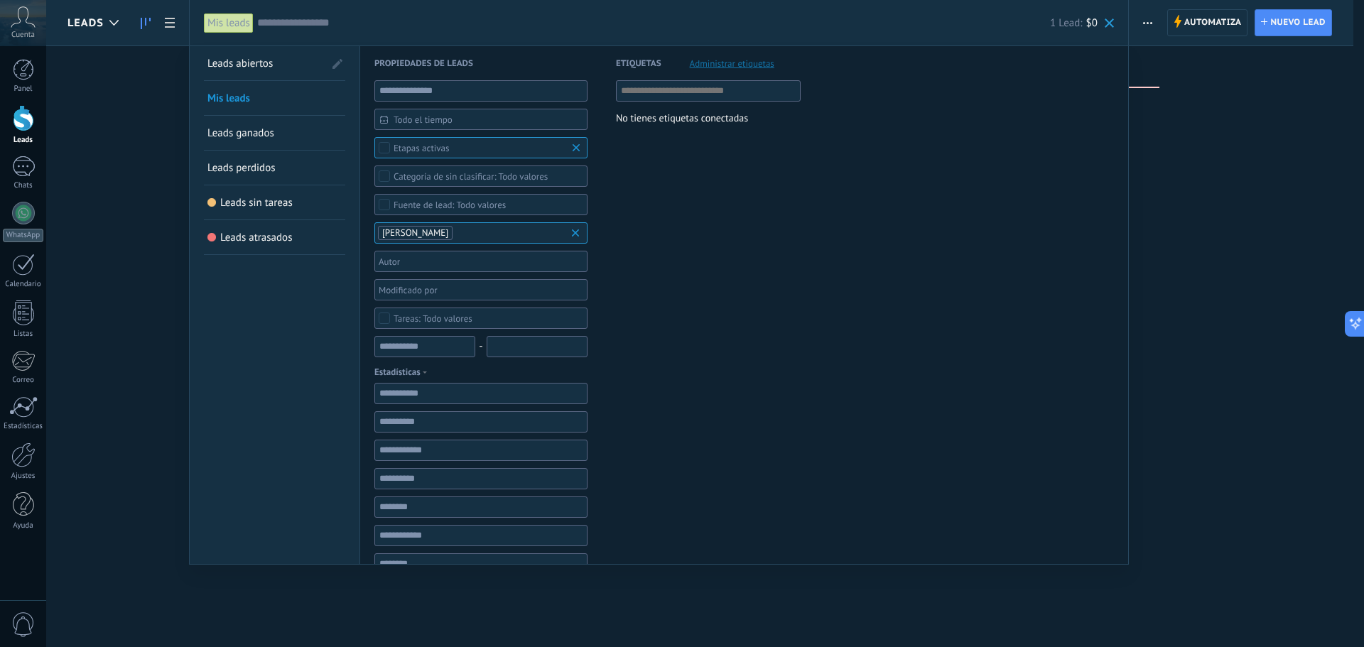
click at [251, 137] on span "Leads ganados" at bounding box center [240, 132] width 67 height 13
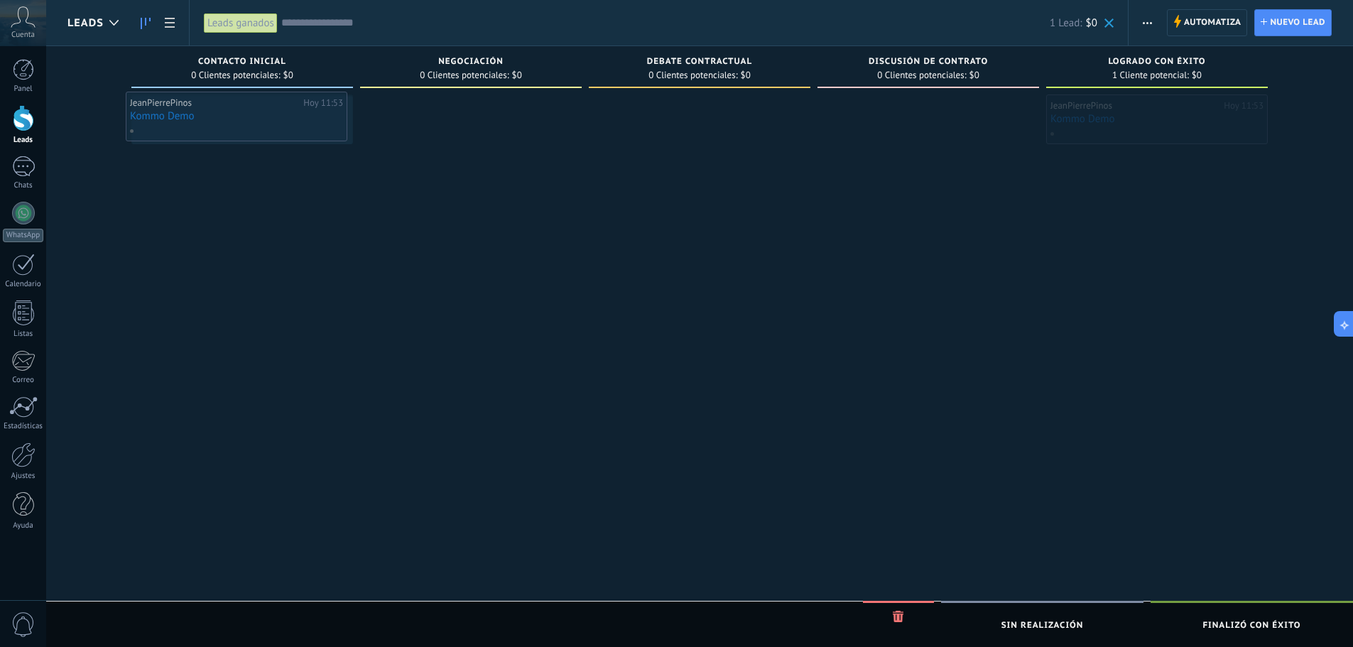
drag, startPoint x: 1163, startPoint y: 123, endPoint x: 242, endPoint y: 120, distance: 920.4
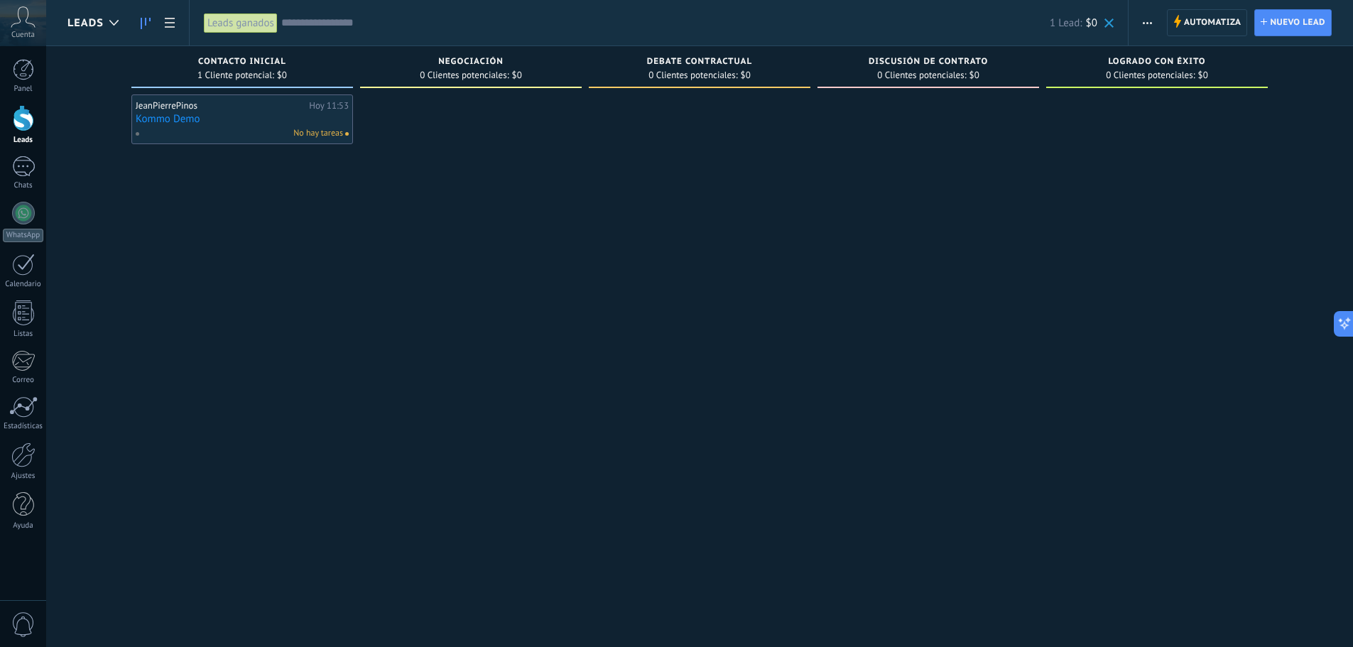
click at [263, 28] on div "Leads ganados" at bounding box center [241, 23] width 74 height 21
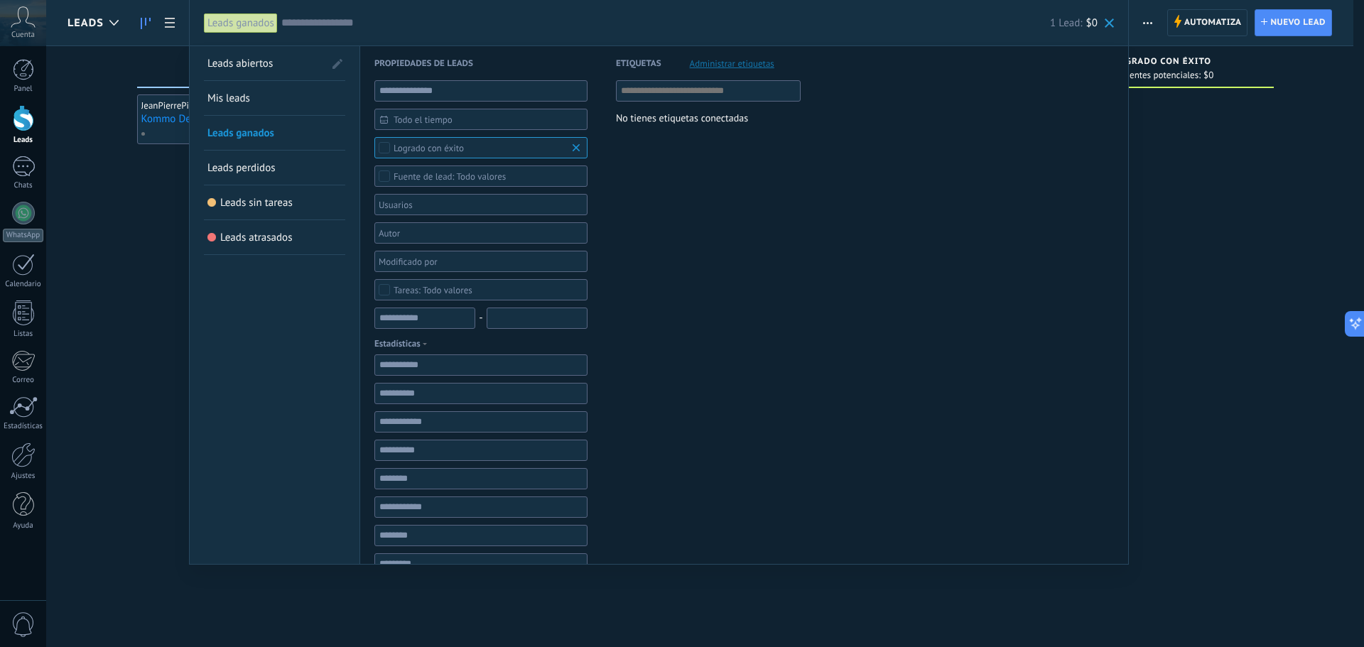
click at [263, 62] on span "Leads abiertos" at bounding box center [239, 63] width 65 height 13
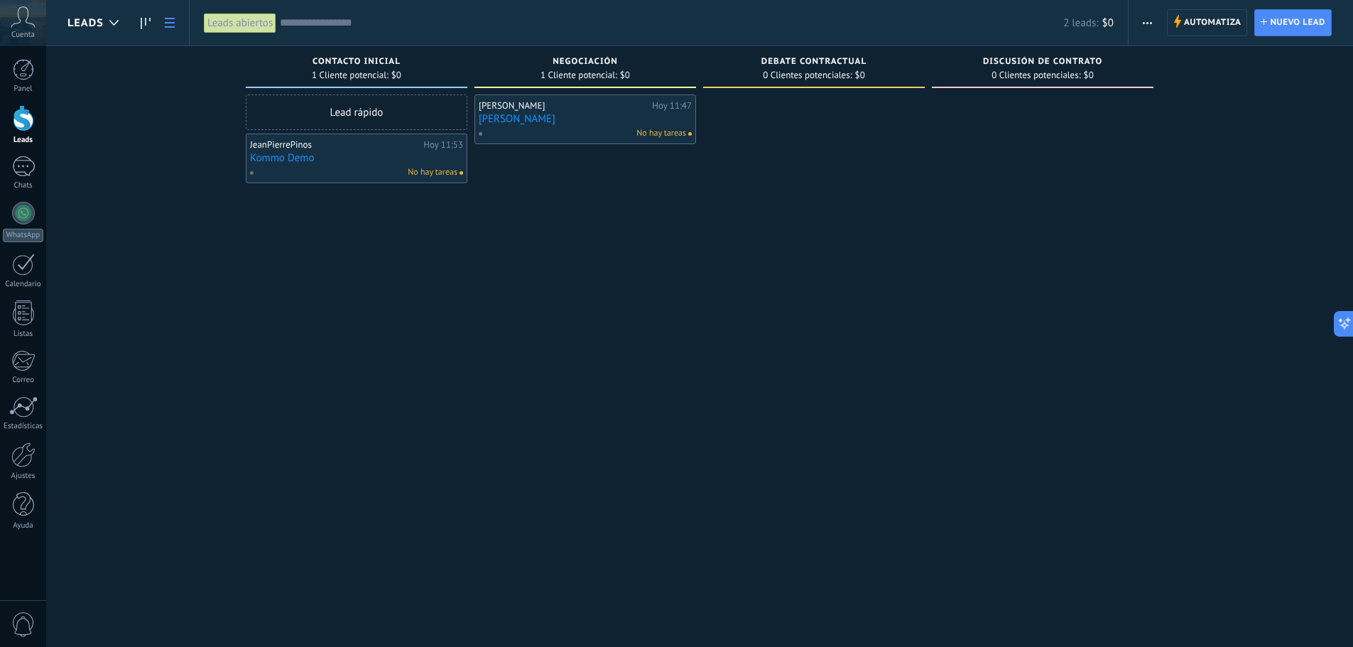
click at [168, 18] on use at bounding box center [170, 23] width 10 height 10
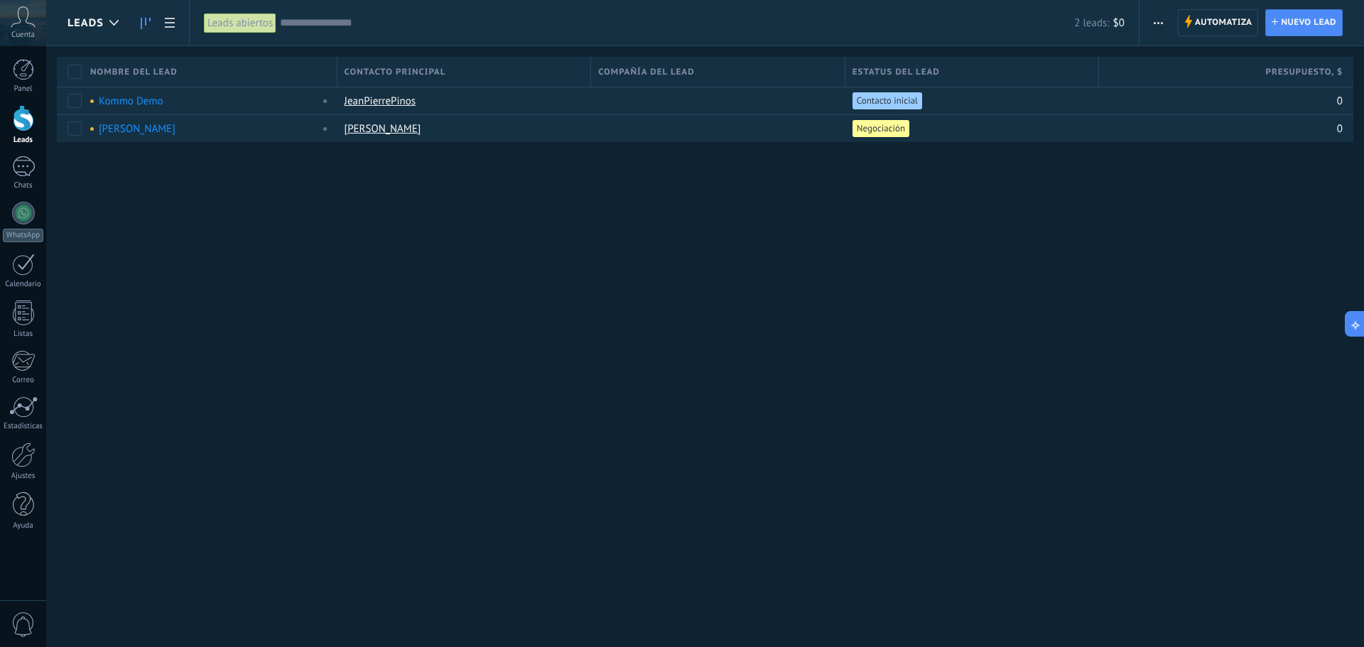
click at [148, 18] on icon at bounding box center [146, 23] width 10 height 11
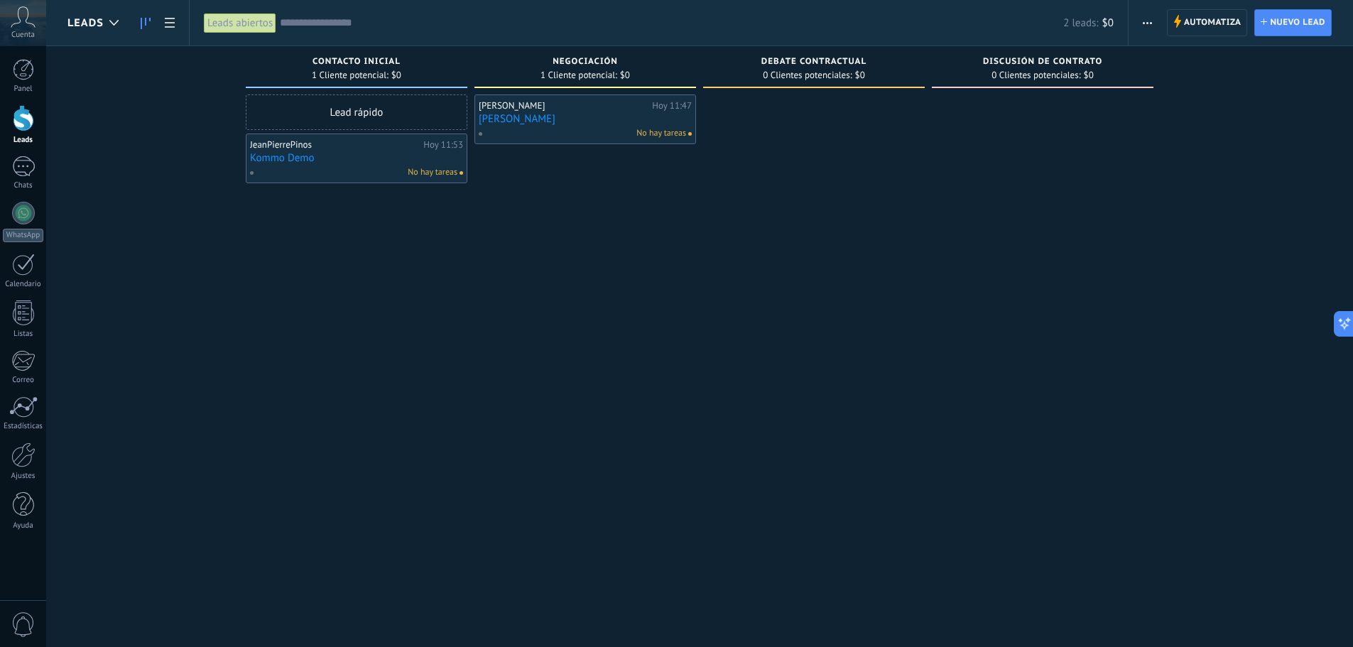
click at [537, 114] on link "[PERSON_NAME]" at bounding box center [585, 119] width 213 height 12
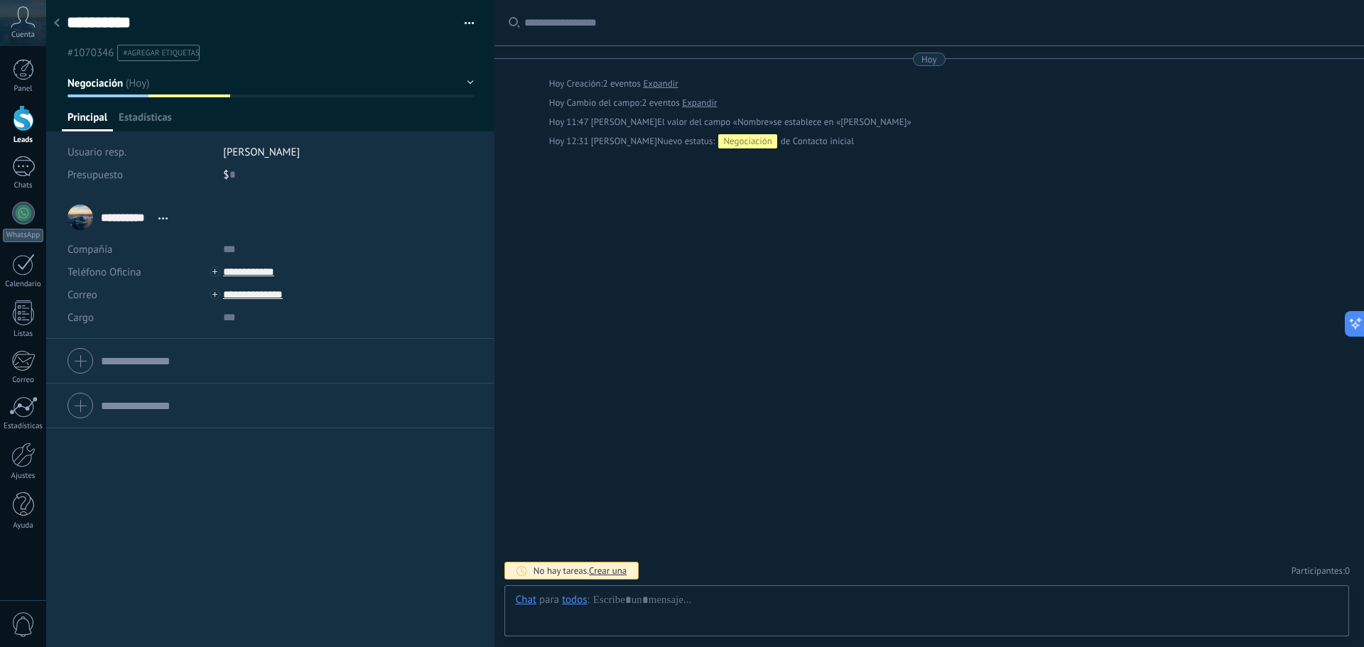
scroll to position [21, 0]
click at [663, 598] on div at bounding box center [927, 614] width 822 height 43
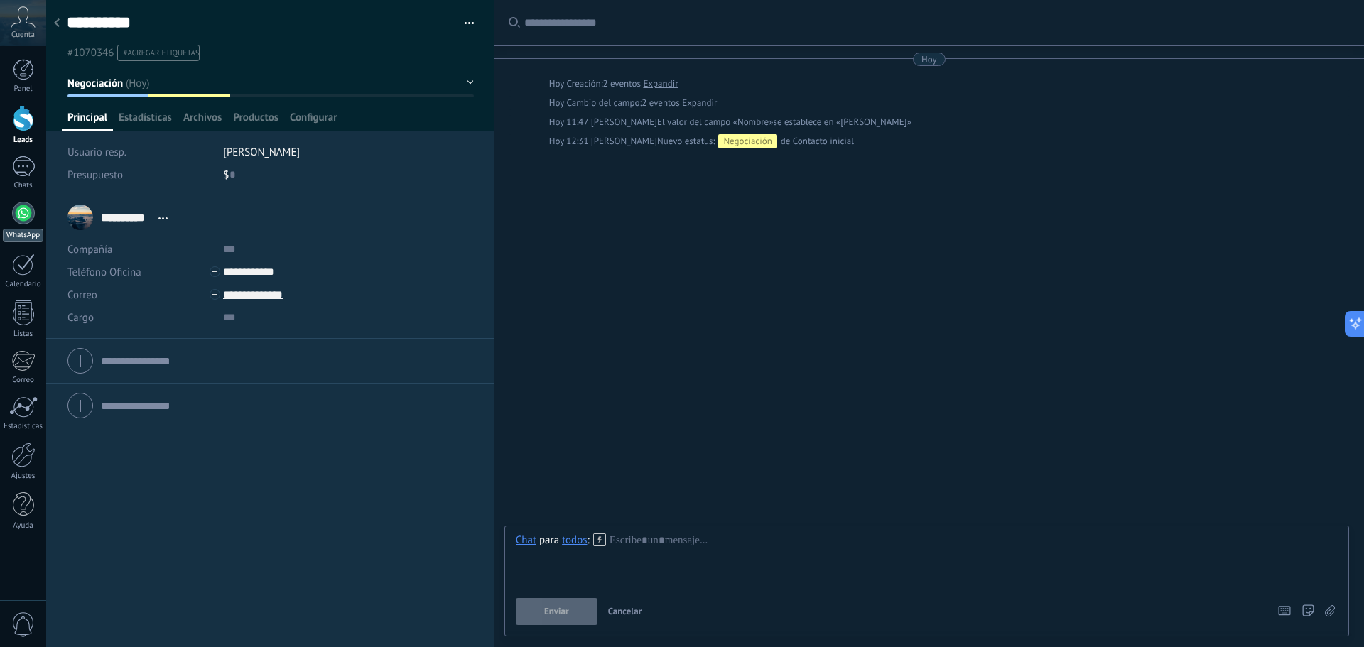
click at [13, 212] on div at bounding box center [23, 213] width 23 height 23
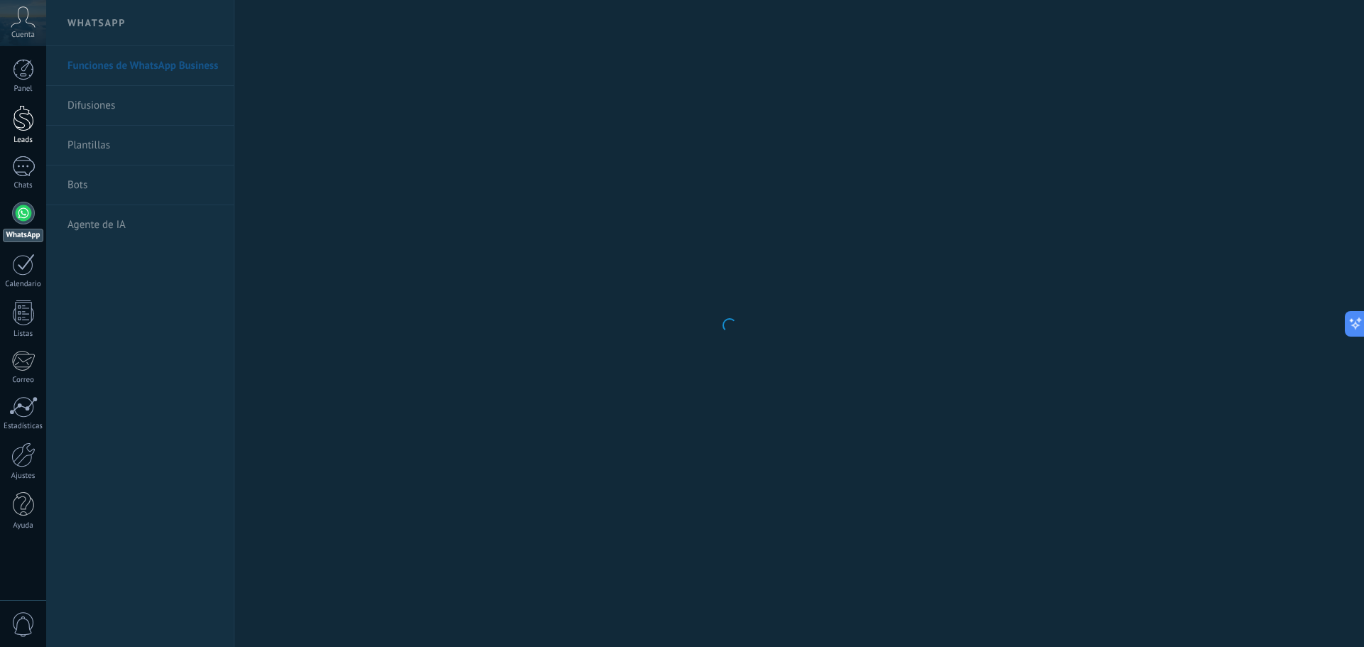
click at [21, 121] on div at bounding box center [23, 118] width 21 height 26
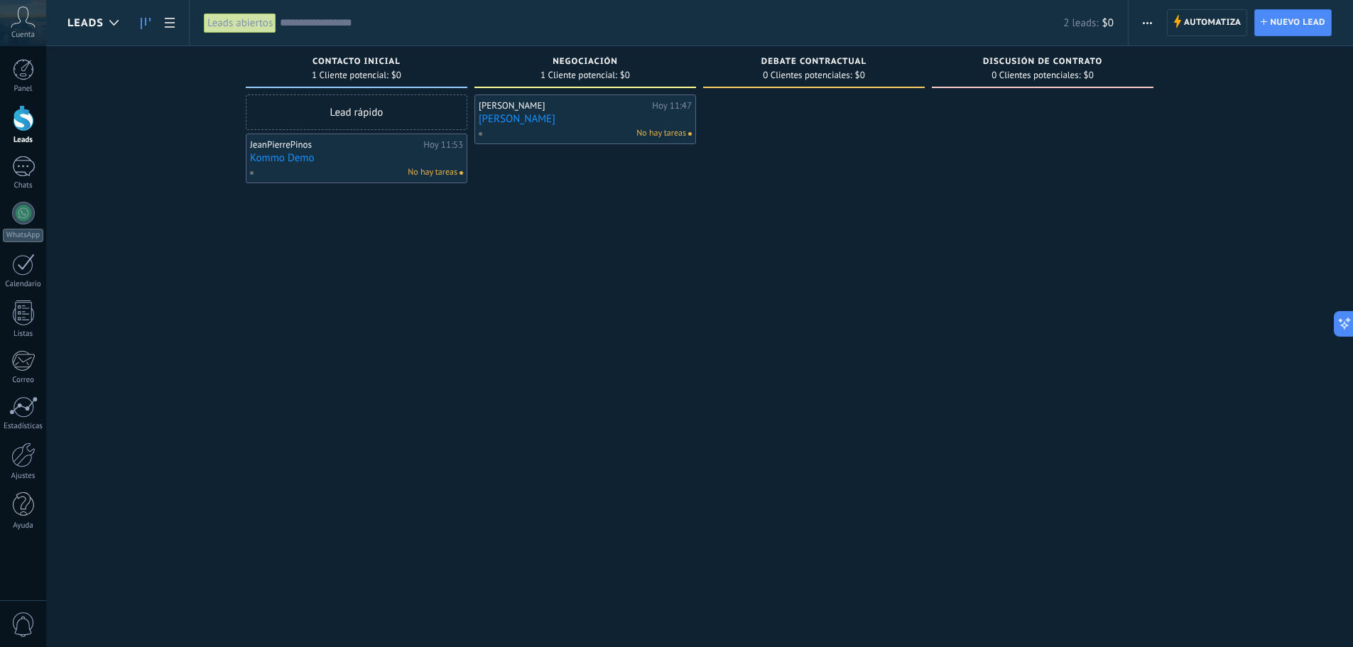
click at [333, 149] on div "JeanPierrePinos" at bounding box center [335, 144] width 170 height 11
click at [423, 173] on span "No hay tareas" at bounding box center [433, 172] width 50 height 13
click at [426, 177] on span "No hay tareas" at bounding box center [433, 172] width 50 height 13
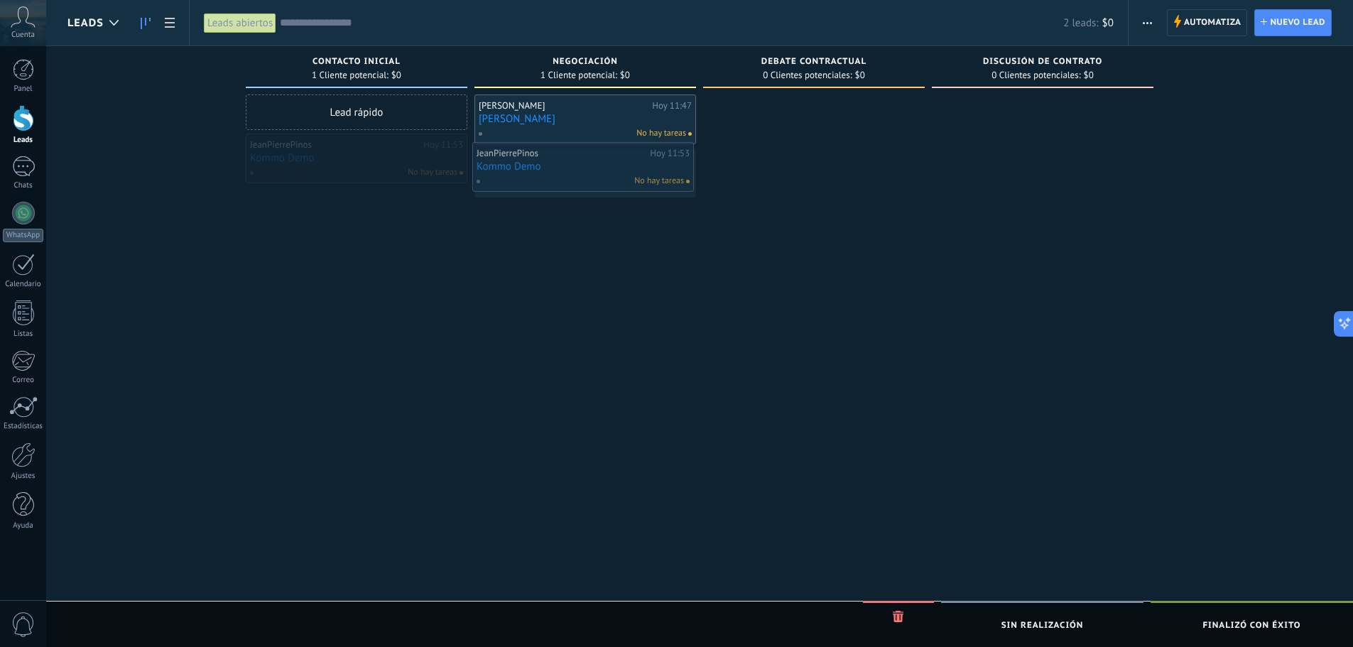
drag, startPoint x: 387, startPoint y: 154, endPoint x: 614, endPoint y: 163, distance: 226.7
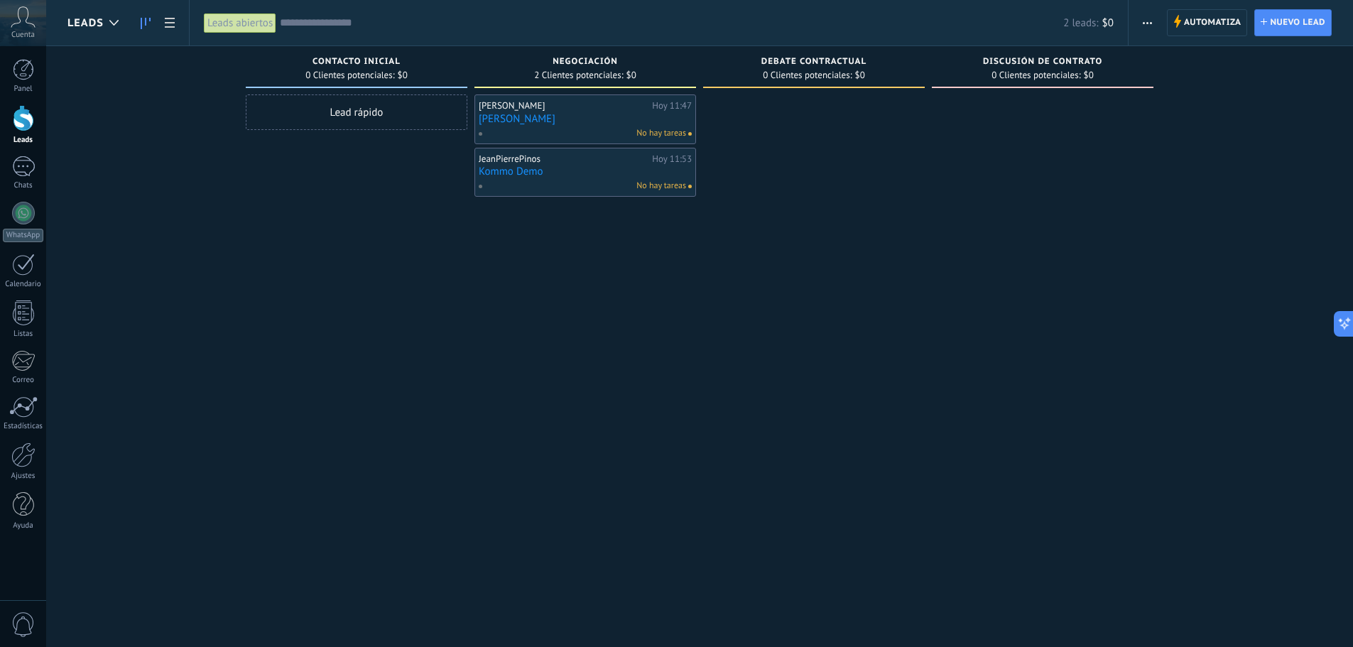
click at [515, 174] on link "Kommo Demo" at bounding box center [585, 171] width 213 height 12
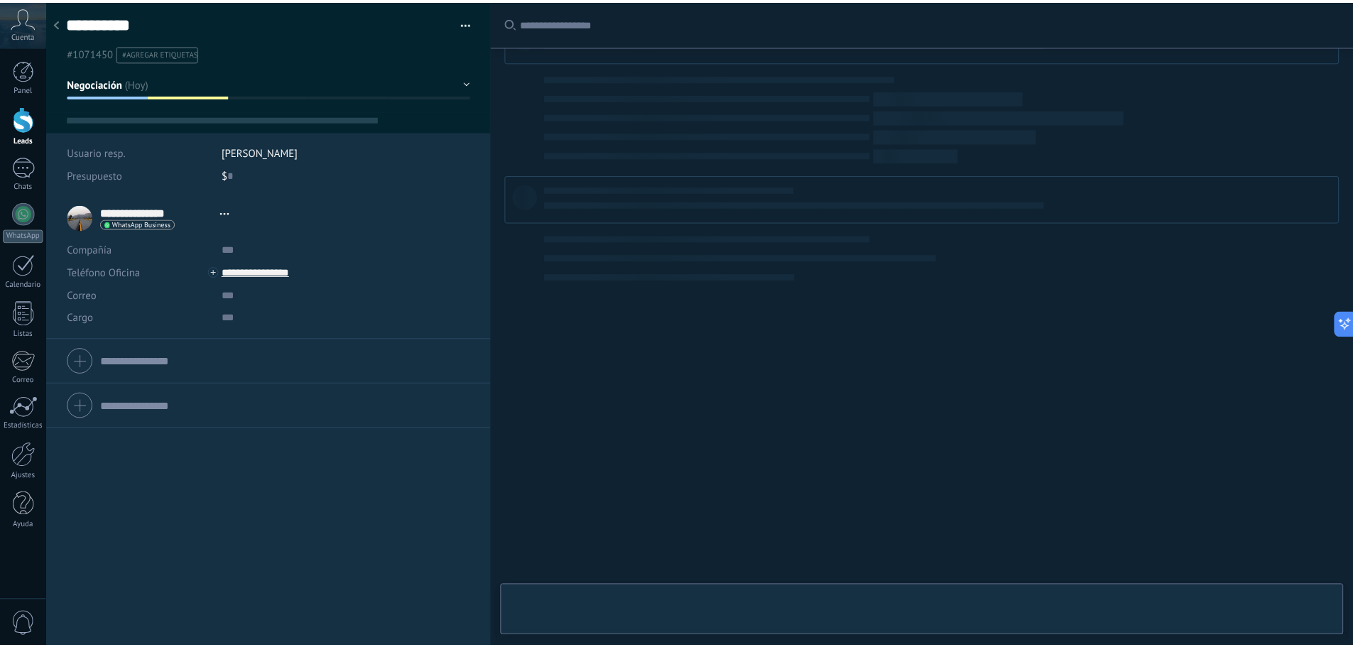
scroll to position [21, 0]
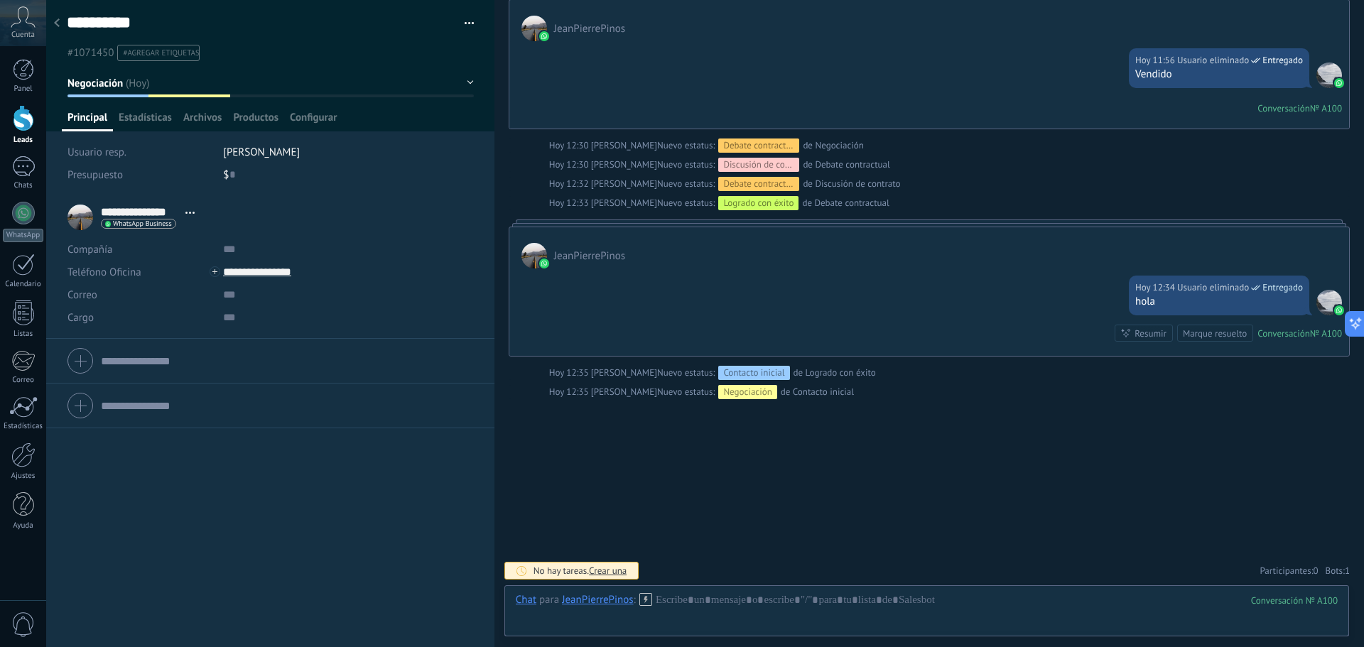
click at [172, 363] on form "Compañía Teléfono Oficina Ofic. directo Celular Fax Casa Otro Teléfono Oficina …" at bounding box center [270, 361] width 406 height 36
click at [249, 295] on input "text" at bounding box center [329, 294] width 212 height 23
click at [158, 258] on input "text" at bounding box center [287, 262] width 372 height 23
click at [158, 425] on input "text" at bounding box center [287, 420] width 372 height 23
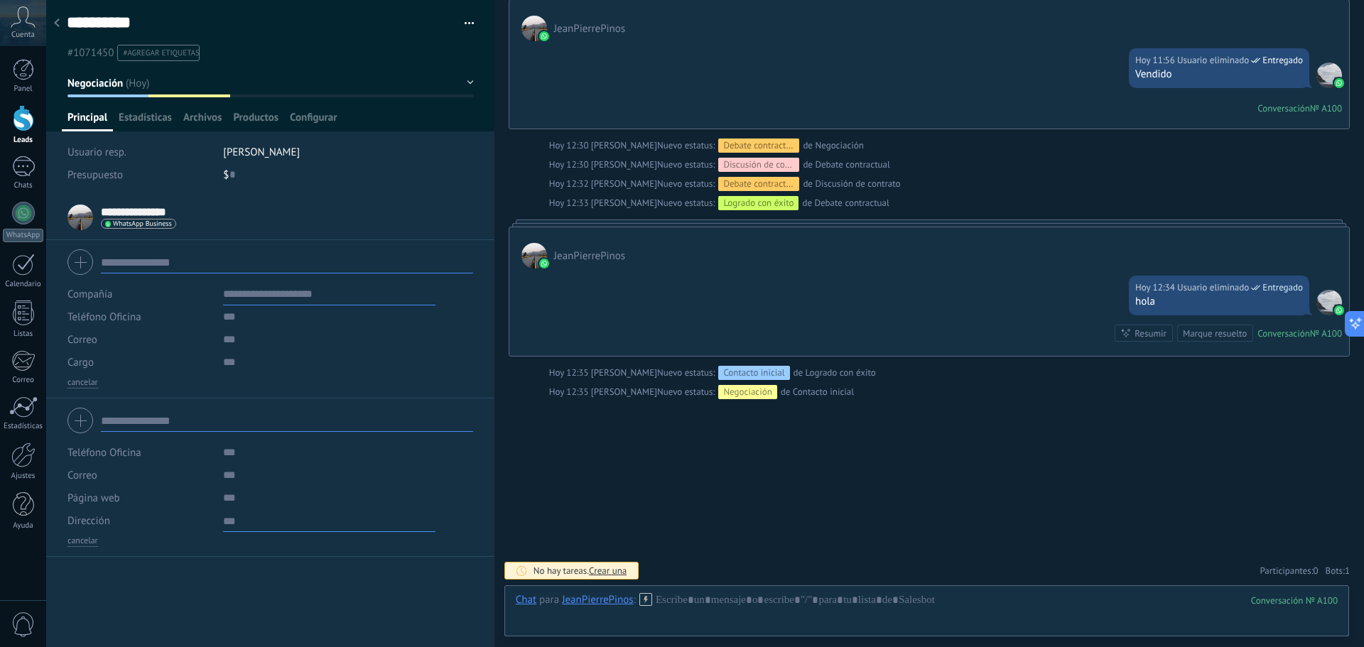
click at [223, 520] on textarea at bounding box center [329, 520] width 212 height 23
click at [225, 479] on input "text" at bounding box center [329, 475] width 212 height 23
click at [19, 460] on div at bounding box center [23, 454] width 24 height 25
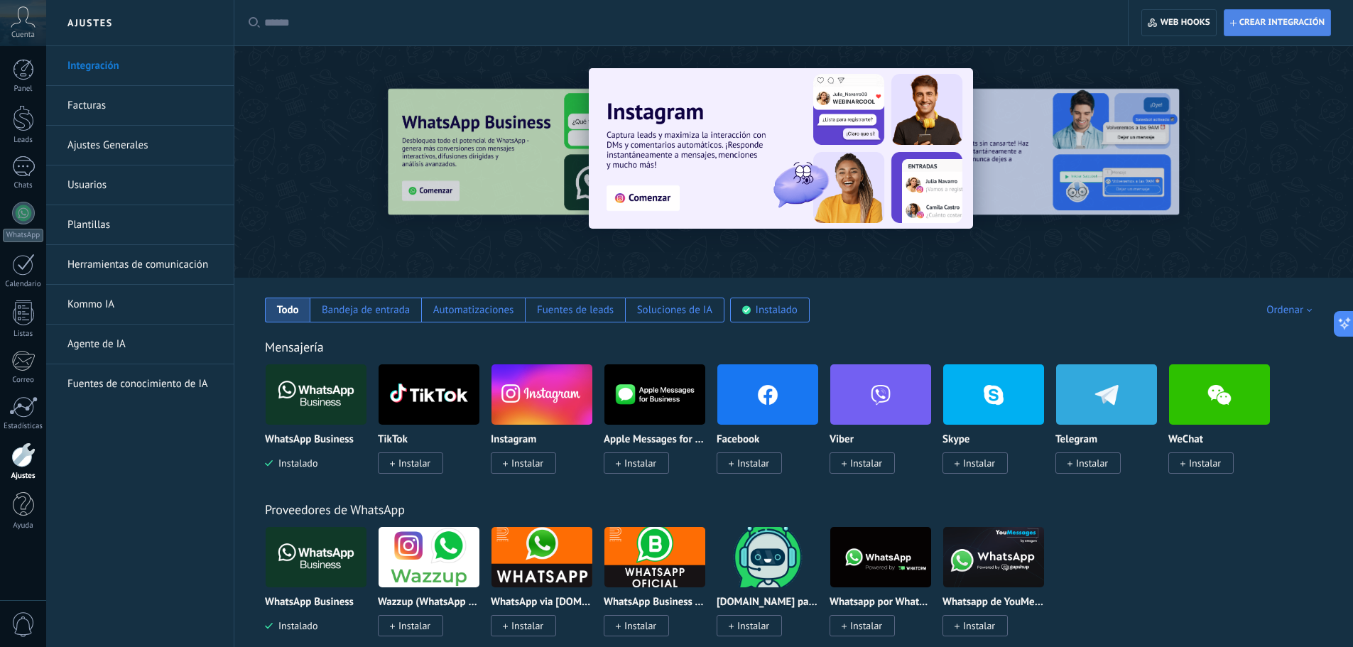
click at [1272, 23] on span "Crear integración" at bounding box center [1281, 22] width 85 height 11
type textarea "**********"
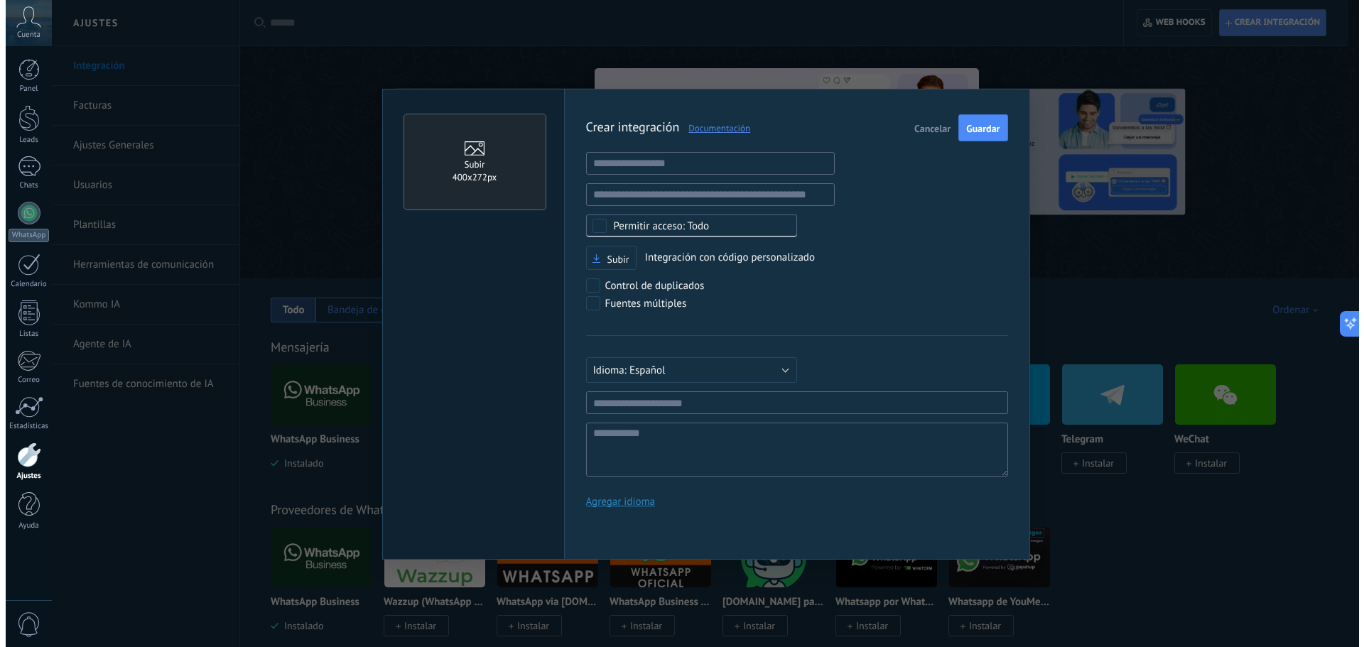
scroll to position [13, 0]
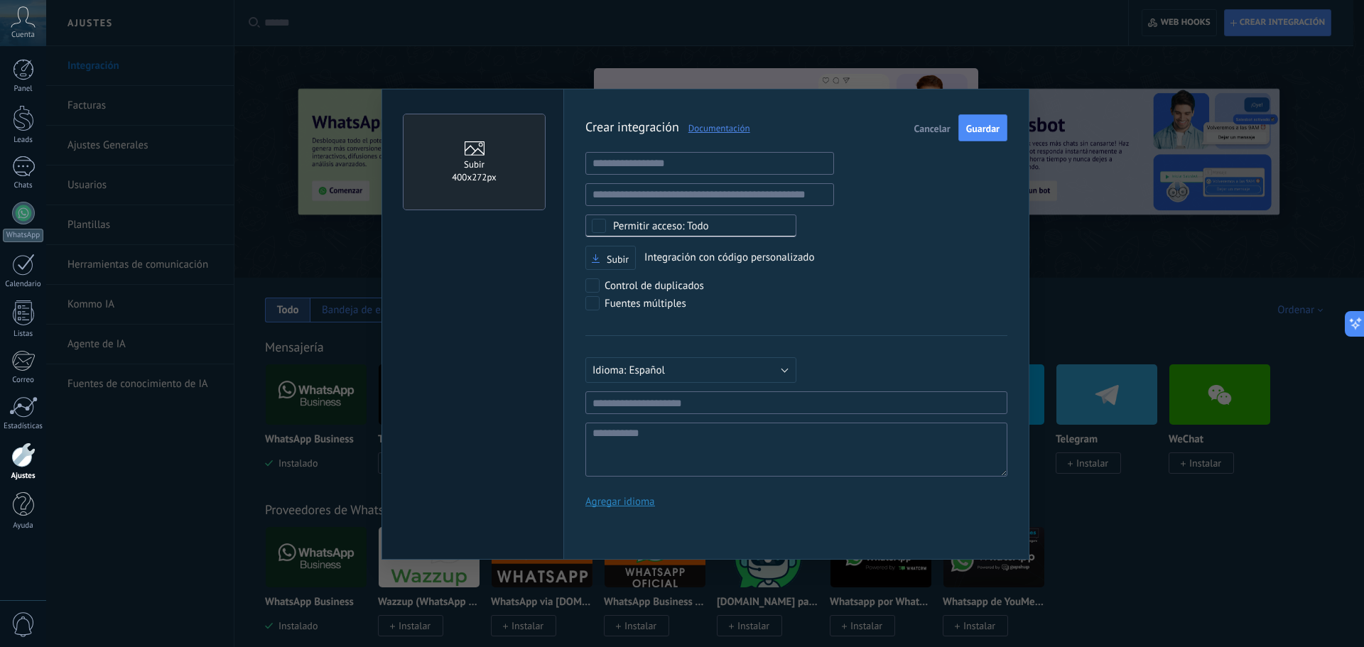
click at [714, 214] on div "Todo" at bounding box center [690, 225] width 211 height 23
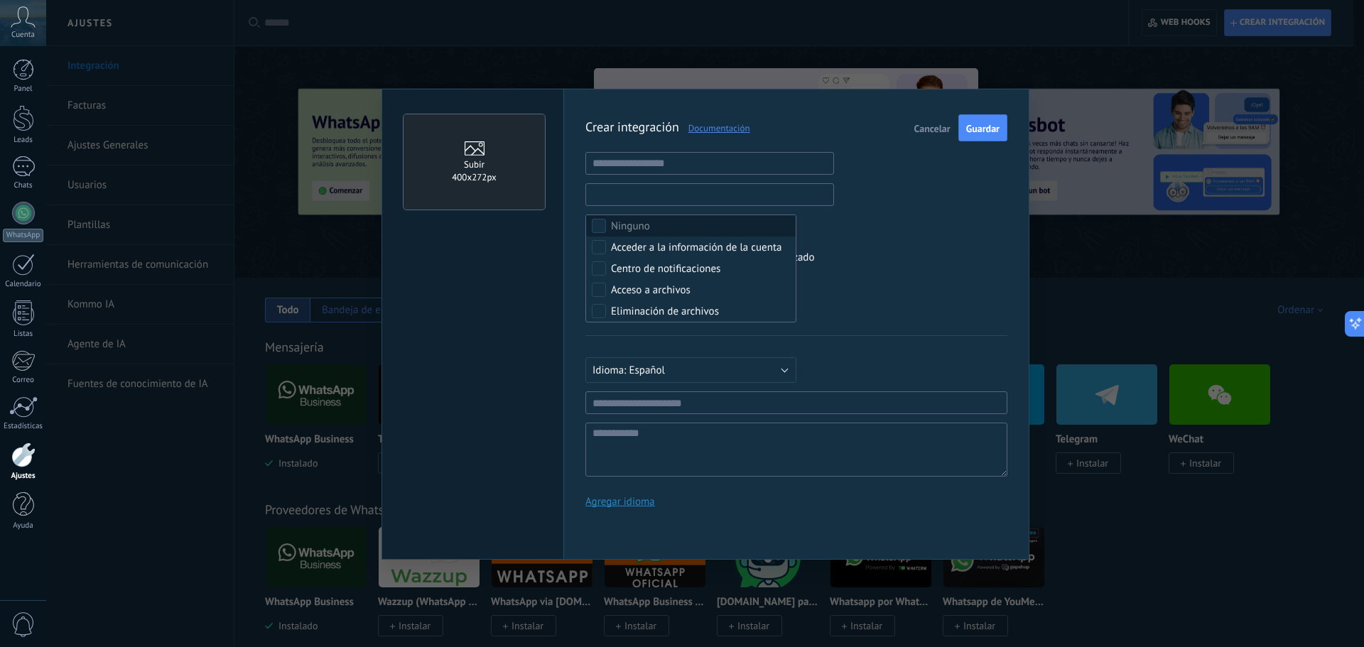
click at [715, 203] on input "text" at bounding box center [709, 194] width 249 height 23
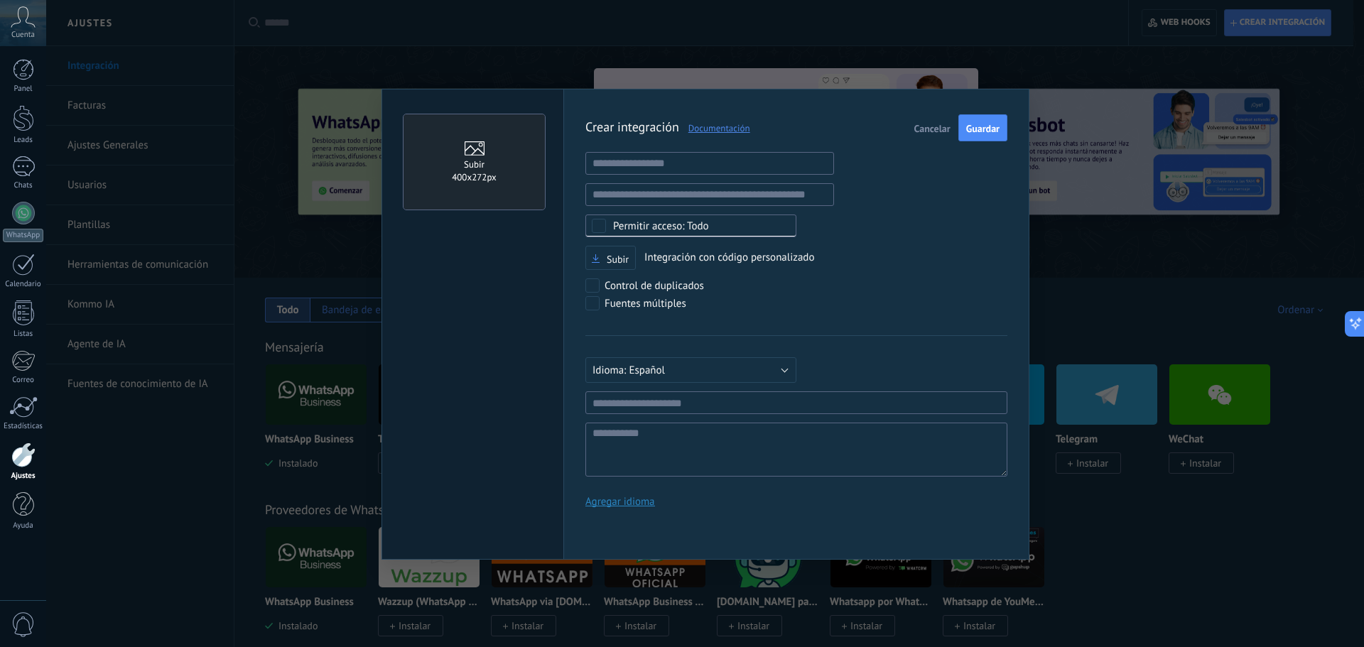
click at [717, 228] on span "Todo" at bounding box center [695, 226] width 165 height 11
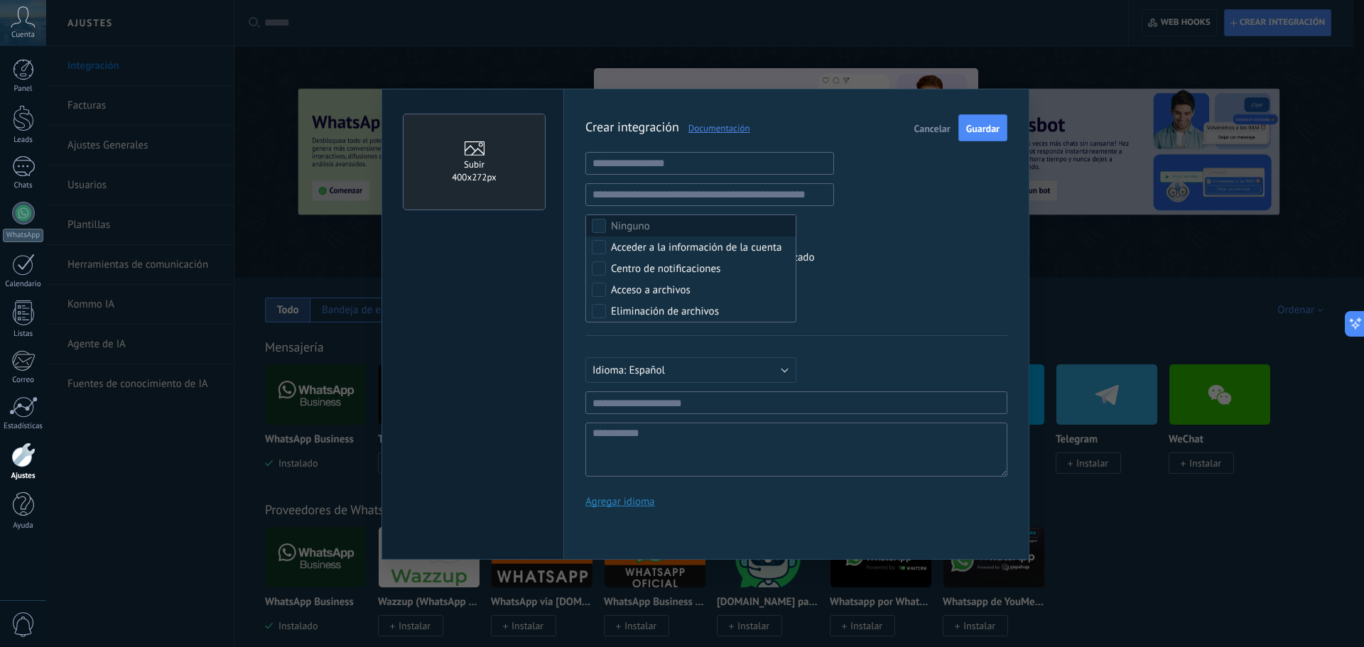
click at [717, 228] on label "Ninguno" at bounding box center [690, 225] width 209 height 21
click at [616, 220] on div "Seleccionar todo" at bounding box center [649, 226] width 76 height 14
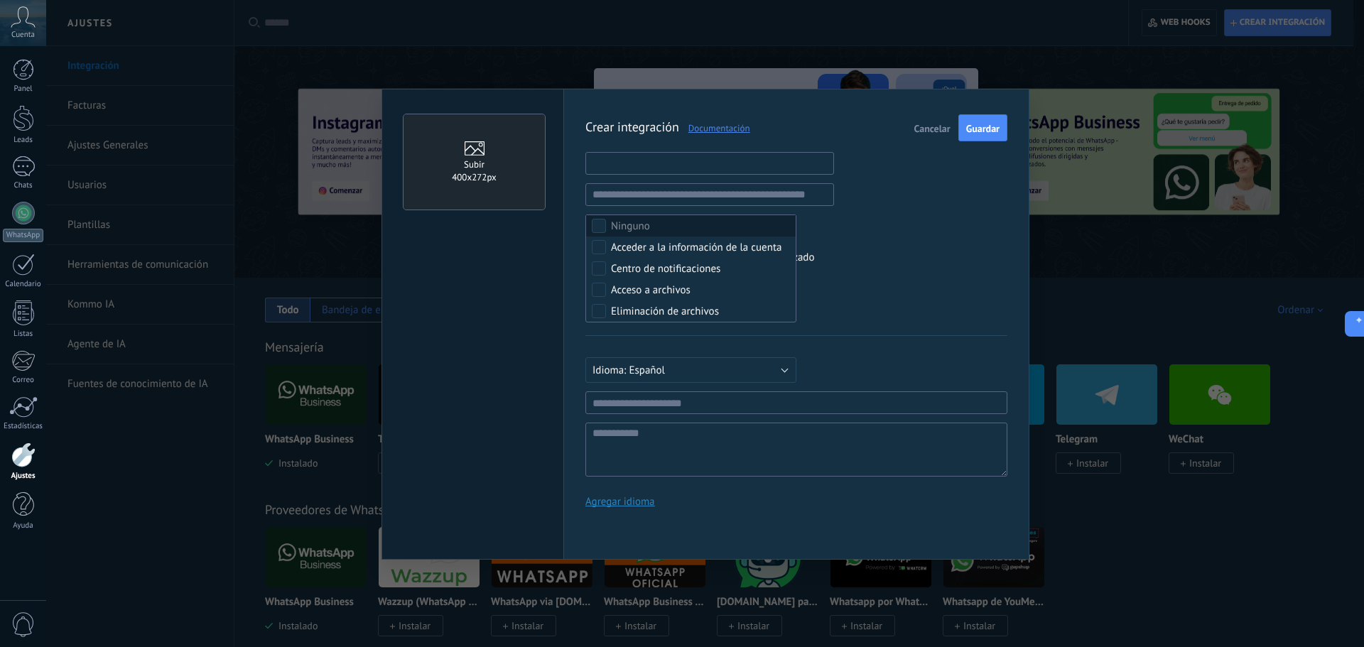
click at [625, 169] on input "text" at bounding box center [709, 163] width 249 height 23
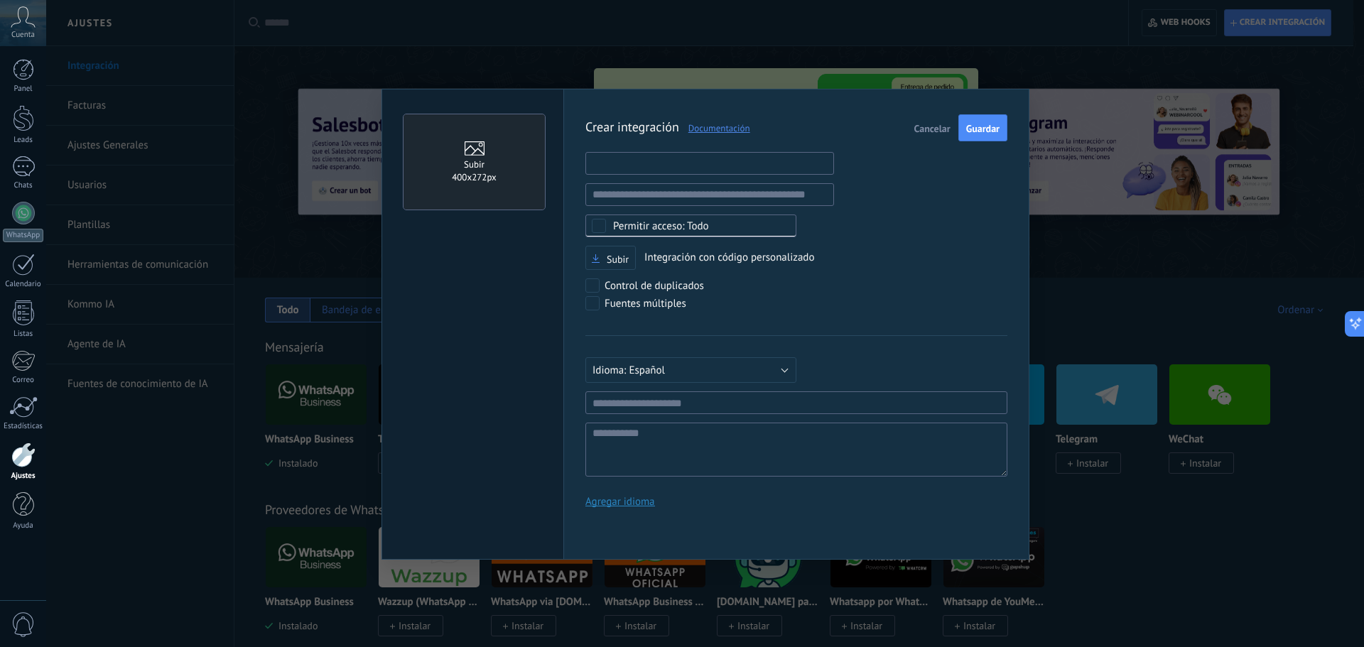
click at [674, 161] on input "text" at bounding box center [709, 163] width 249 height 23
click at [705, 201] on input "text" at bounding box center [709, 194] width 249 height 23
click at [650, 157] on input "text" at bounding box center [709, 163] width 249 height 23
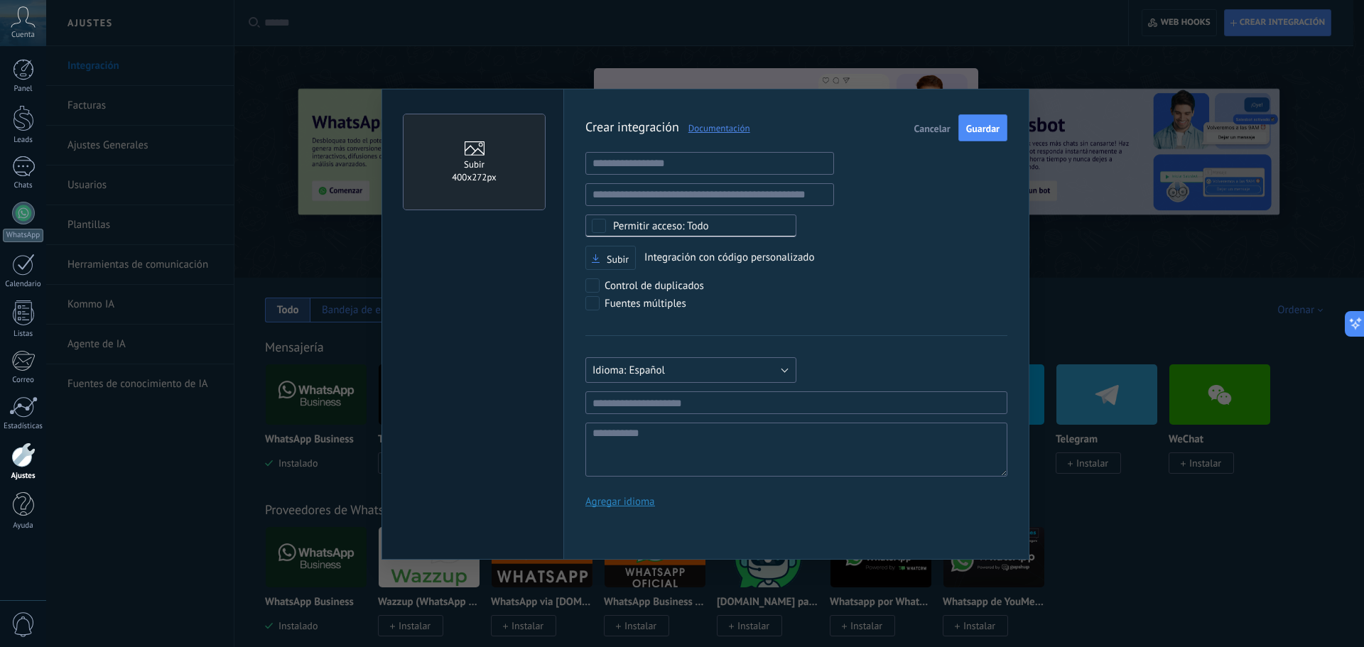
click at [685, 369] on button "Español" at bounding box center [690, 370] width 211 height 26
click at [685, 369] on span "Русский" at bounding box center [684, 370] width 214 height 13
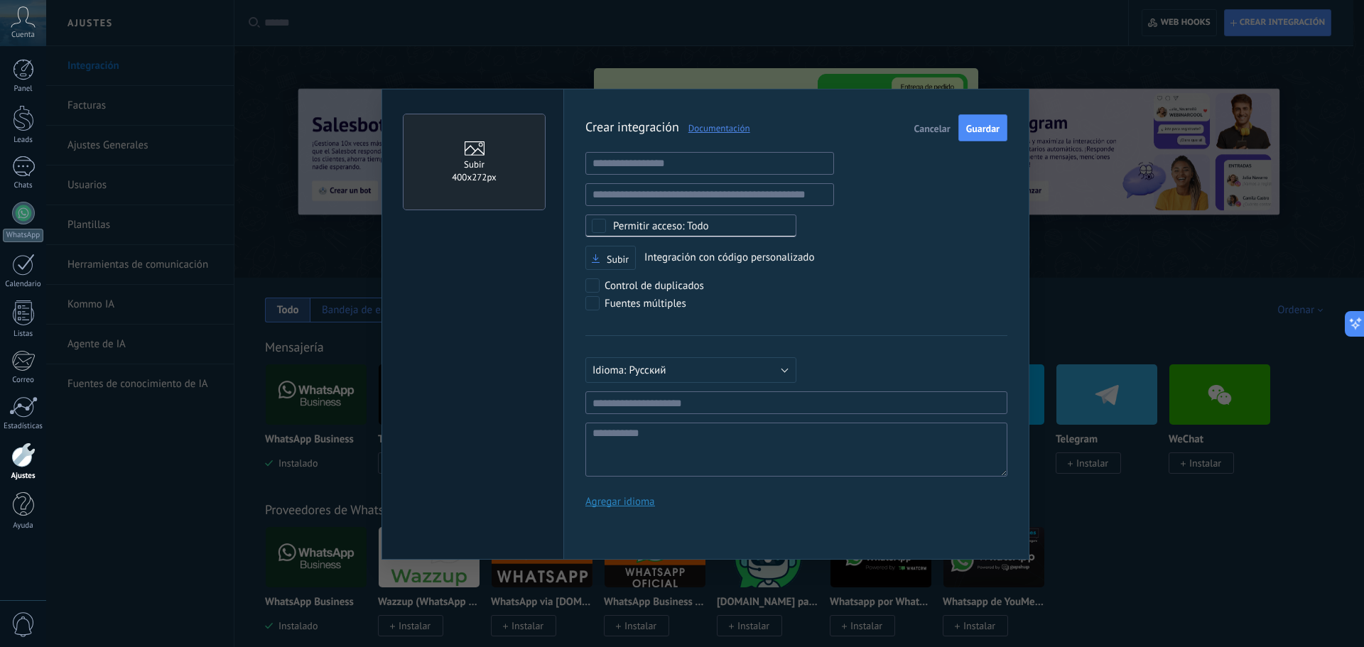
click at [930, 131] on span "Cancelar" at bounding box center [932, 129] width 36 height 10
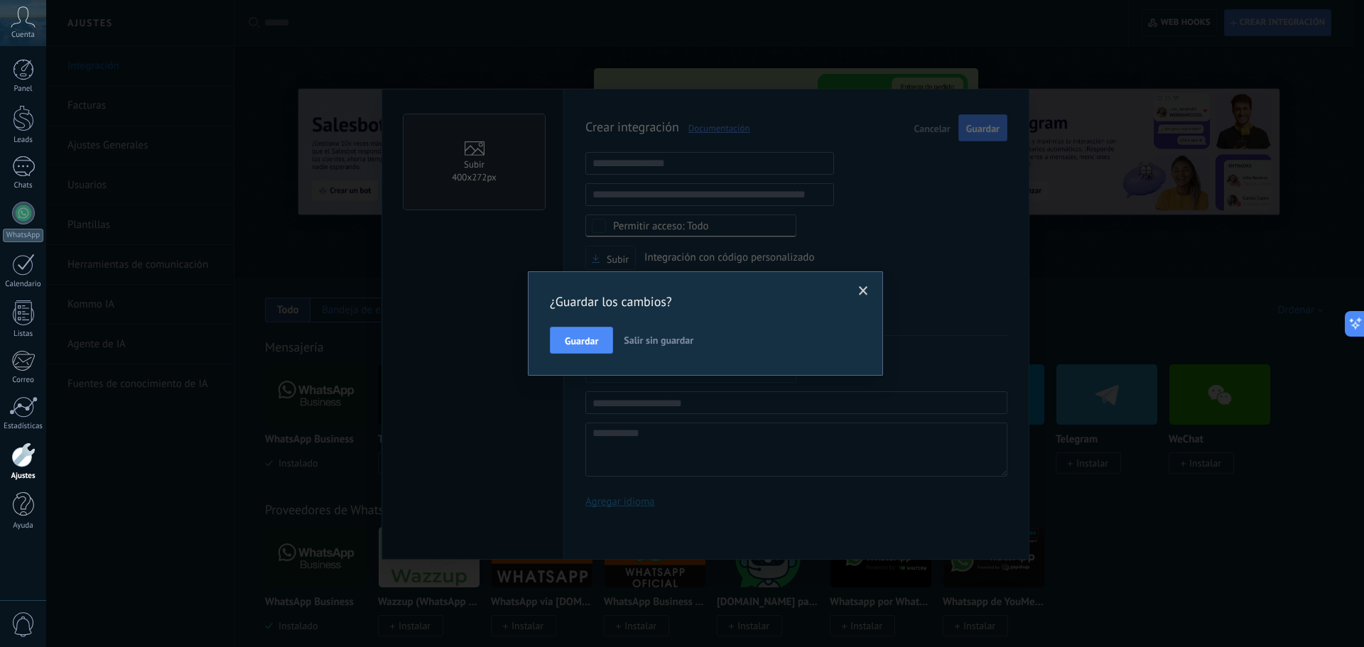
click at [653, 342] on span "Salir sin guardar" at bounding box center [659, 340] width 70 height 13
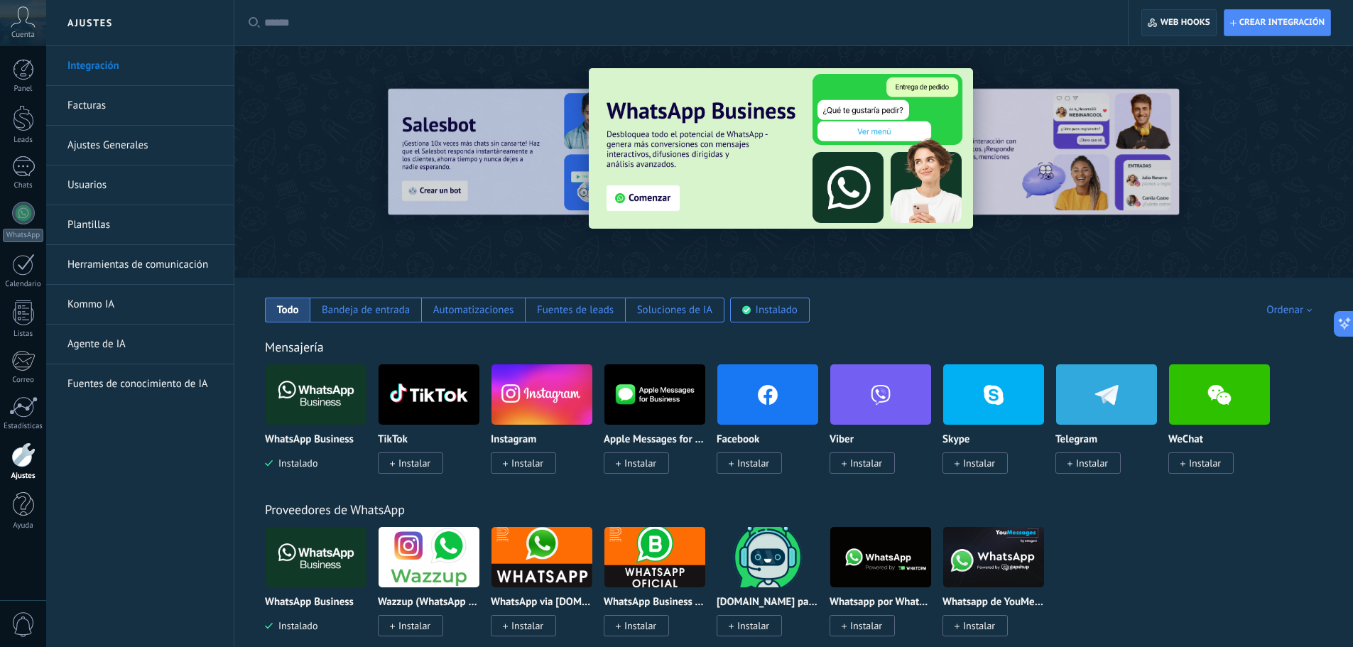
click at [1191, 23] on span "Web hooks 0" at bounding box center [1185, 22] width 50 height 11
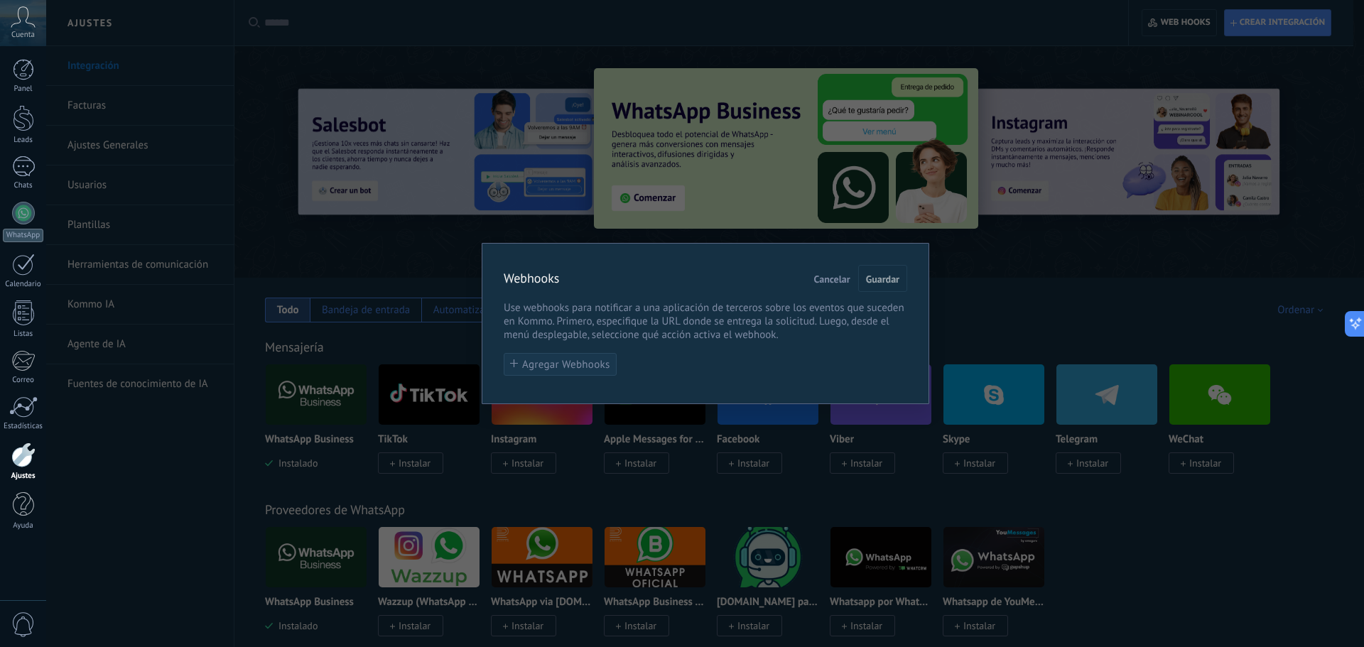
click at [564, 364] on span "Agregar Webhooks" at bounding box center [566, 364] width 88 height 11
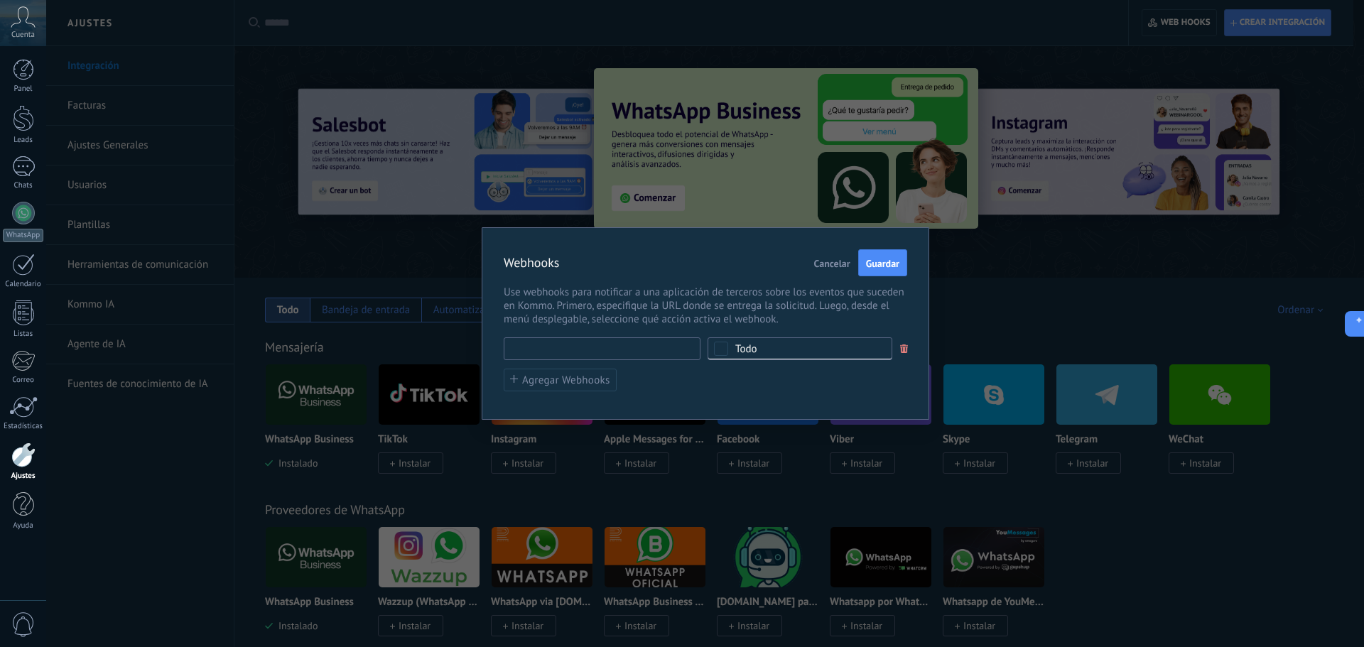
click at [585, 345] on input "text" at bounding box center [602, 348] width 197 height 23
click at [771, 351] on div "Todo" at bounding box center [799, 348] width 185 height 23
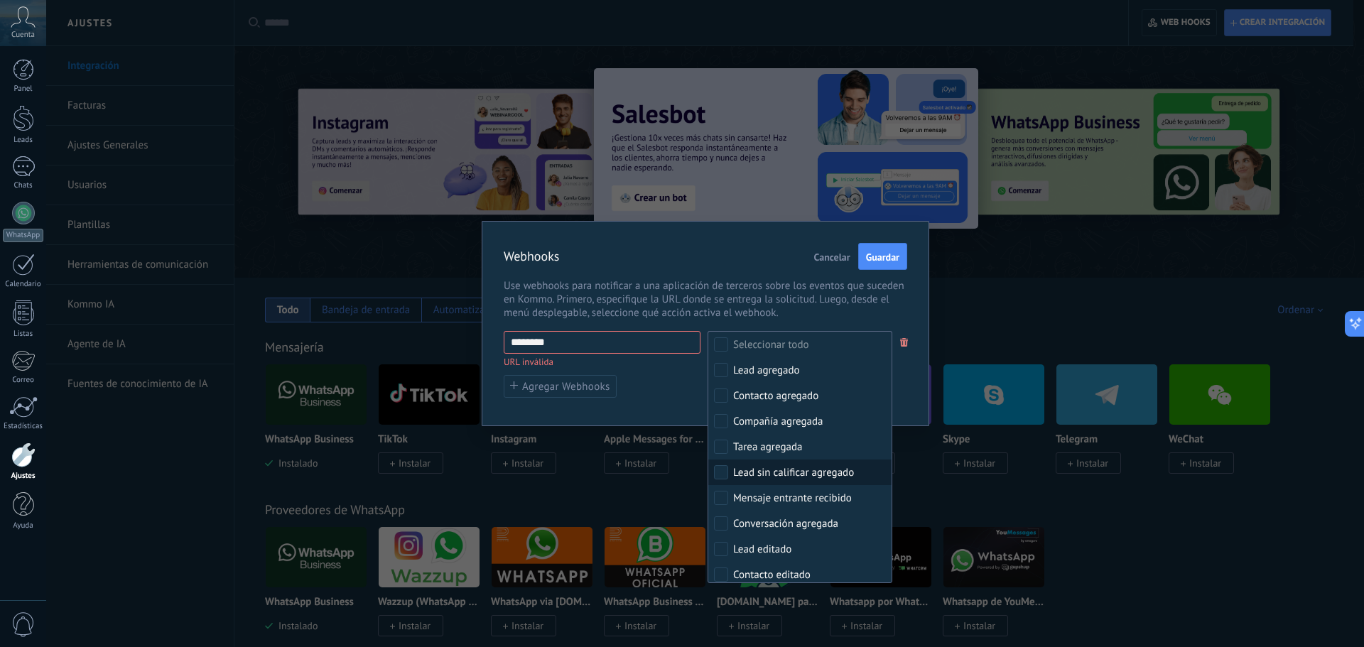
scroll to position [71, 0]
click at [829, 478] on label "Lead editado" at bounding box center [799, 478] width 183 height 26
click at [909, 399] on div "Webhooks Cancelar Guardar Use webhooks para notificar a una aplicación de terce…" at bounding box center [704, 323] width 447 height 205
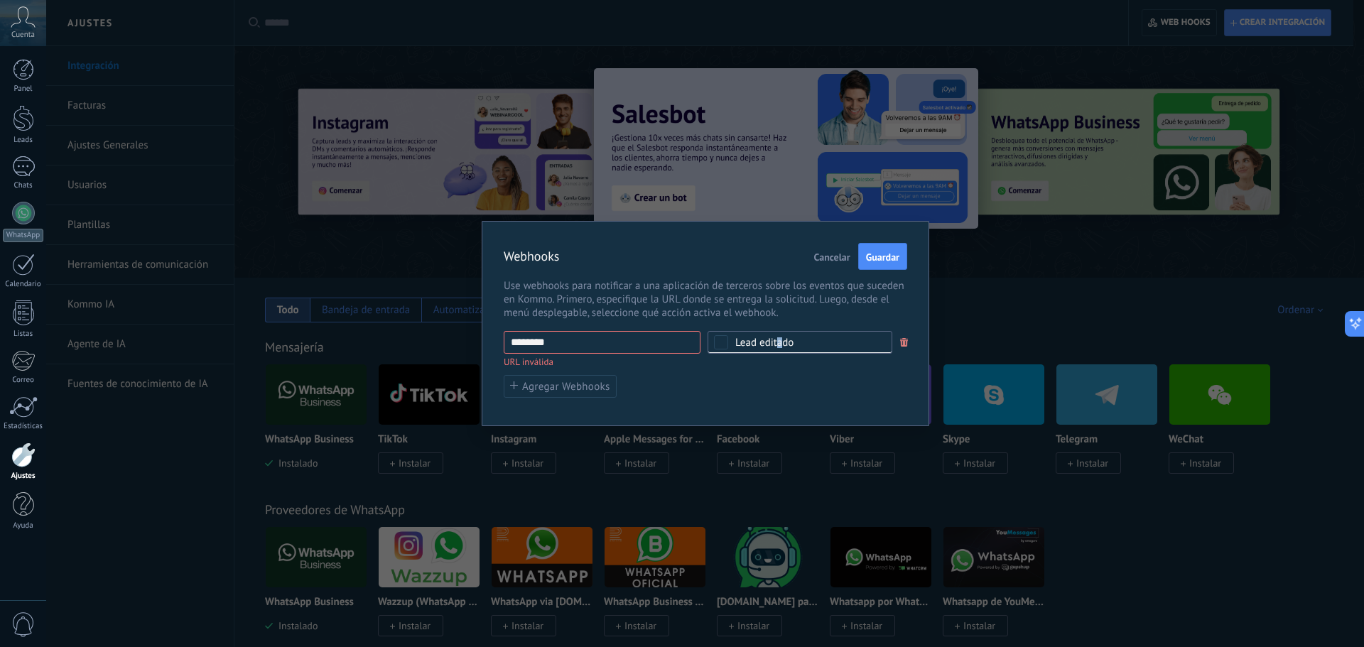
click at [779, 342] on div "Lead editado" at bounding box center [764, 342] width 58 height 11
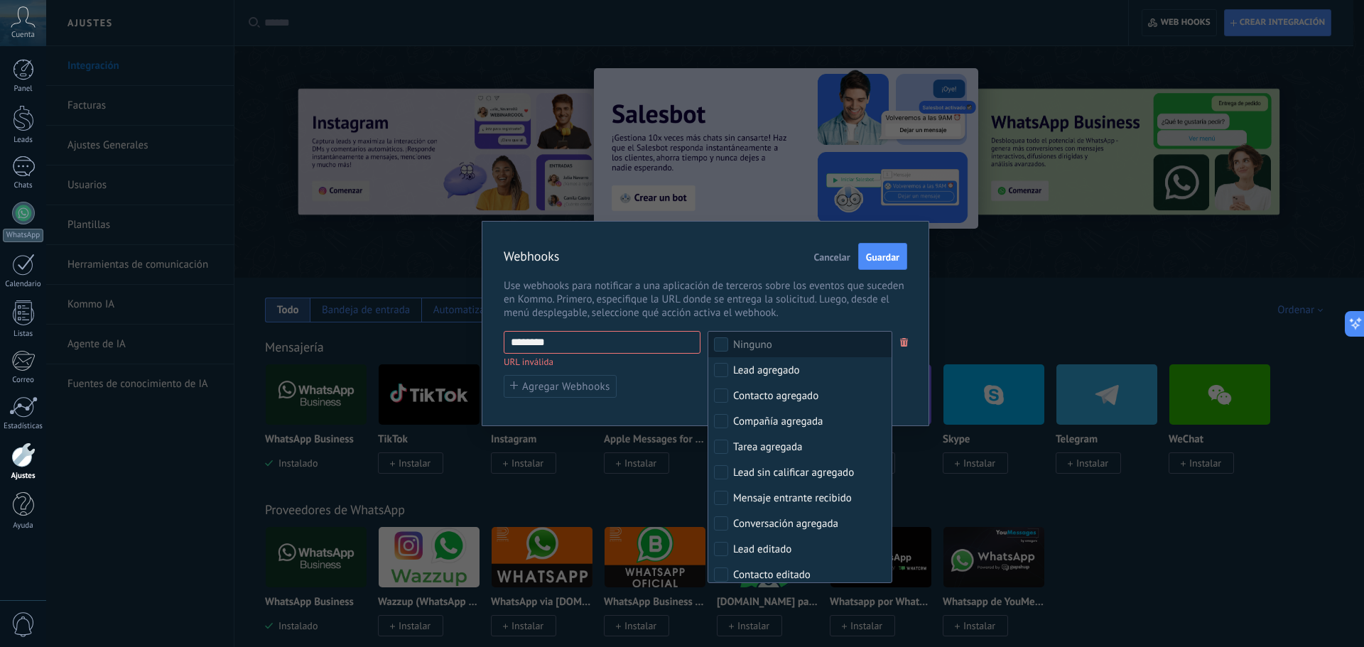
click at [779, 342] on label "Ninguno" at bounding box center [799, 345] width 183 height 26
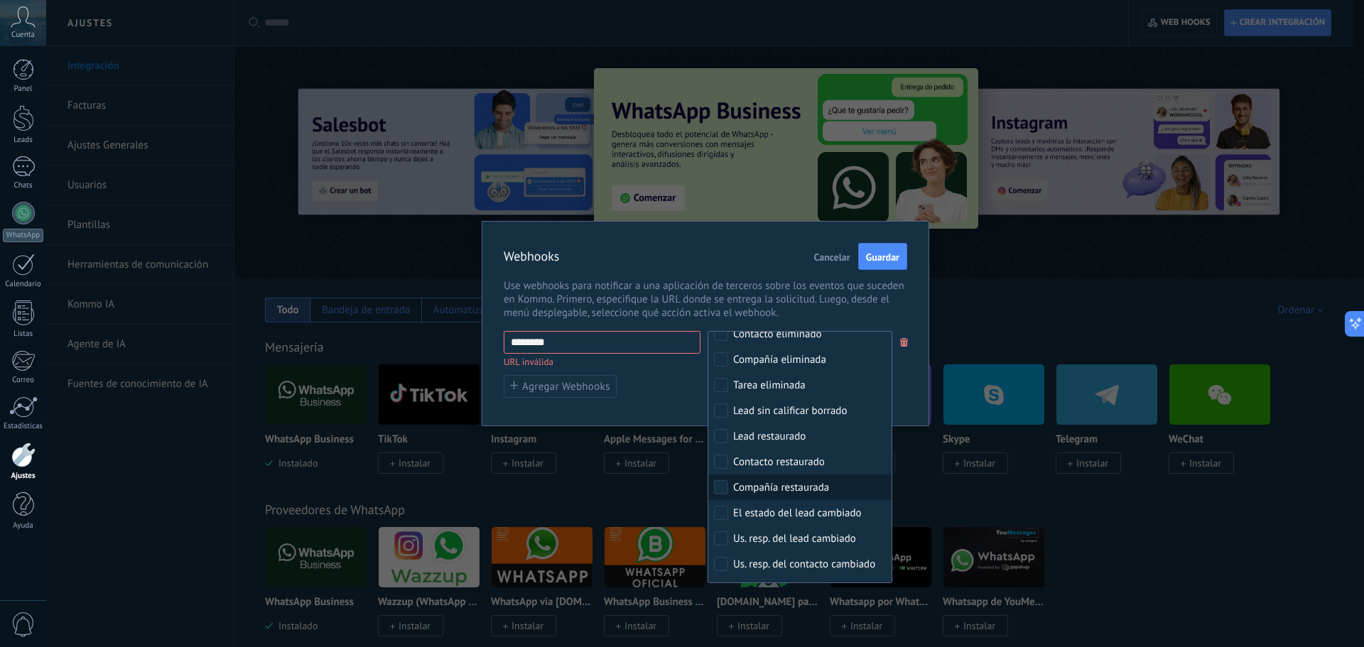
scroll to position [426, 0]
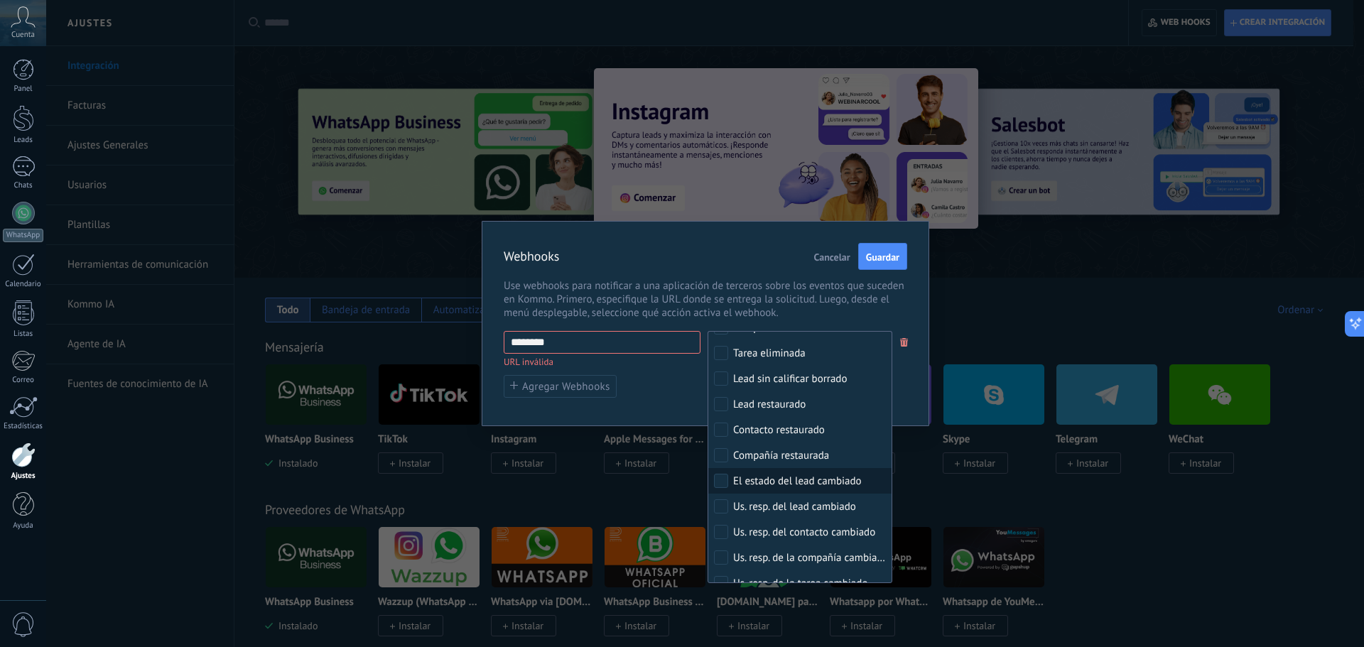
click at [834, 480] on div "El estado del lead cambiado" at bounding box center [797, 481] width 129 height 14
click at [668, 387] on div "******** URL inválida Ninguno Lead agregado Contacto agregado Compañía agregada…" at bounding box center [705, 364] width 403 height 67
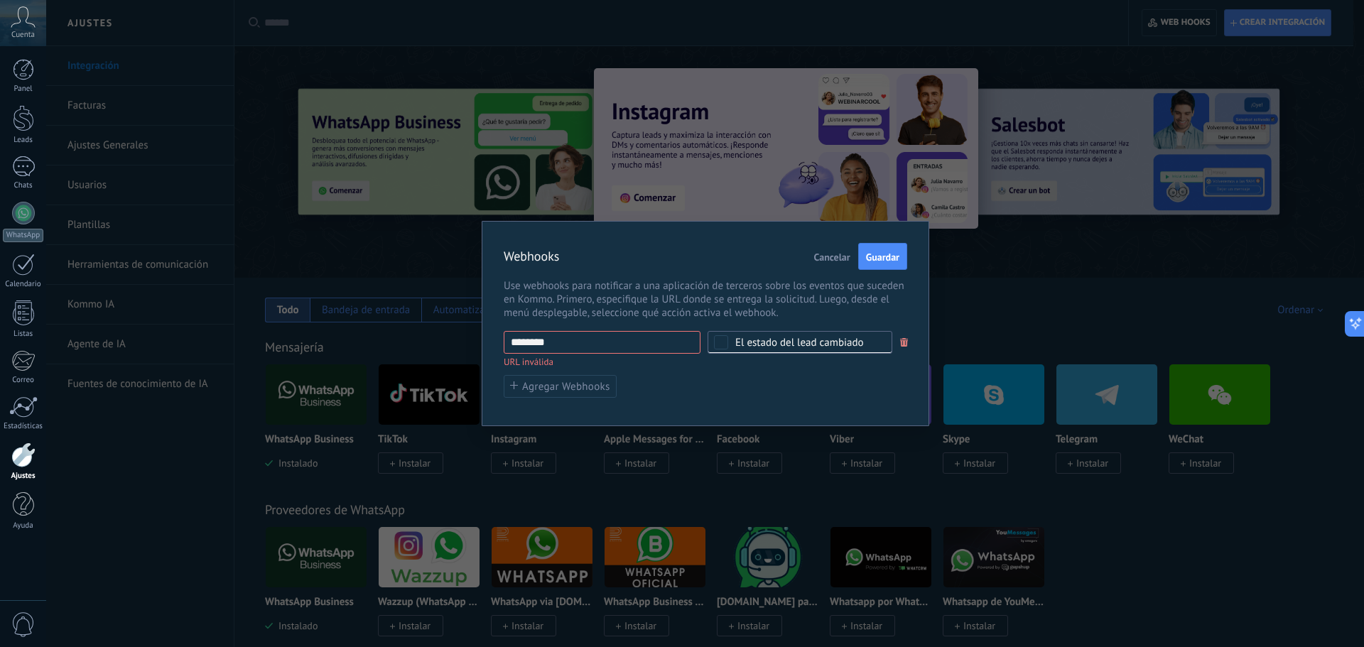
click at [734, 341] on div "El estado del lead cambiado" at bounding box center [799, 342] width 185 height 23
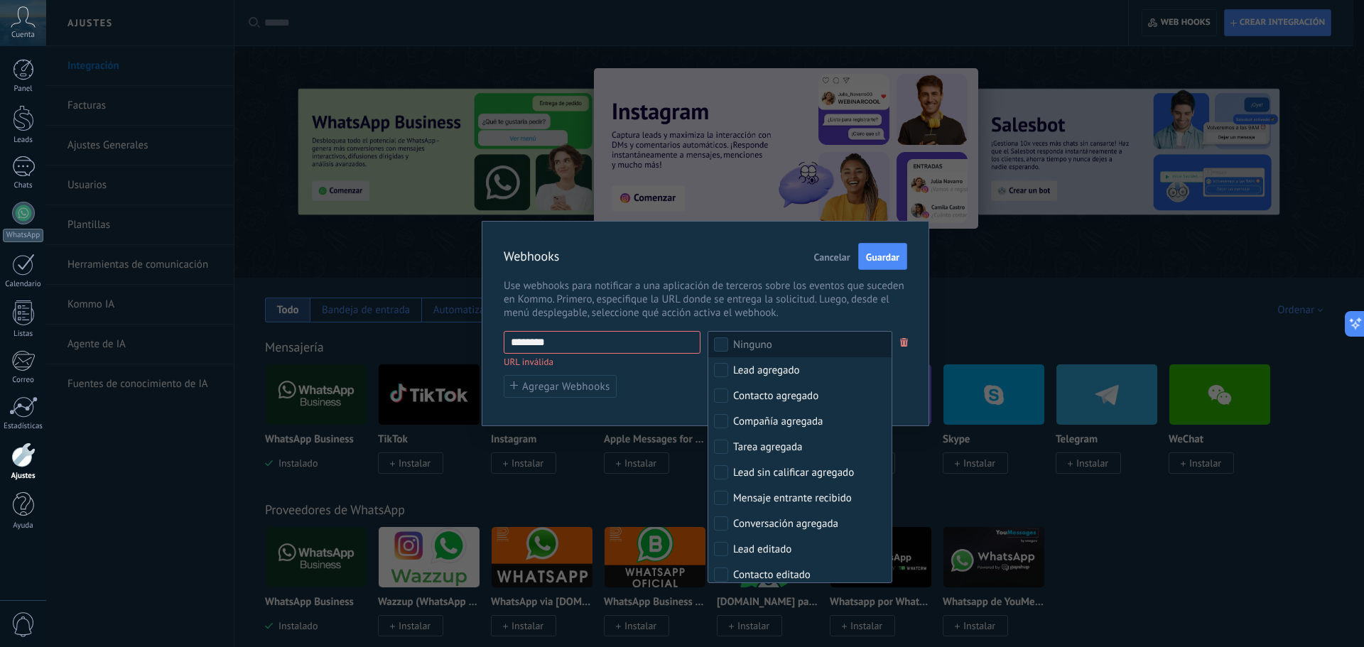
click at [734, 341] on div "Ninguno" at bounding box center [752, 345] width 39 height 14
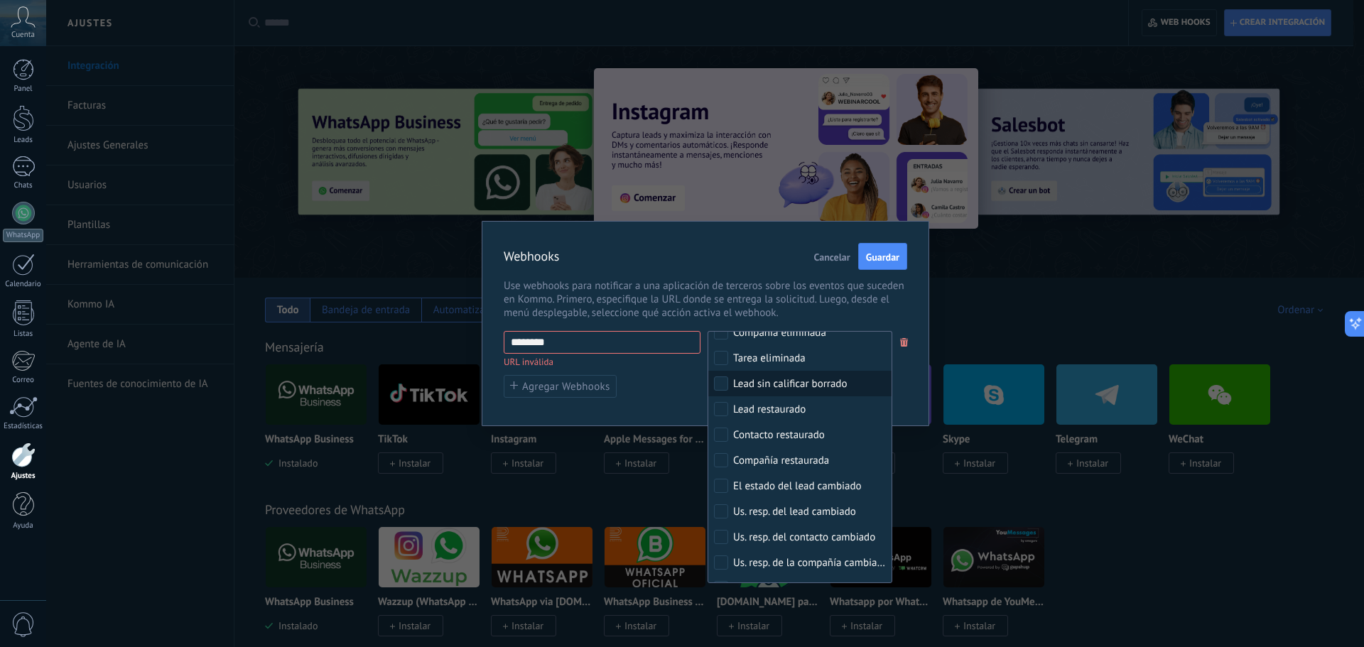
scroll to position [426, 0]
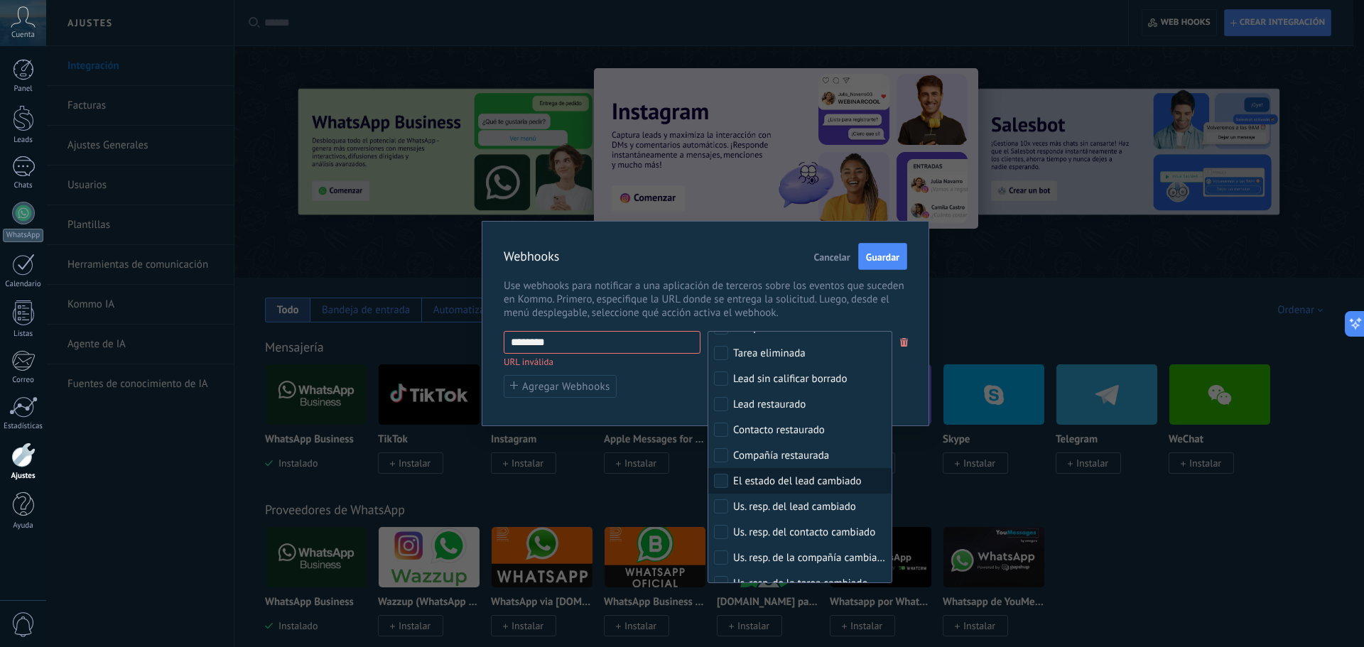
click at [777, 482] on div "El estado del lead cambiado" at bounding box center [797, 481] width 129 height 14
click at [651, 397] on div "******** URL inválida Ninguno Lead agregado Contacto agregado Compañía agregada…" at bounding box center [705, 364] width 403 height 67
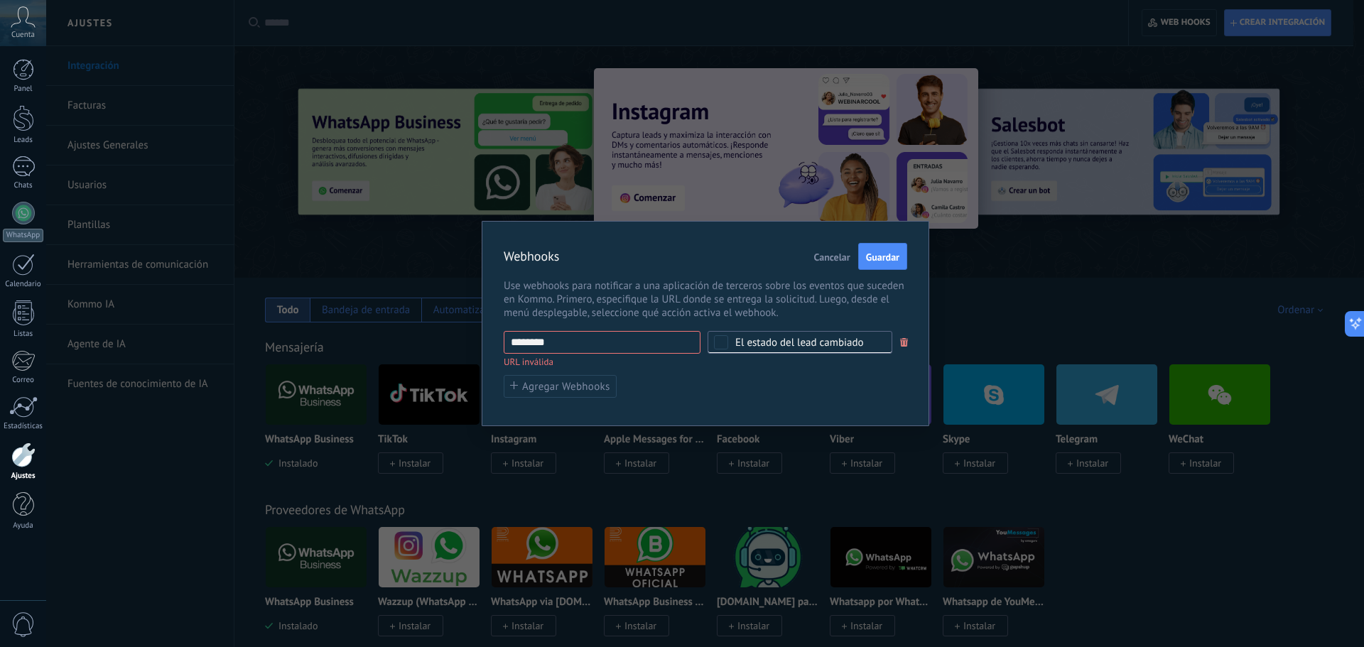
click at [560, 334] on input "********" at bounding box center [602, 342] width 197 height 23
click at [550, 342] on input "********" at bounding box center [602, 342] width 197 height 23
drag, startPoint x: 557, startPoint y: 342, endPoint x: 499, endPoint y: 344, distance: 57.6
click at [499, 344] on div "Webhooks Cancelar Guardar Use webhooks para notificar a una aplicación de terce…" at bounding box center [704, 317] width 447 height 192
paste input "**********"
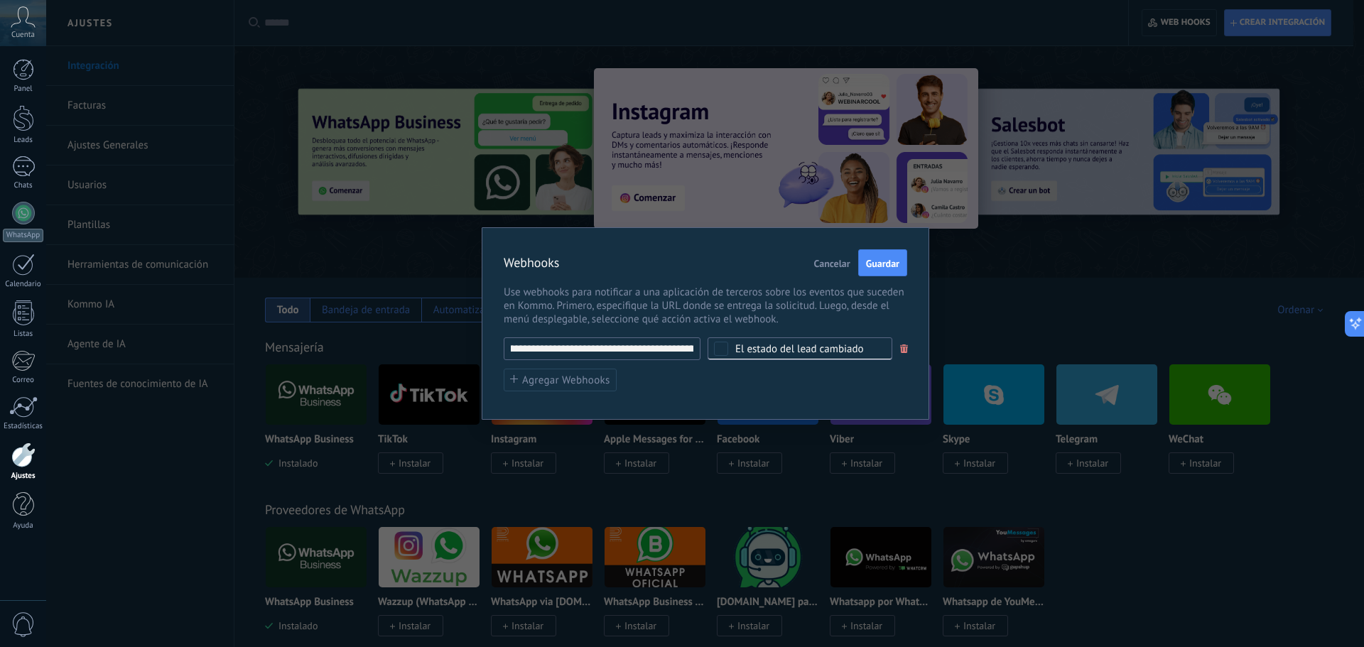
scroll to position [0, 443]
drag, startPoint x: 663, startPoint y: 347, endPoint x: 817, endPoint y: 351, distance: 153.5
click at [817, 351] on div "**********" at bounding box center [705, 348] width 403 height 23
type input "**********"
click at [888, 255] on button "Guardar" at bounding box center [882, 262] width 49 height 27
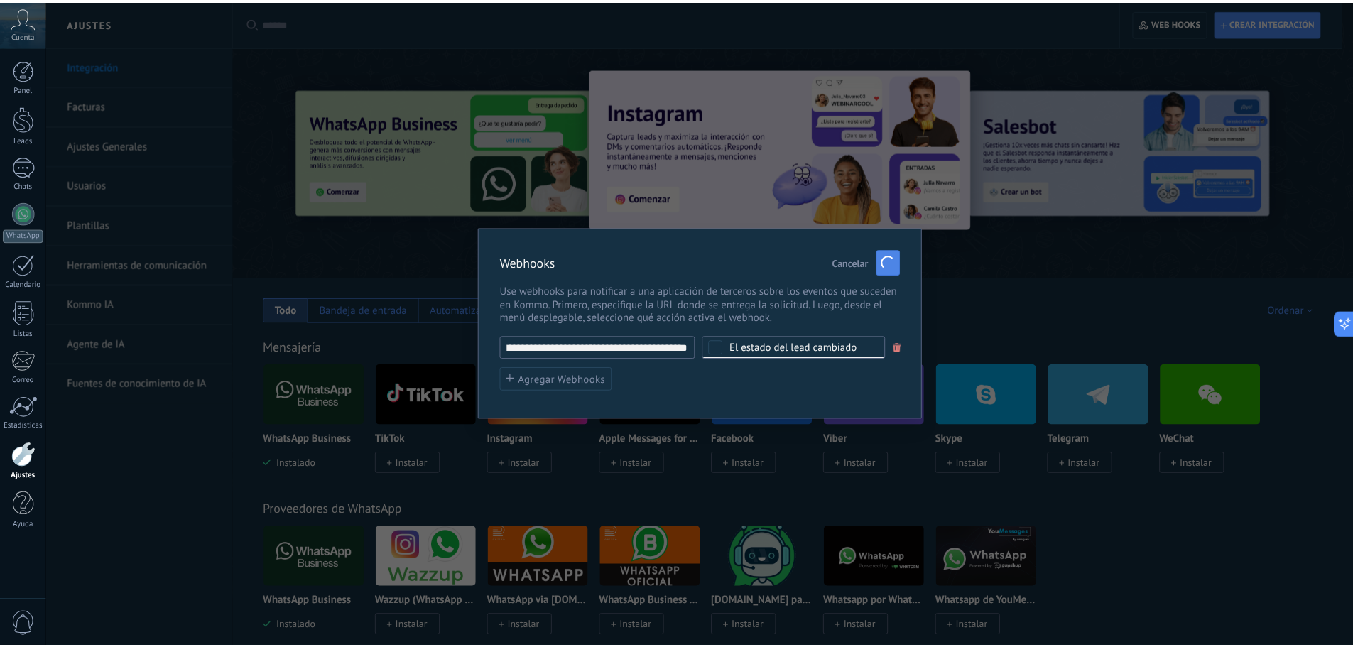
scroll to position [0, 0]
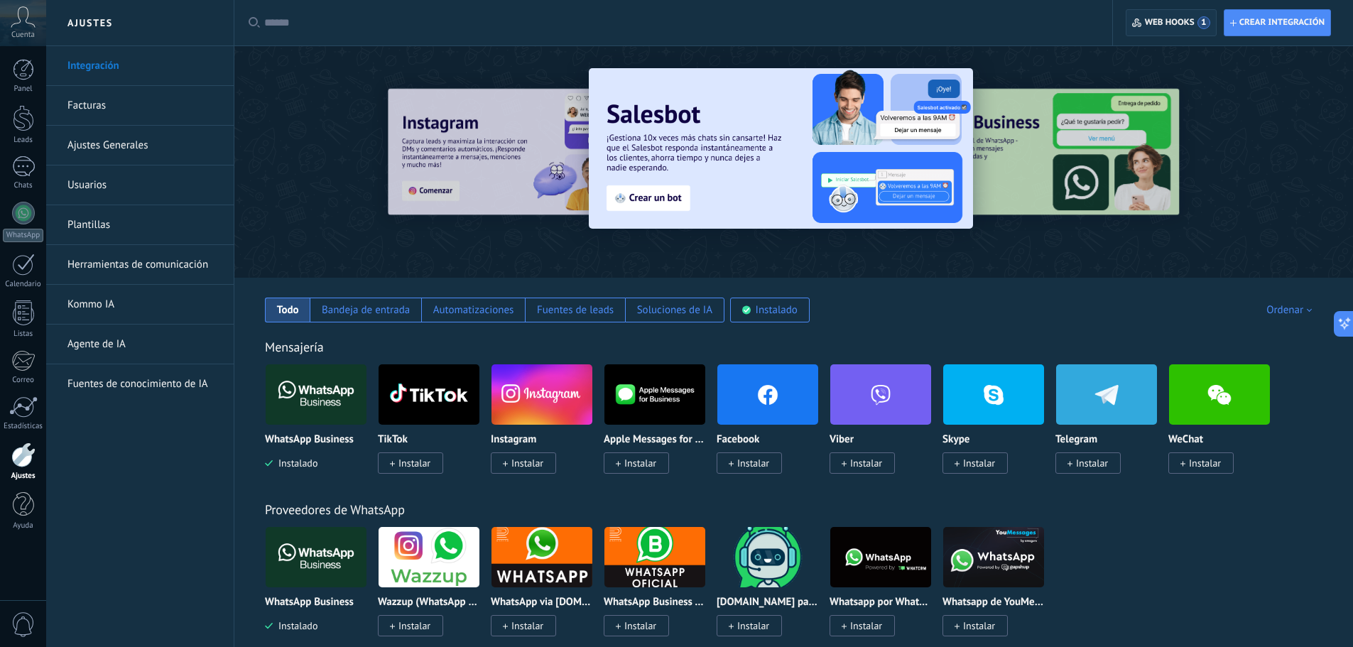
click at [1158, 14] on span "Web hooks 1" at bounding box center [1170, 23] width 77 height 26
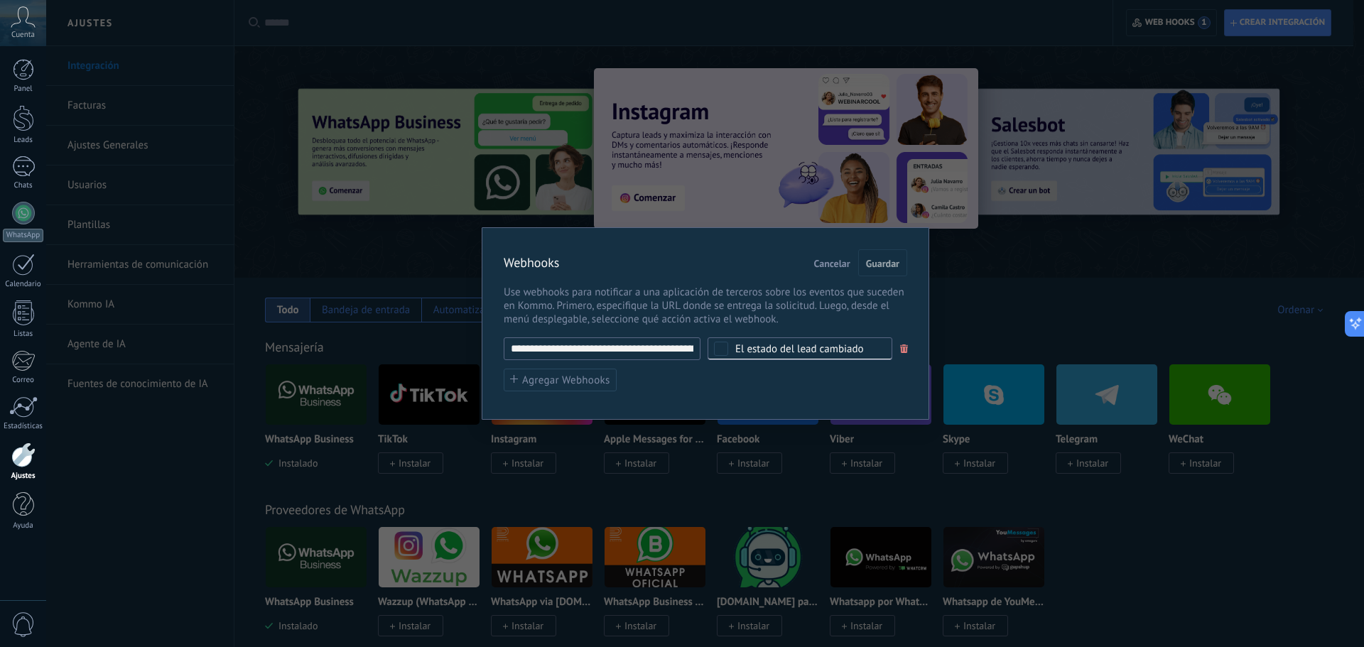
click at [798, 457] on div "**********" at bounding box center [704, 323] width 1317 height 647
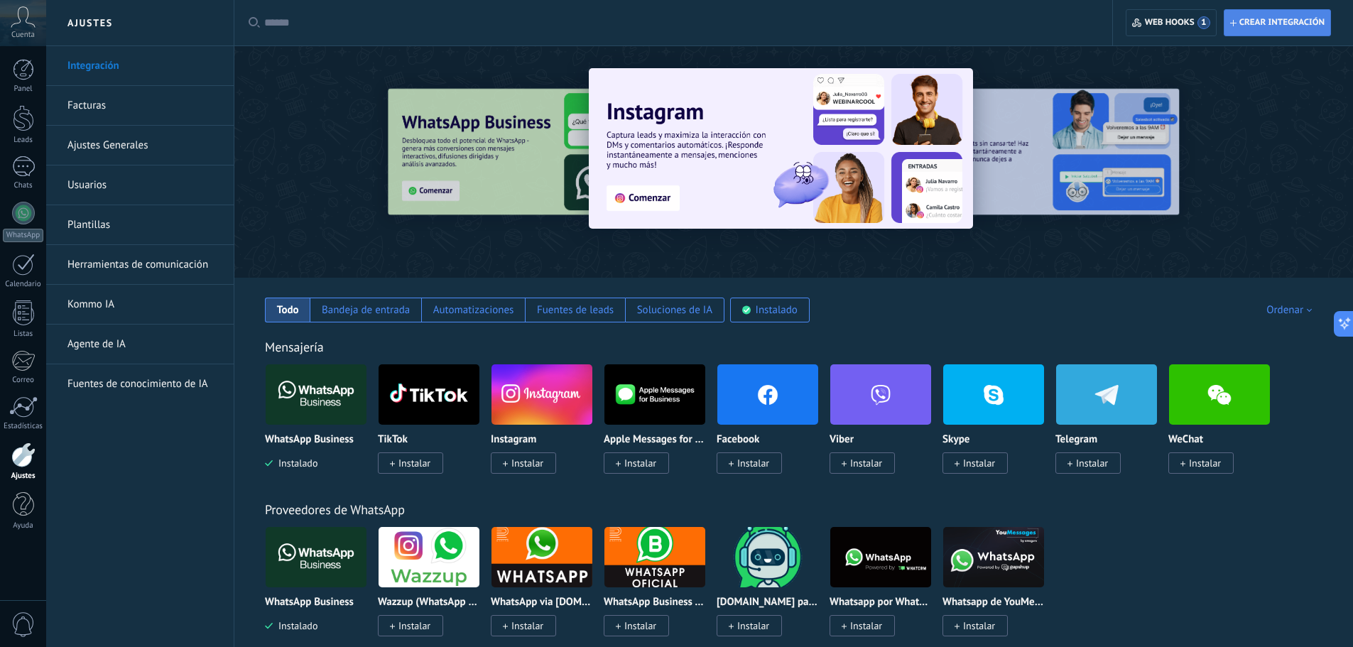
click at [1246, 19] on span "Crear integración" at bounding box center [1281, 22] width 85 height 11
type textarea "**********"
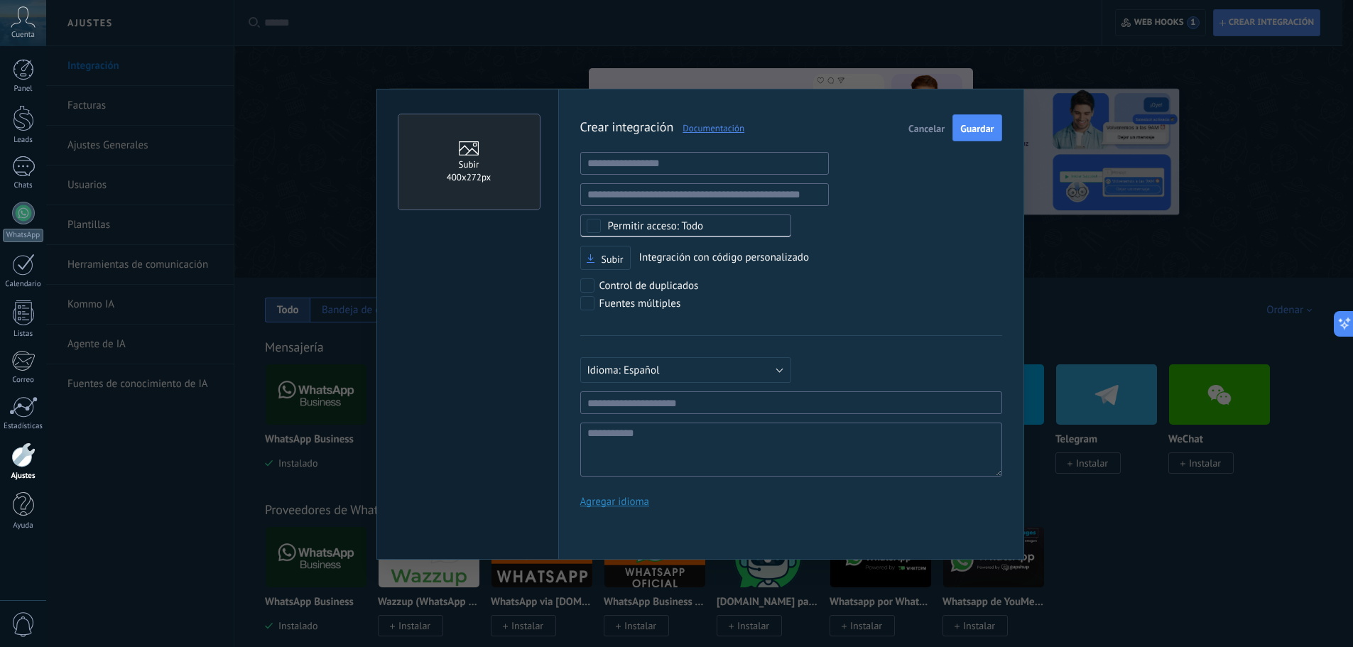
scroll to position [13, 0]
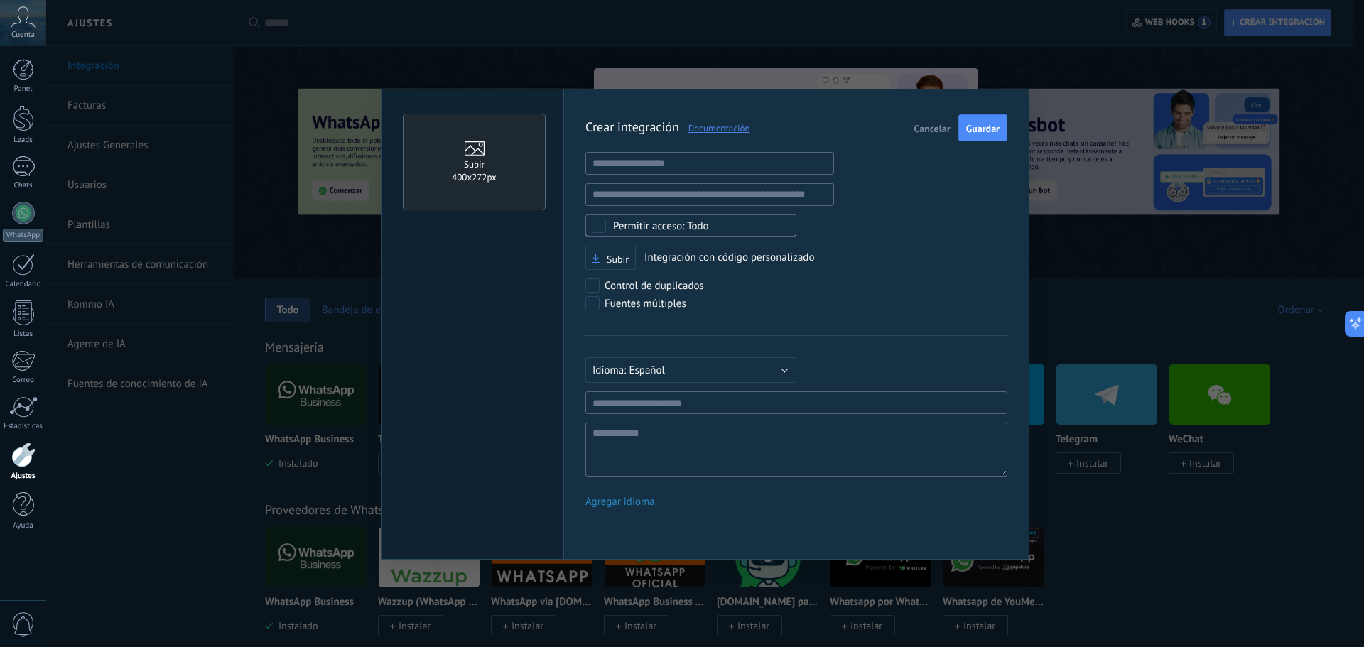
click at [932, 131] on span "Cancelar" at bounding box center [932, 129] width 36 height 10
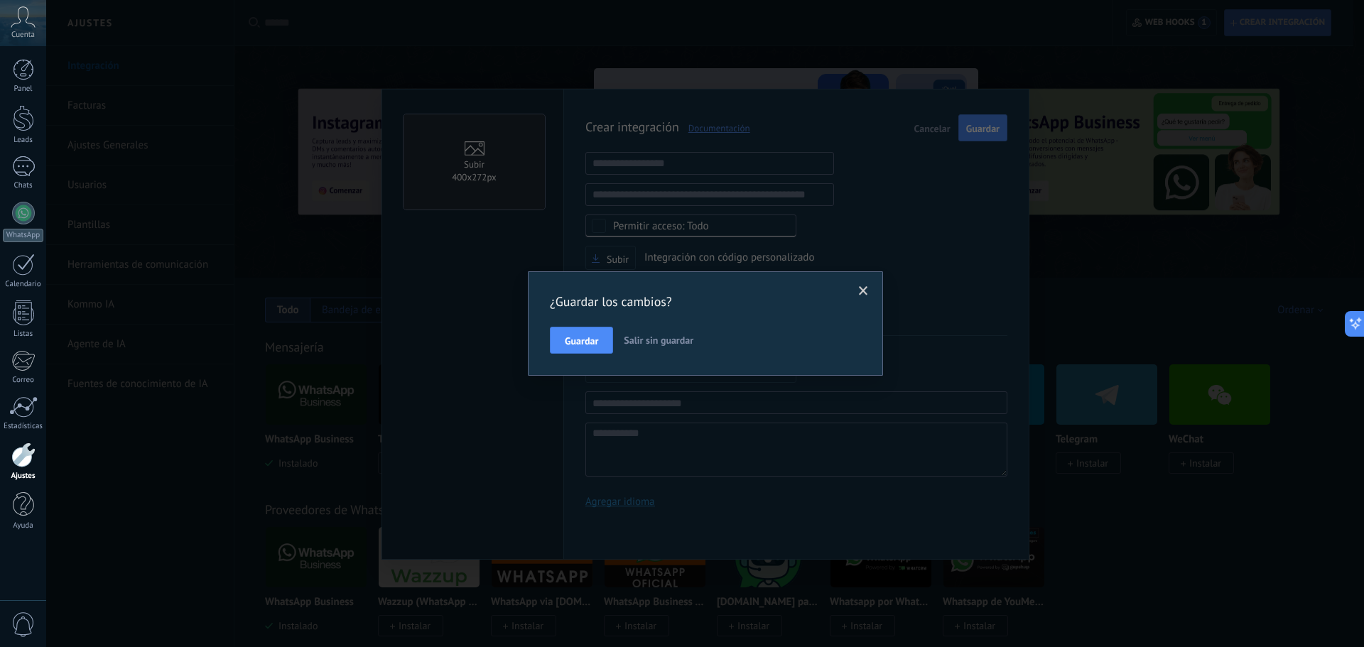
click at [659, 342] on span "Salir sin guardar" at bounding box center [659, 340] width 70 height 13
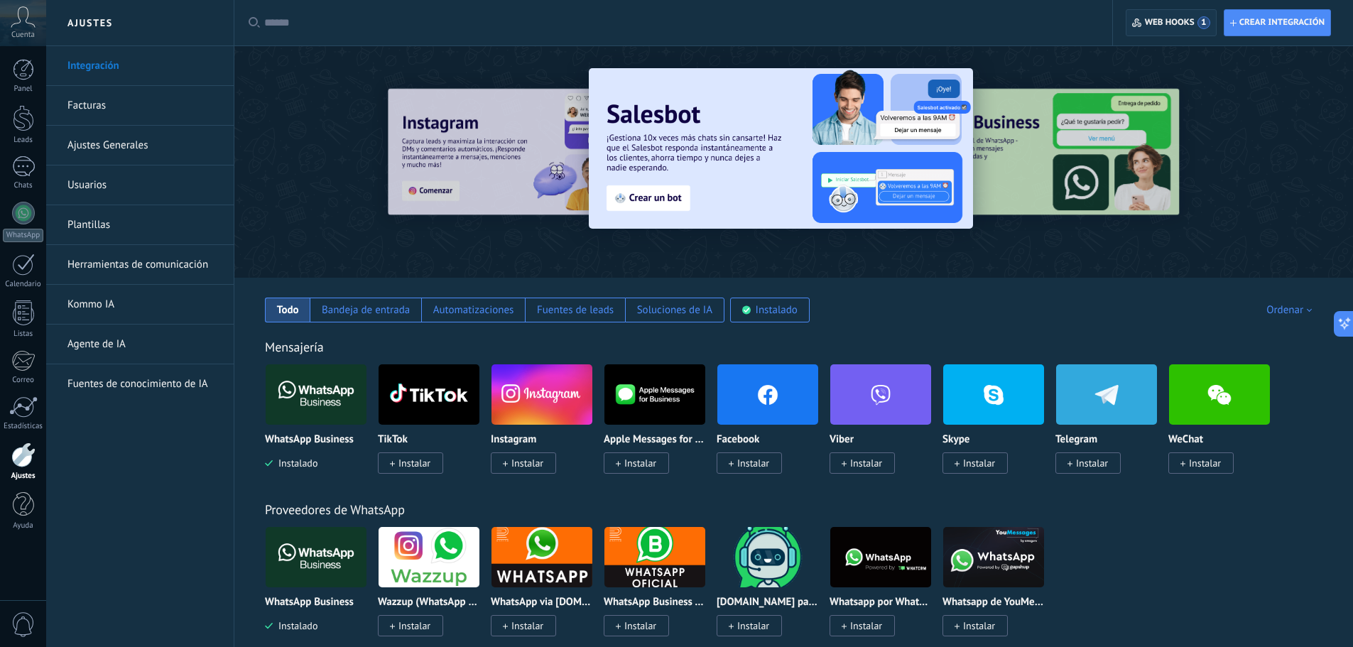
click at [1193, 22] on span "Web hooks 1" at bounding box center [1177, 22] width 65 height 13
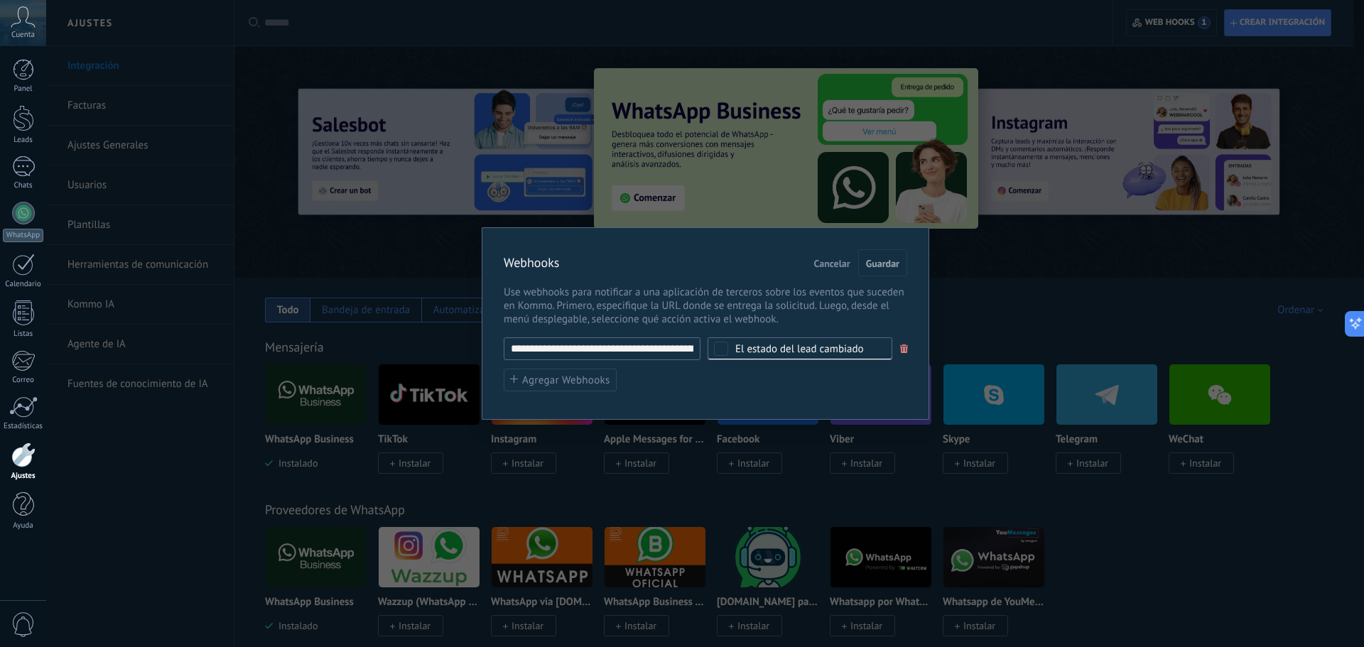
click at [827, 261] on span "Cancelar" at bounding box center [832, 263] width 36 height 10
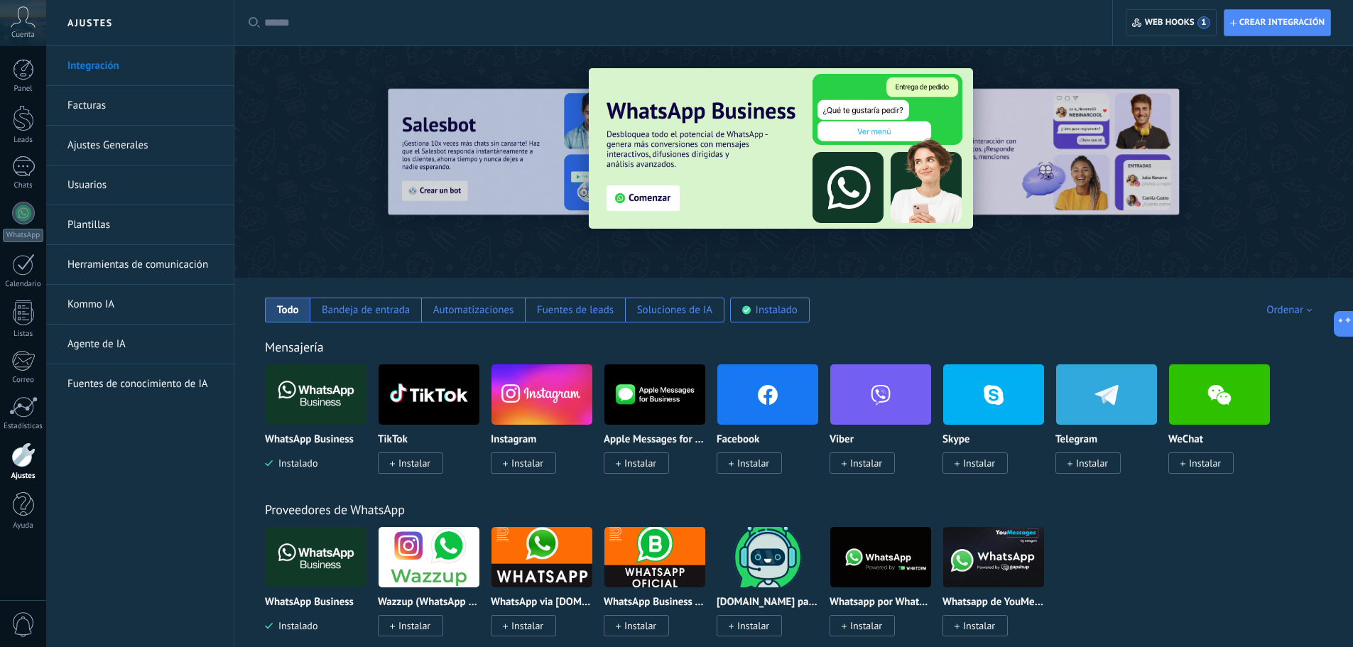
click at [106, 109] on link "Facturas" at bounding box center [143, 106] width 152 height 40
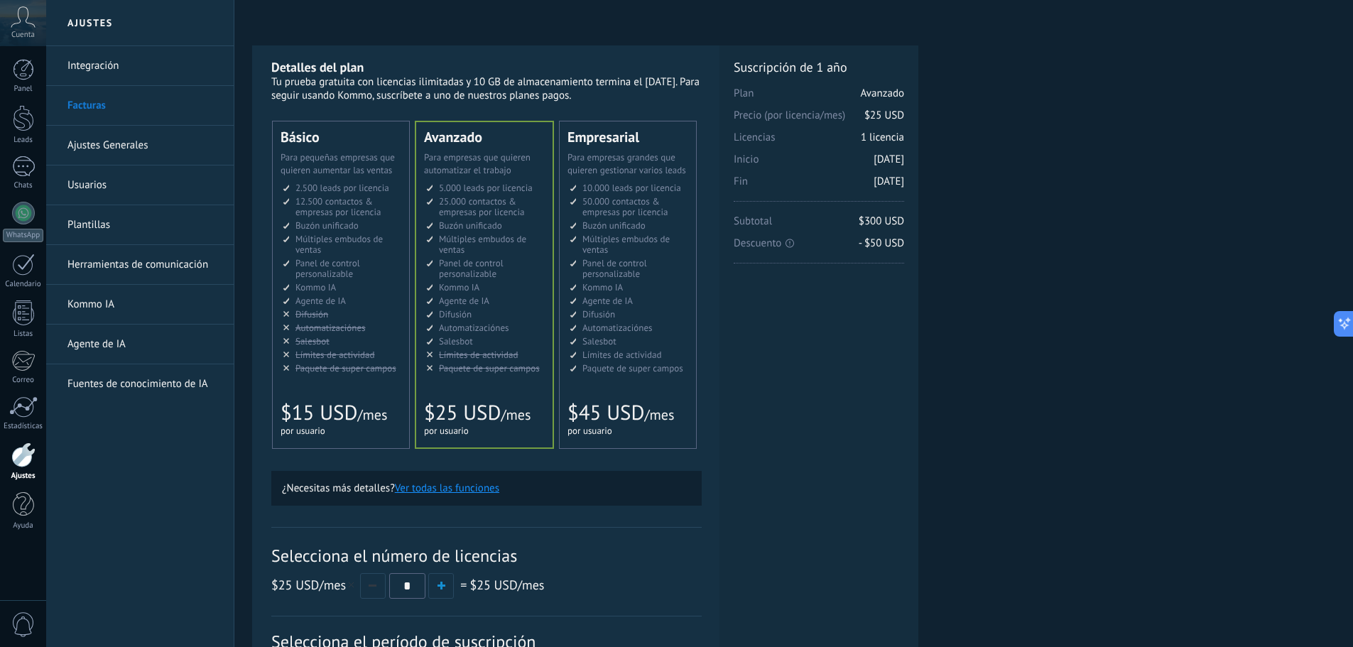
click at [653, 297] on li "AI-агент AI agent Agente de IA AI agent Agente de IA Agen AI AI Temsilcisi" at bounding box center [629, 300] width 119 height 11
drag, startPoint x: 133, startPoint y: 69, endPoint x: 172, endPoint y: 69, distance: 39.1
click at [132, 69] on link "Integración" at bounding box center [143, 66] width 152 height 40
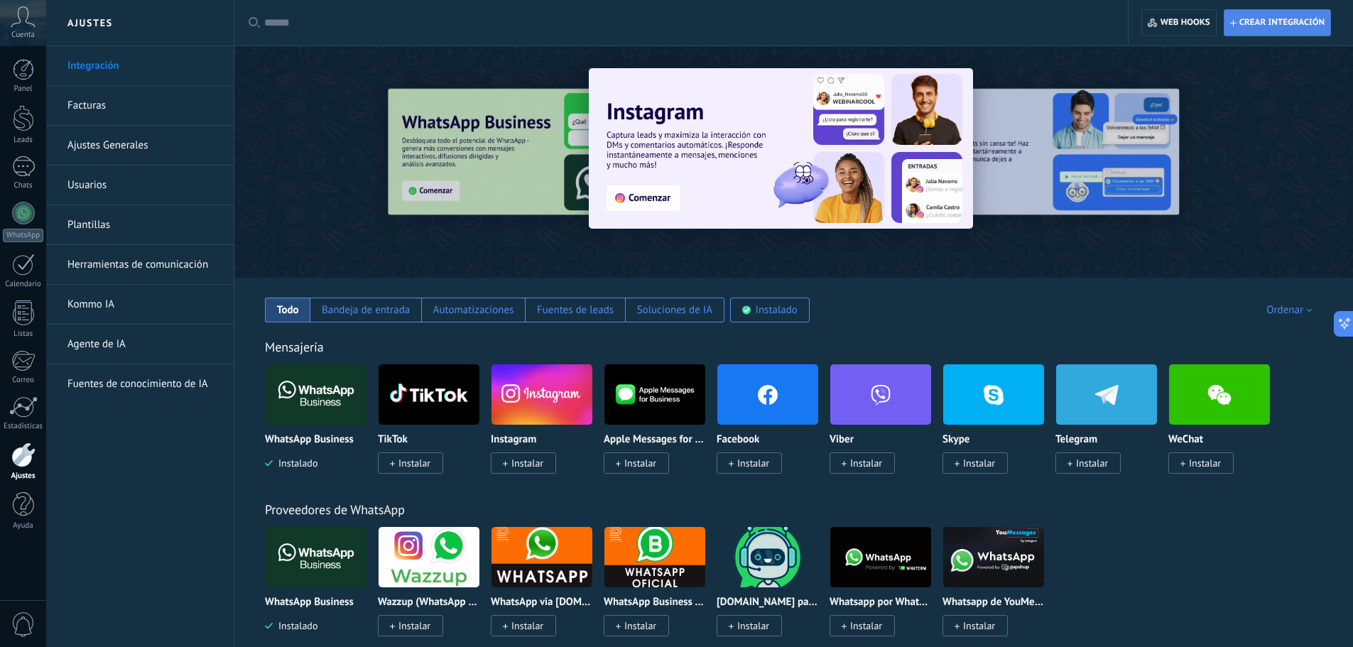
click at [1308, 26] on span "Crear integración" at bounding box center [1281, 22] width 85 height 11
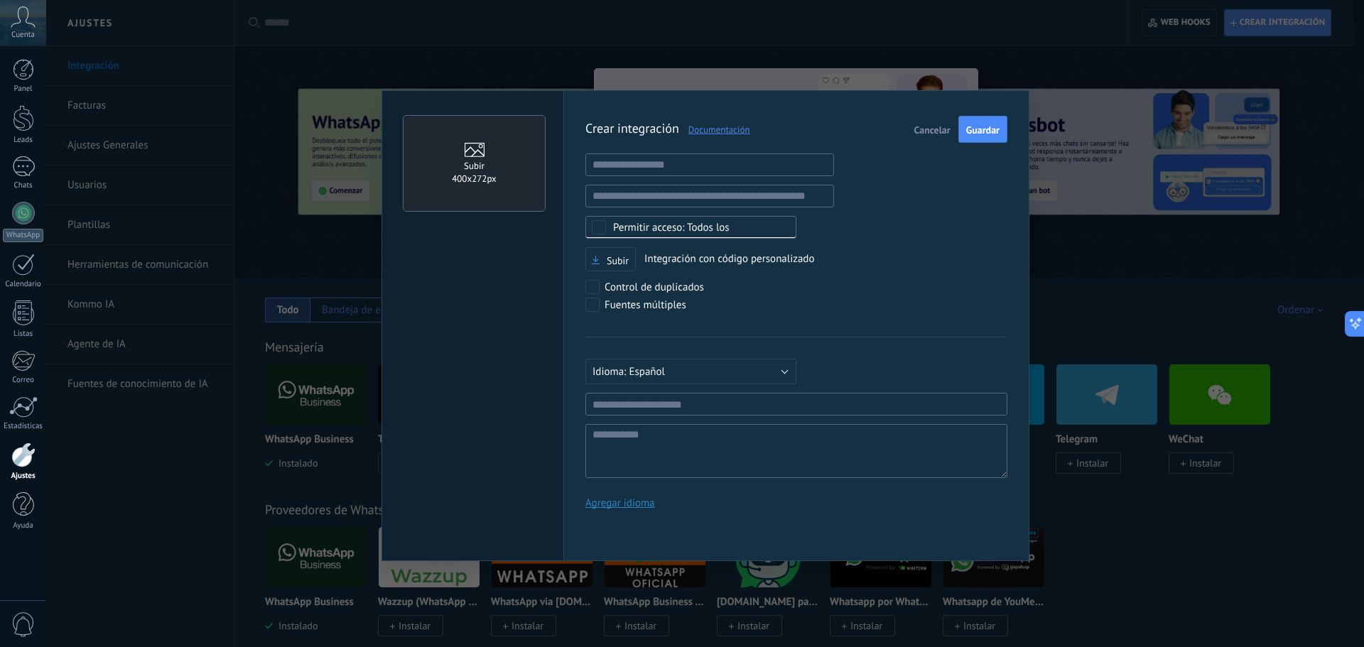
scroll to position [13, 0]
click at [712, 168] on input "text" at bounding box center [709, 164] width 249 height 23
click at [682, 404] on input "text" at bounding box center [796, 404] width 422 height 23
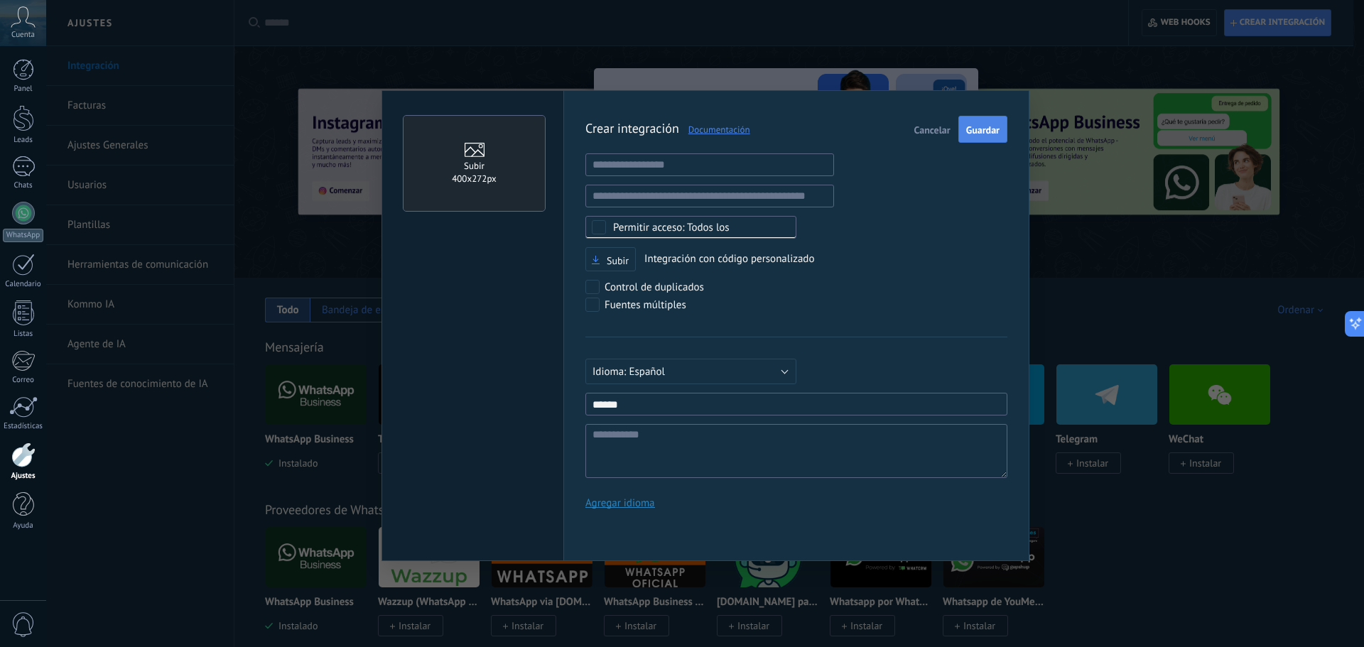
type input "******"
click at [988, 132] on span "Guardar" at bounding box center [982, 130] width 33 height 10
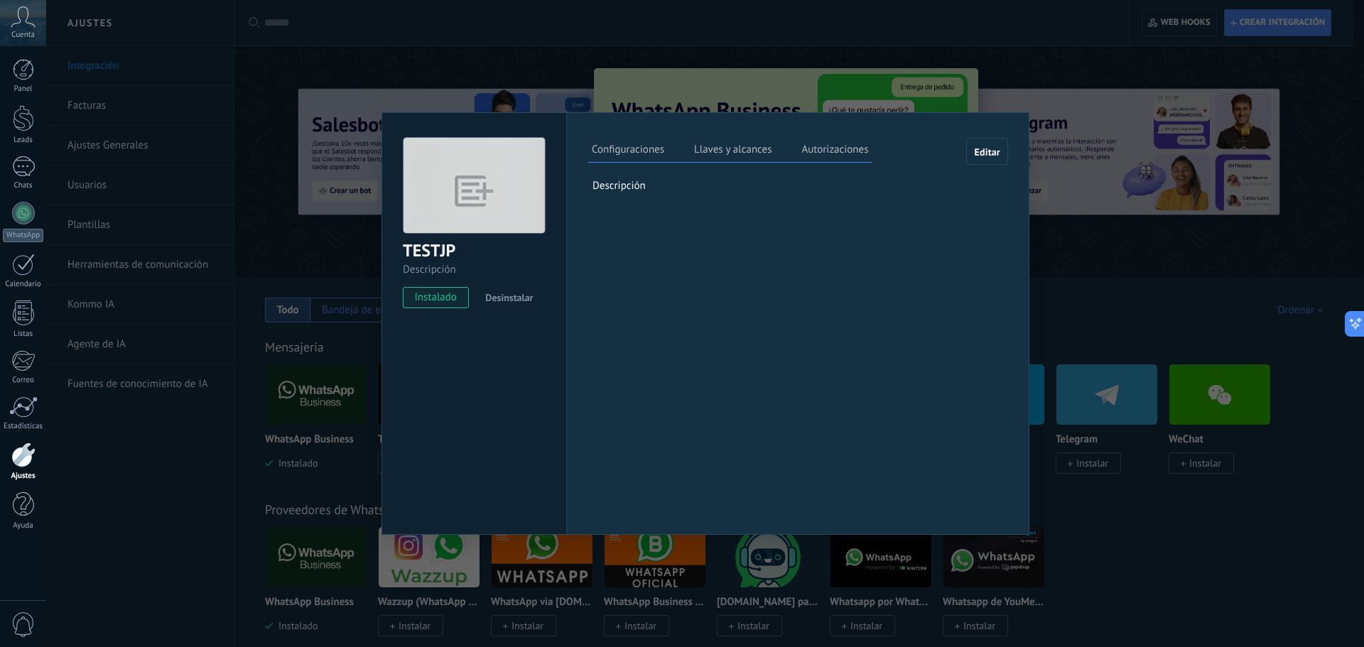
click at [722, 141] on label "Llaves y alcances" at bounding box center [732, 151] width 85 height 21
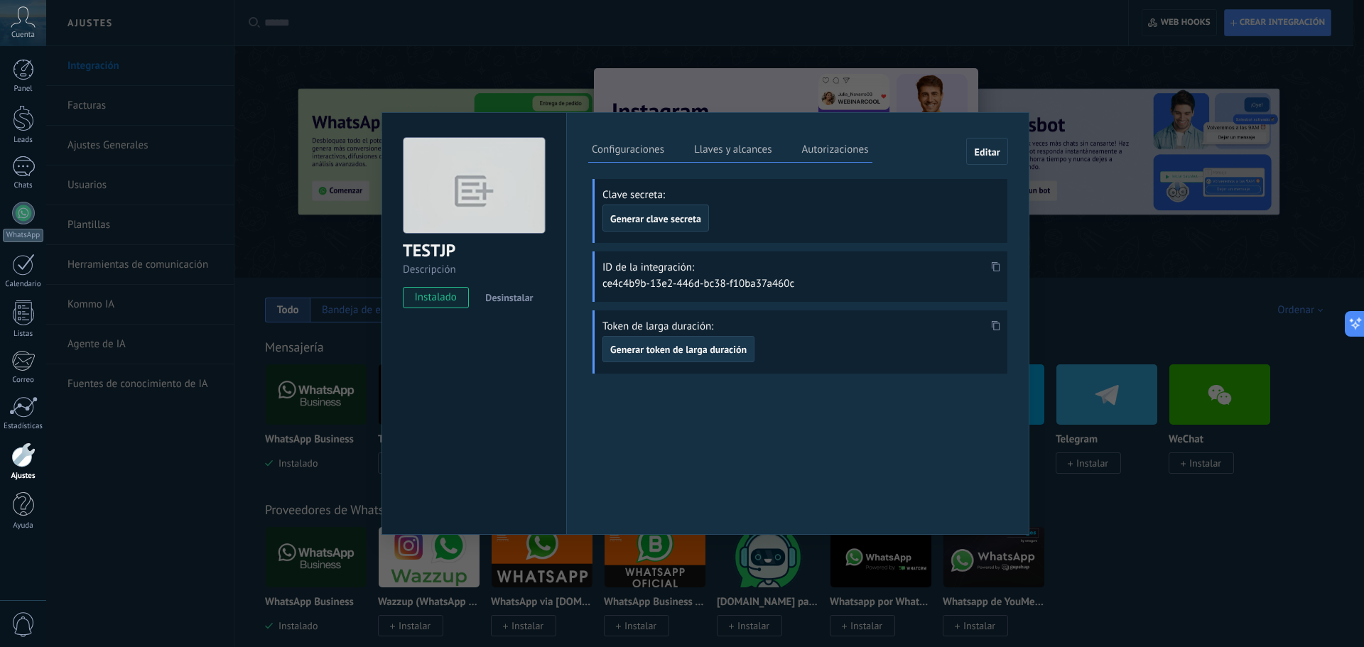
click at [670, 352] on span "Generar token de larga duración" at bounding box center [678, 349] width 136 height 10
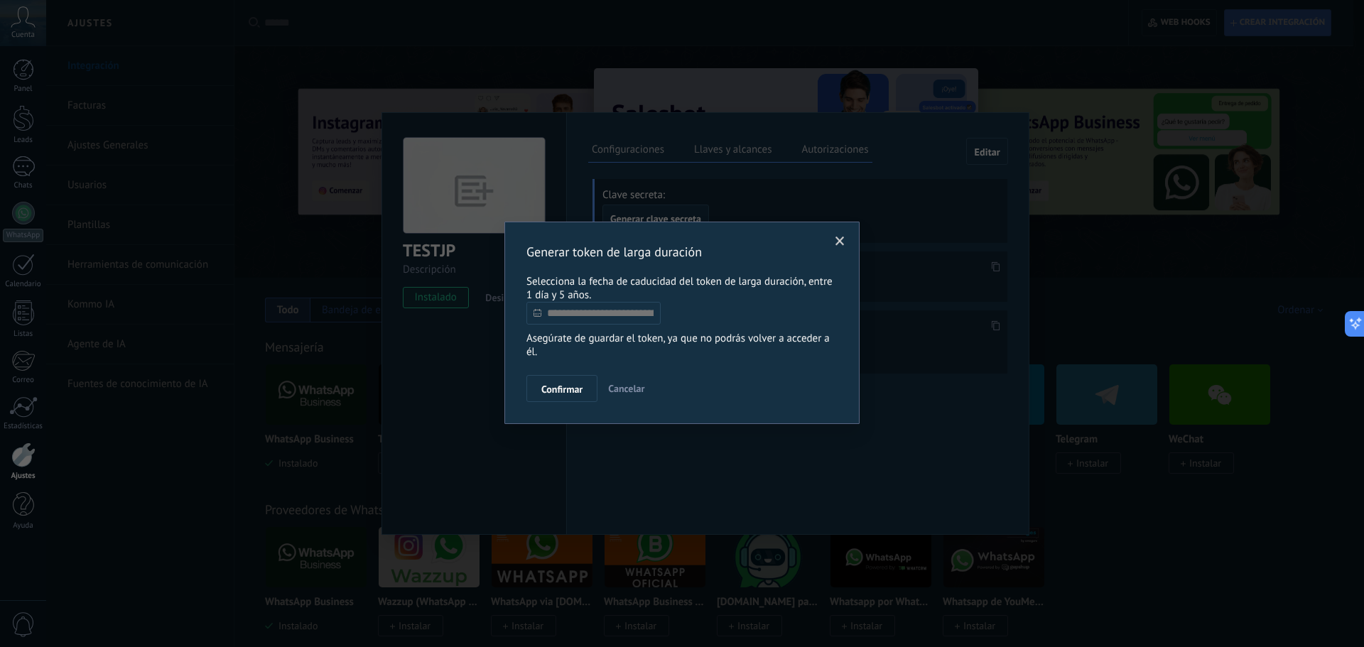
click at [575, 317] on input "text" at bounding box center [593, 313] width 134 height 23
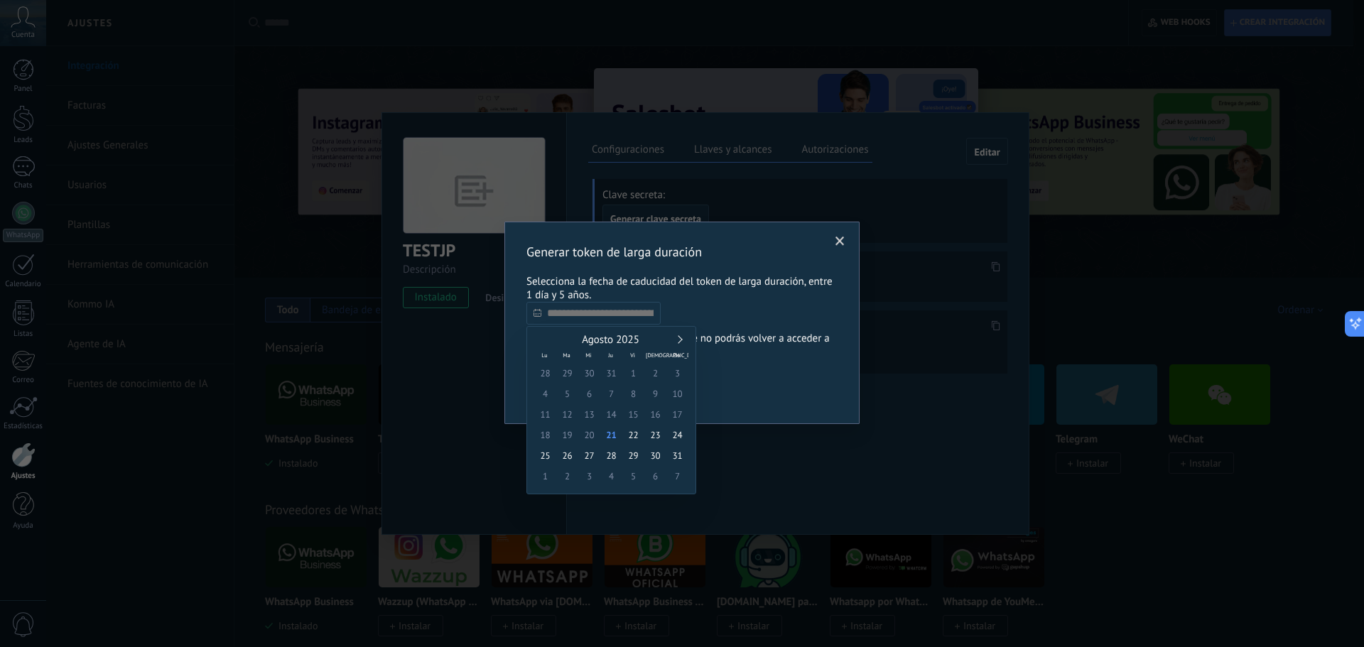
click at [677, 338] on link at bounding box center [678, 339] width 8 height 8
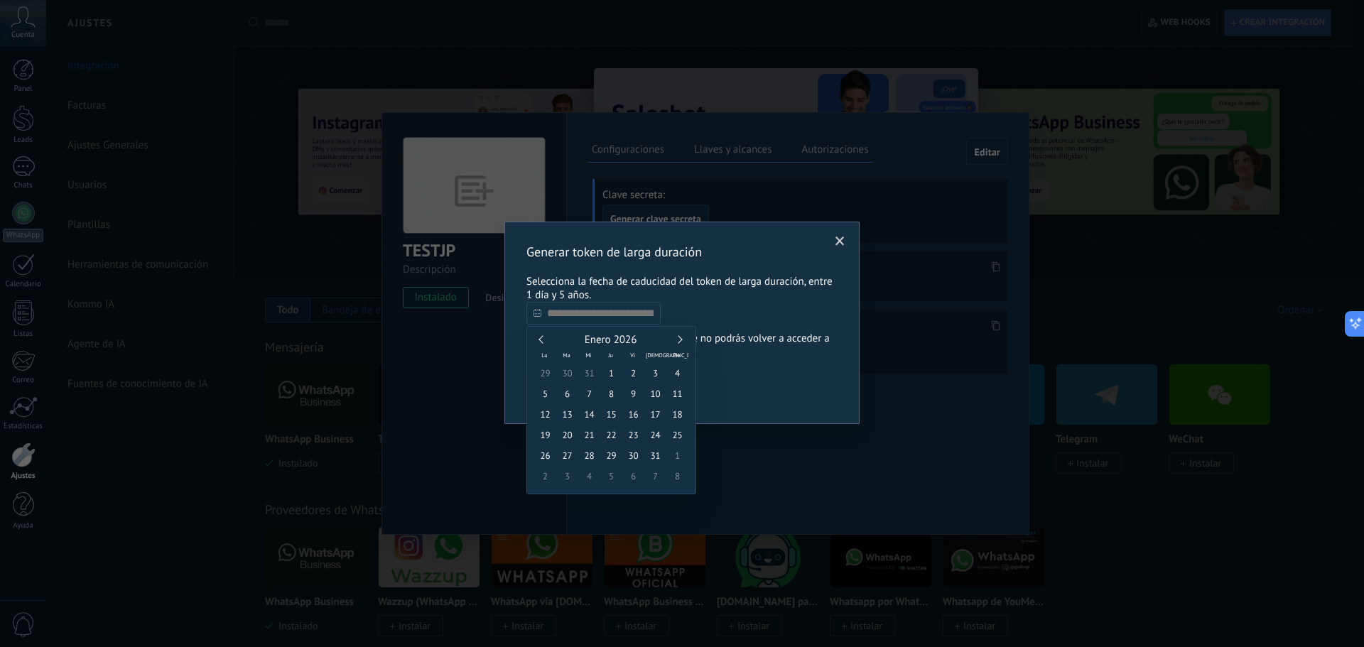
click at [677, 338] on link at bounding box center [678, 339] width 8 height 8
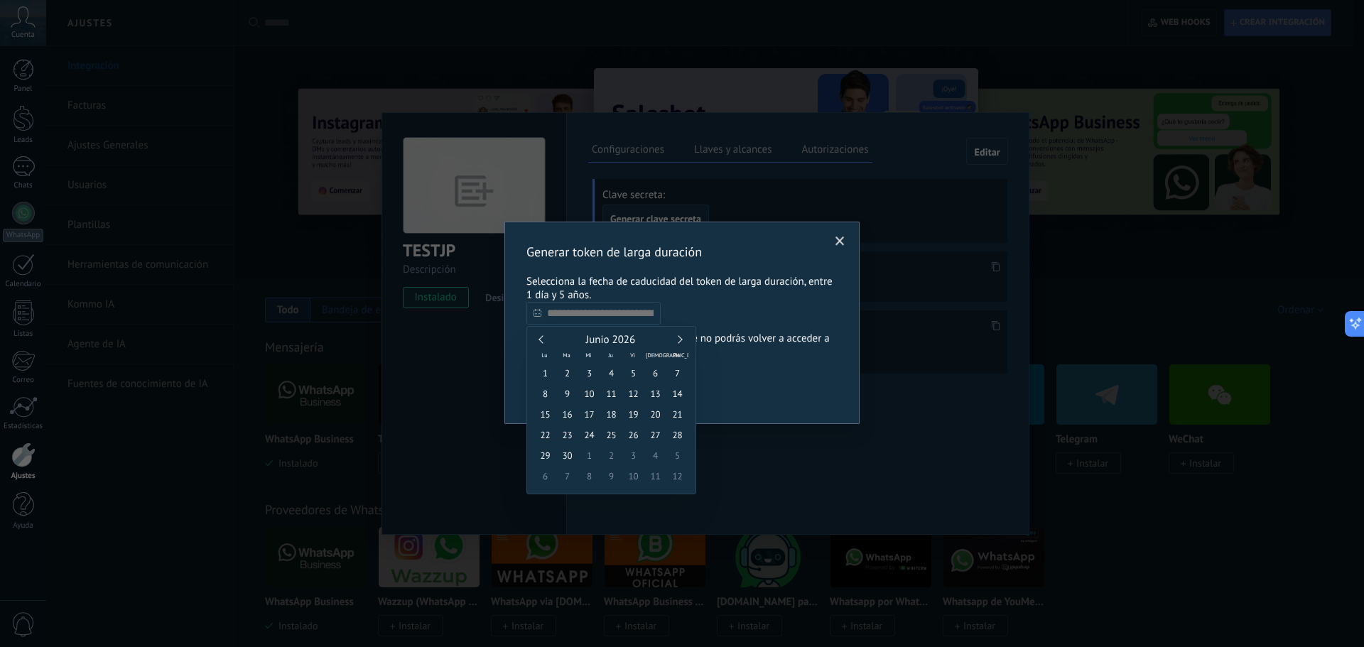
click at [677, 338] on link at bounding box center [678, 339] width 8 height 8
type input "**********"
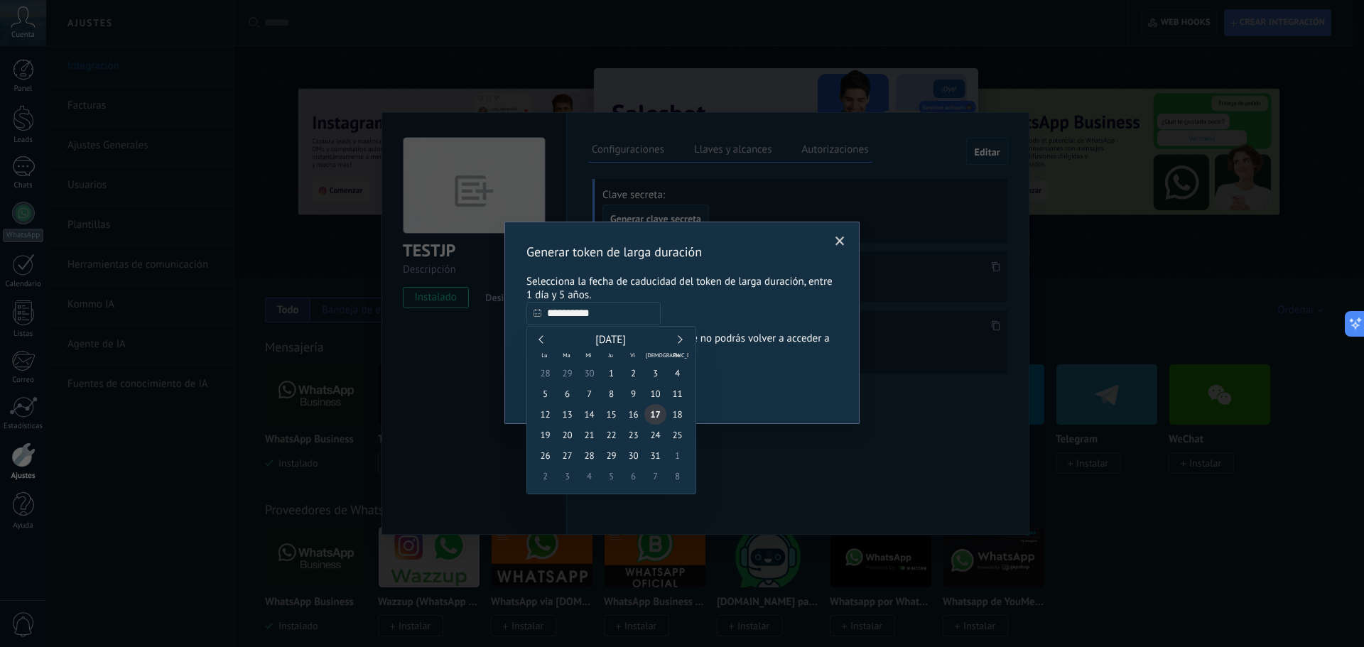
click at [653, 415] on span "17" at bounding box center [655, 414] width 22 height 21
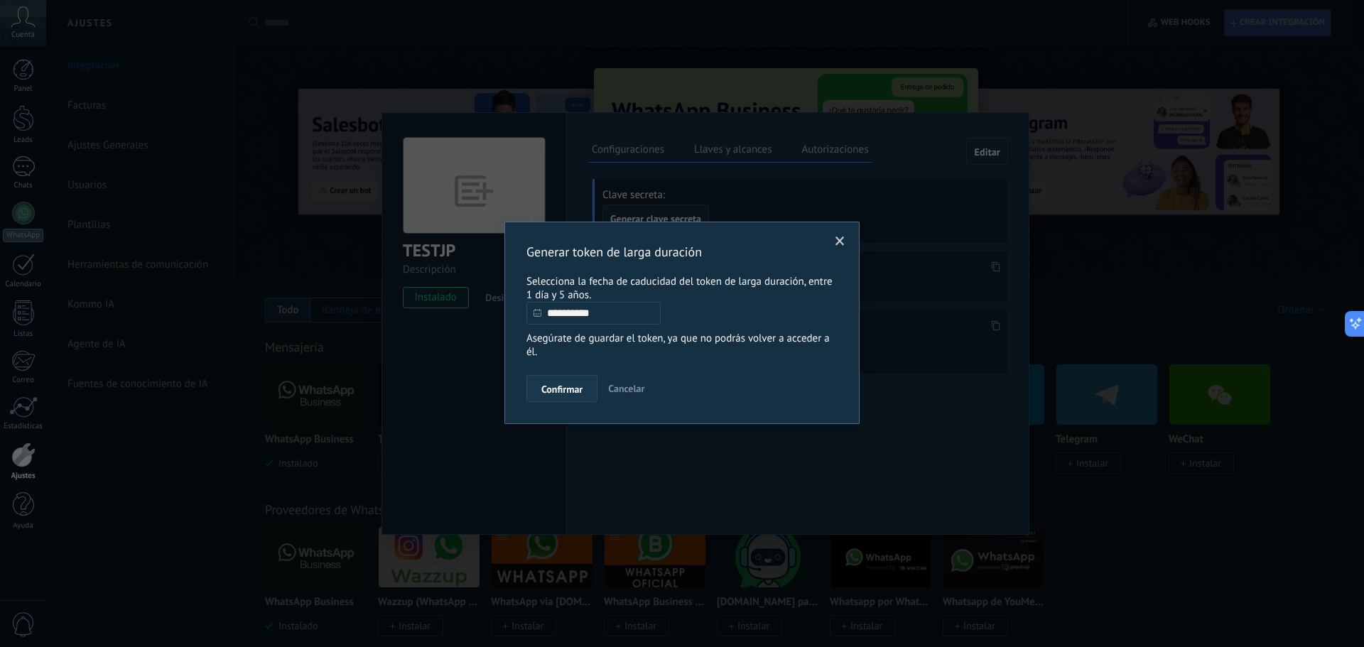
click at [570, 393] on span "Confirmar" at bounding box center [561, 389] width 41 height 10
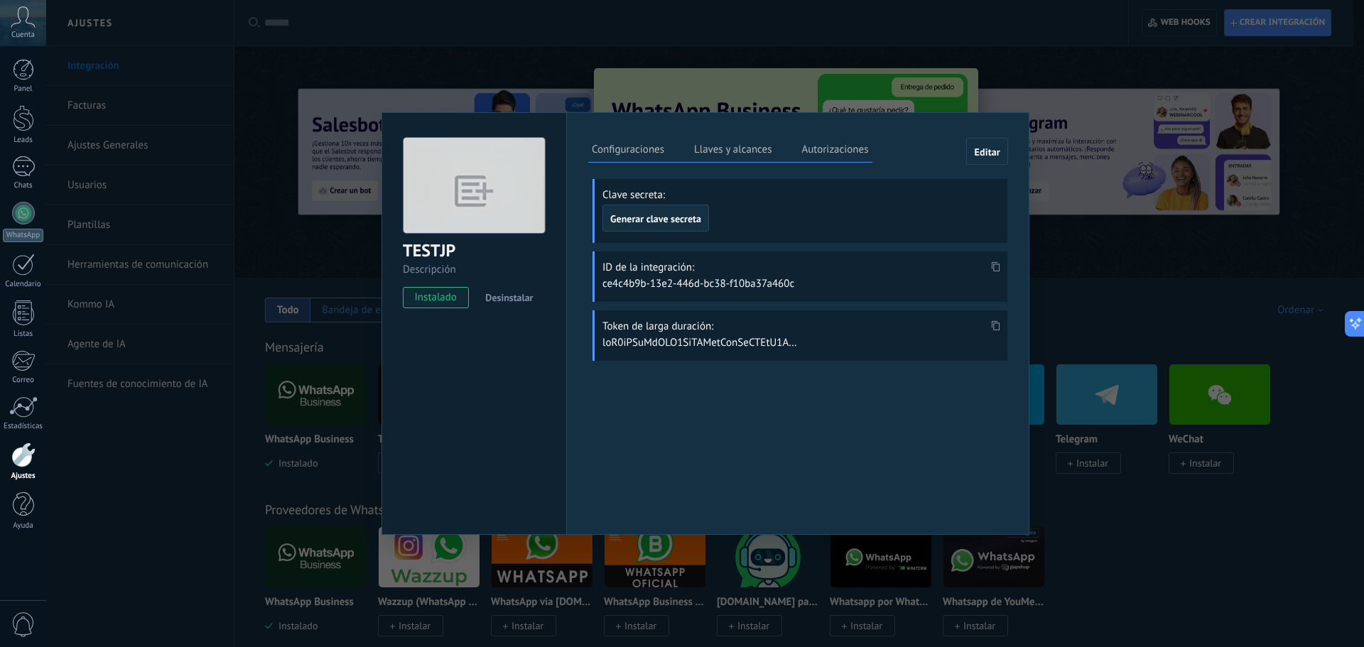
click at [994, 325] on icon at bounding box center [995, 325] width 9 height 10
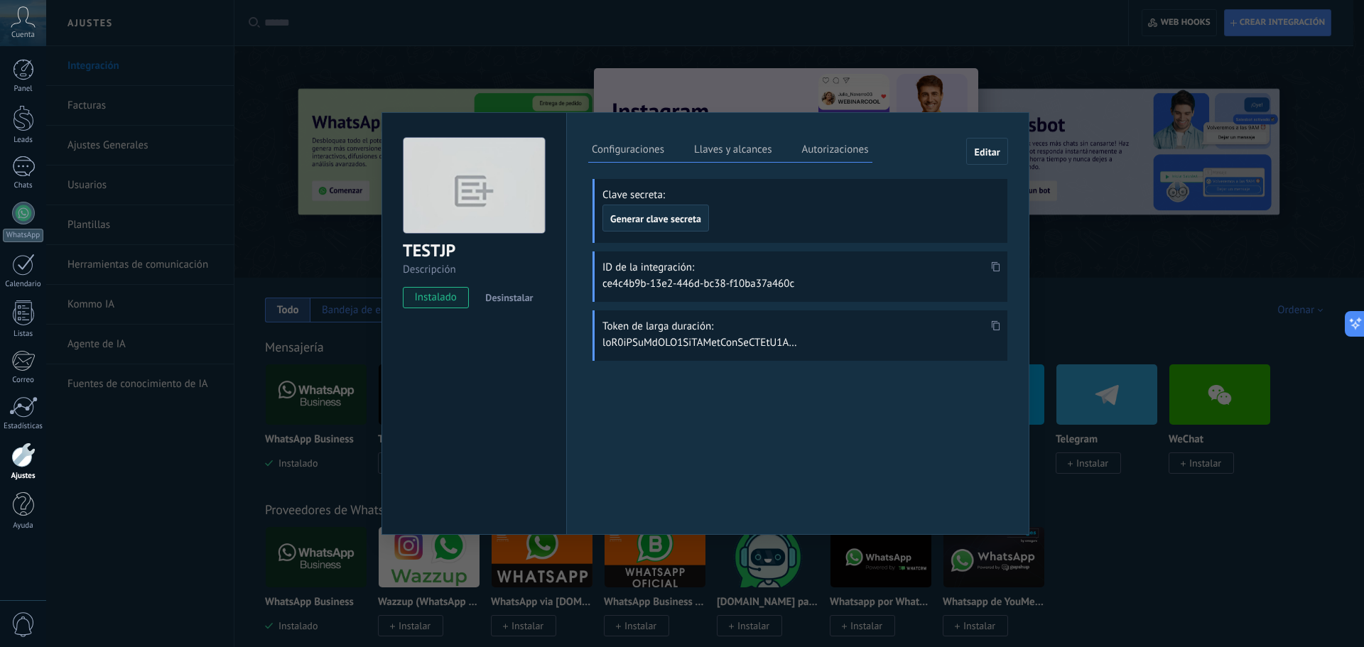
click at [826, 148] on label "Autorizaciones" at bounding box center [835, 151] width 74 height 21
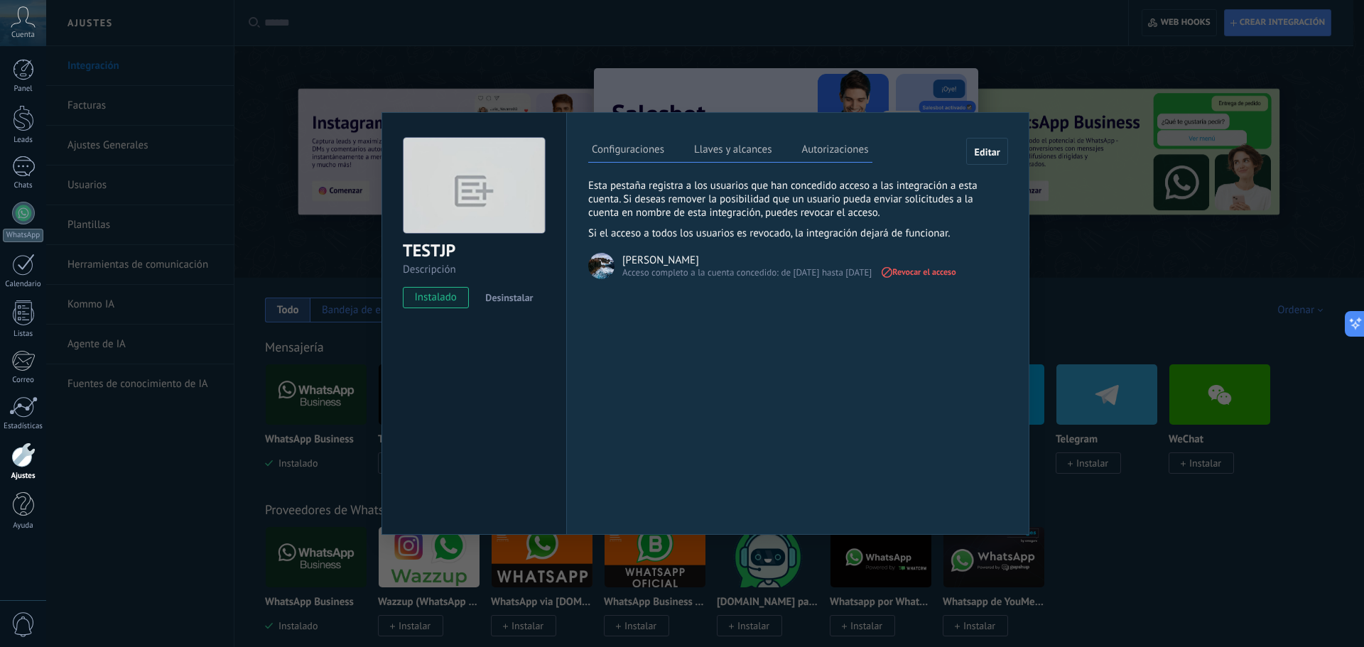
click at [734, 144] on label "Llaves y alcances" at bounding box center [732, 151] width 85 height 21
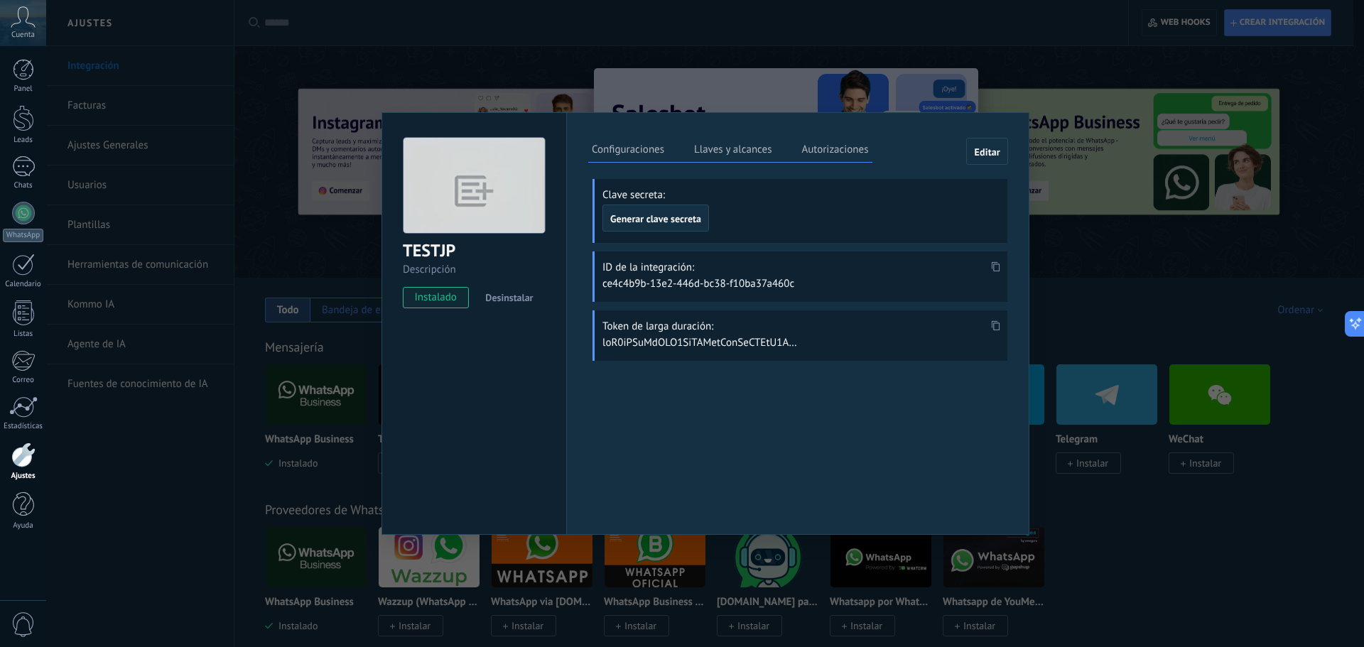
click at [428, 297] on span "instalado" at bounding box center [435, 297] width 65 height 21
click at [827, 153] on label "Autorizaciones" at bounding box center [835, 151] width 74 height 21
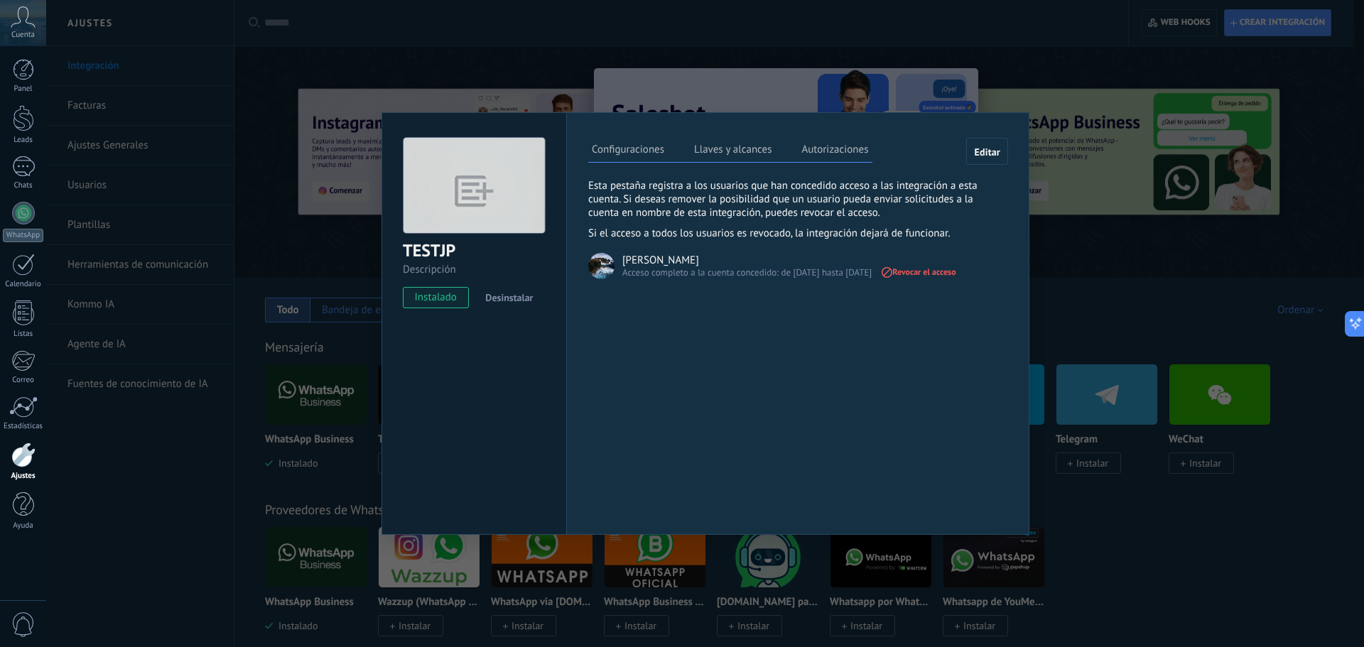
click at [988, 151] on span "Editar" at bounding box center [987, 152] width 26 height 10
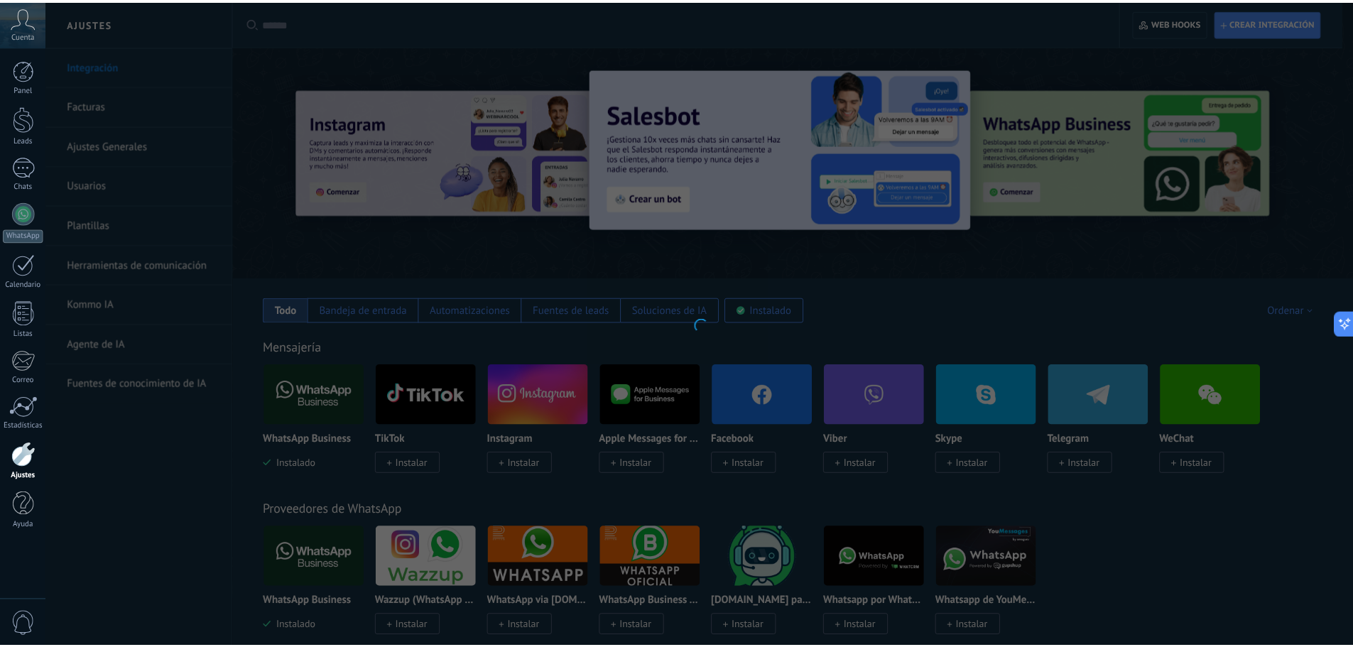
scroll to position [13, 0]
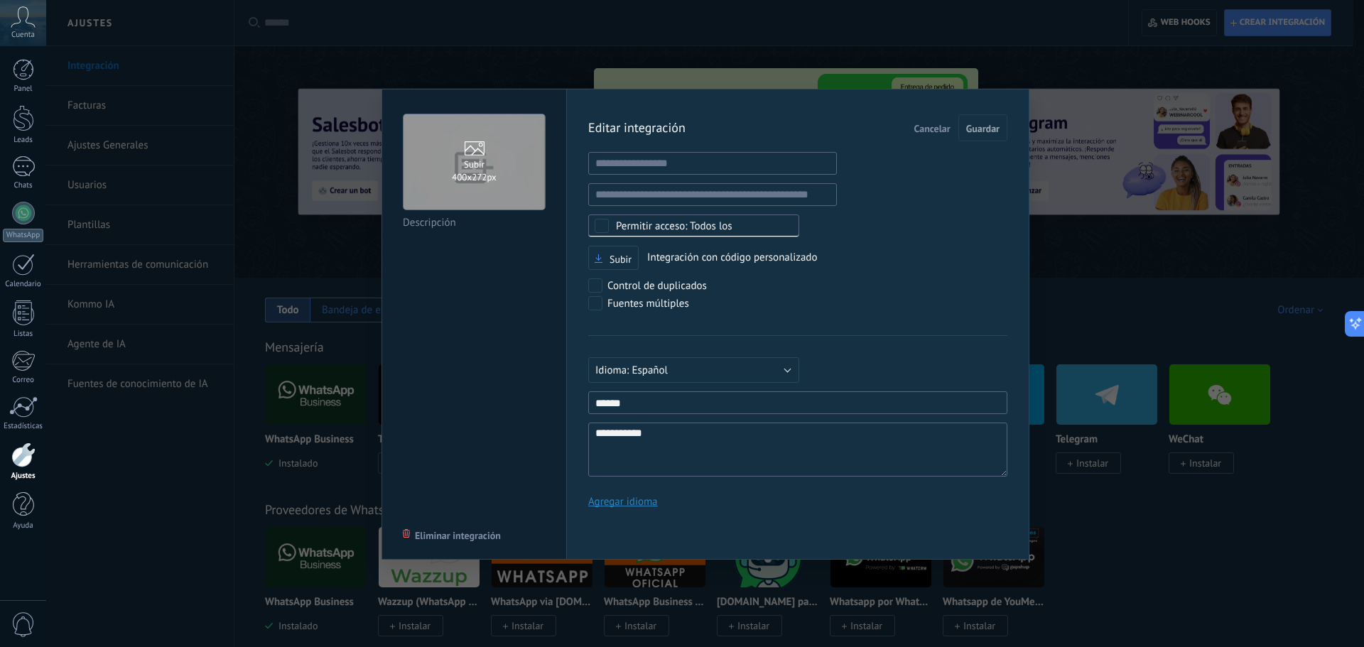
click at [940, 124] on span "Cancelar" at bounding box center [932, 129] width 36 height 10
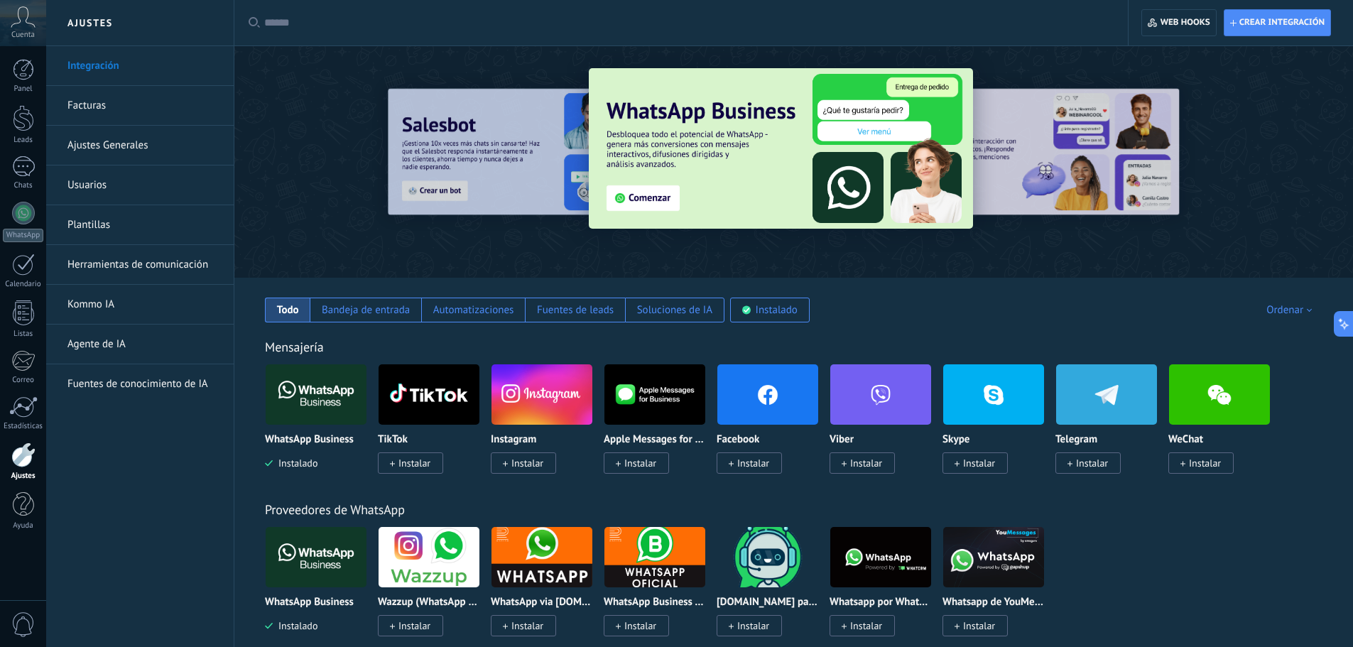
click at [111, 60] on link "Integración" at bounding box center [143, 66] width 152 height 40
click at [766, 305] on div "Instalado" at bounding box center [777, 309] width 42 height 13
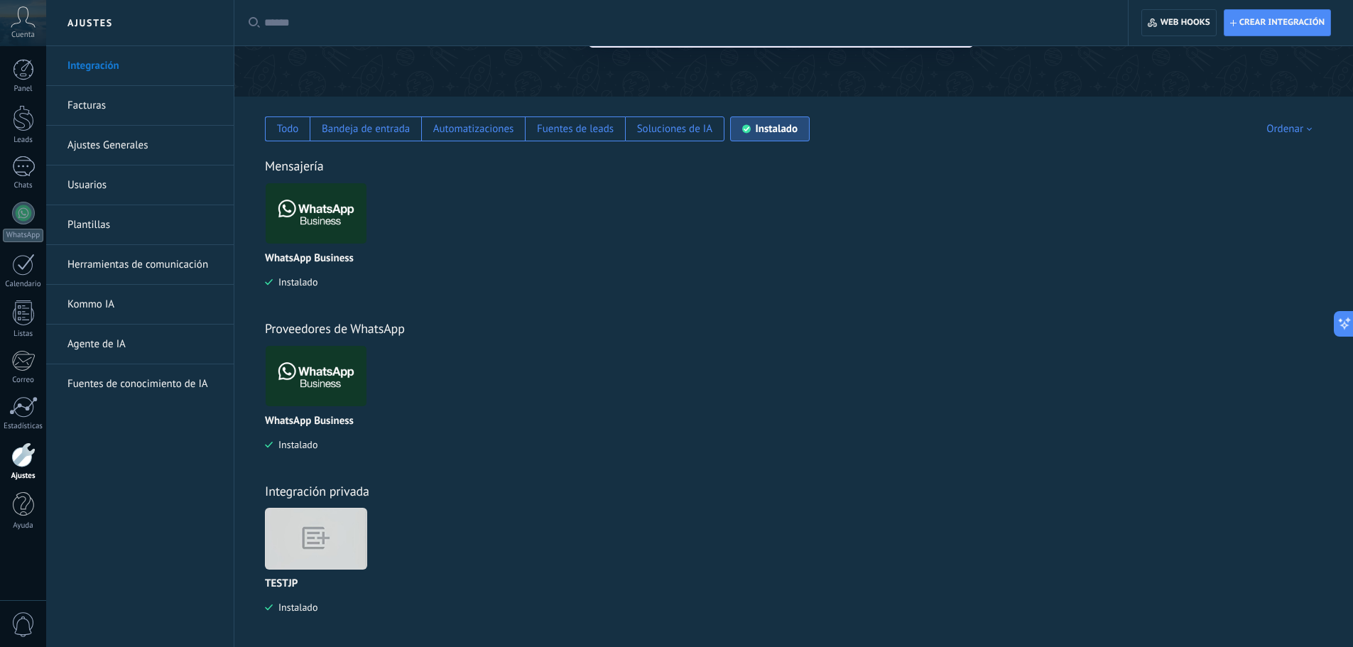
scroll to position [187, 0]
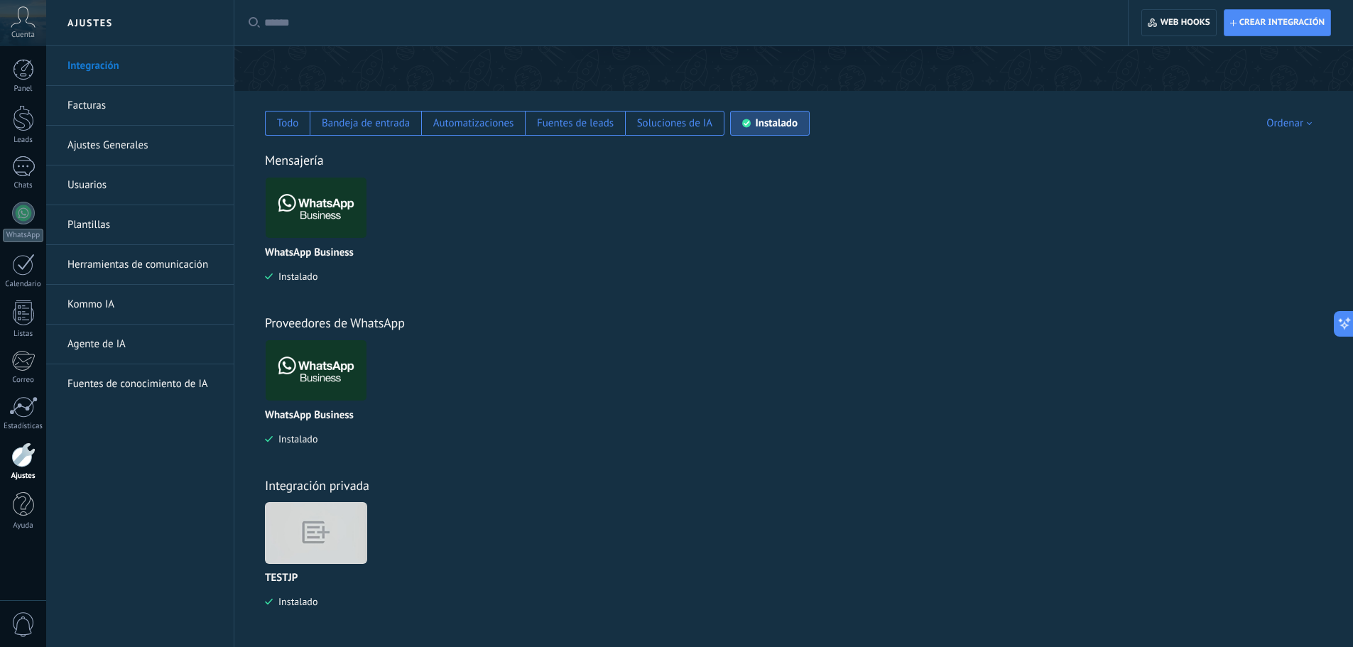
click at [300, 538] on img at bounding box center [316, 532] width 101 height 77
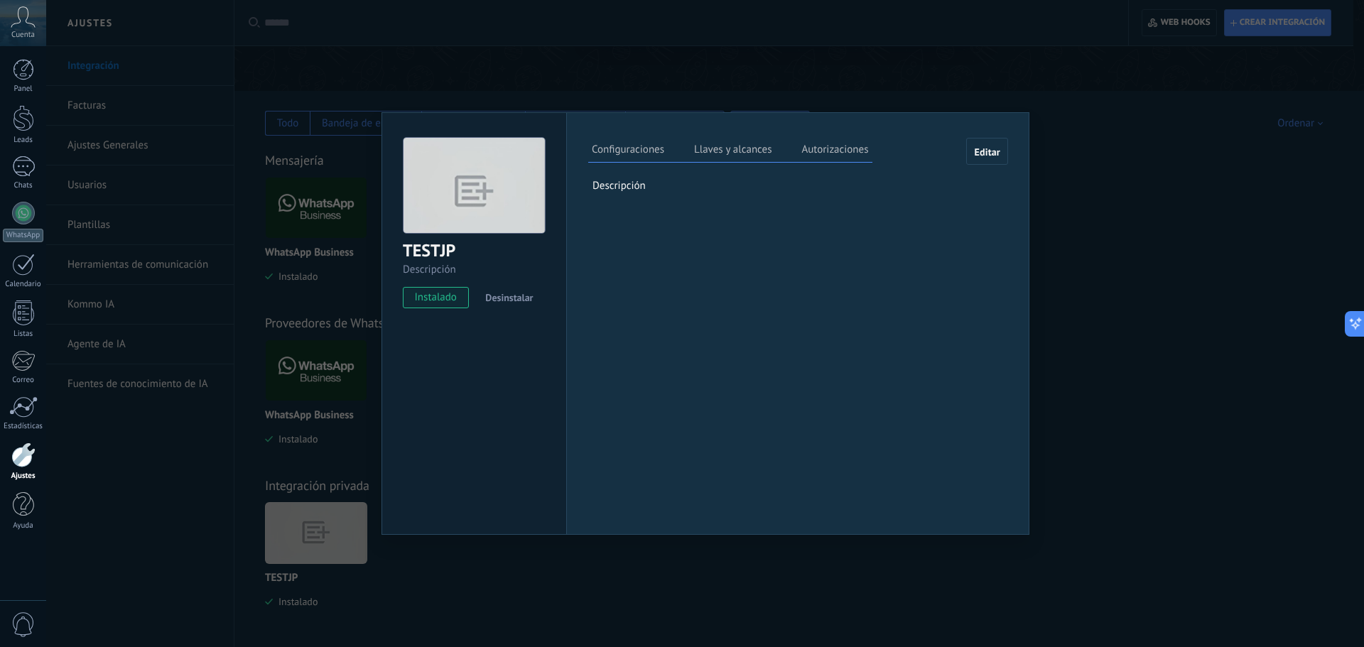
click at [708, 152] on label "Llaves y alcances" at bounding box center [732, 151] width 85 height 21
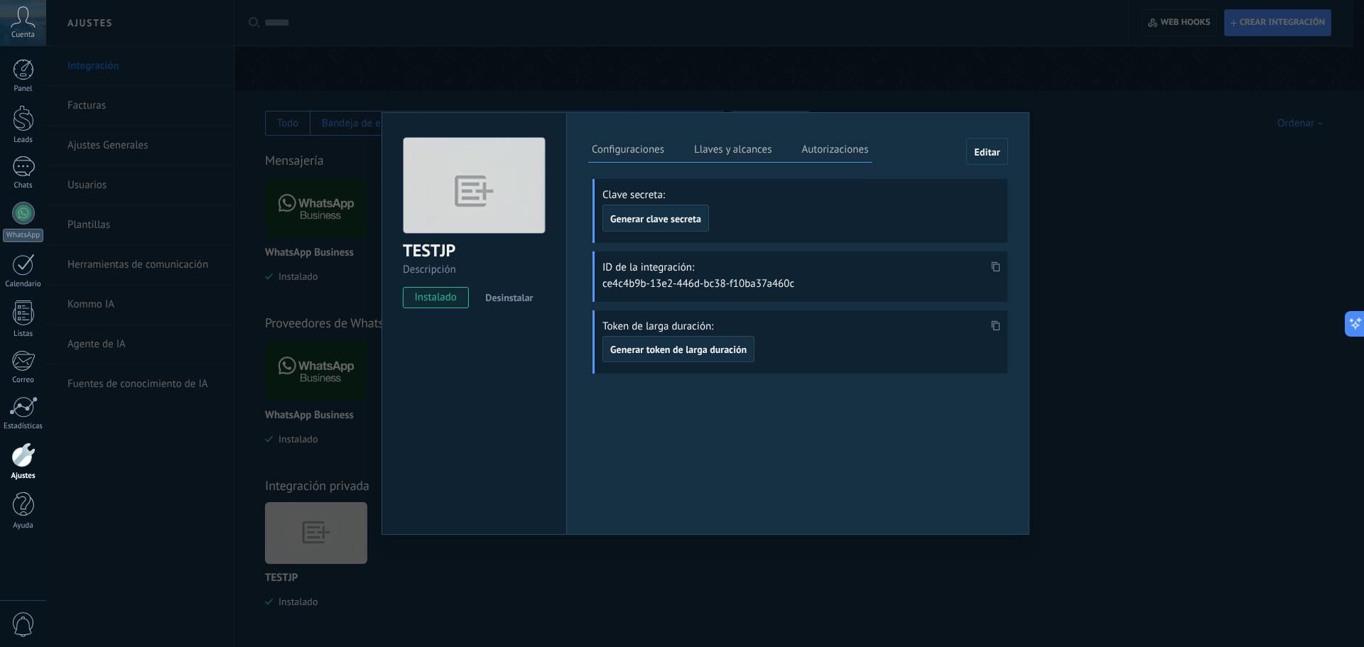
click at [1217, 457] on div "TESTJP Descripción instalado Desinstalar Configuraciones Llaves y alcances Auto…" at bounding box center [704, 323] width 1317 height 647
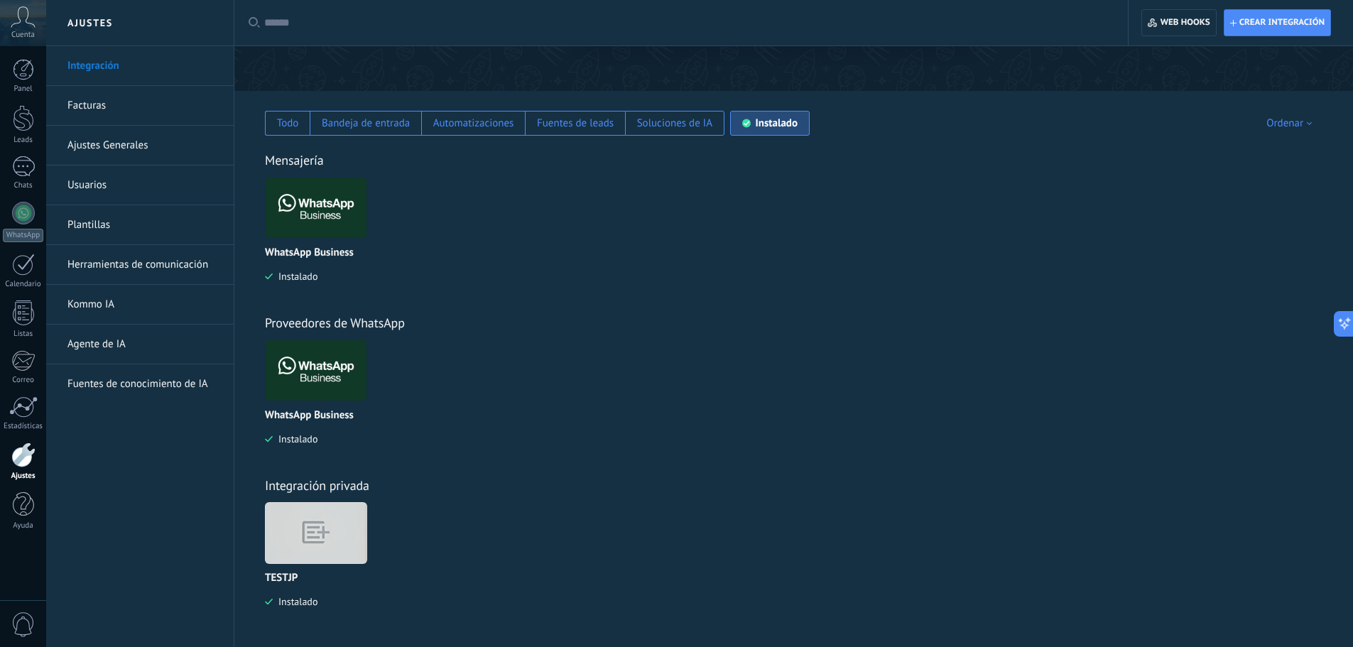
click at [328, 516] on img at bounding box center [316, 532] width 101 height 77
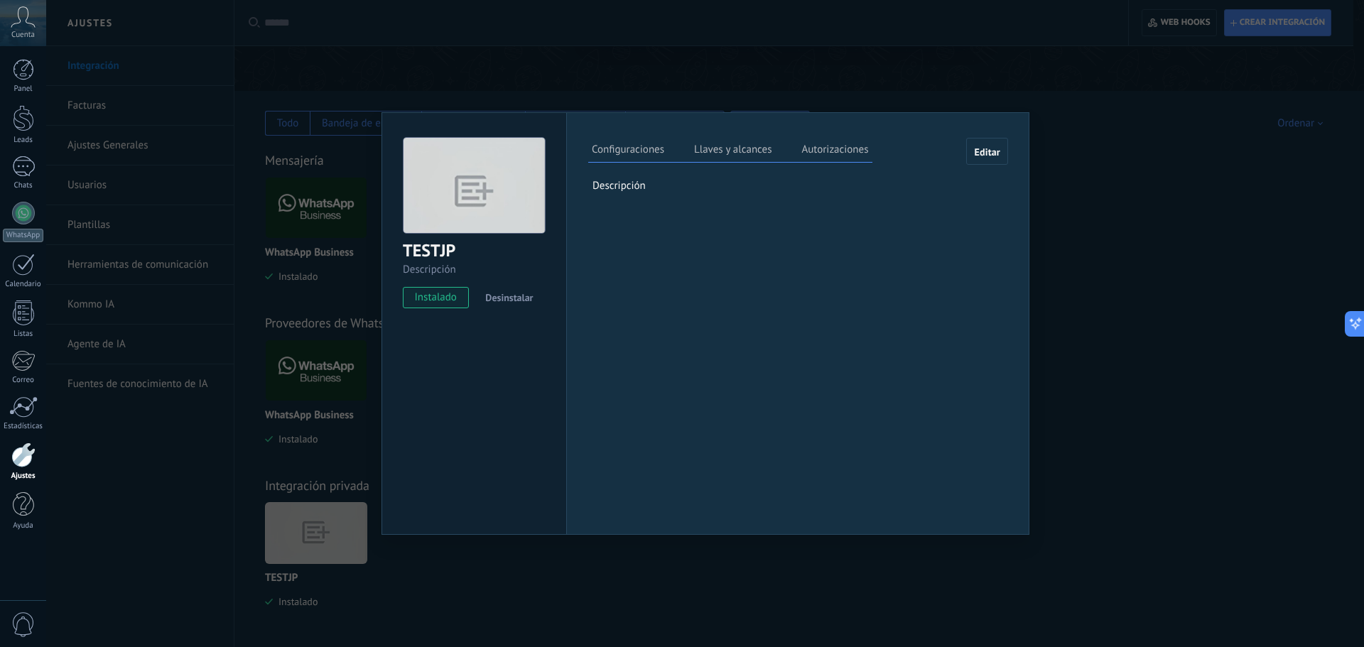
click at [1120, 213] on div "TESTJP Descripción instalado Desinstalar Configuraciones Llaves y alcances Auto…" at bounding box center [704, 323] width 1317 height 647
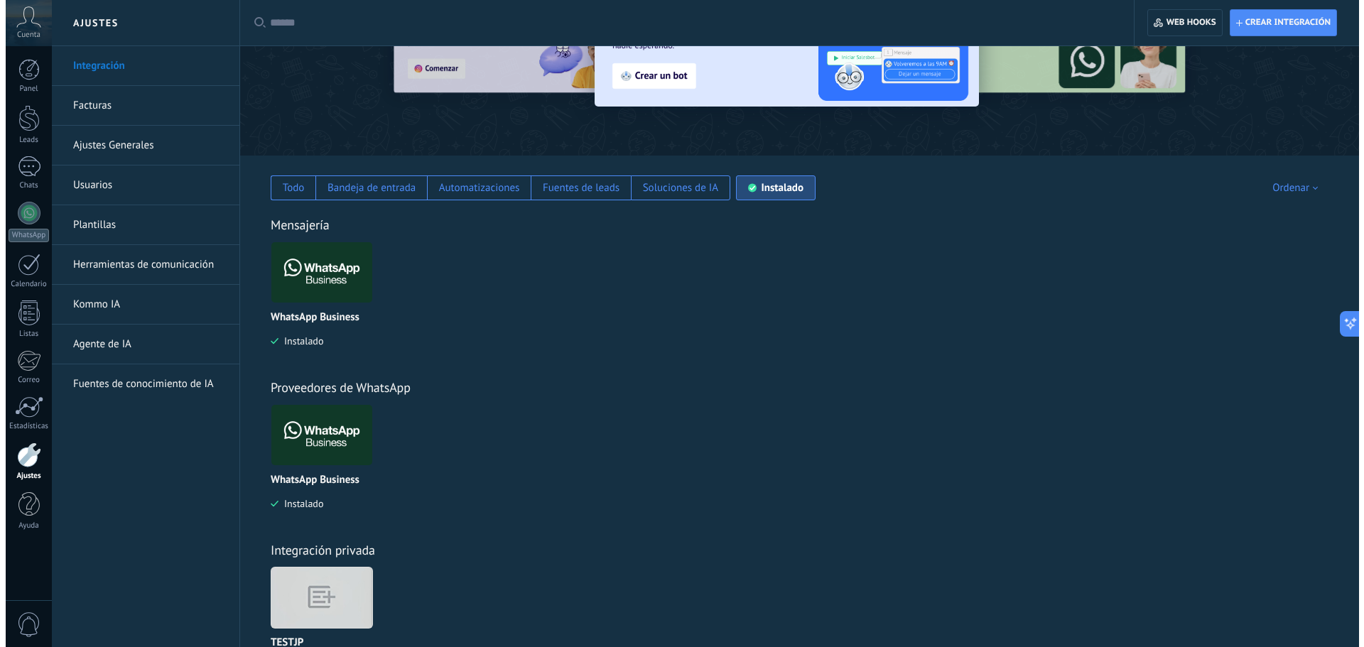
scroll to position [0, 0]
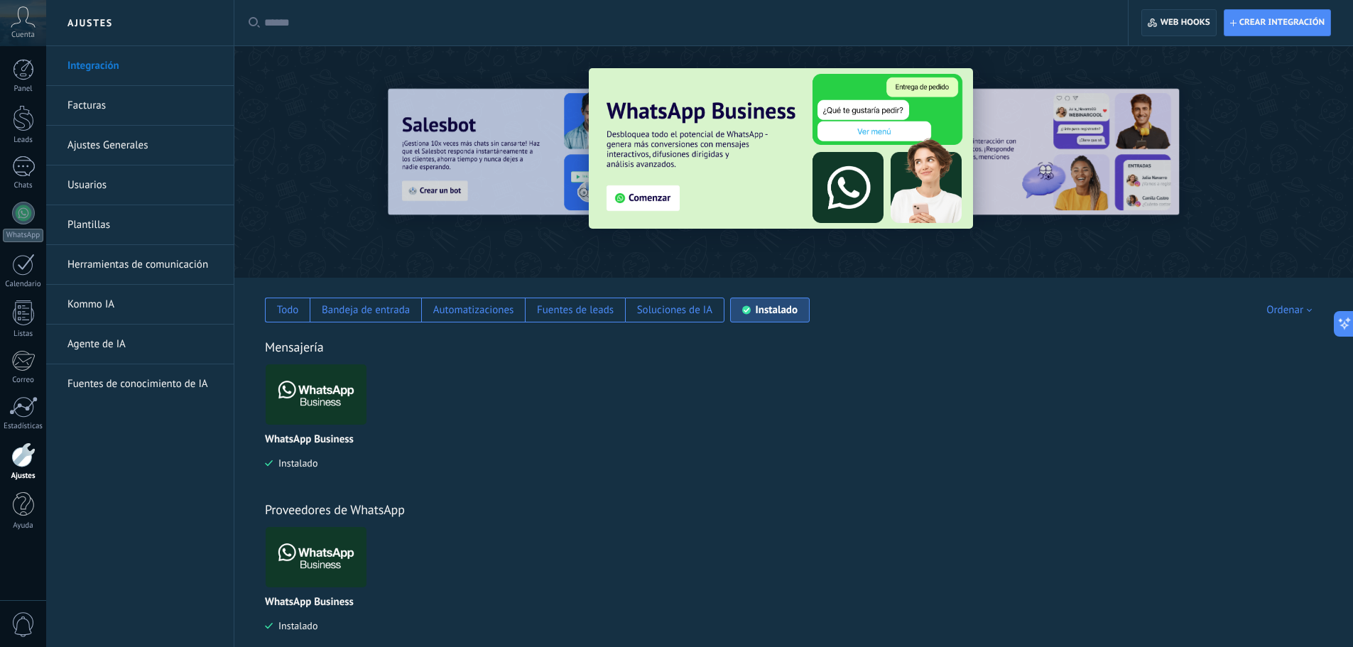
click at [1198, 23] on span "Web hooks 0" at bounding box center [1185, 22] width 50 height 11
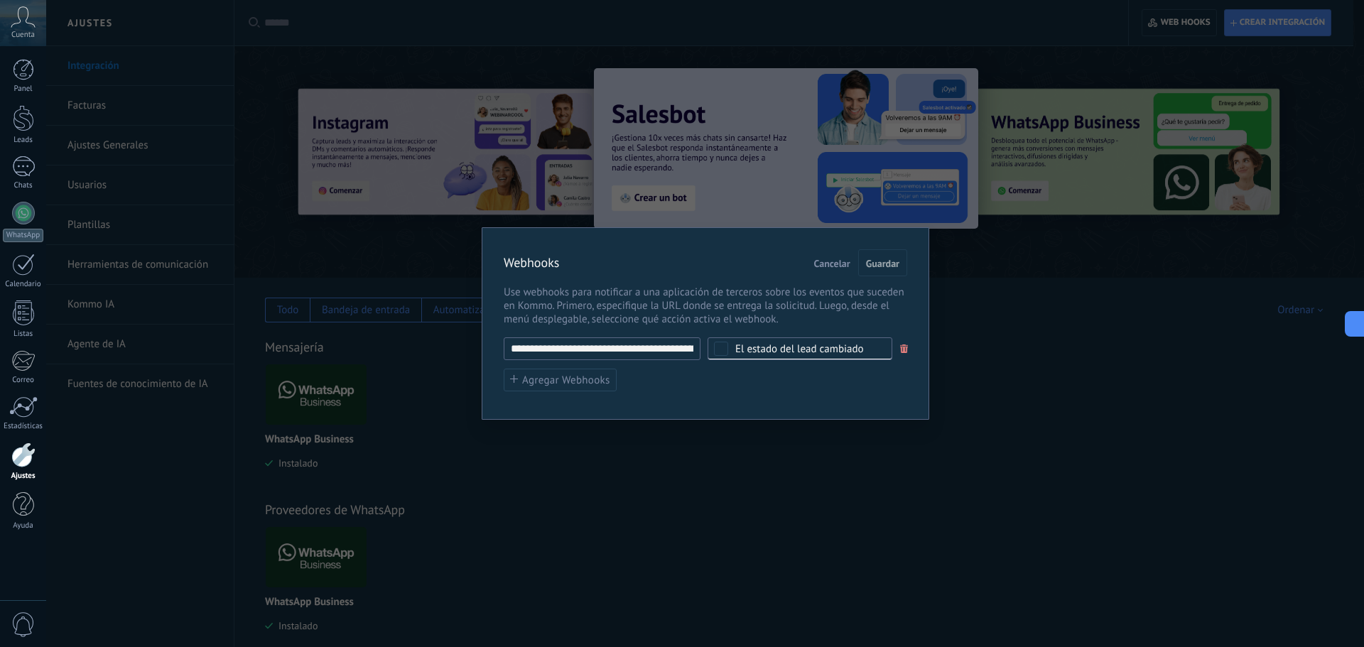
click at [459, 158] on div "**********" at bounding box center [704, 323] width 1317 height 647
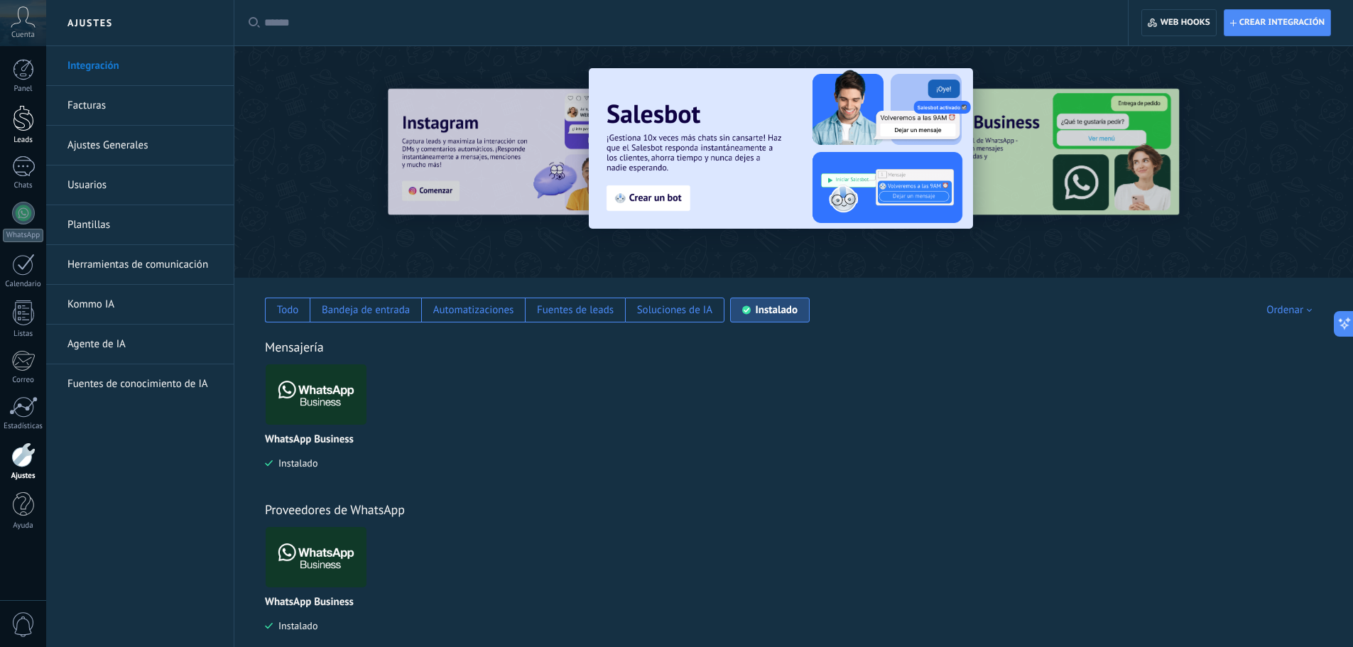
click at [32, 129] on div at bounding box center [23, 118] width 21 height 26
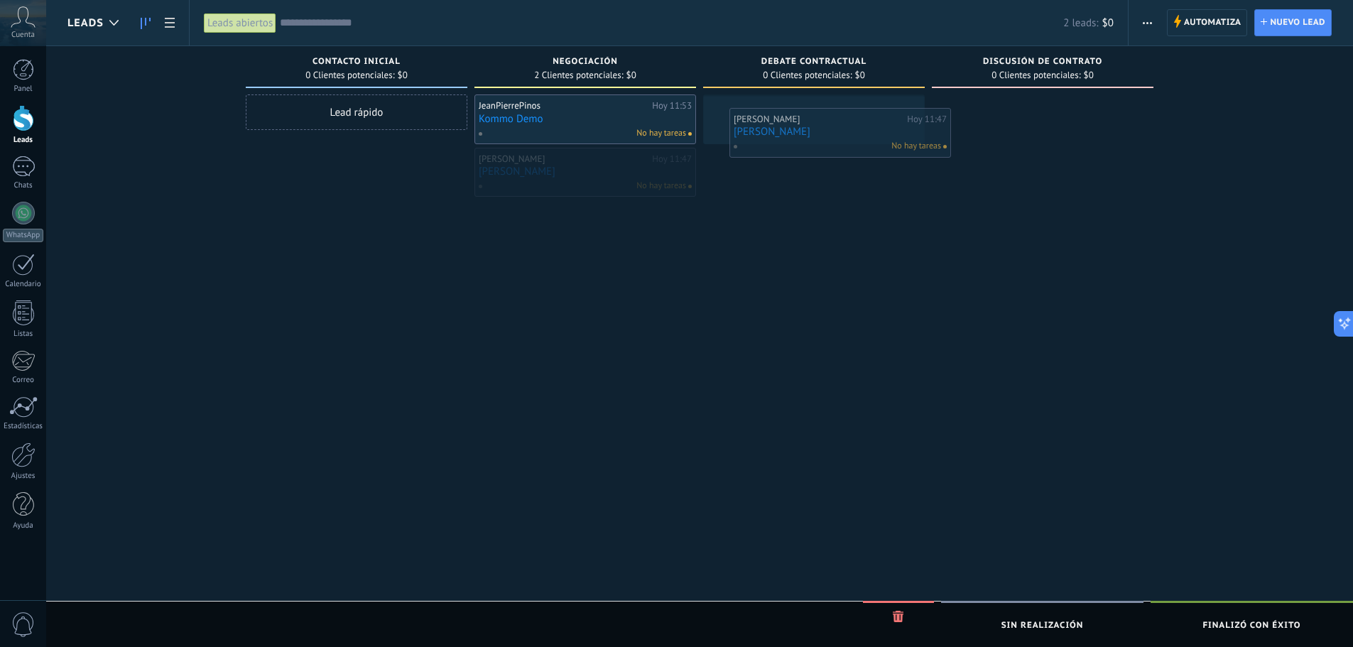
drag, startPoint x: 548, startPoint y: 173, endPoint x: 801, endPoint y: 131, distance: 257.0
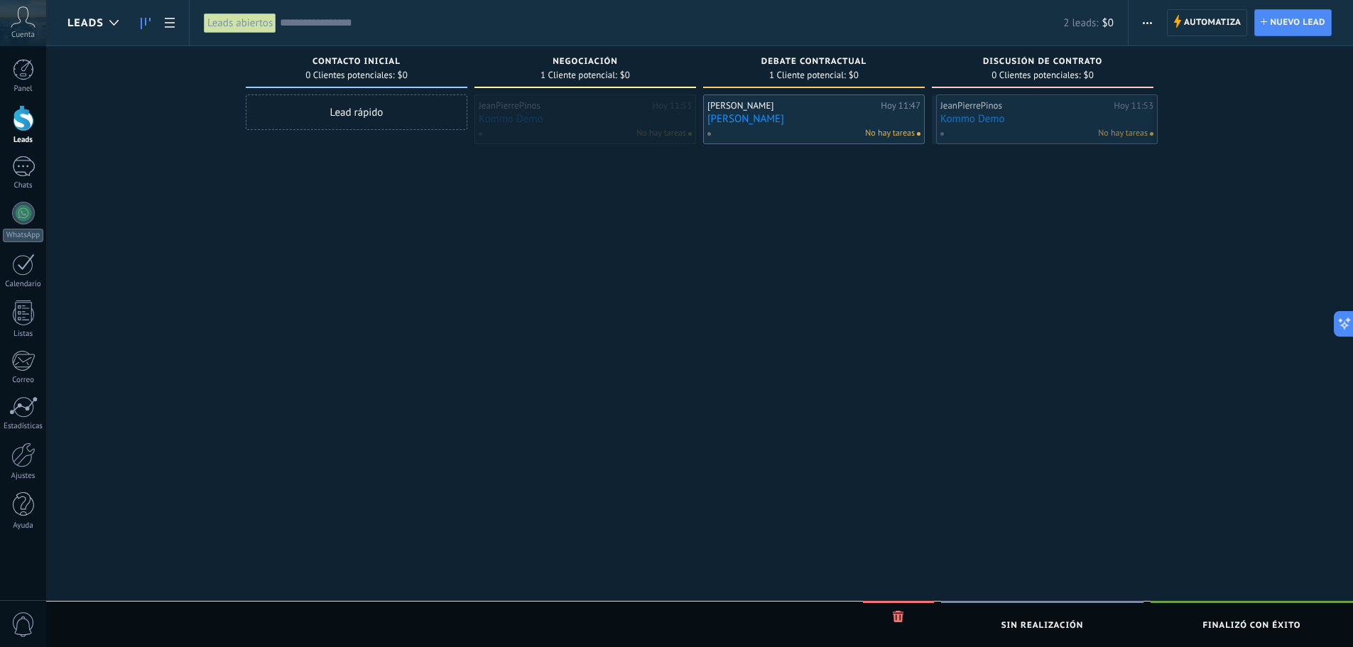
drag, startPoint x: 569, startPoint y: 116, endPoint x: 1028, endPoint y: 116, distance: 459.5
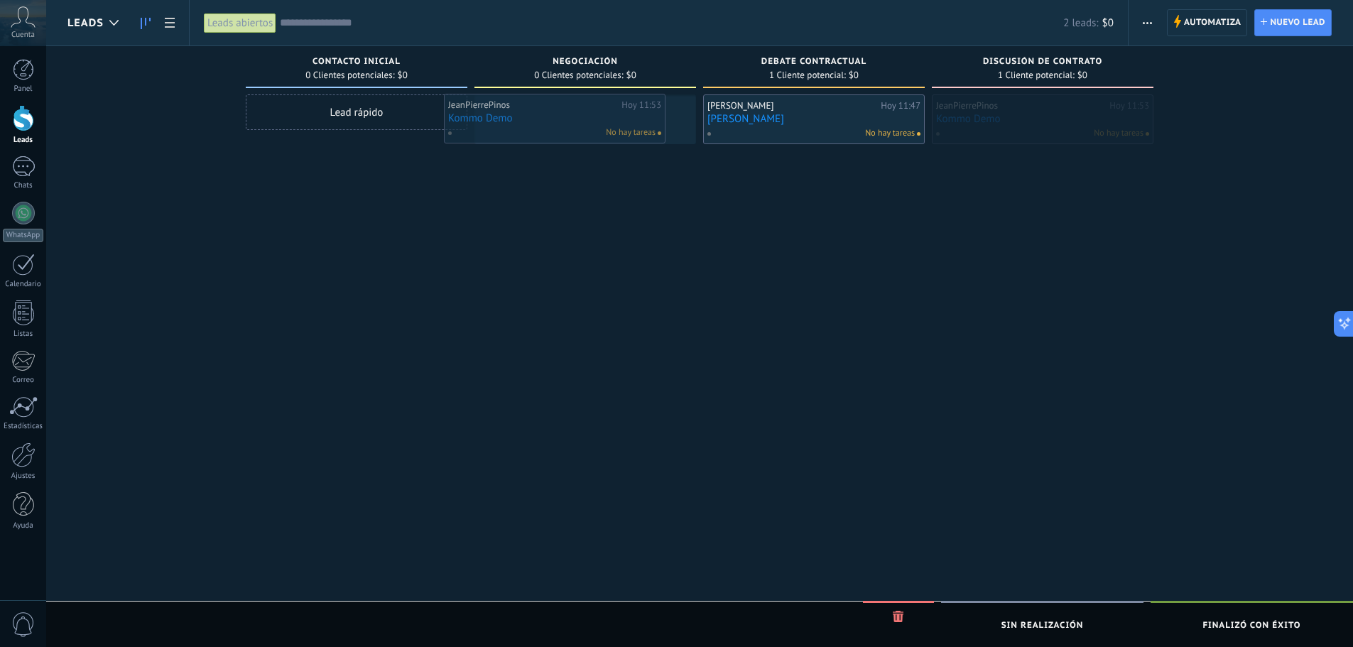
drag, startPoint x: 1051, startPoint y: 117, endPoint x: 565, endPoint y: 116, distance: 485.8
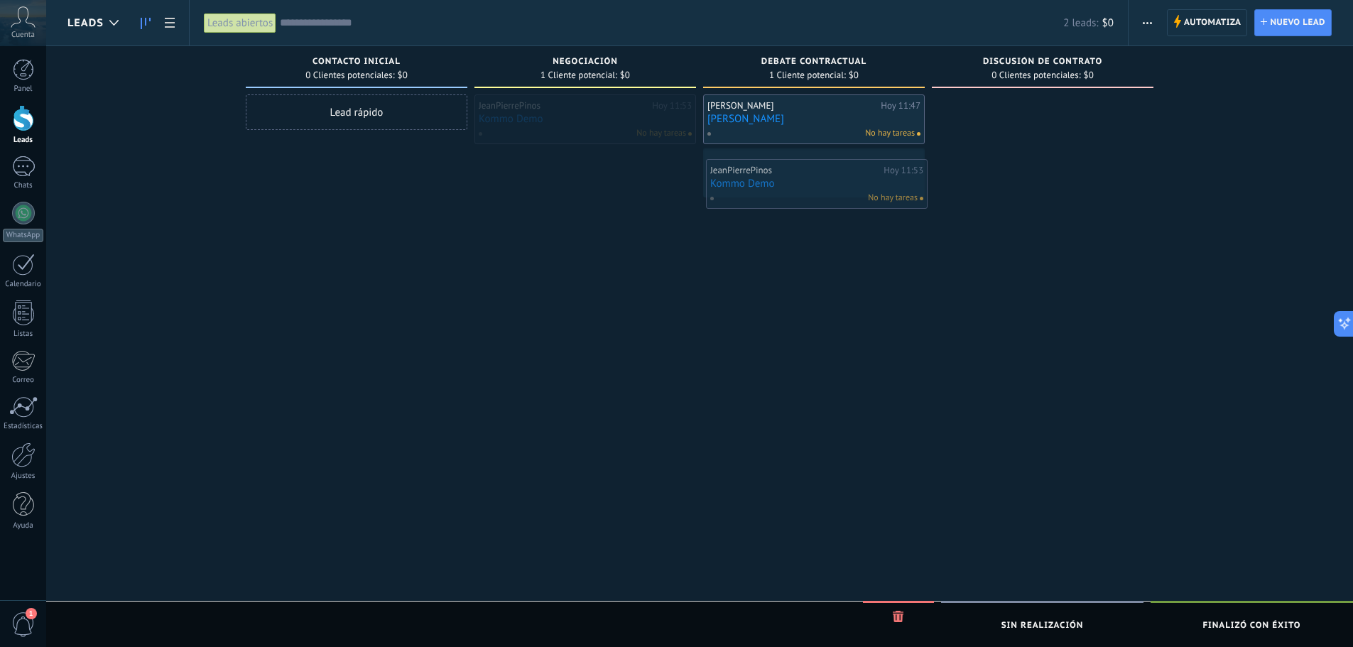
drag, startPoint x: 601, startPoint y: 118, endPoint x: 832, endPoint y: 183, distance: 240.4
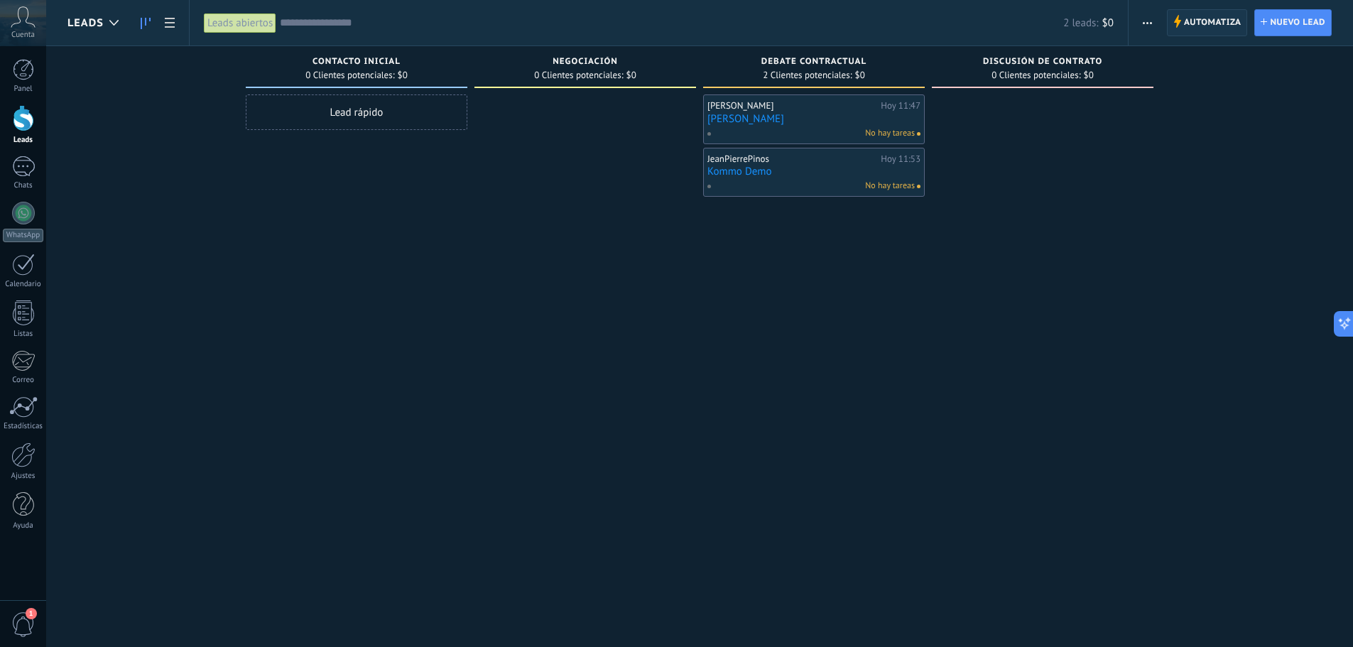
click at [1212, 18] on span "Automatiza" at bounding box center [1213, 23] width 58 height 26
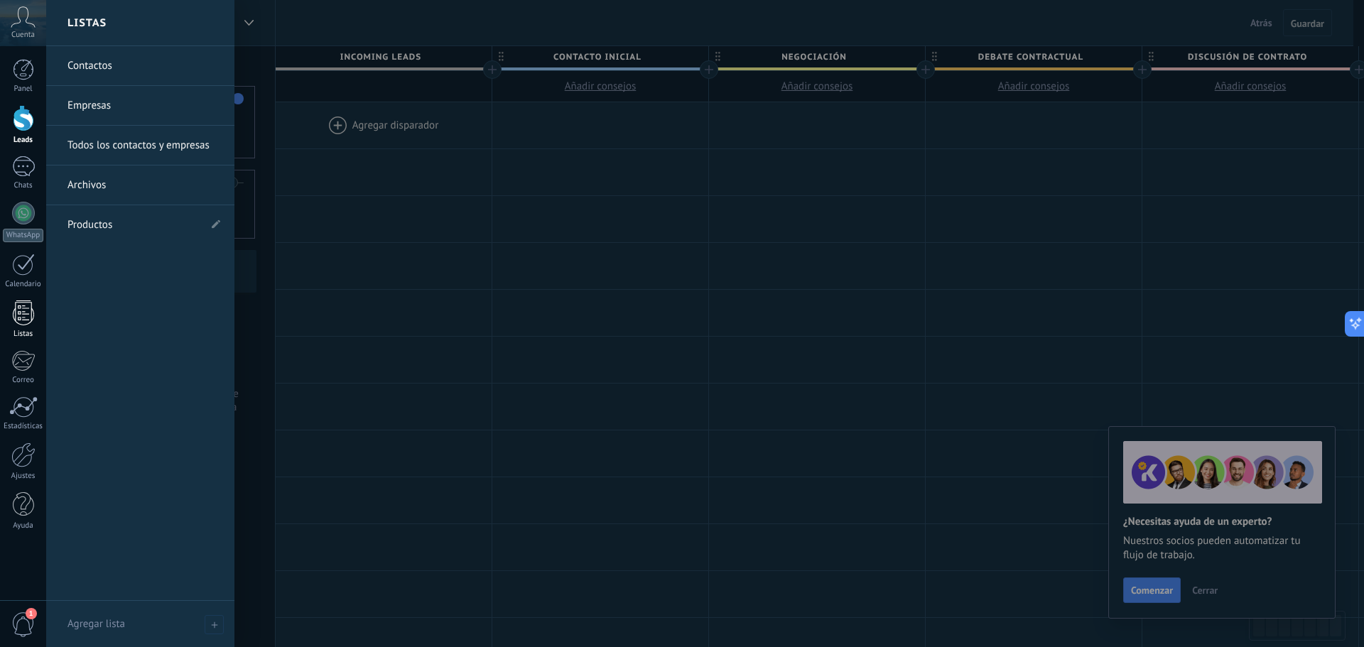
click at [24, 321] on div at bounding box center [23, 312] width 21 height 25
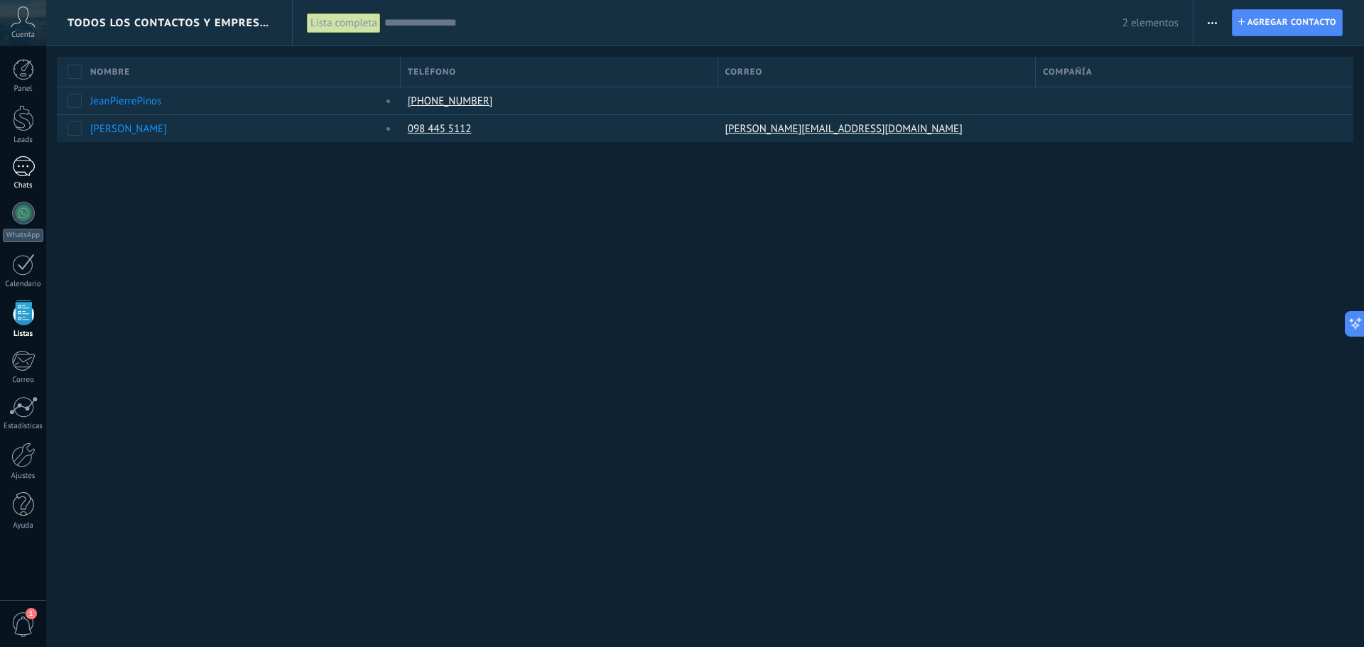
click at [30, 163] on div at bounding box center [23, 166] width 23 height 21
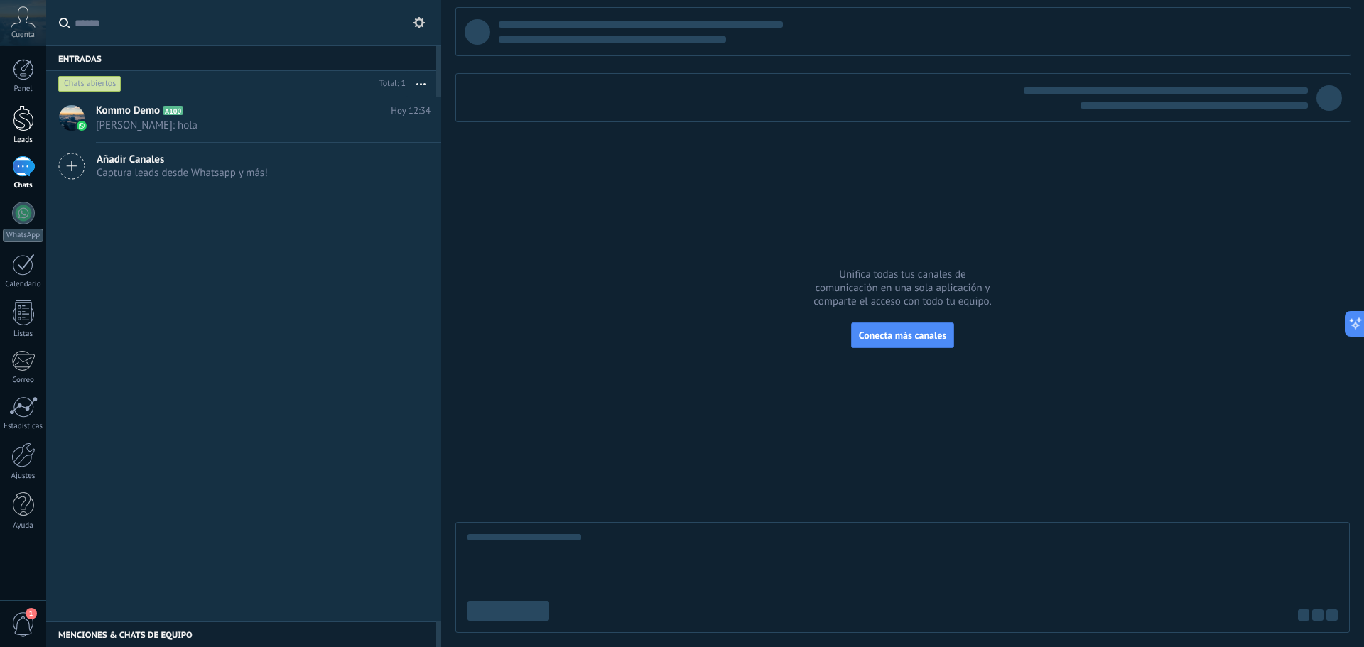
click at [32, 124] on div at bounding box center [23, 118] width 21 height 26
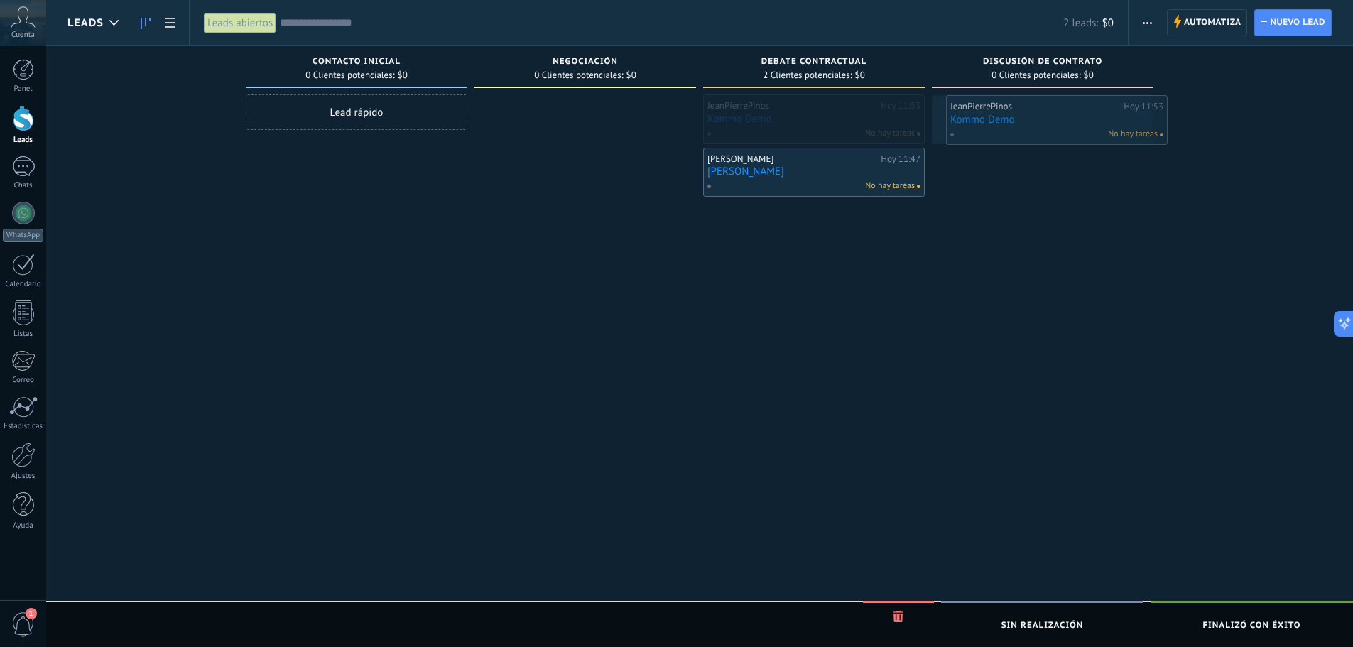
drag, startPoint x: 781, startPoint y: 119, endPoint x: 1024, endPoint y: 120, distance: 242.9
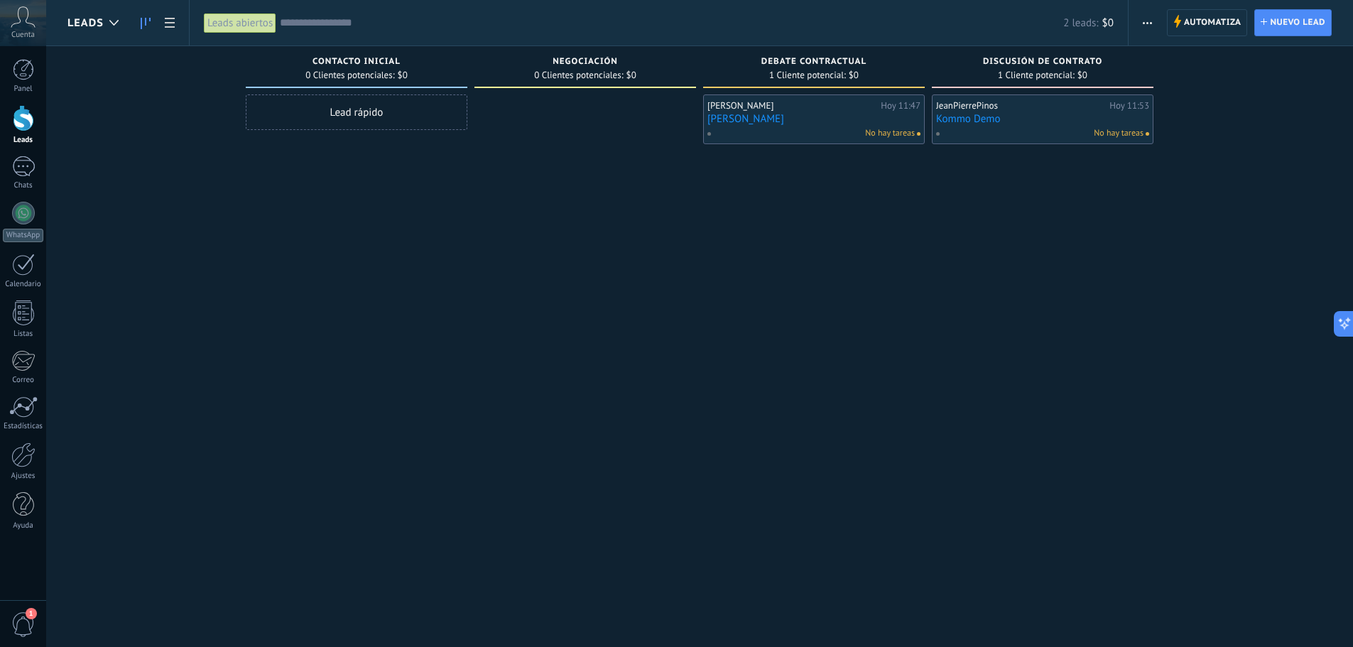
click at [1111, 127] on span "No hay tareas" at bounding box center [1119, 133] width 50 height 13
click at [976, 120] on link "Kommo Demo" at bounding box center [1042, 119] width 213 height 12
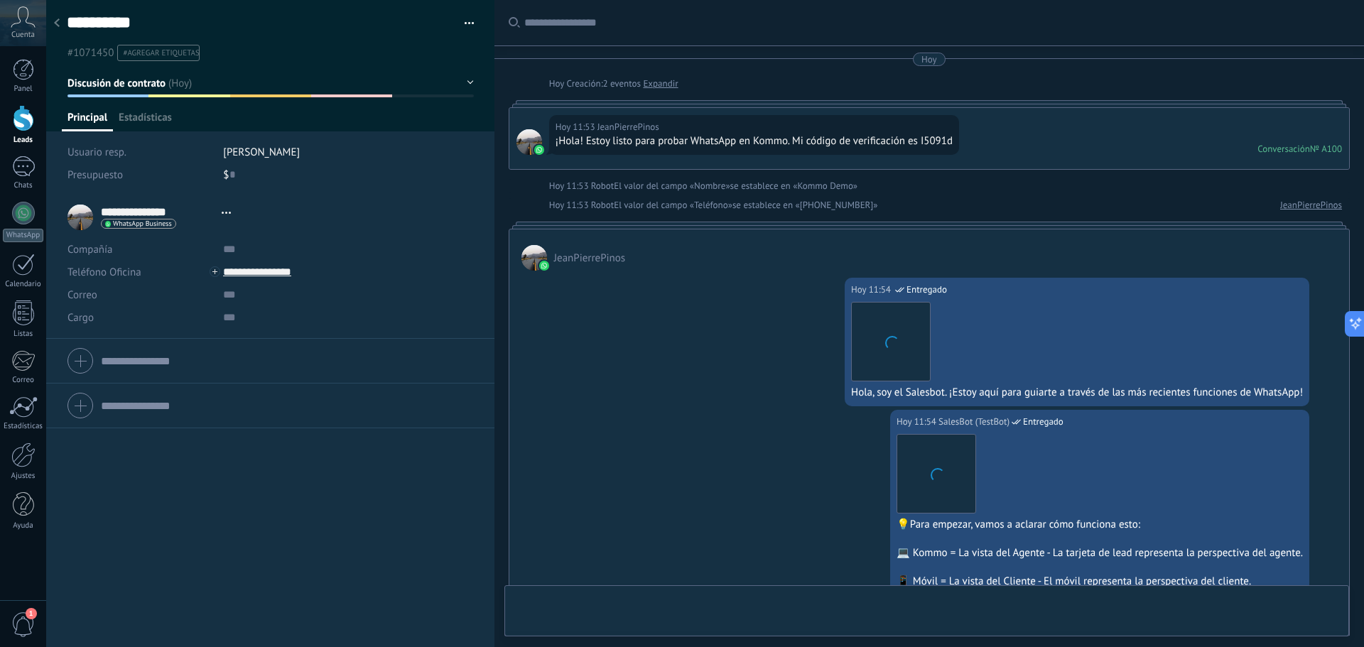
type textarea "**********"
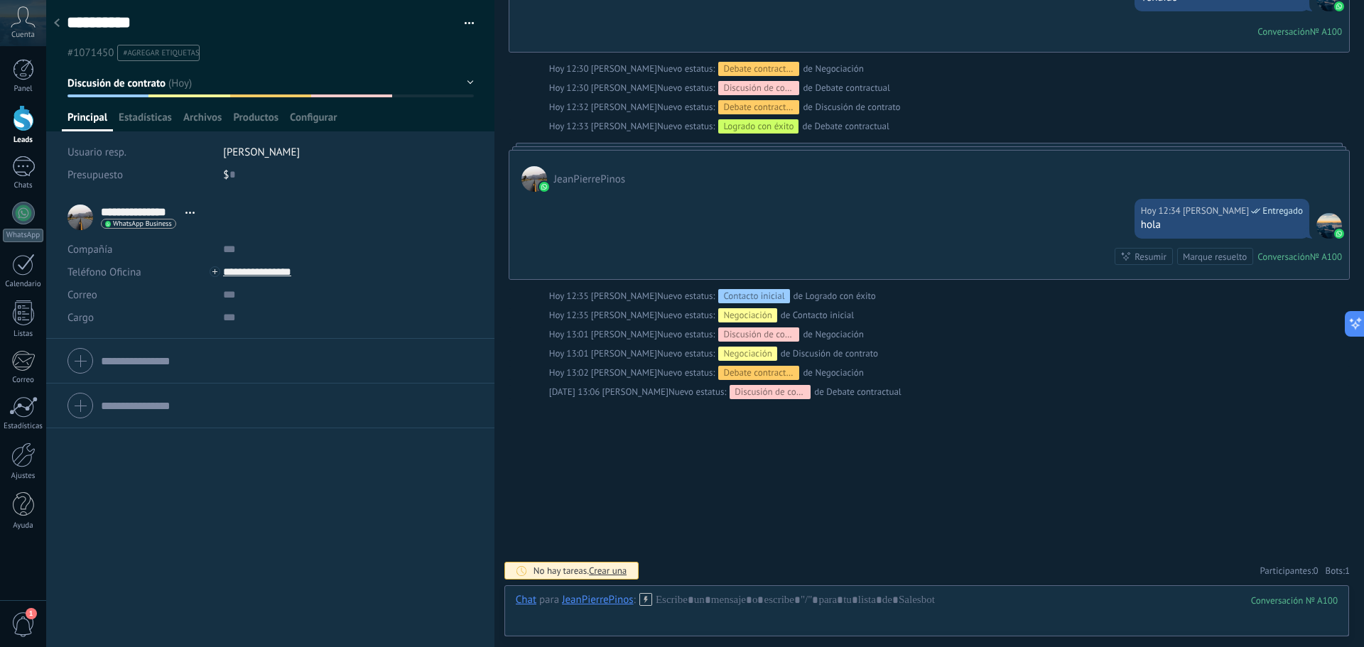
click at [165, 410] on form "Teléfono Oficina Ofic. directo Celular Fax Casa Otro Teléfono Oficina Llamar Co…" at bounding box center [270, 406] width 406 height 36
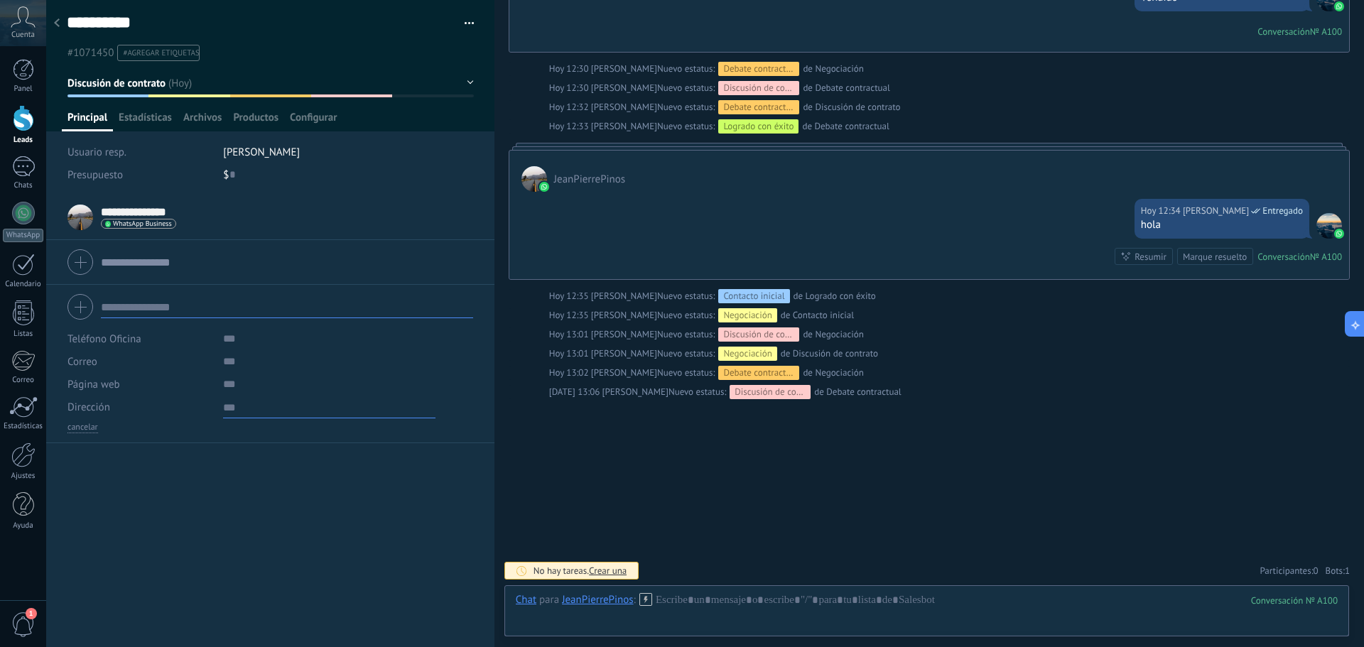
click at [224, 406] on textarea at bounding box center [329, 407] width 212 height 23
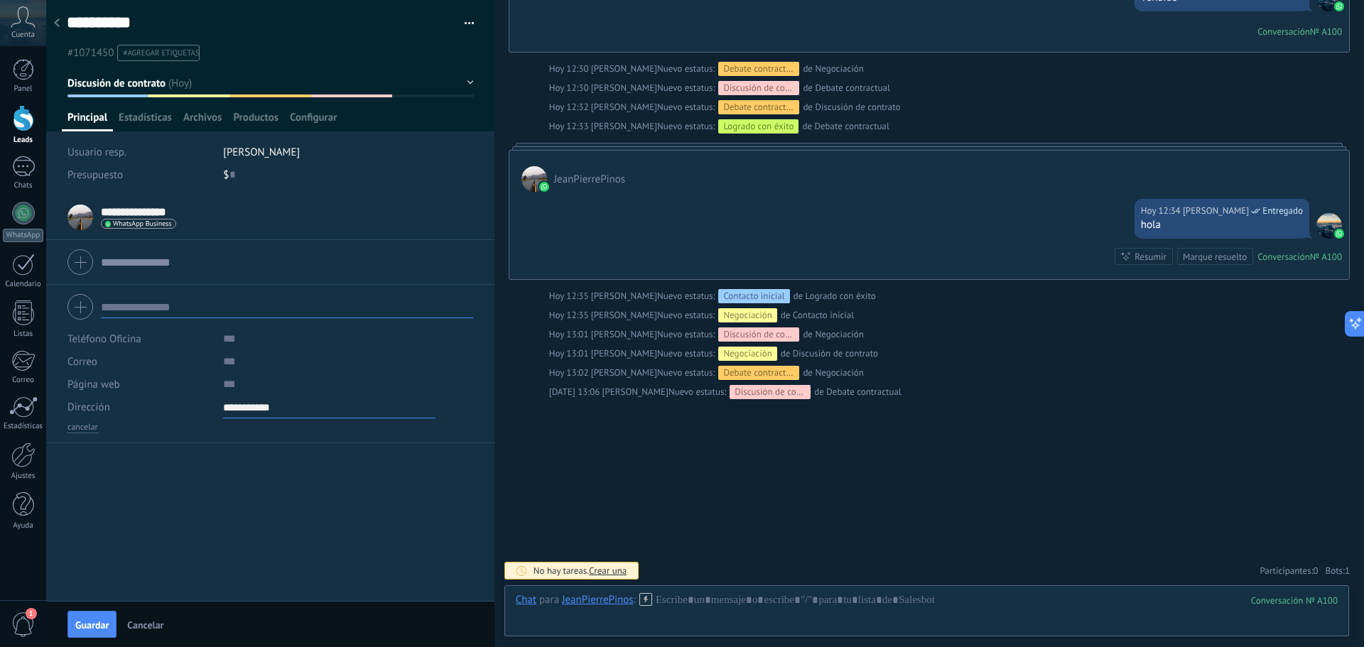
type textarea "**********"
click at [286, 506] on div "**********" at bounding box center [270, 398] width 448 height 406
click at [97, 623] on span "Guardar" at bounding box center [91, 625] width 33 height 10
type textarea "**********"
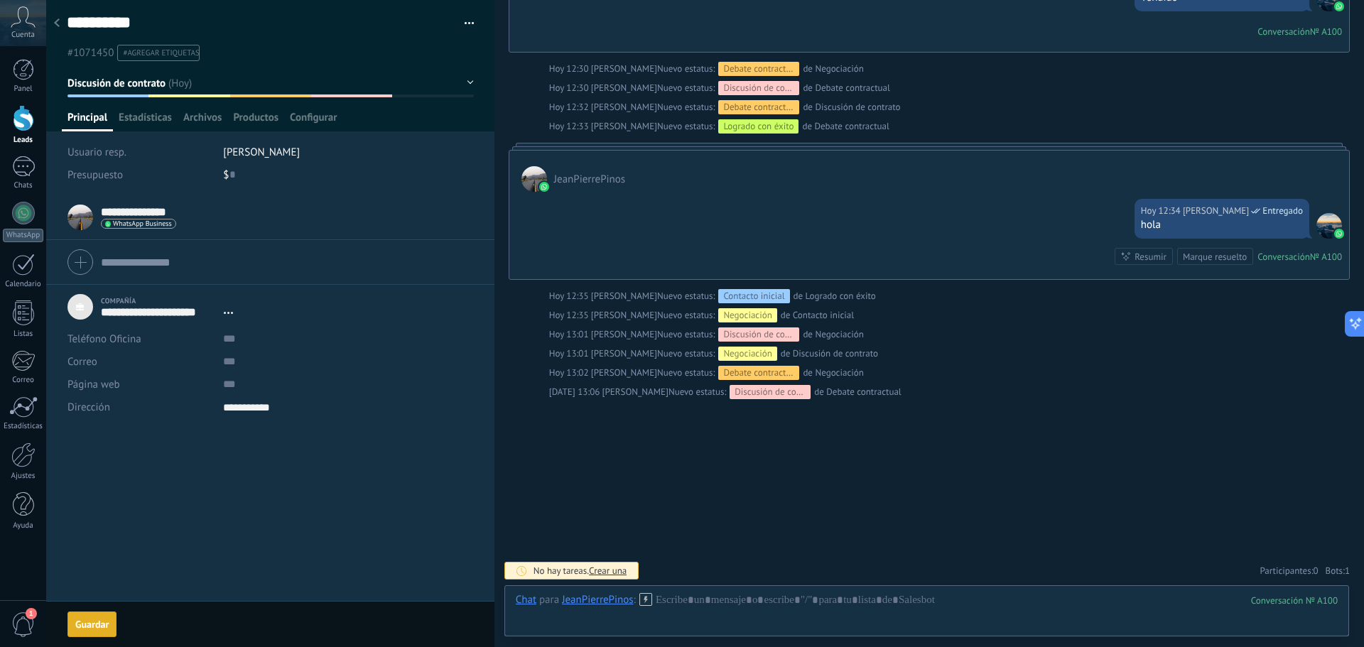
scroll to position [1062, 0]
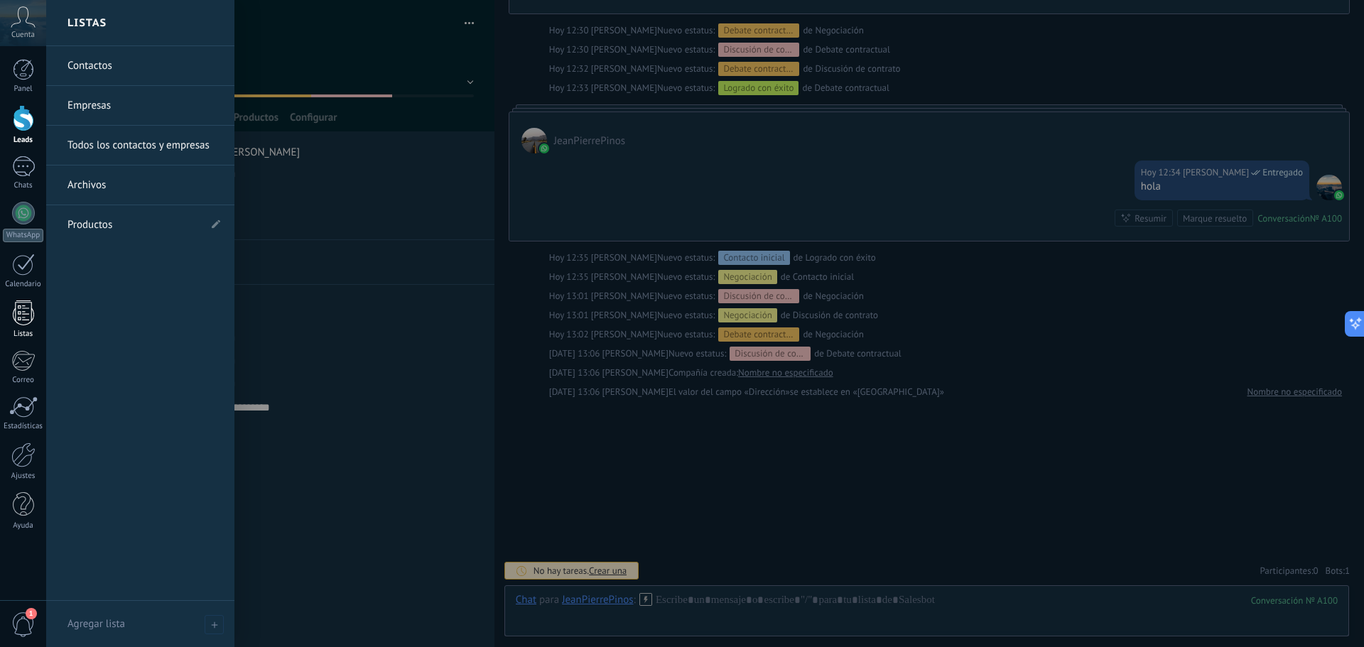
click at [28, 322] on div at bounding box center [23, 312] width 21 height 25
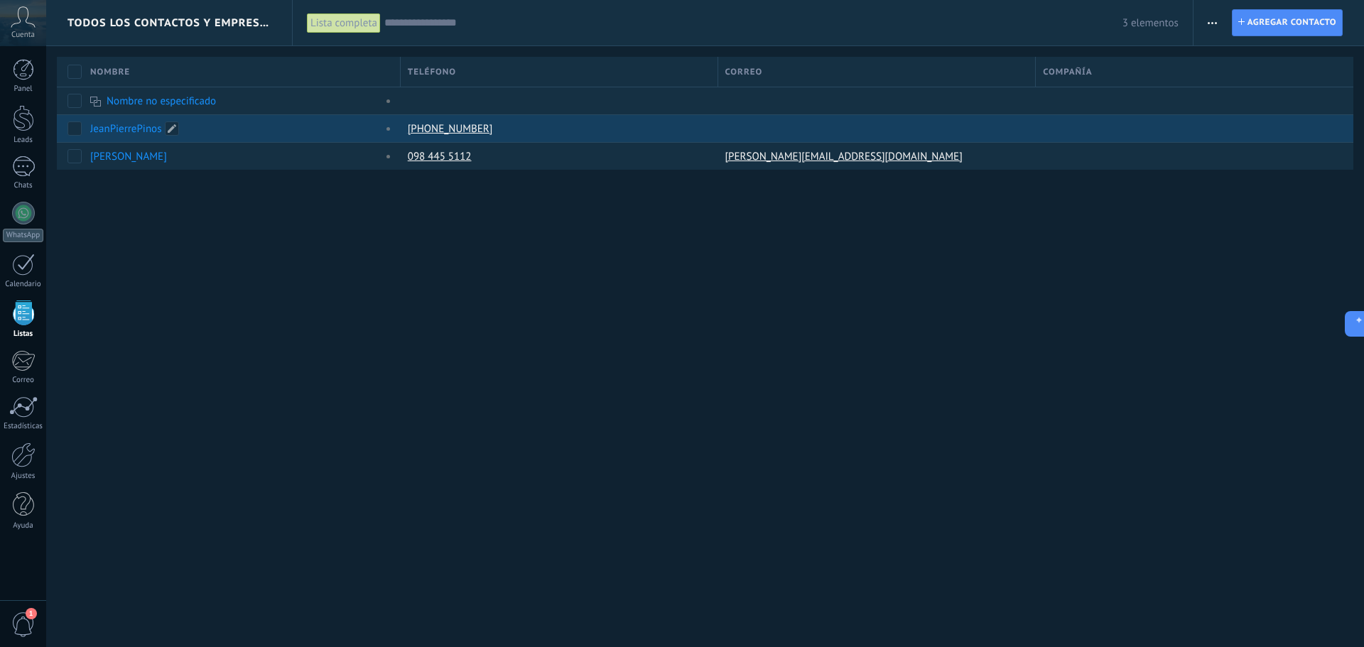
click at [119, 131] on link "JeanPierrePinos" at bounding box center [125, 128] width 71 height 13
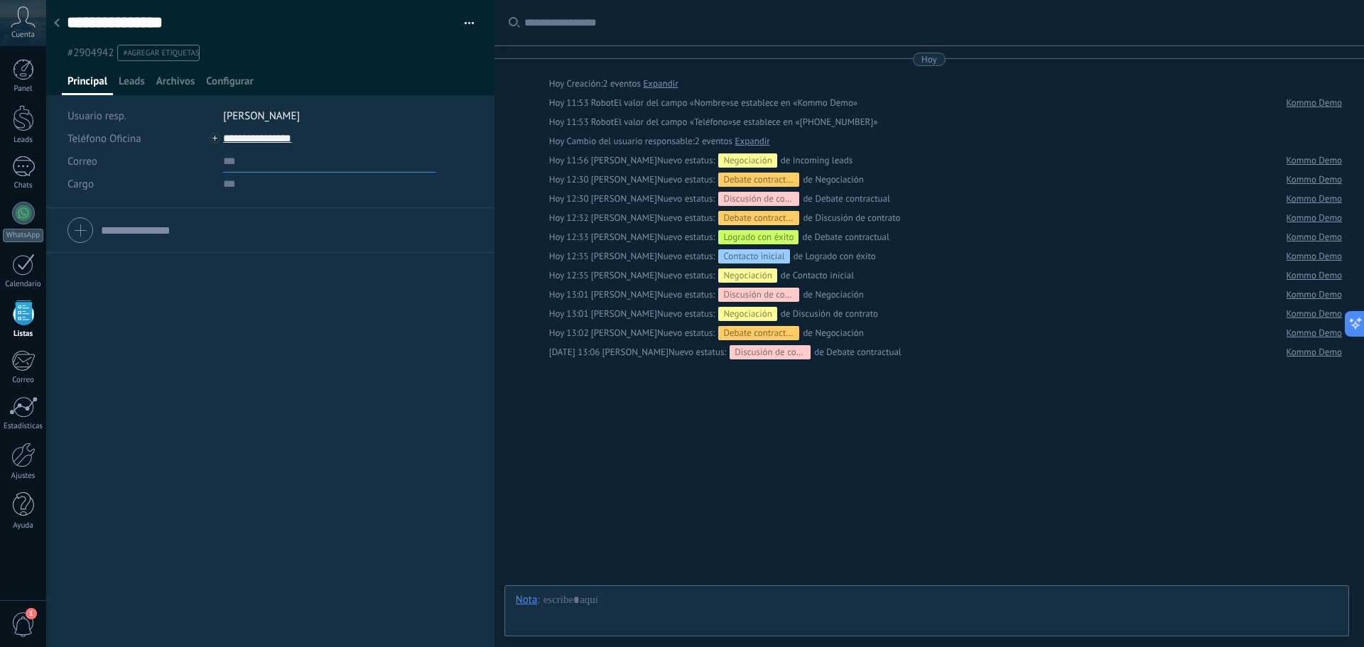
click at [229, 167] on input "text" at bounding box center [329, 161] width 212 height 23
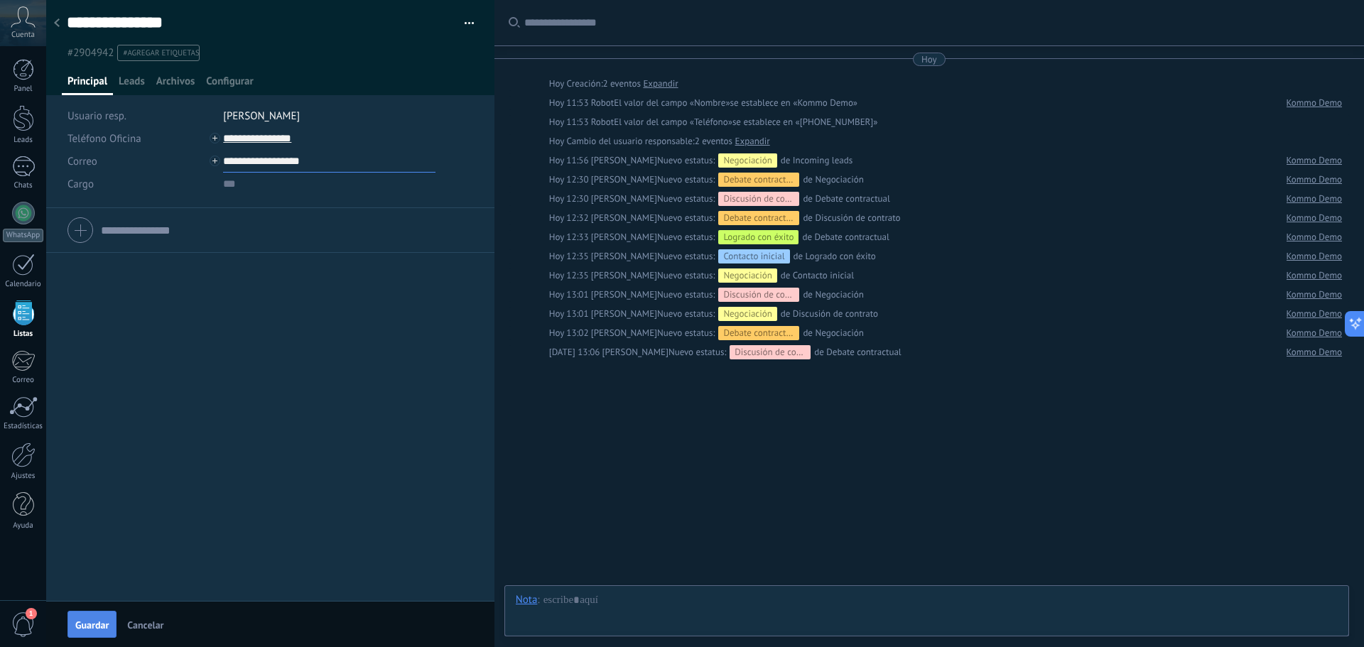
type input "**********"
click at [83, 618] on button "Guardar" at bounding box center [91, 624] width 49 height 27
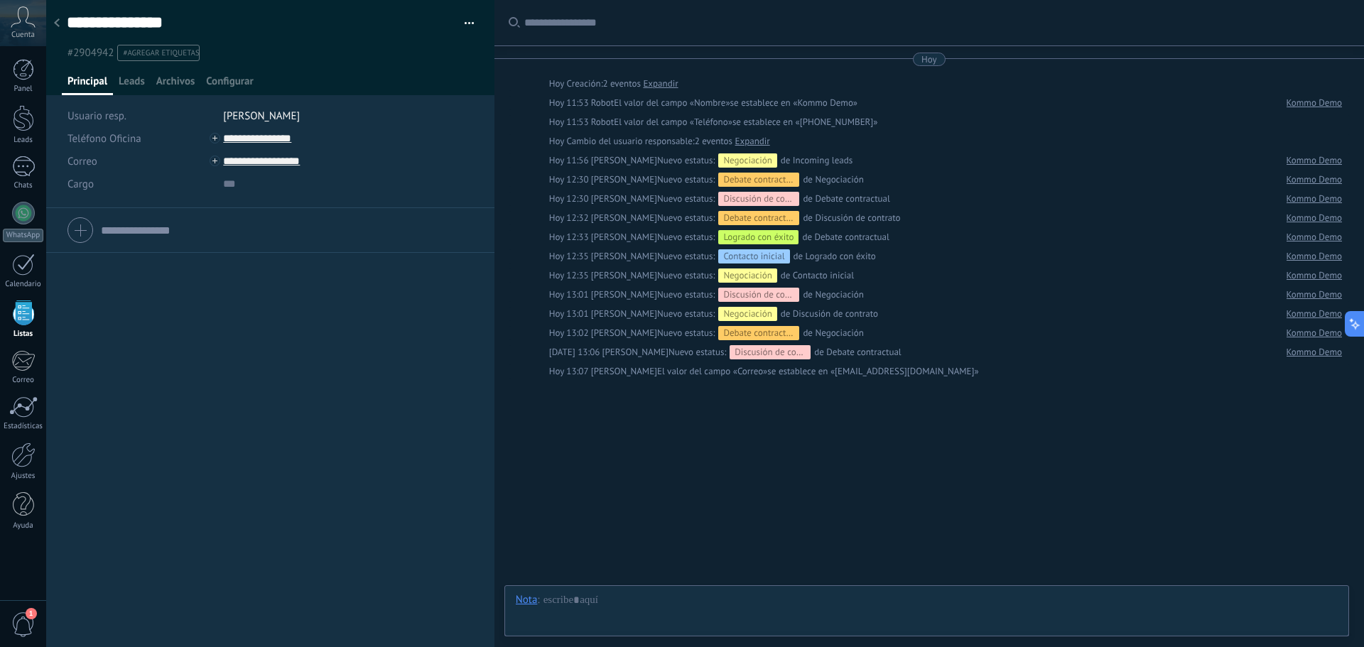
click at [157, 226] on input "text" at bounding box center [287, 230] width 372 height 23
click at [138, 87] on span "Leads" at bounding box center [132, 85] width 26 height 21
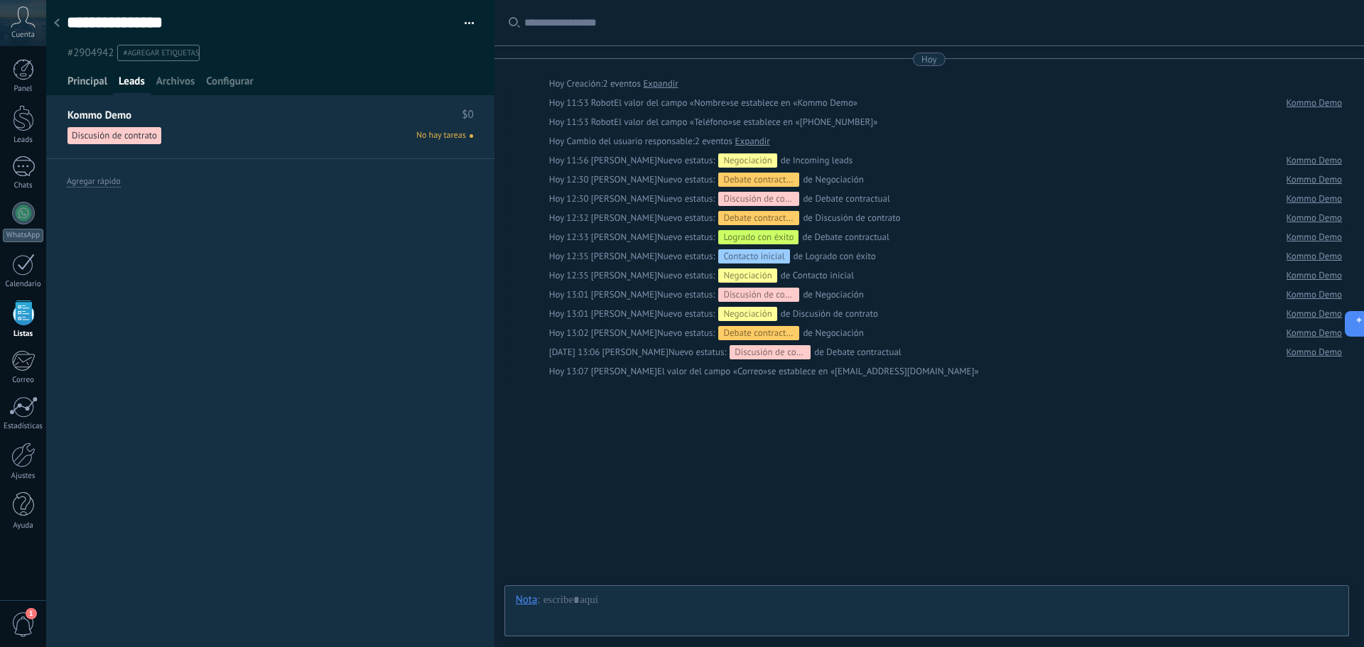
click at [92, 79] on span "Principal" at bounding box center [87, 85] width 40 height 21
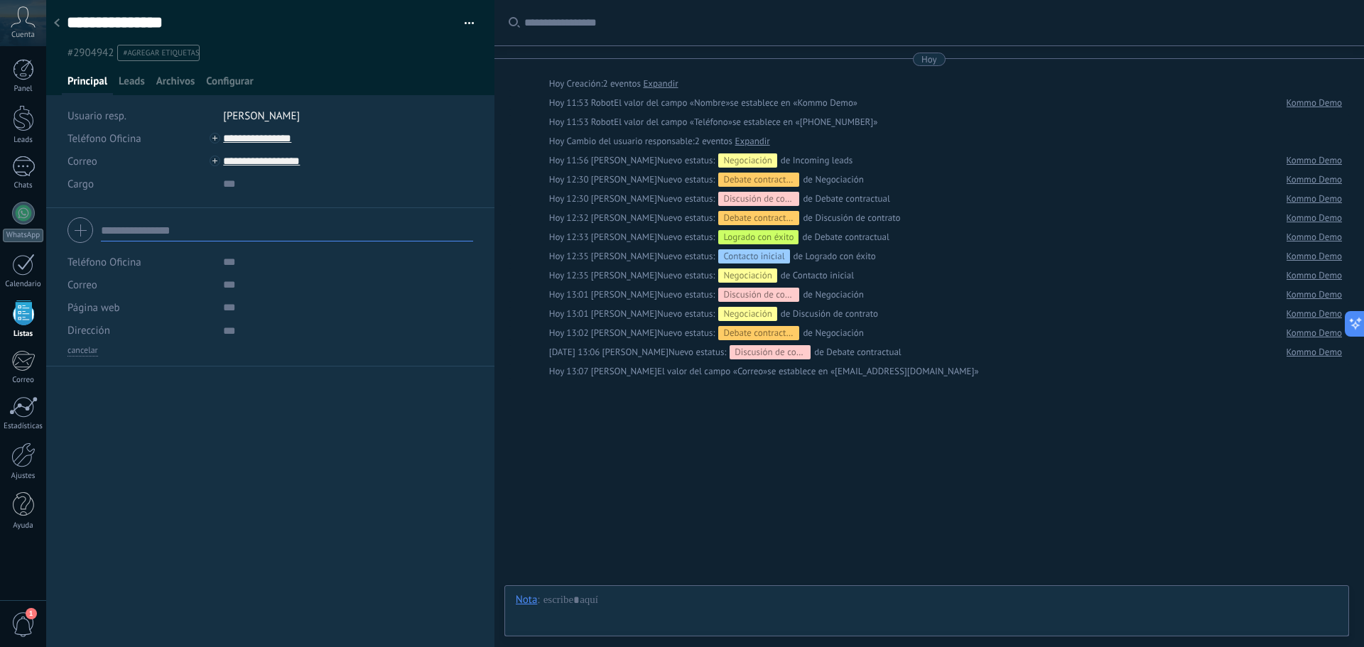
click at [26, 314] on div at bounding box center [23, 312] width 21 height 25
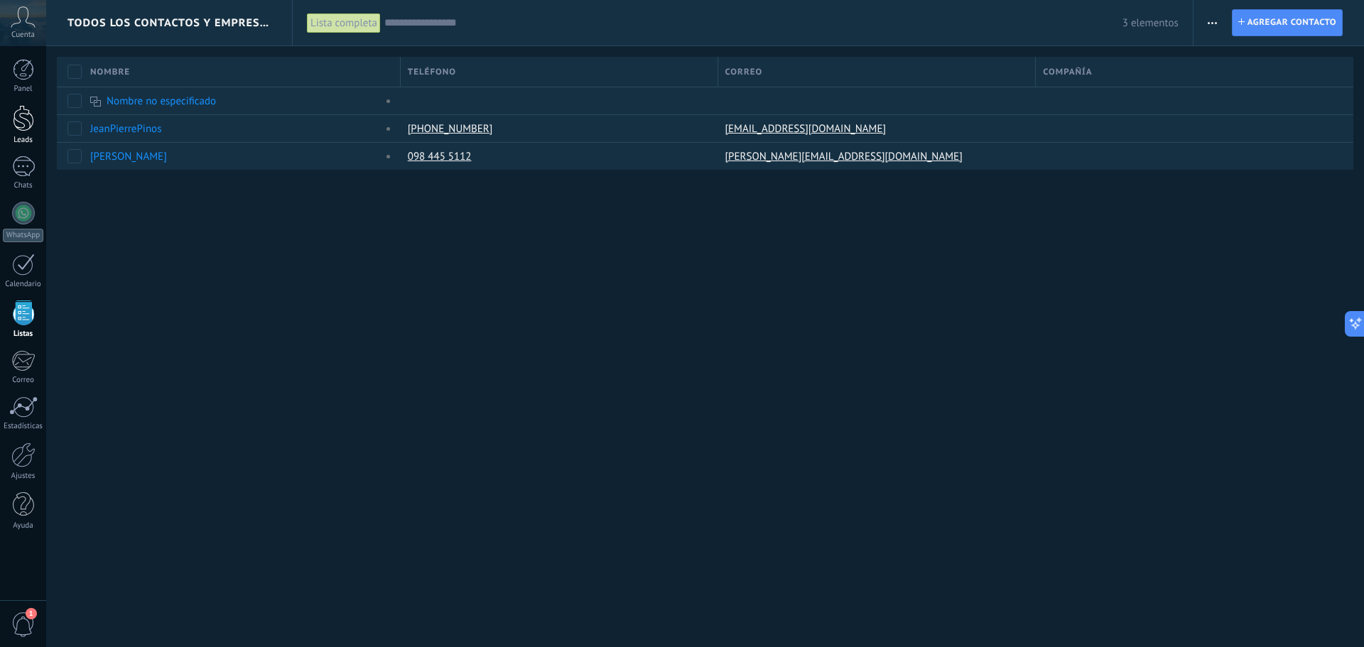
click at [21, 126] on div at bounding box center [23, 118] width 21 height 26
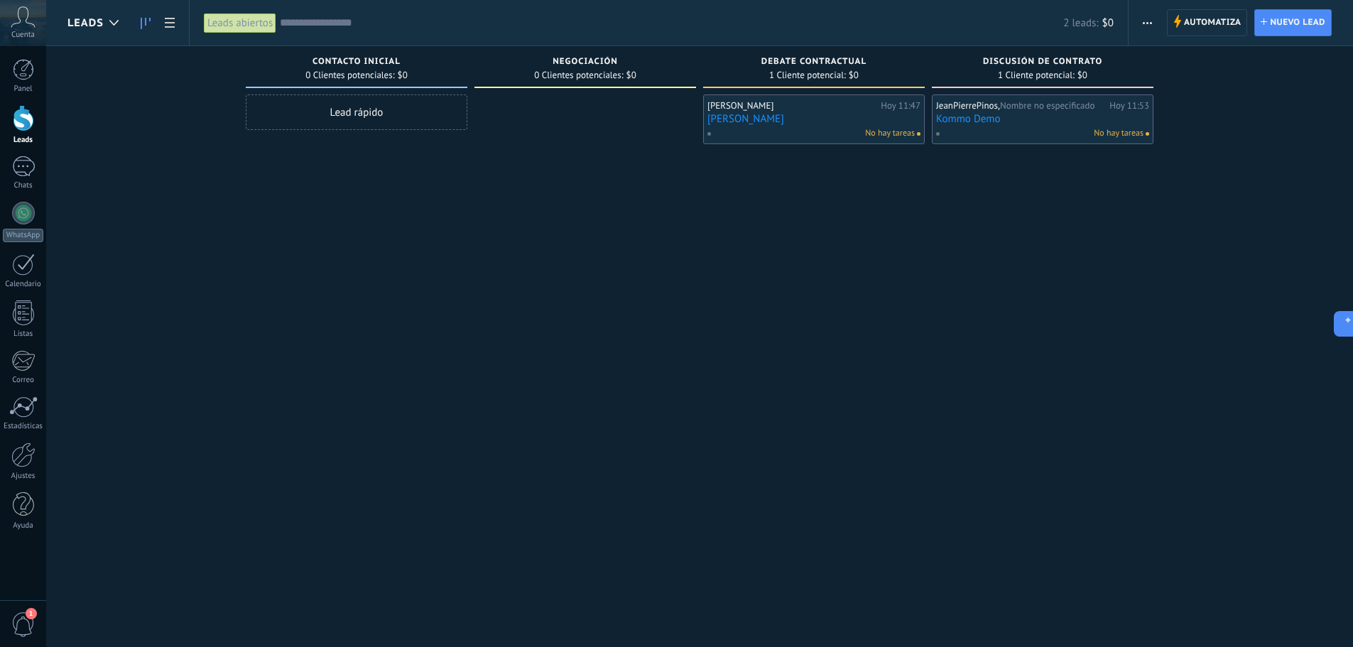
click at [970, 119] on link "Kommo Demo" at bounding box center [1042, 119] width 213 height 12
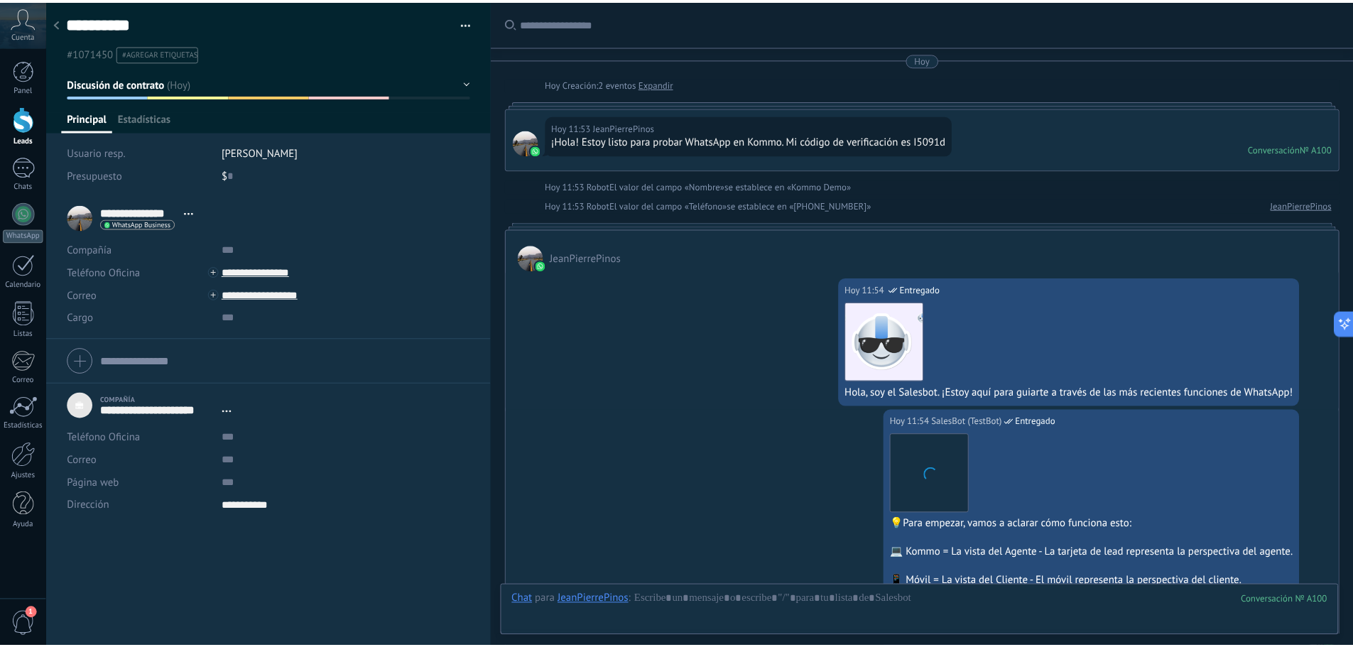
scroll to position [1062, 0]
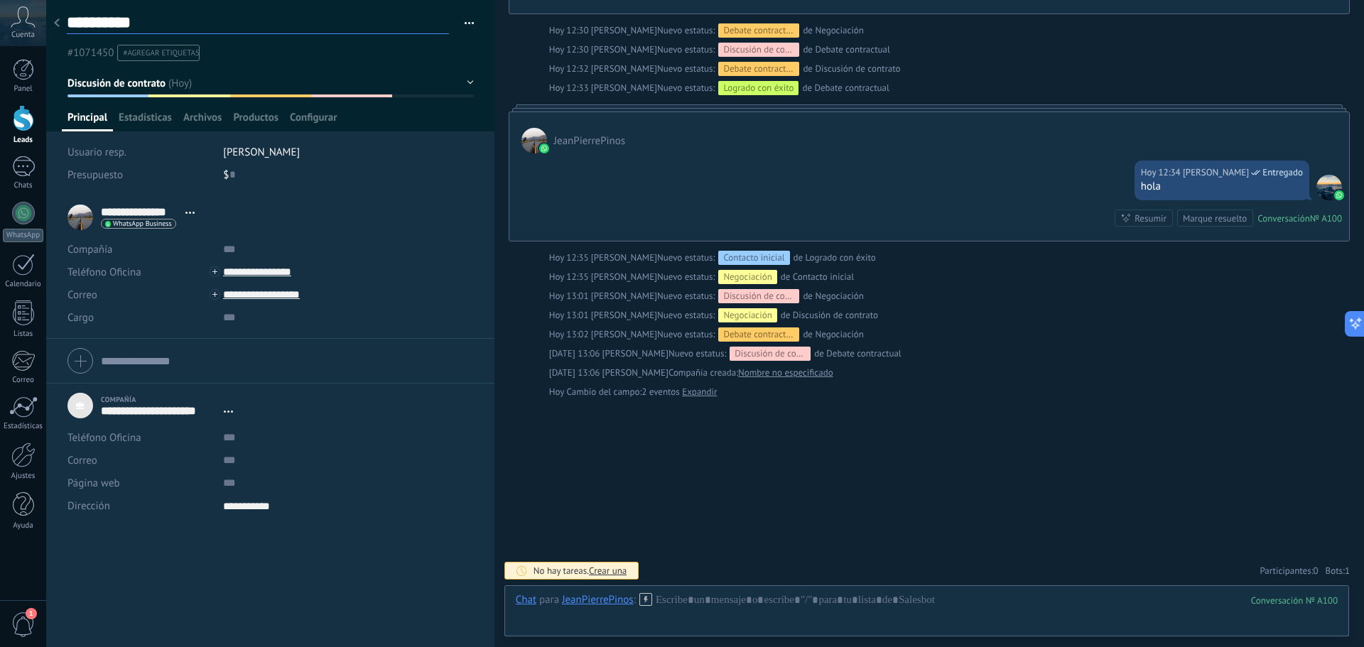
click at [135, 20] on textarea "**********" at bounding box center [258, 23] width 382 height 22
click at [160, 22] on textarea "**********" at bounding box center [258, 23] width 382 height 22
click at [25, 73] on div at bounding box center [23, 69] width 21 height 21
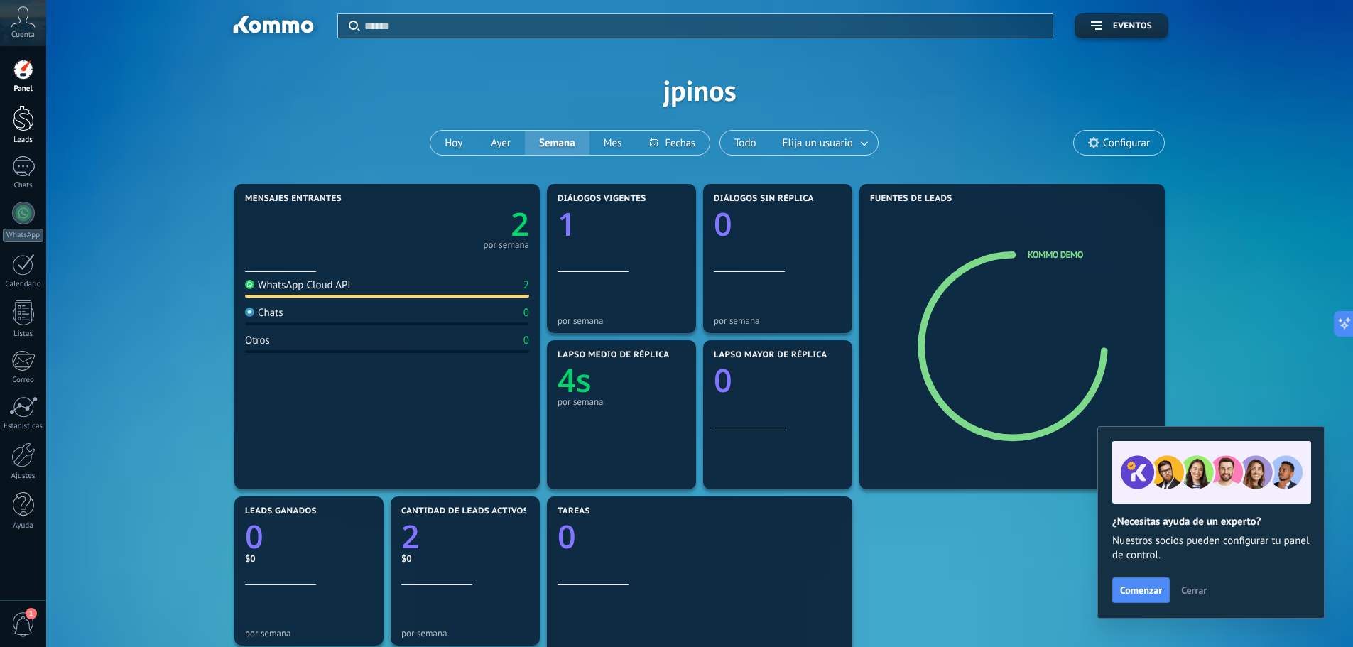
click at [36, 118] on link "Leads" at bounding box center [23, 125] width 46 height 40
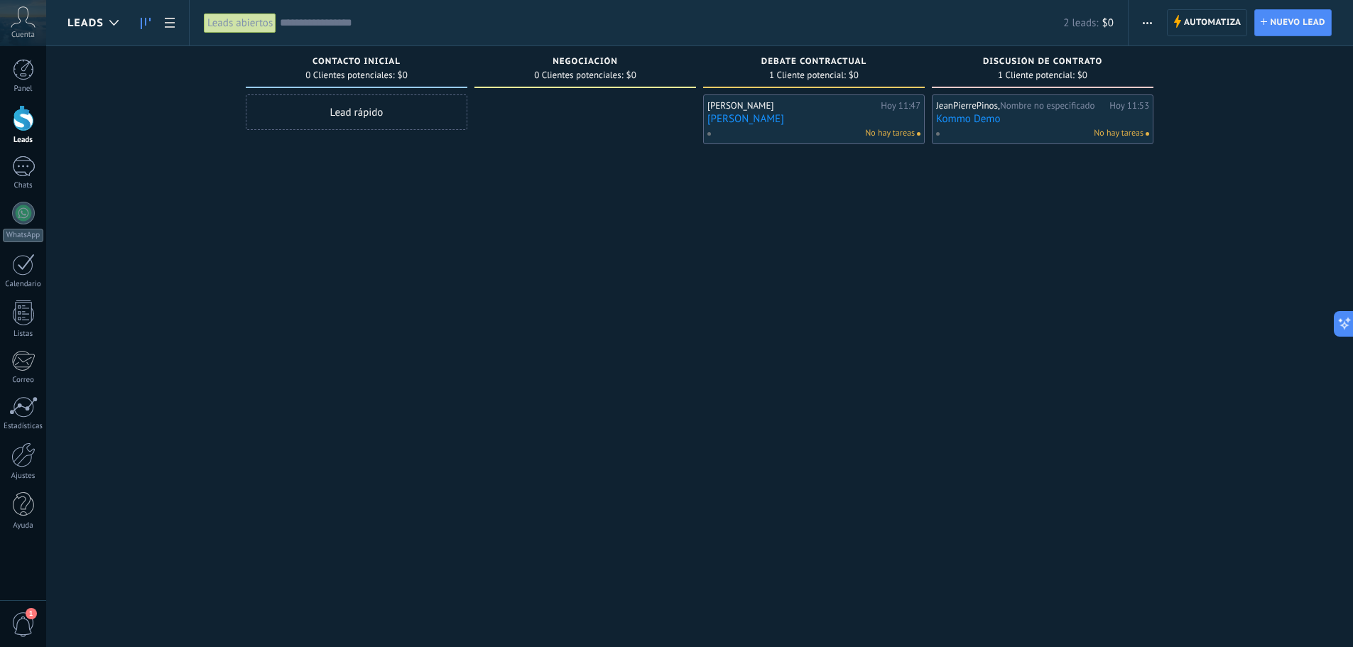
click at [1068, 61] on span "Discusión de contrato" at bounding box center [1042, 62] width 119 height 10
click at [365, 59] on span "Contacto inicial" at bounding box center [356, 62] width 88 height 10
click at [17, 164] on div at bounding box center [23, 166] width 23 height 21
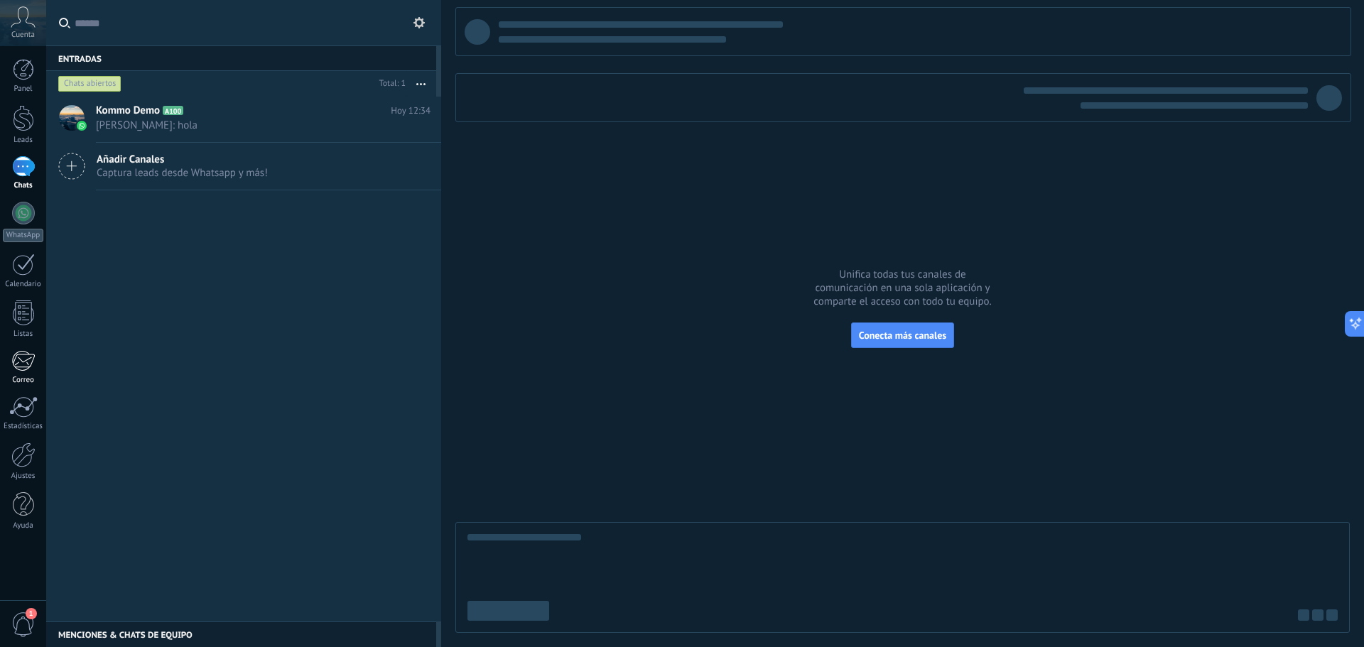
click at [18, 362] on div at bounding box center [22, 360] width 23 height 21
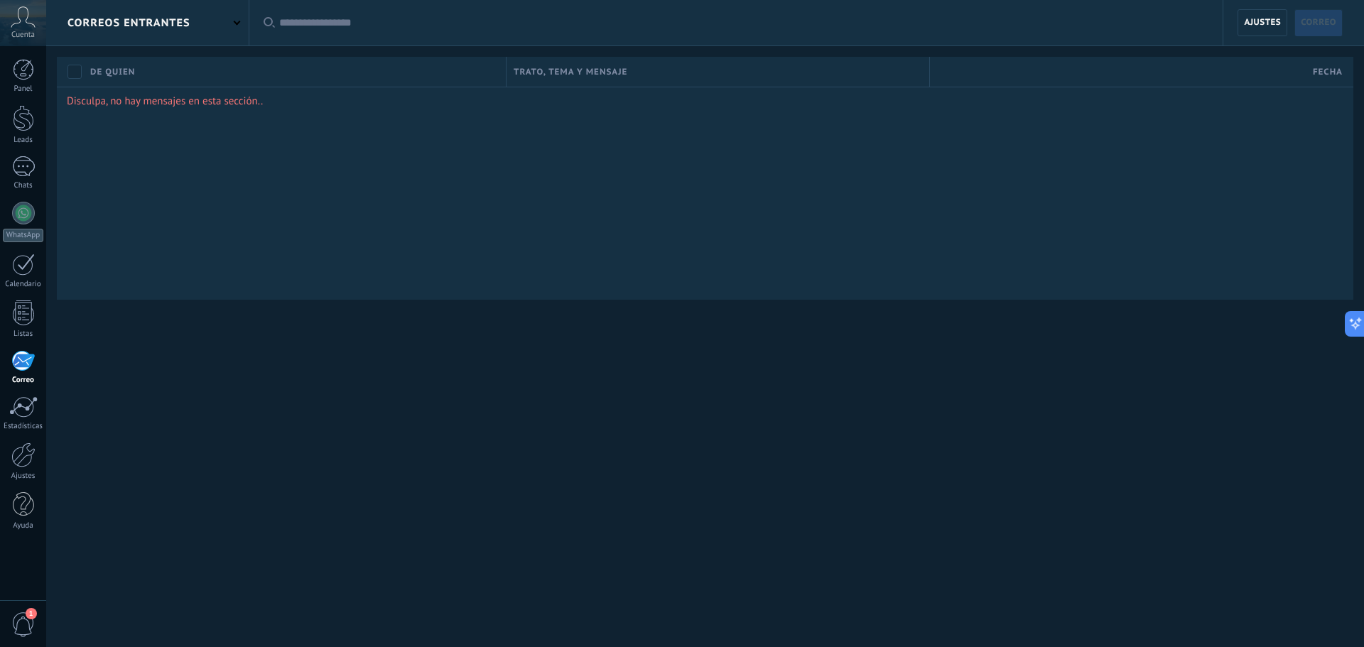
click at [238, 24] on div "correos entrantes" at bounding box center [147, 22] width 202 height 45
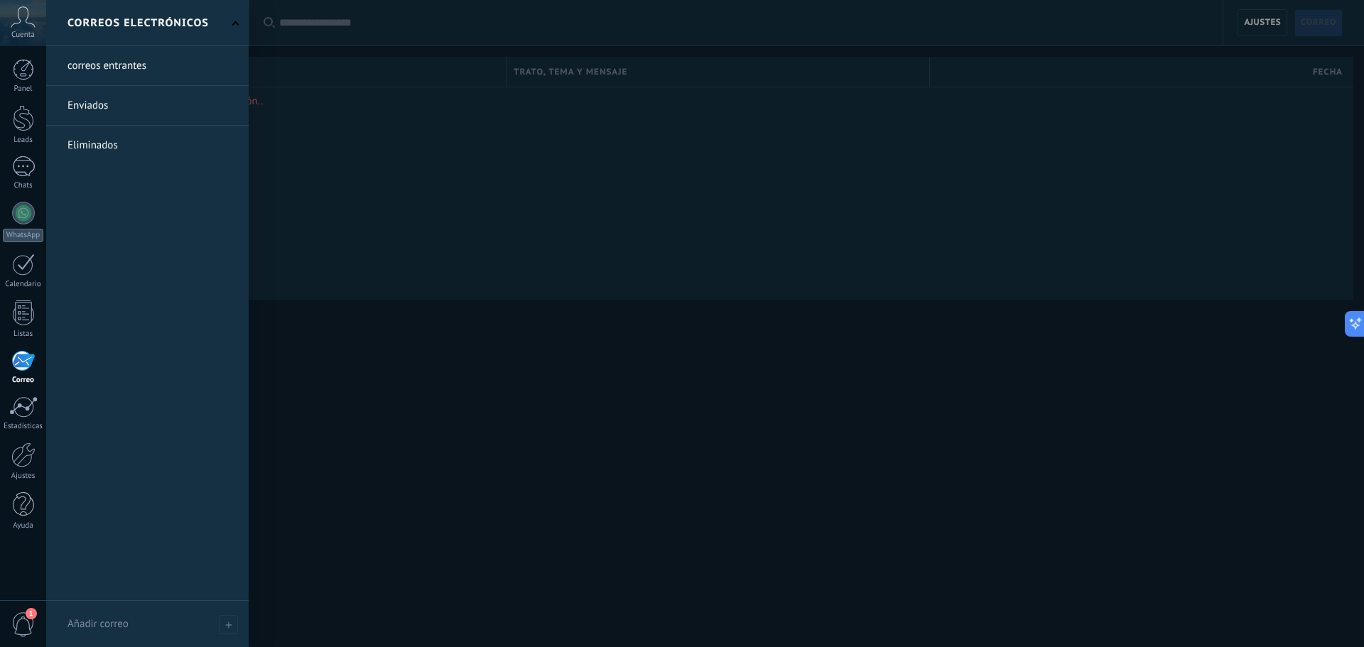
click at [104, 108] on link at bounding box center [147, 105] width 202 height 39
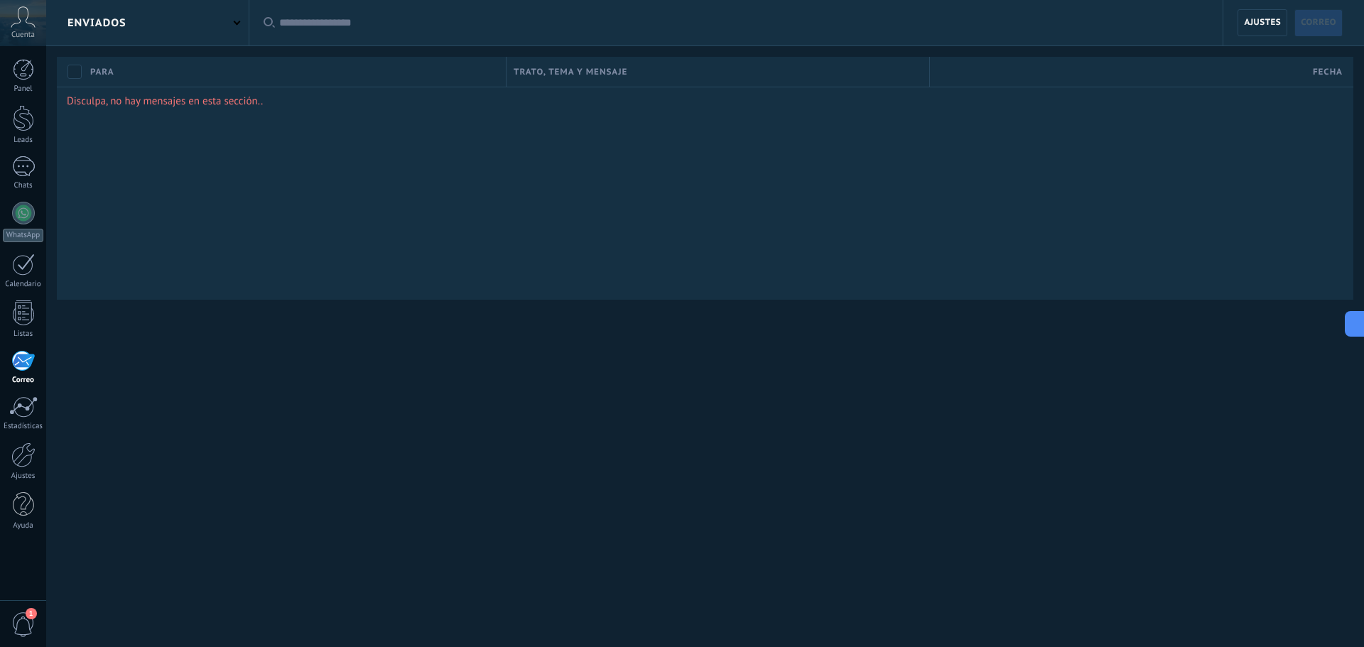
click at [567, 478] on div "Enviados Aplicar Todas correos No leído Leído Correos con automatización Vincul…" at bounding box center [704, 323] width 1317 height 647
click at [1256, 16] on span "Ajustes" at bounding box center [1261, 23] width 37 height 26
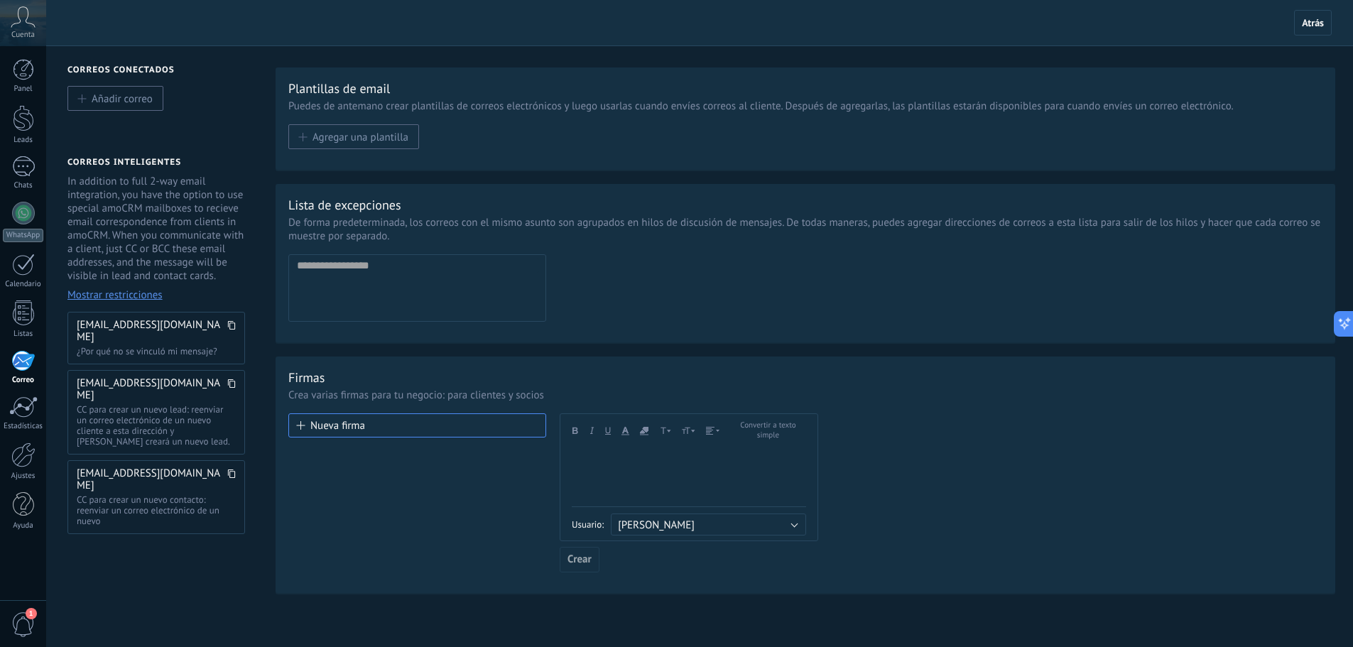
click at [143, 299] on span "Mostrar restricciones" at bounding box center [114, 294] width 95 height 13
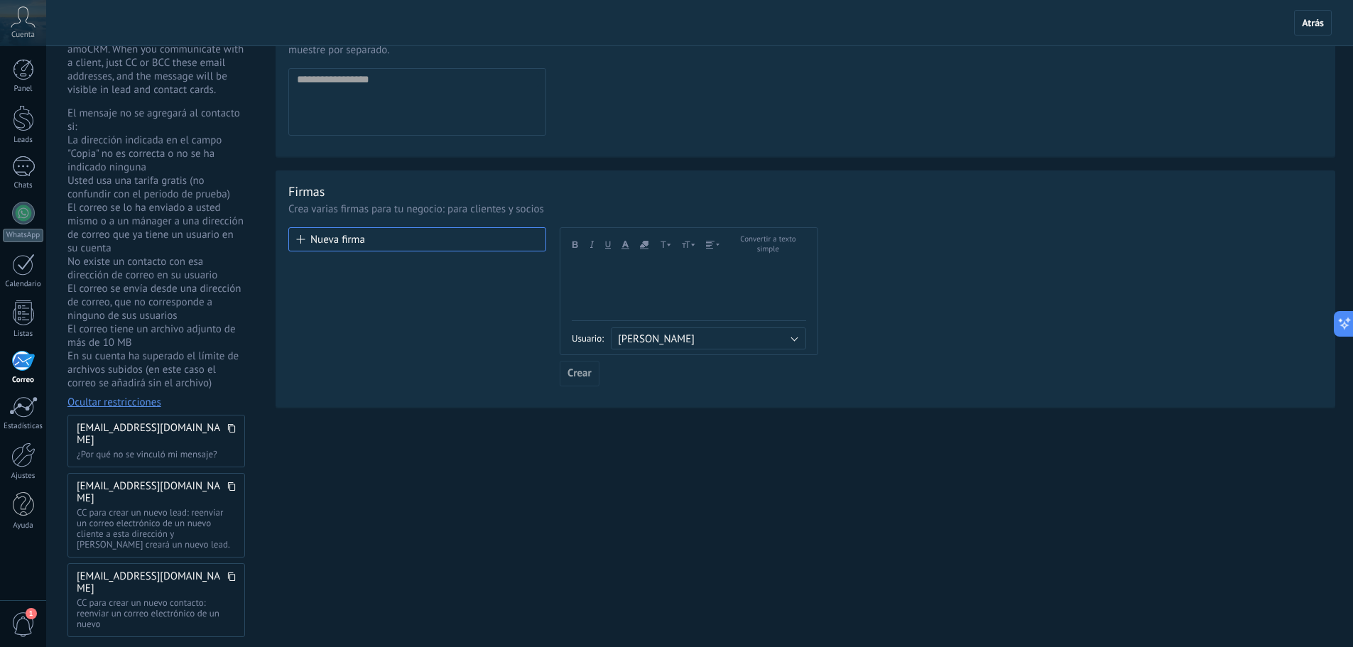
scroll to position [213, 0]
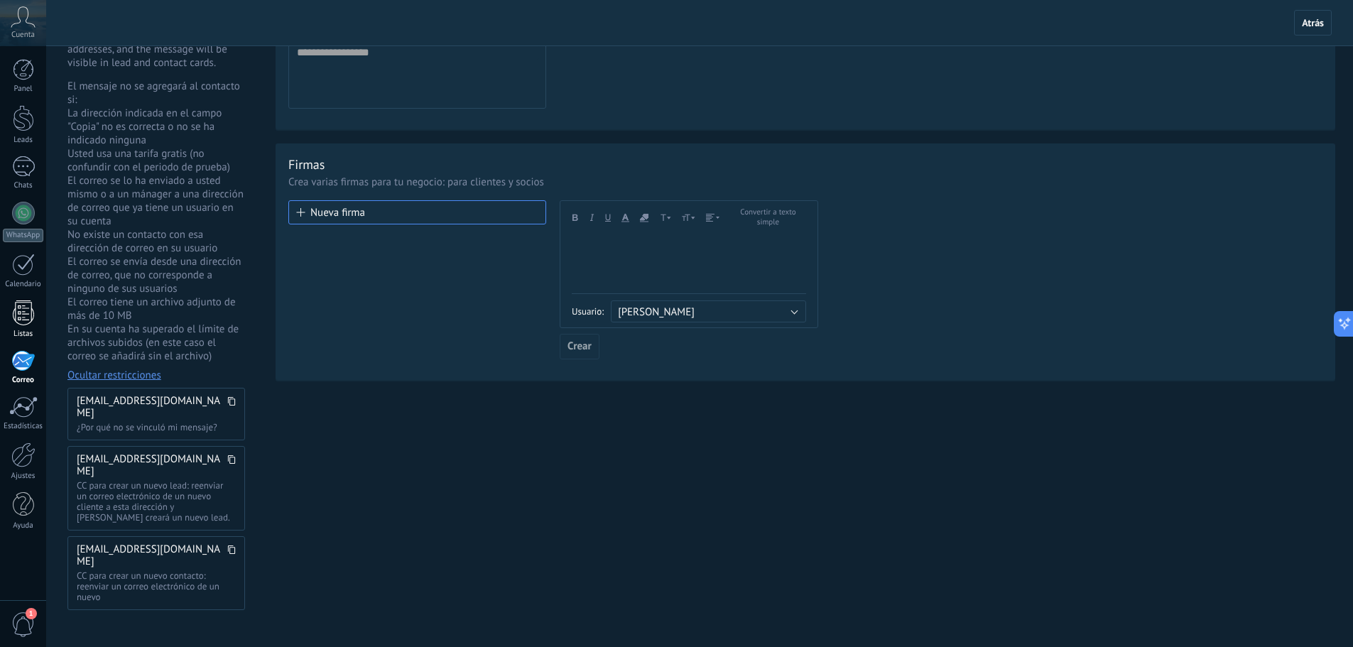
click at [25, 311] on div at bounding box center [23, 312] width 21 height 25
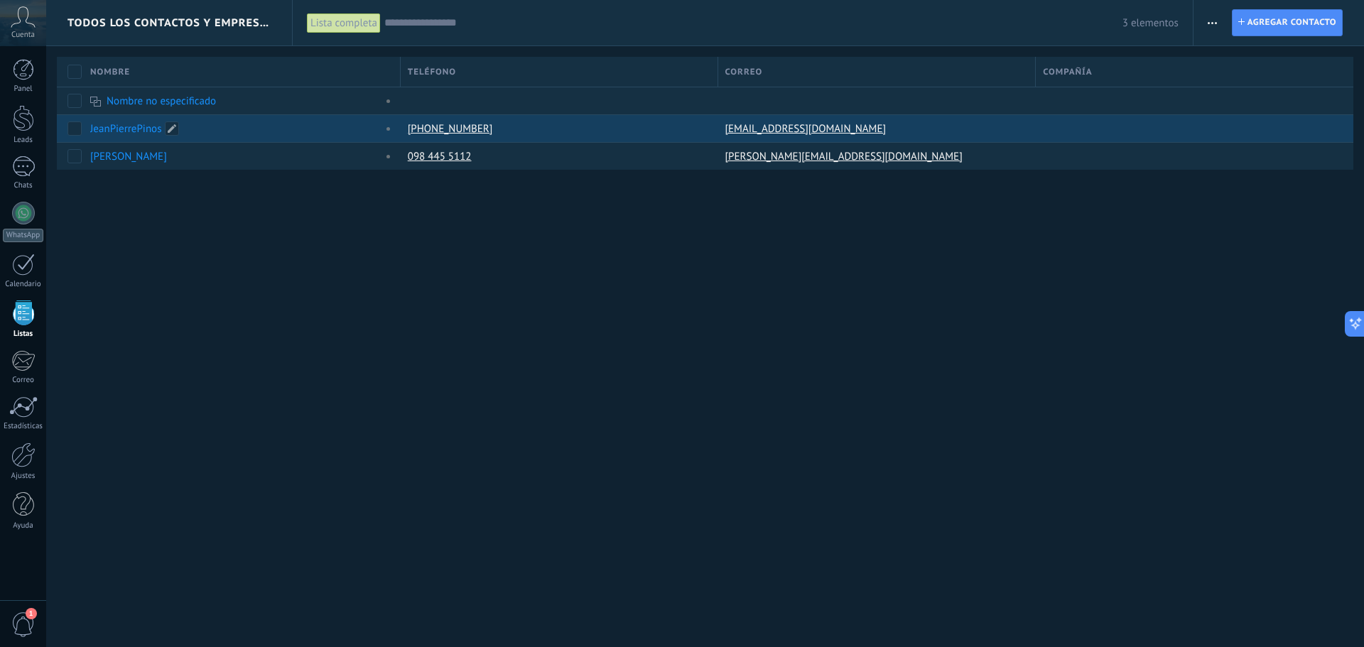
click at [129, 132] on link "JeanPierrePinos" at bounding box center [125, 128] width 71 height 13
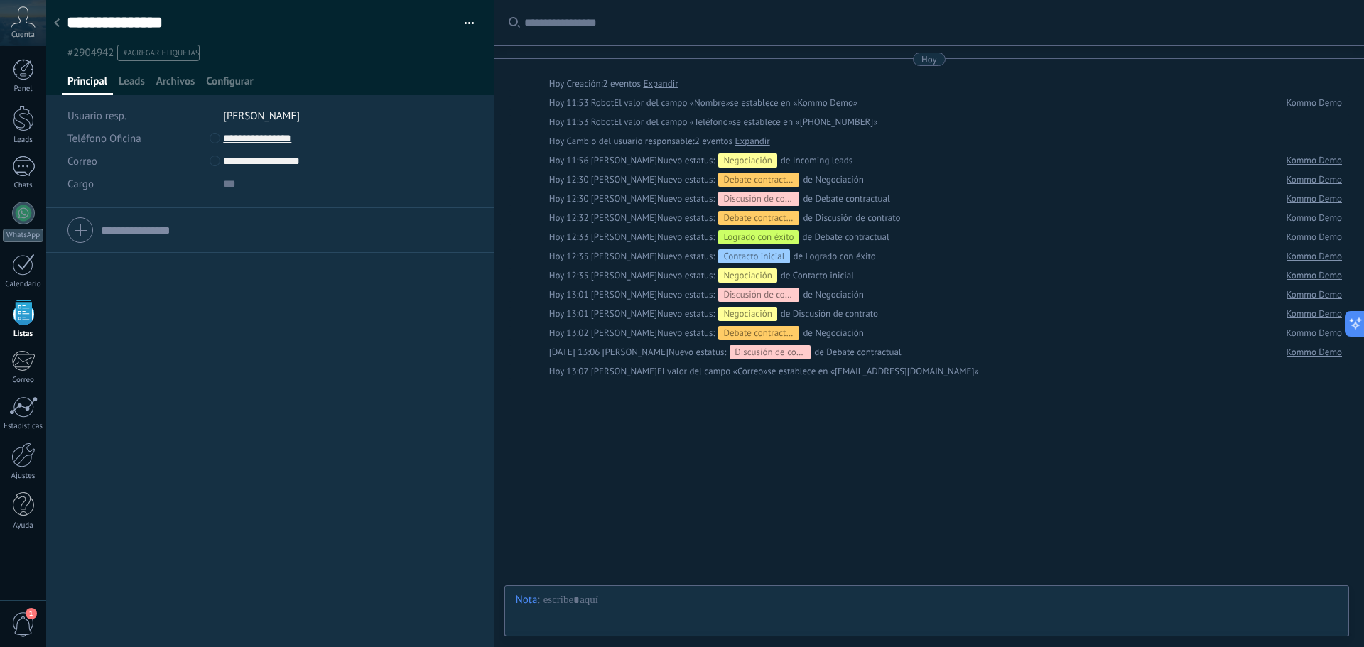
click at [178, 232] on input "text" at bounding box center [287, 230] width 372 height 23
click at [79, 350] on button "cancelar" at bounding box center [82, 350] width 31 height 11
click at [128, 234] on input "text" at bounding box center [287, 230] width 372 height 23
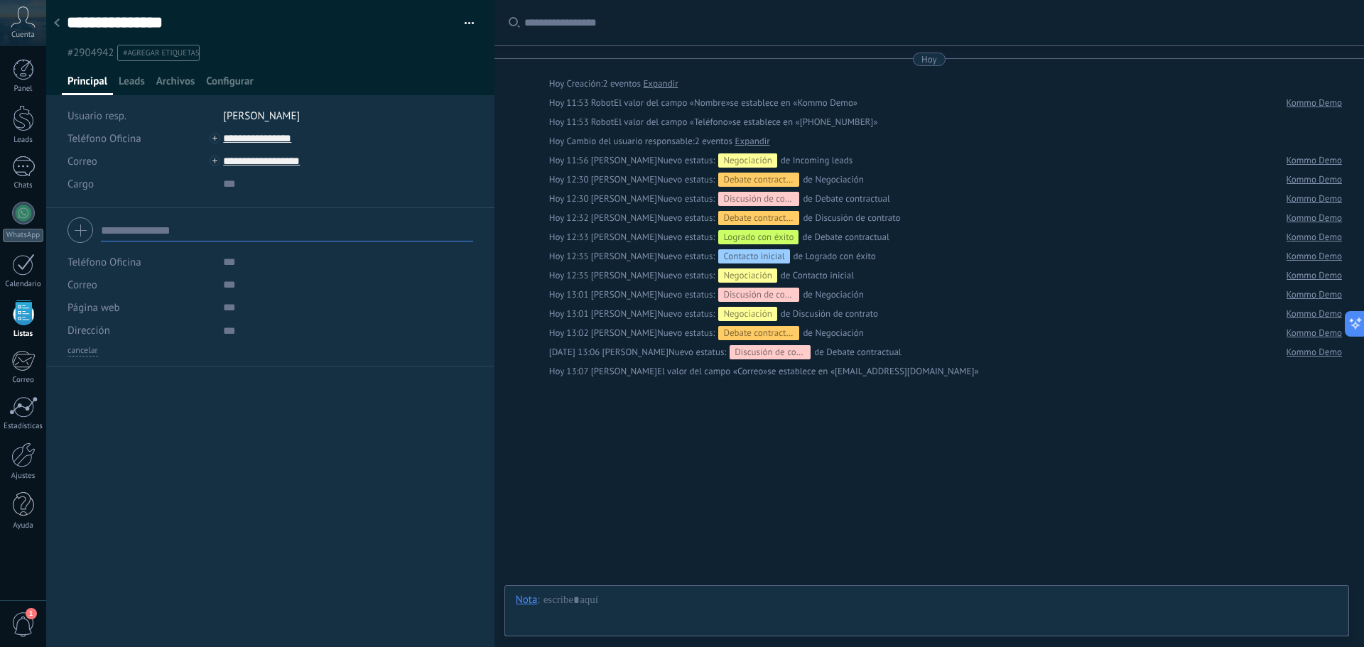
click at [82, 234] on div at bounding box center [270, 230] width 406 height 36
click at [147, 488] on div "Teléfono Oficina Ofic. directo Celular Fax Casa Otro Teléfono Oficina Llamar Co…" at bounding box center [270, 427] width 448 height 439
click at [132, 91] on span "Leads" at bounding box center [132, 85] width 26 height 21
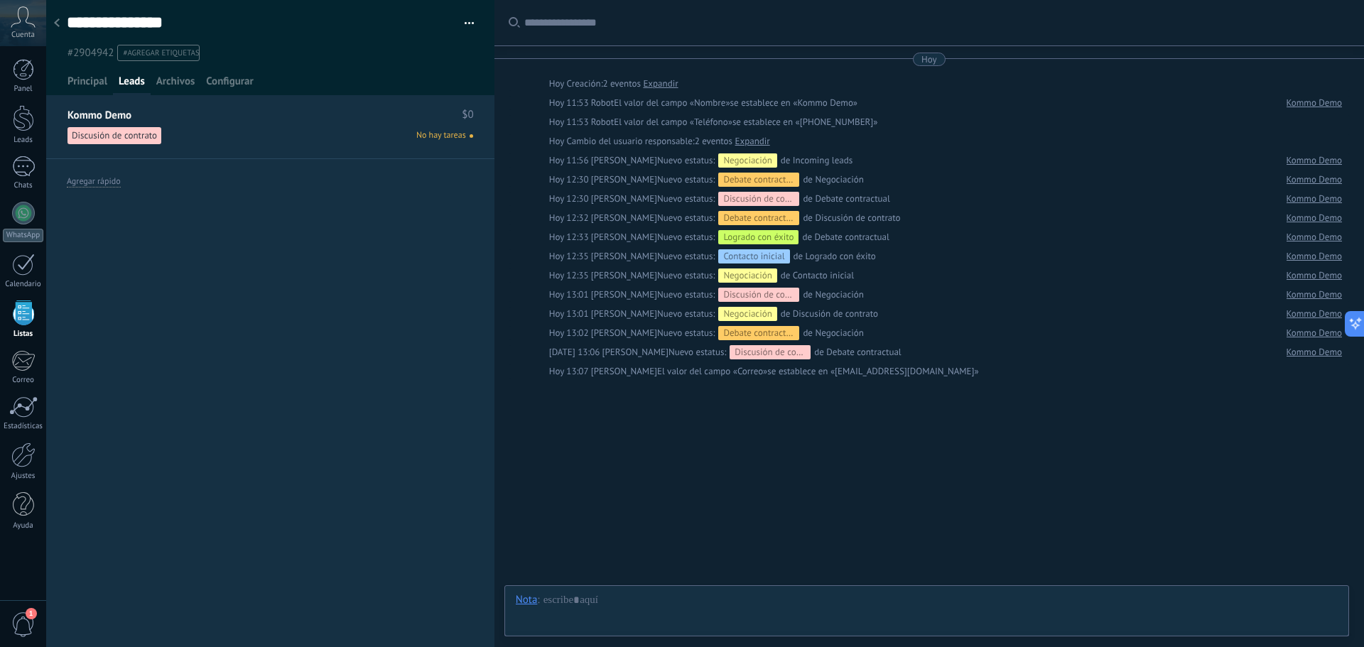
click at [445, 136] on span "No hay tareas" at bounding box center [441, 135] width 50 height 13
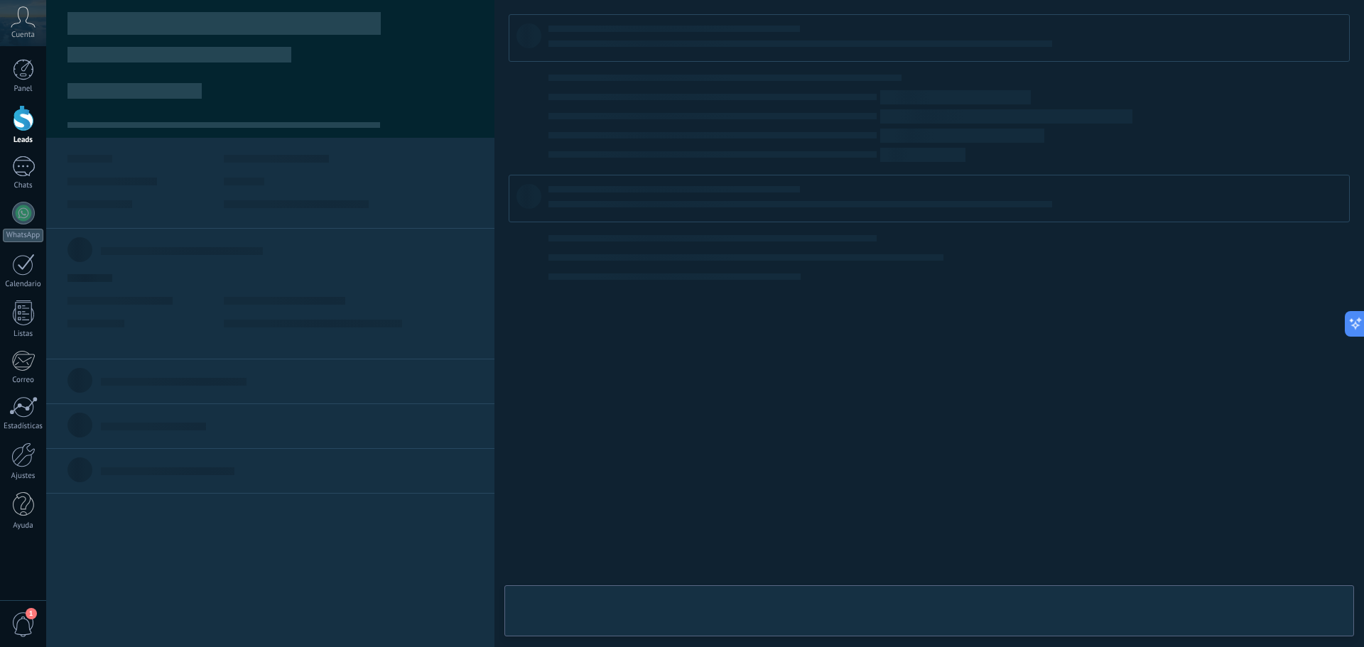
type textarea "**********"
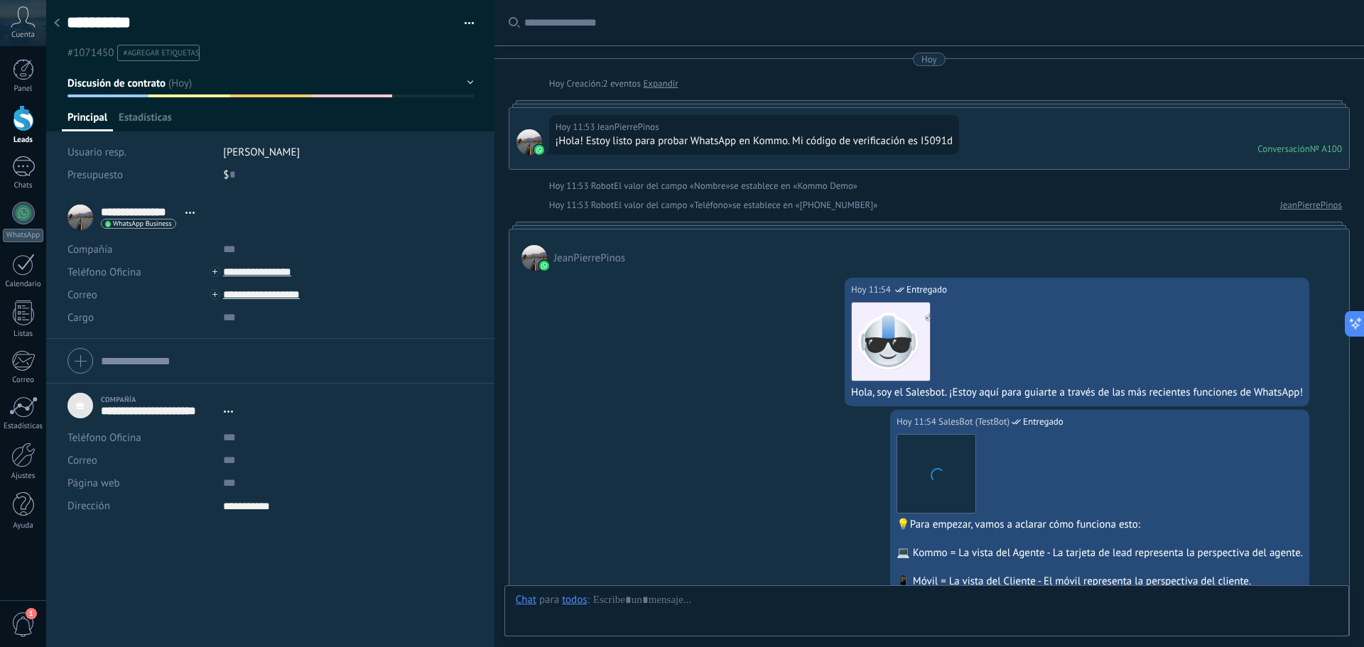
scroll to position [1062, 0]
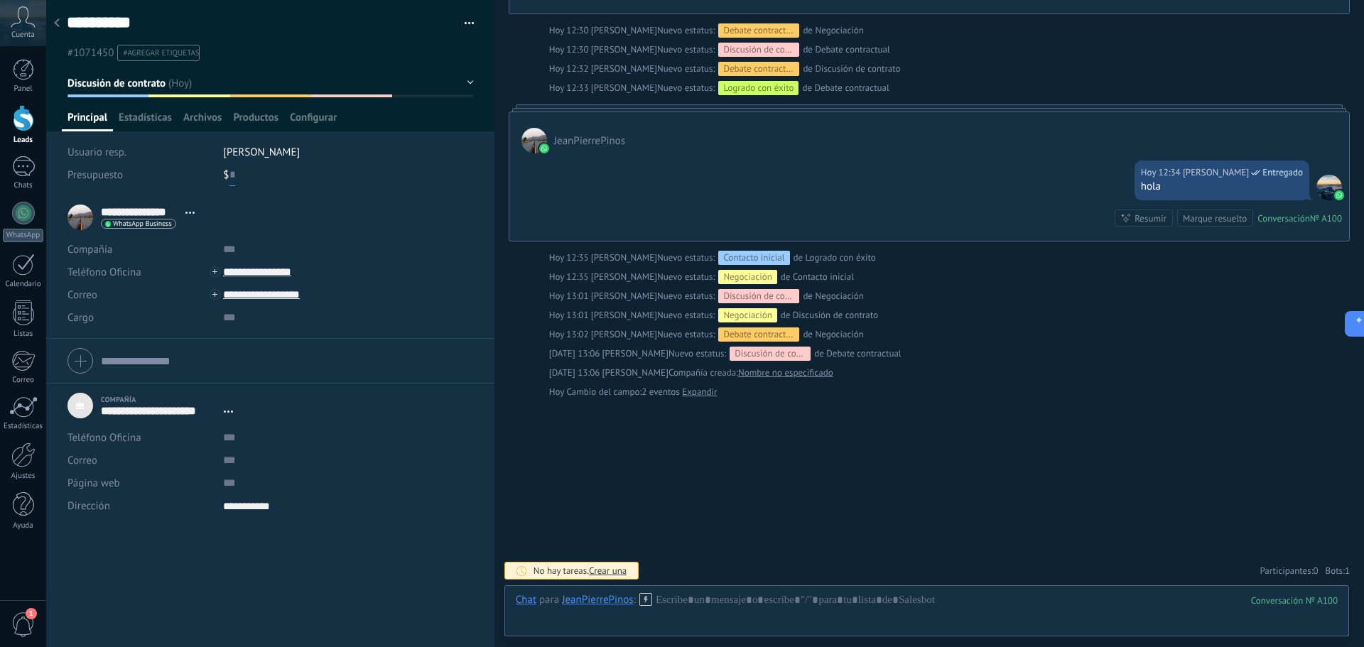
click at [229, 178] on input "text" at bounding box center [232, 174] width 6 height 23
click at [235, 171] on div "$ 0" at bounding box center [348, 174] width 250 height 23
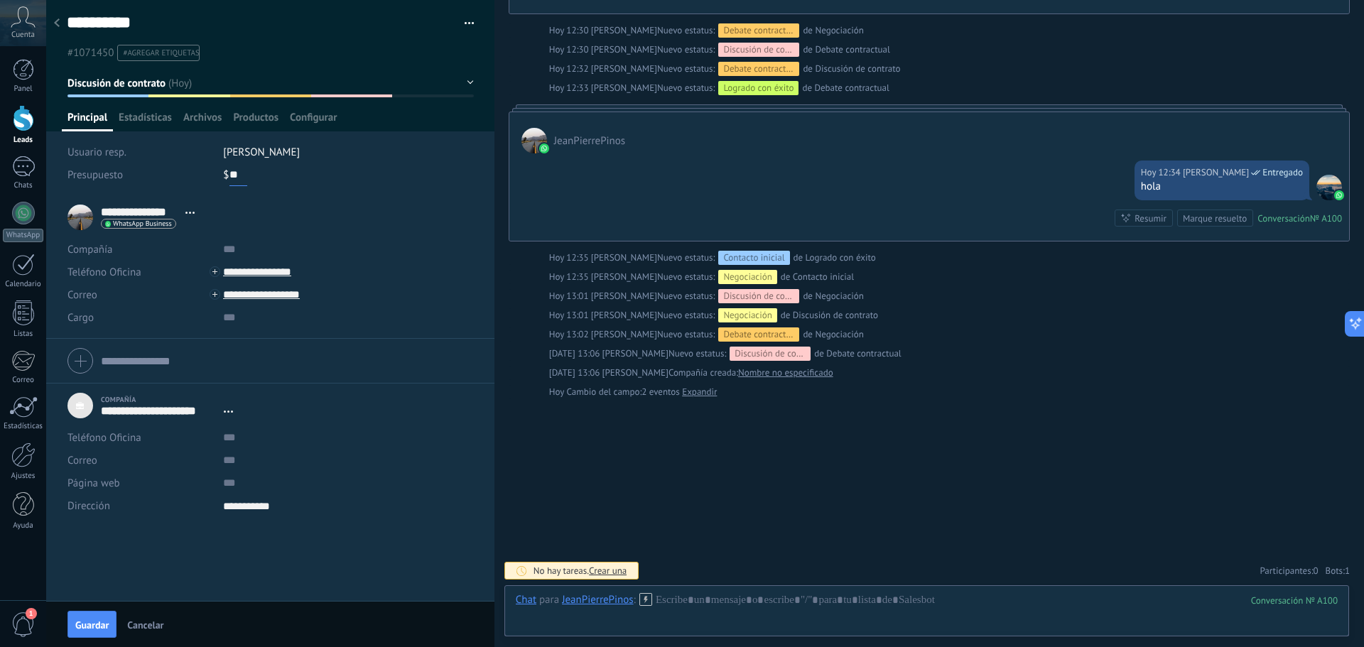
type input "*"
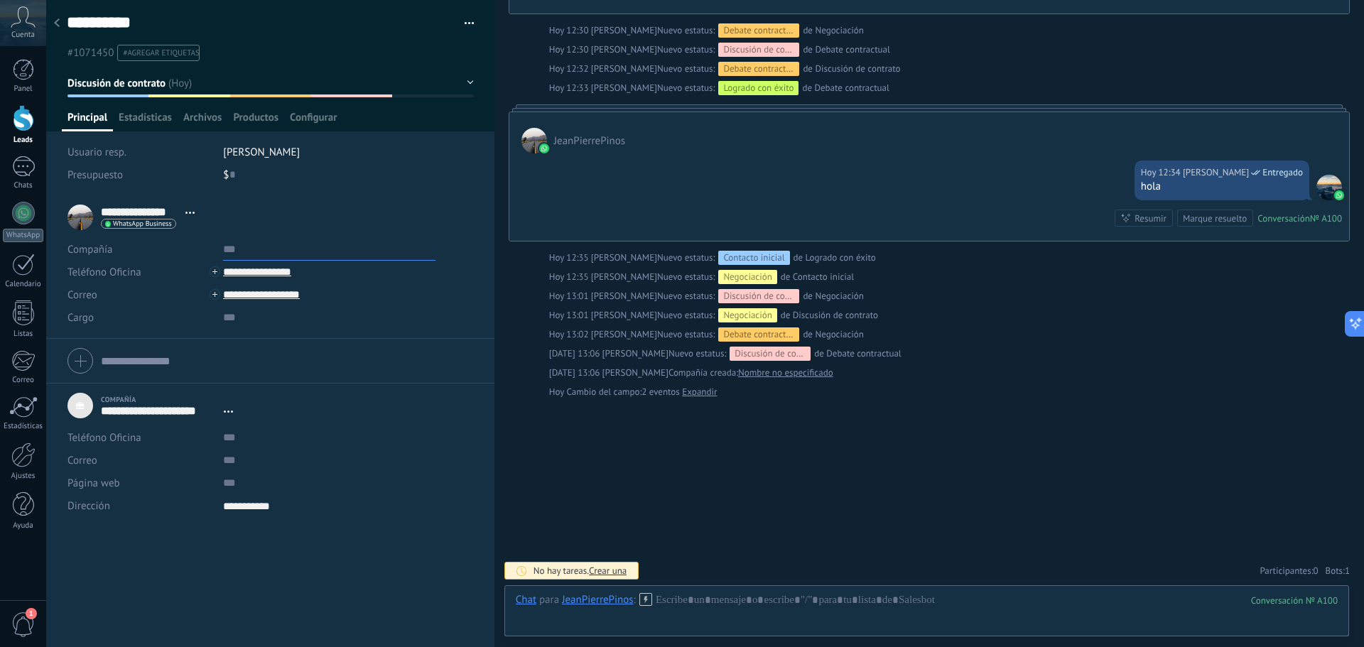
click at [225, 250] on input "text" at bounding box center [329, 249] width 212 height 23
click at [266, 508] on textarea "**********" at bounding box center [329, 505] width 212 height 23
drag, startPoint x: 283, startPoint y: 508, endPoint x: 218, endPoint y: 513, distance: 65.6
click at [218, 513] on div "**********" at bounding box center [270, 505] width 406 height 23
type textarea "***"
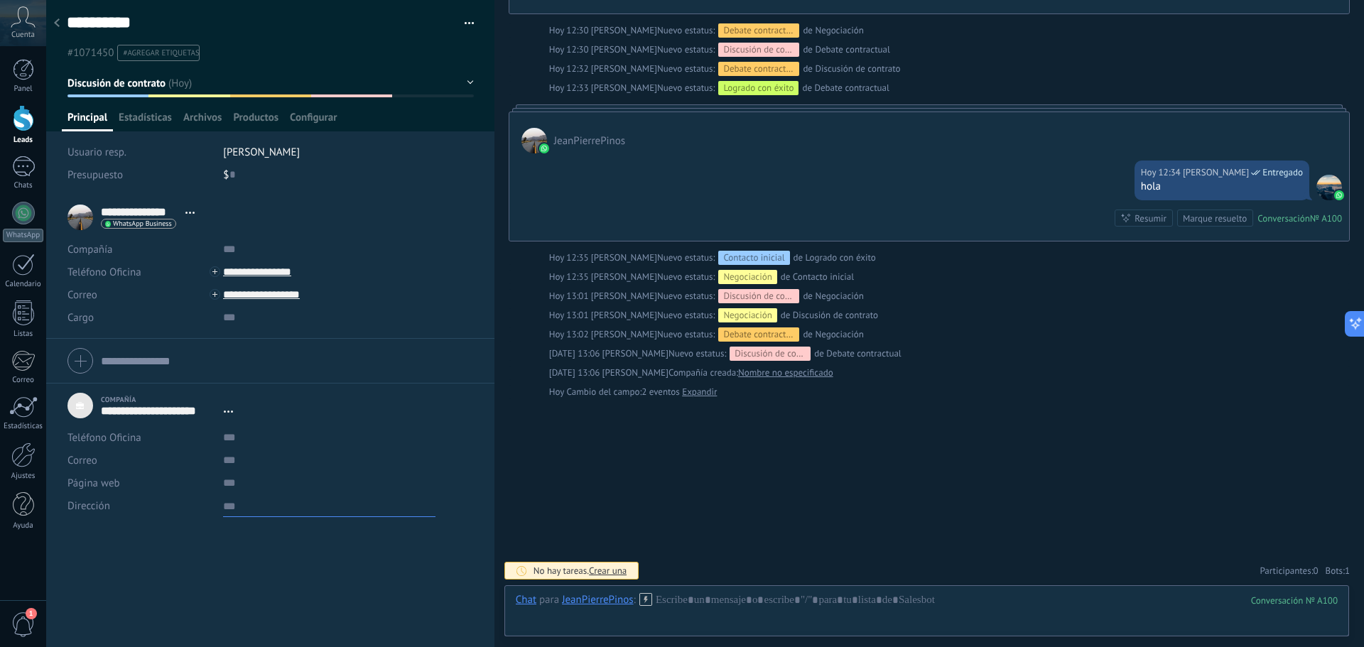
scroll to position [14, 0]
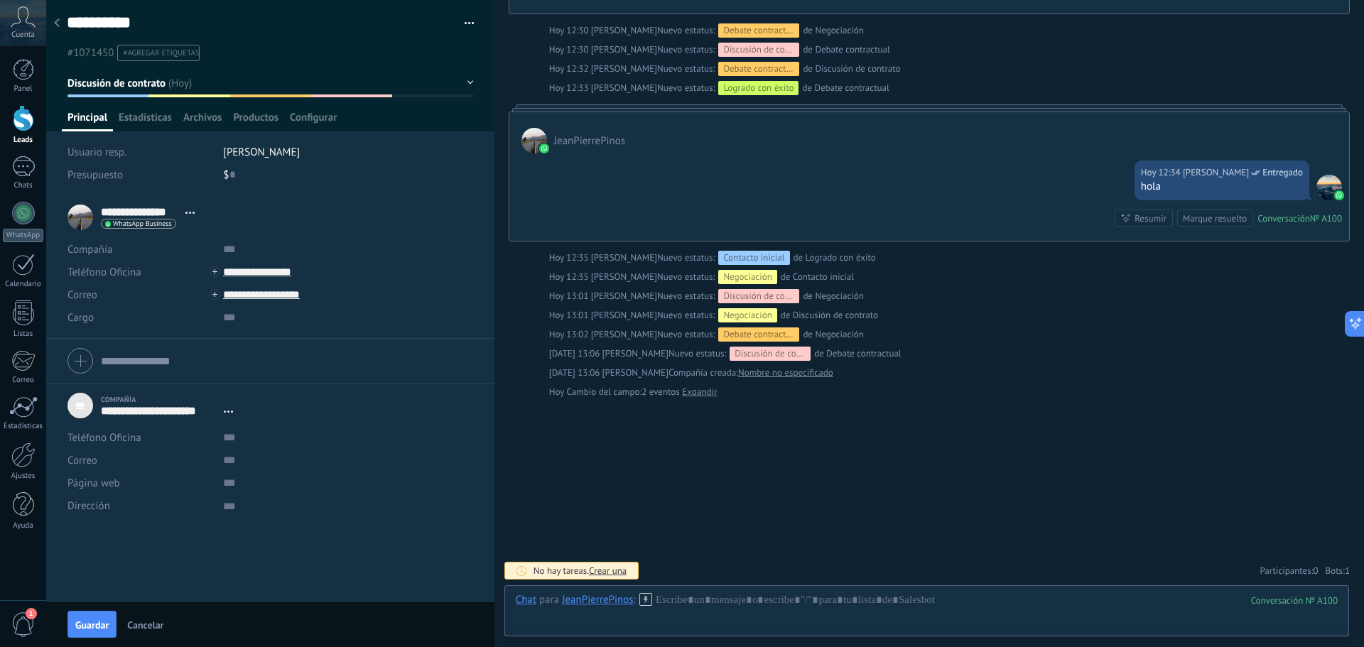
click at [151, 625] on span "Cancelar" at bounding box center [145, 625] width 36 height 10
type textarea "**********"
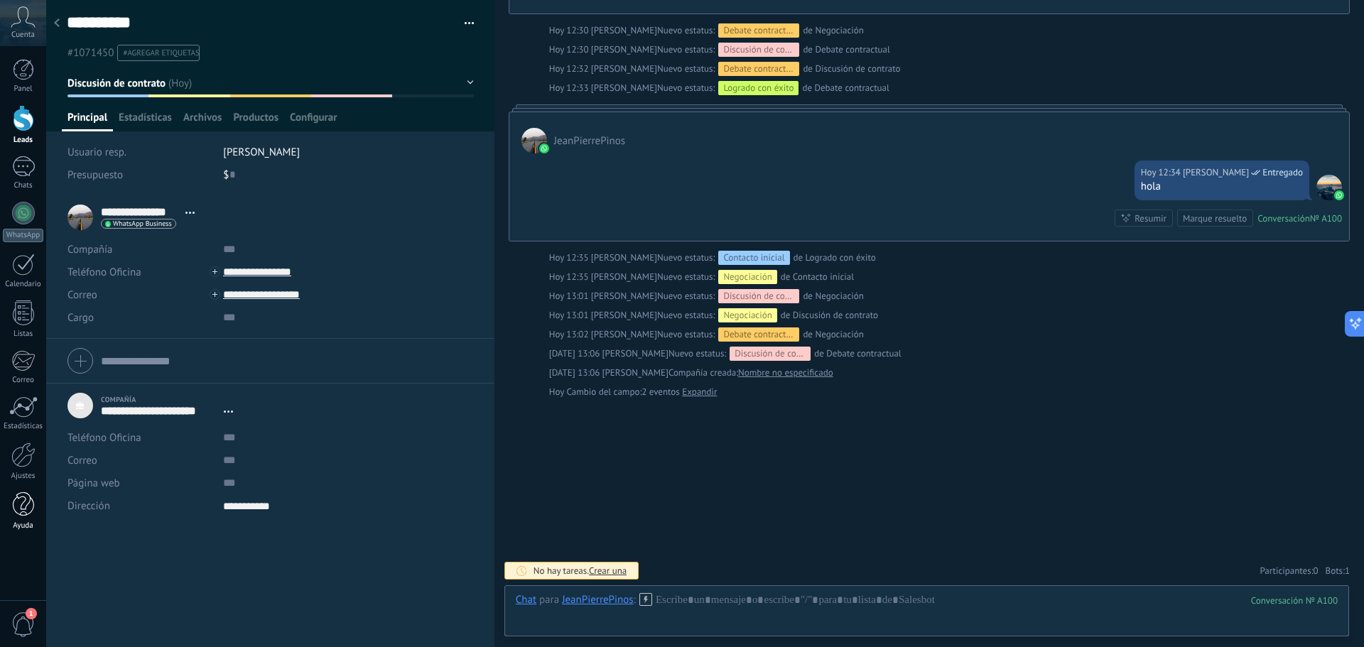
click at [15, 497] on div at bounding box center [23, 504] width 21 height 25
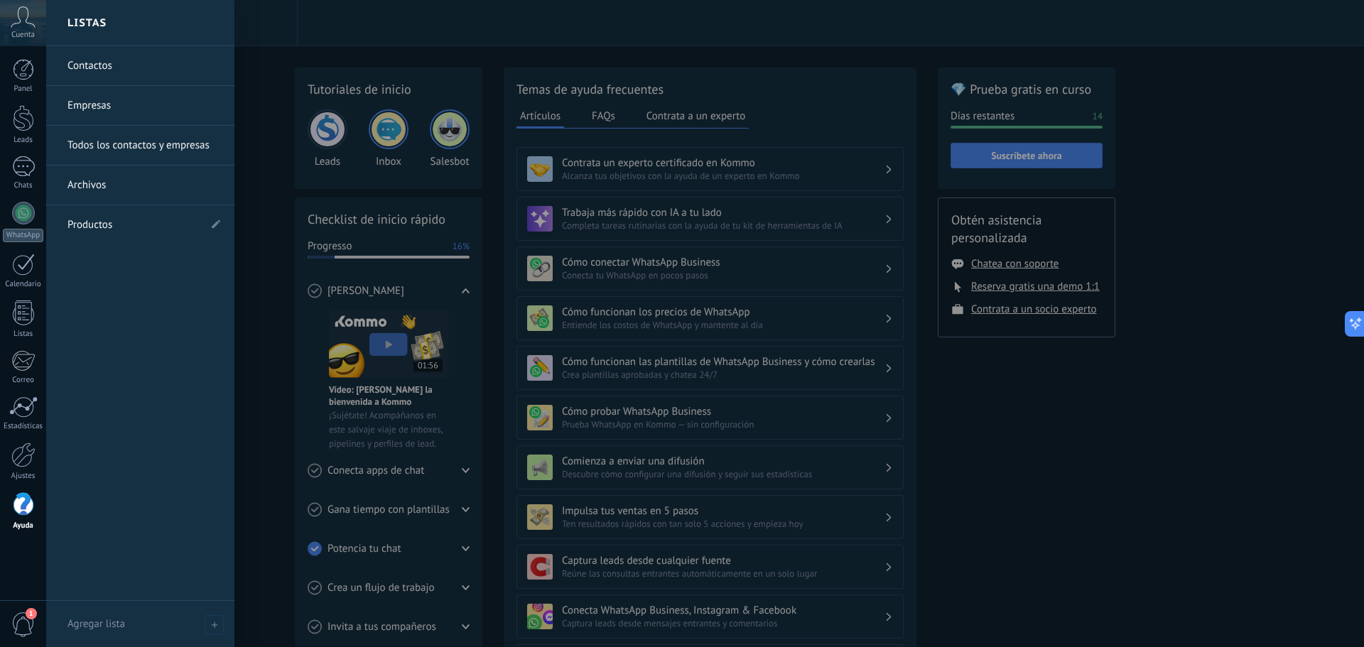
click at [104, 222] on link "Productos" at bounding box center [132, 225] width 131 height 40
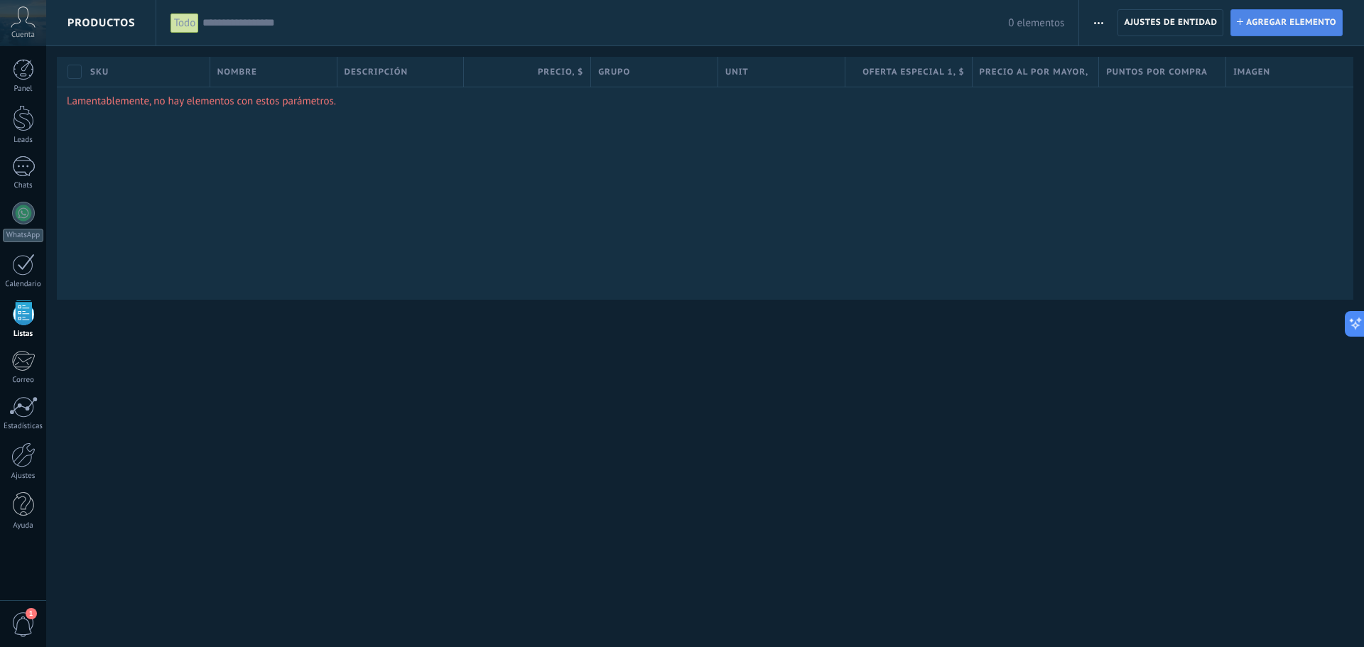
click at [1274, 24] on span "Agregar elemento" at bounding box center [1291, 23] width 90 height 26
type textarea "***"
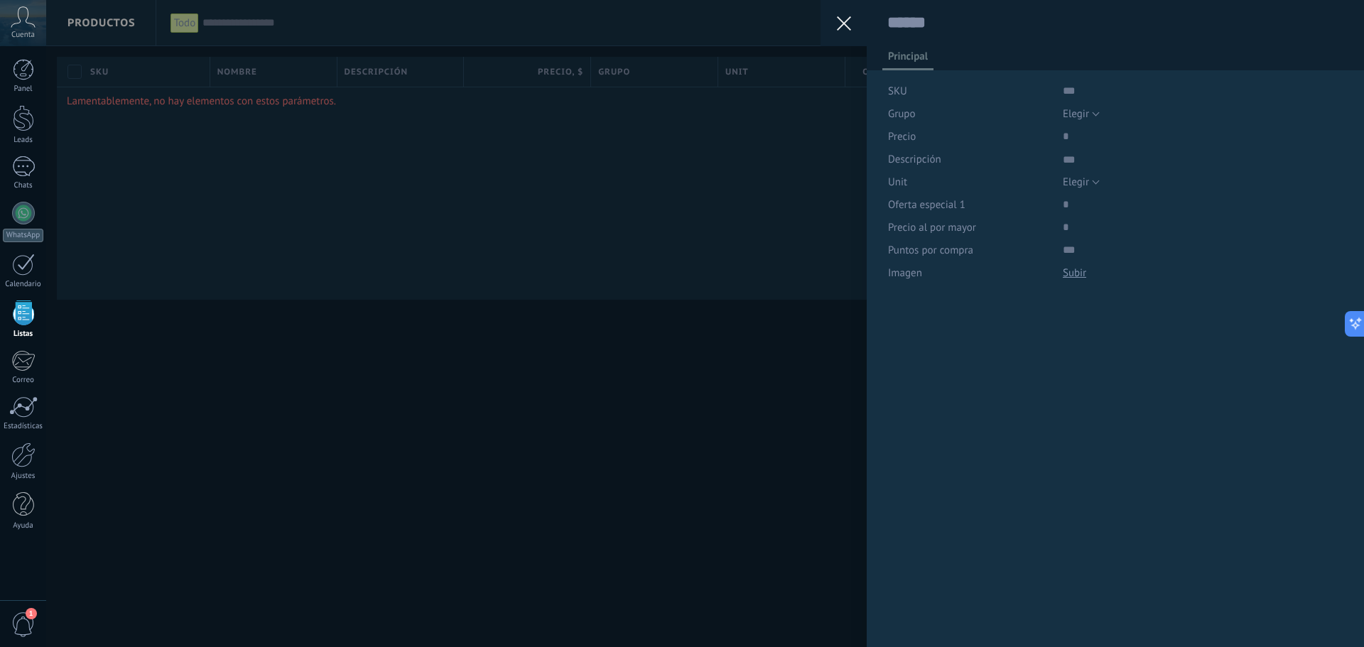
scroll to position [14, 0]
click at [1088, 114] on button "Elegir" at bounding box center [1080, 113] width 37 height 23
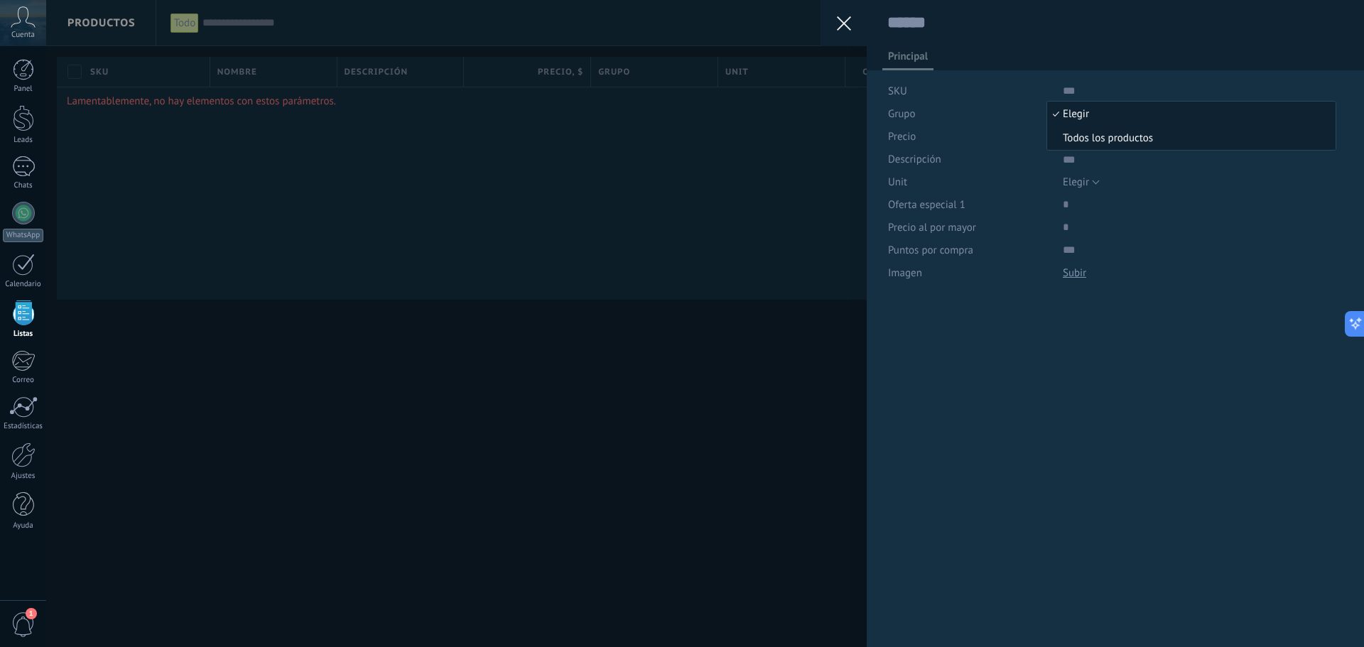
click at [1116, 140] on span "Todos los productos" at bounding box center [1189, 137] width 284 height 13
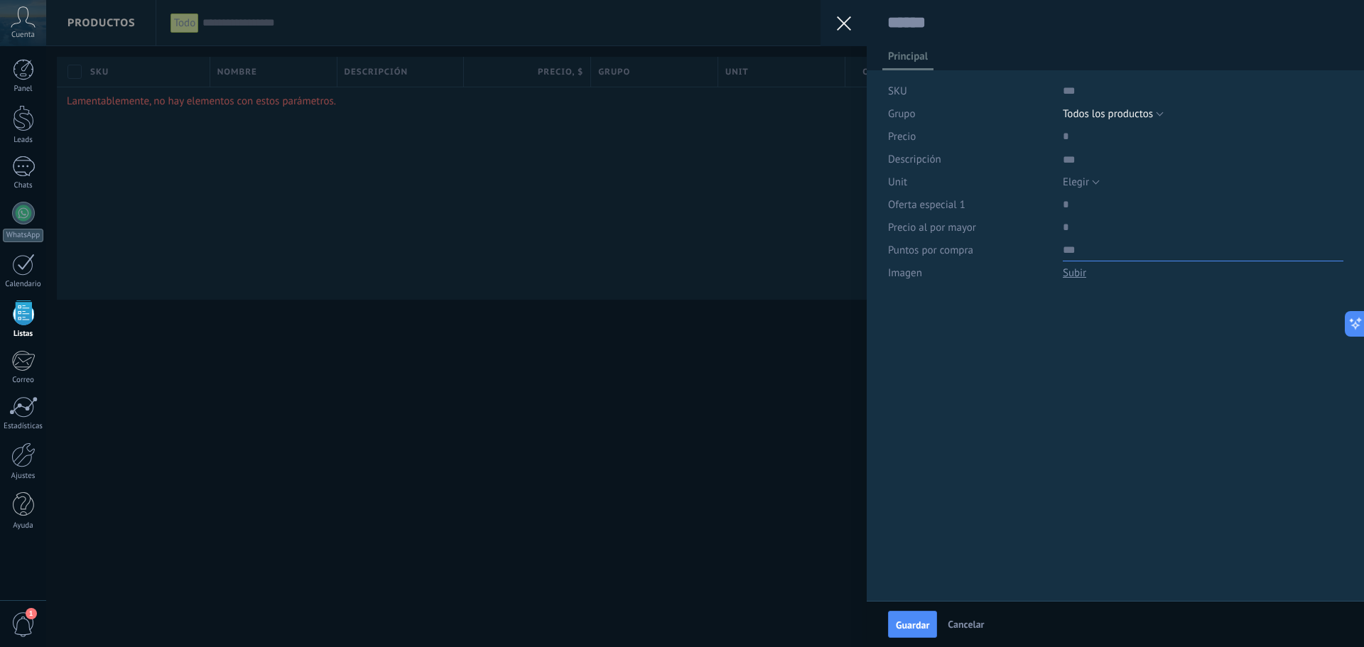
click at [1069, 247] on input "numeric" at bounding box center [1202, 250] width 281 height 23
click at [846, 20] on use at bounding box center [844, 23] width 14 height 14
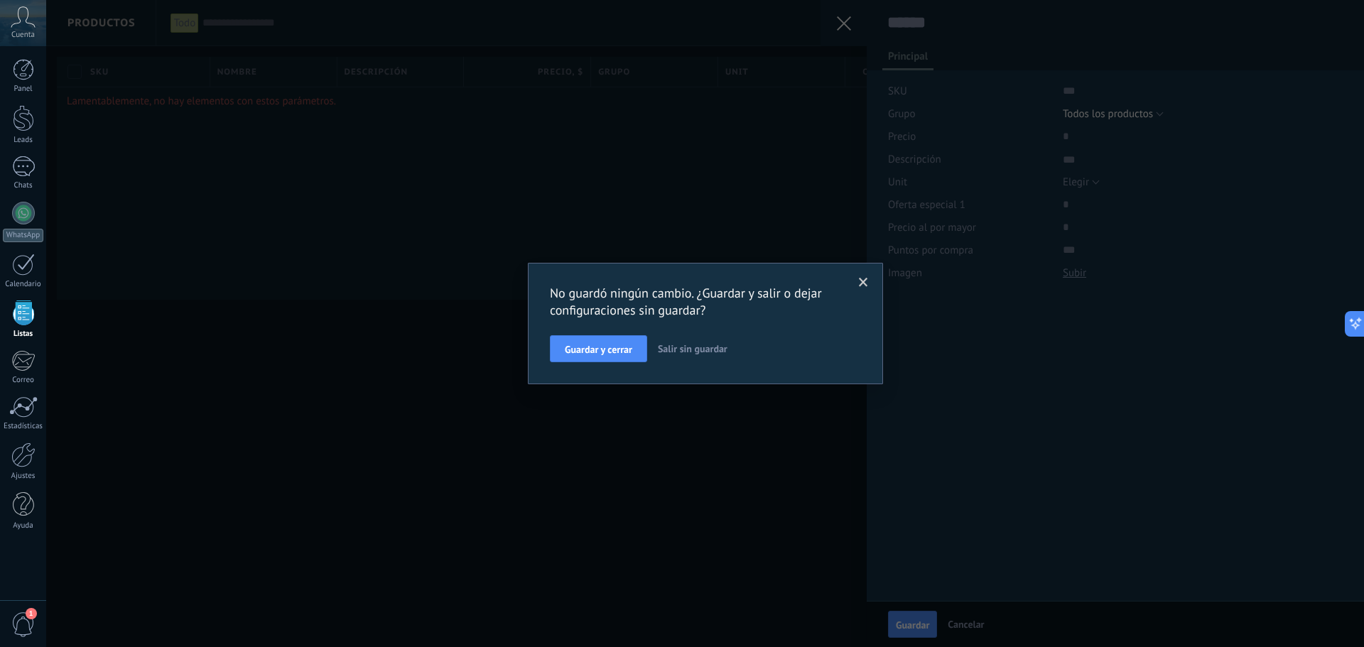
click at [690, 349] on span "Salir sin guardar" at bounding box center [693, 348] width 70 height 13
